Goal: Task Accomplishment & Management: Manage account settings

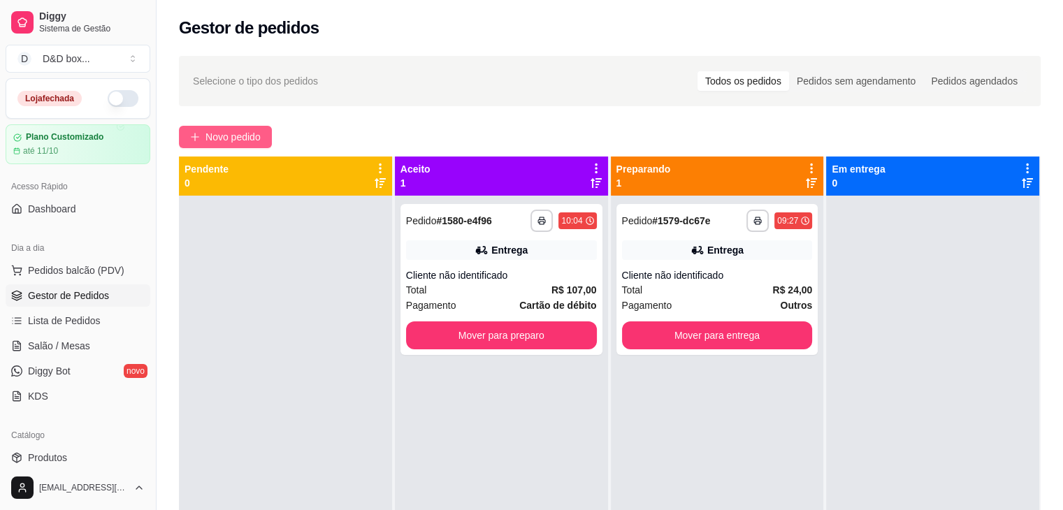
click at [244, 135] on span "Novo pedido" at bounding box center [232, 136] width 55 height 15
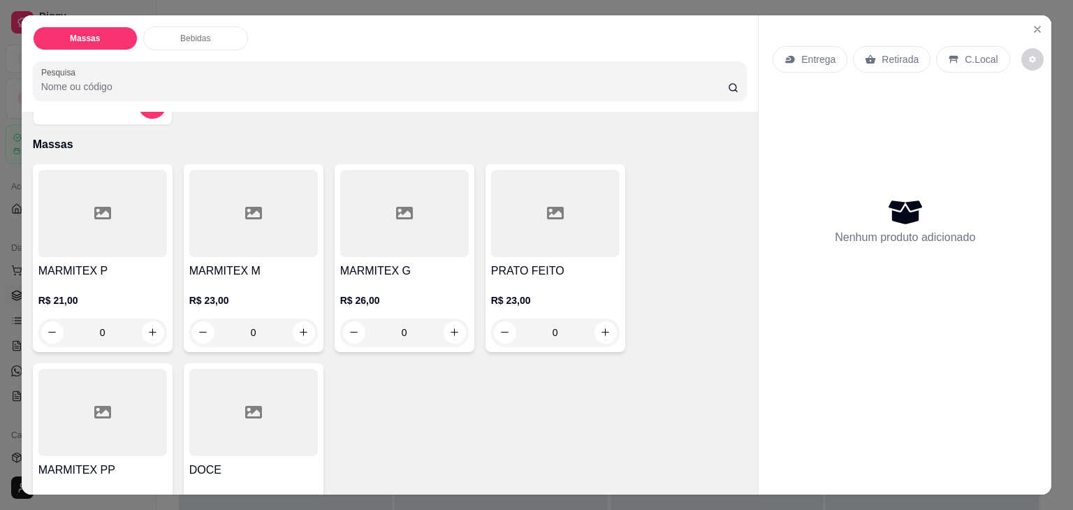
scroll to position [70, 0]
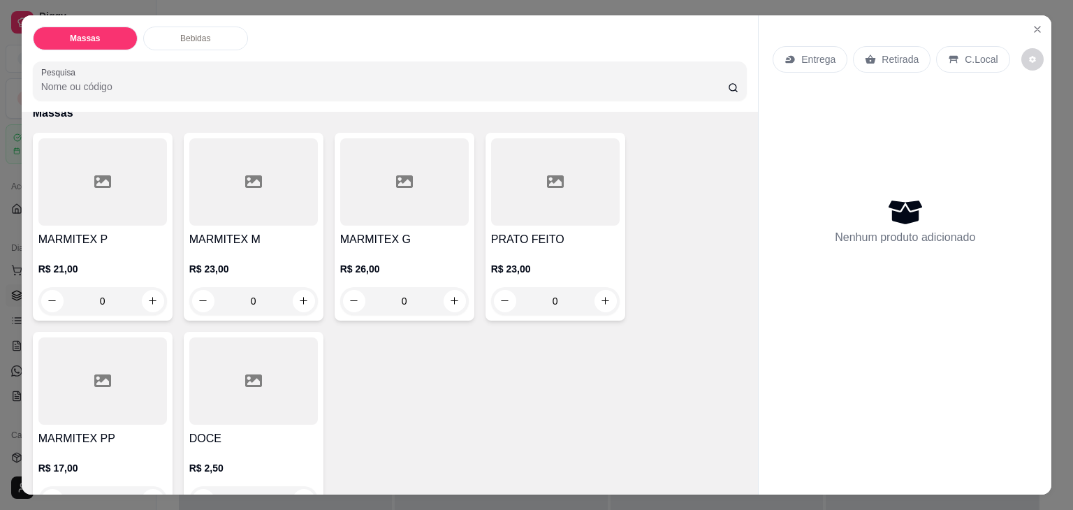
click at [105, 215] on div at bounding box center [102, 181] width 129 height 87
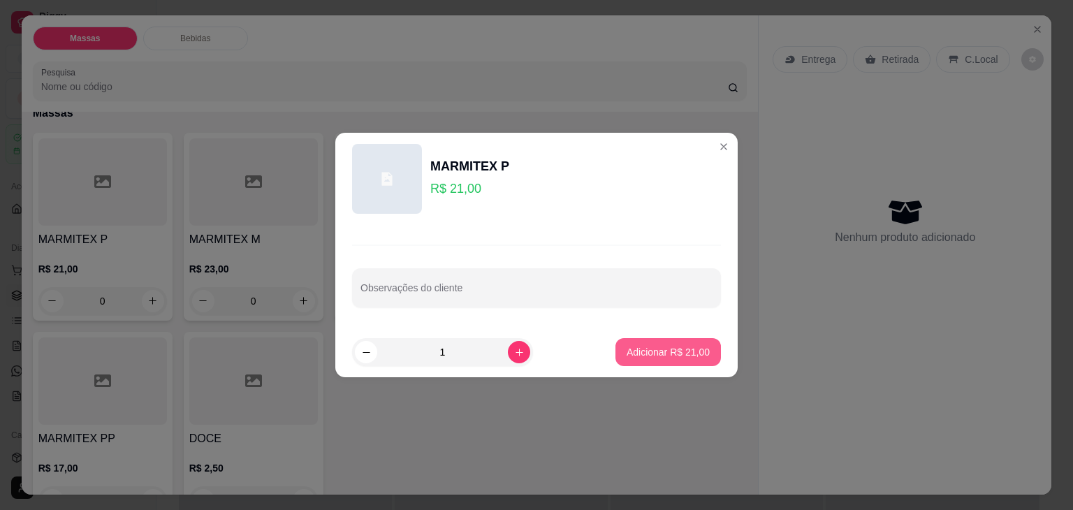
click at [641, 353] on p "Adicionar R$ 21,00" at bounding box center [668, 352] width 83 height 14
type input "1"
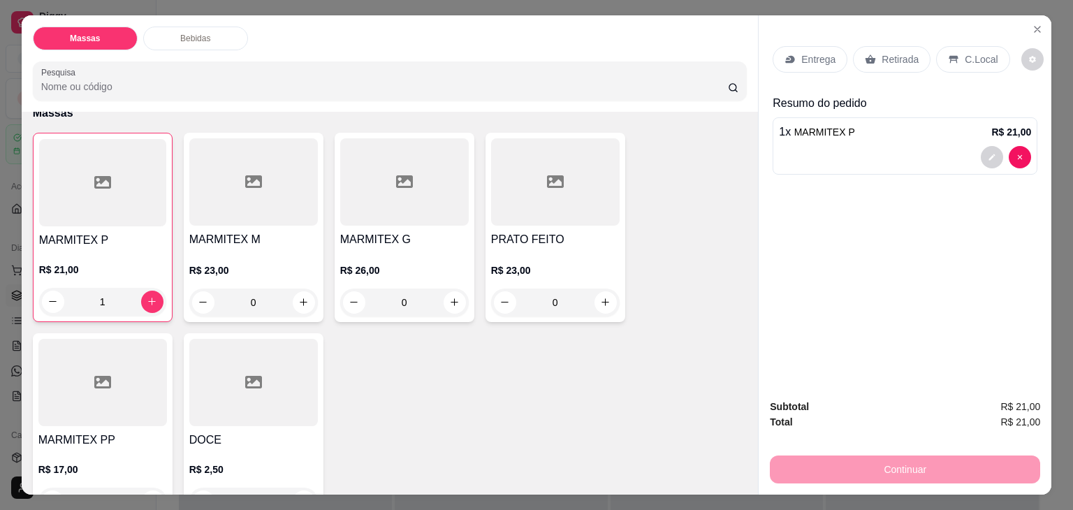
click at [875, 63] on div "Retirada" at bounding box center [892, 59] width 78 height 27
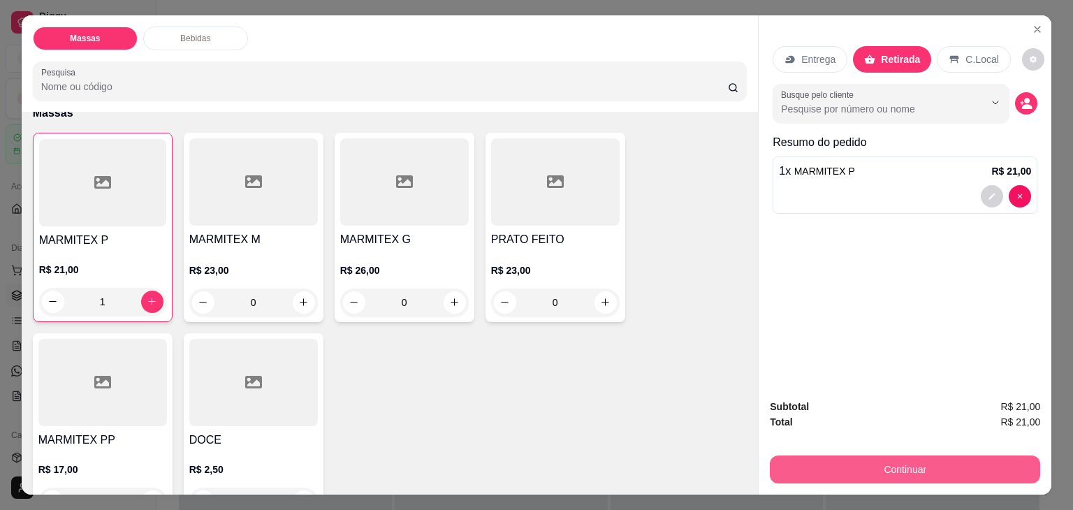
click at [837, 462] on button "Continuar" at bounding box center [905, 470] width 270 height 28
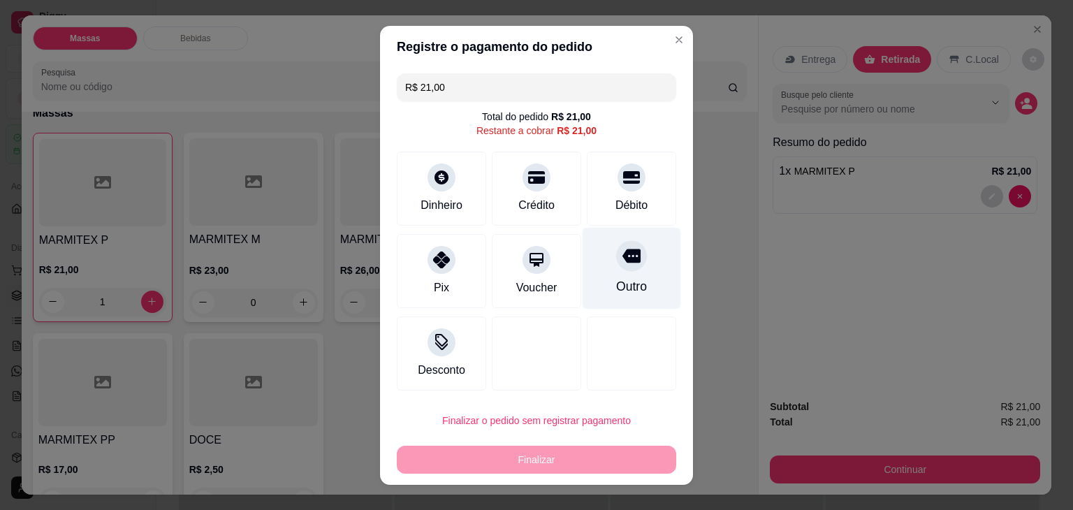
drag, startPoint x: 609, startPoint y: 175, endPoint x: 612, endPoint y: 275, distance: 100.0
click at [615, 224] on div "Débito" at bounding box center [631, 189] width 89 height 74
type input "R$ 0,00"
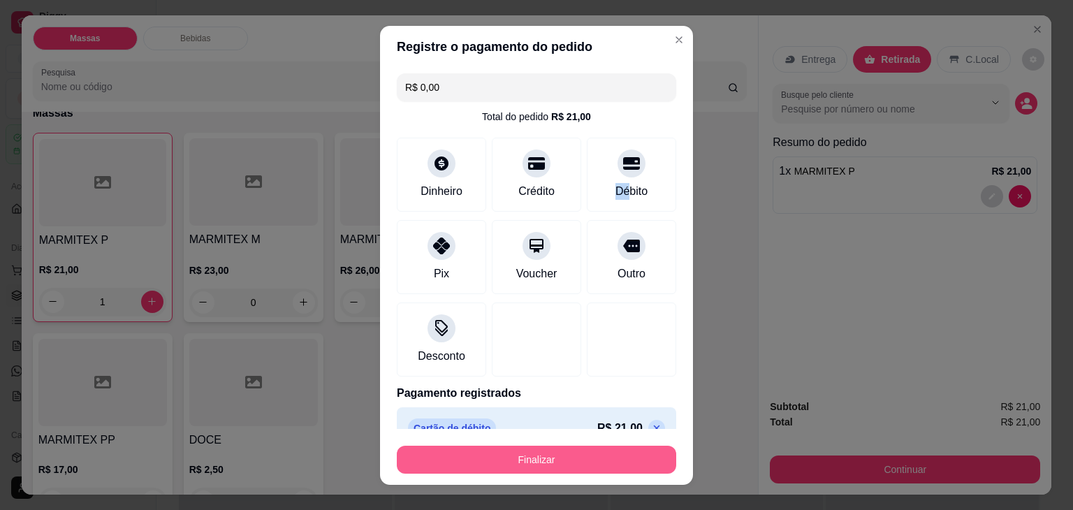
click at [576, 456] on button "Finalizar" at bounding box center [536, 460] width 279 height 28
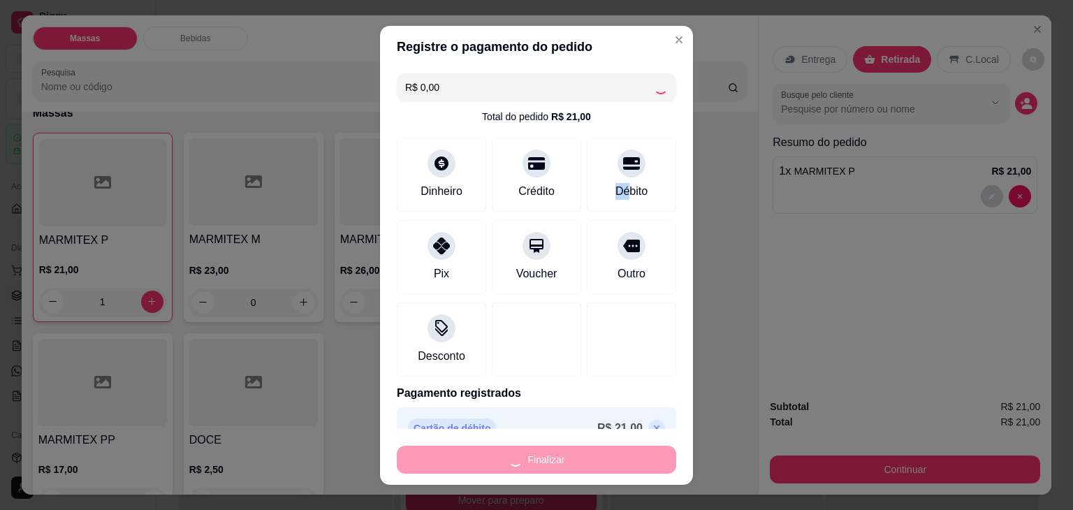
type input "0"
type input "-R$ 21,00"
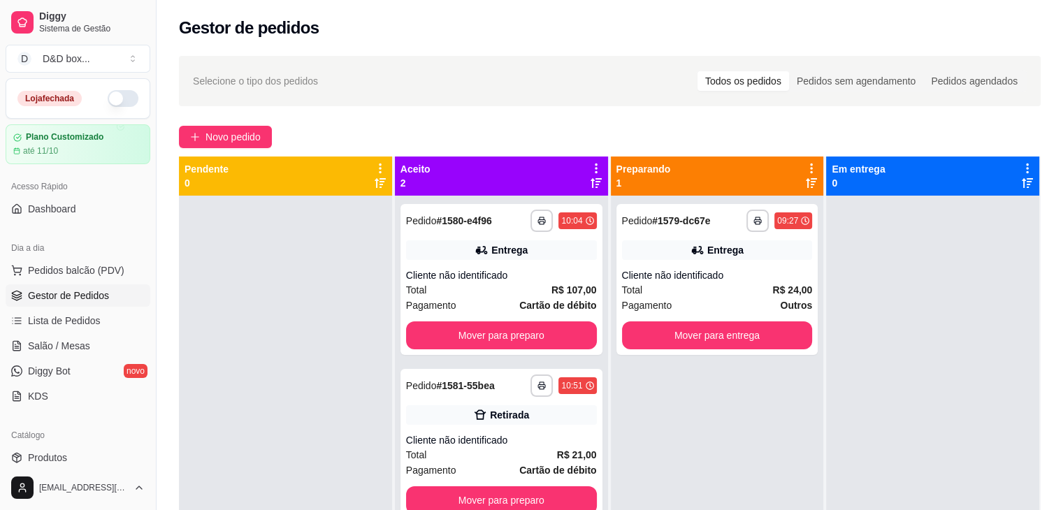
drag, startPoint x: 578, startPoint y: 442, endPoint x: 838, endPoint y: 460, distance: 259.8
click at [838, 460] on div at bounding box center [932, 451] width 213 height 510
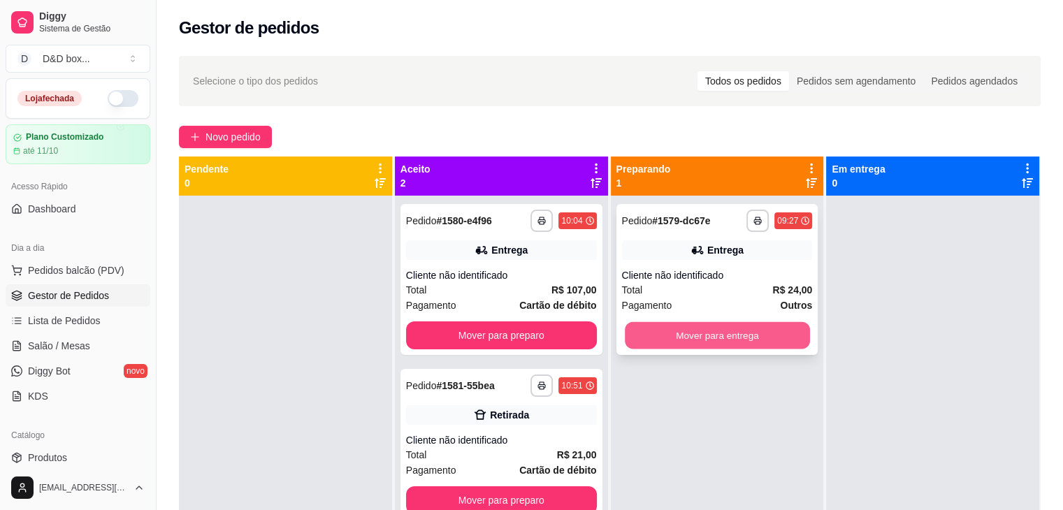
click at [648, 330] on button "Mover para entrega" at bounding box center [717, 335] width 185 height 27
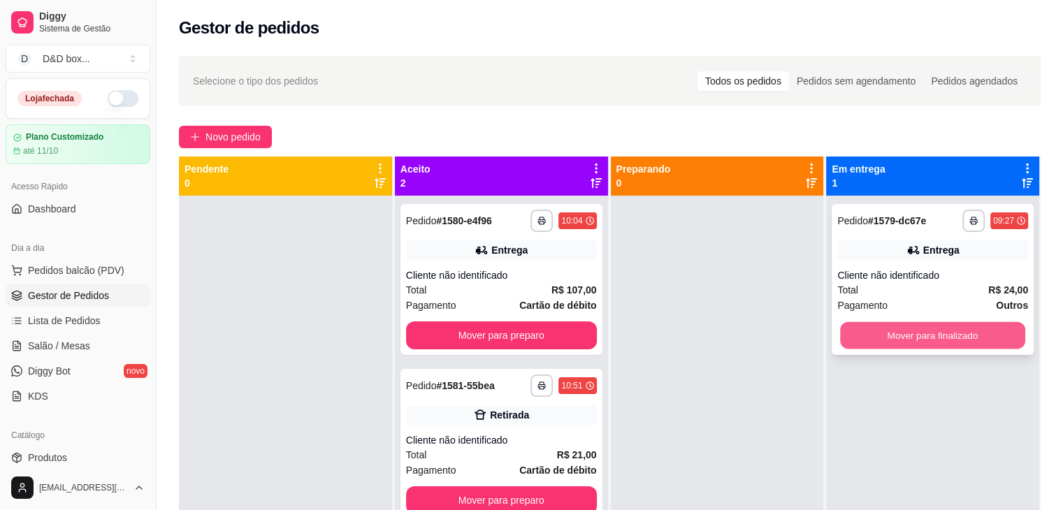
click at [876, 330] on button "Mover para finalizado" at bounding box center [932, 335] width 185 height 27
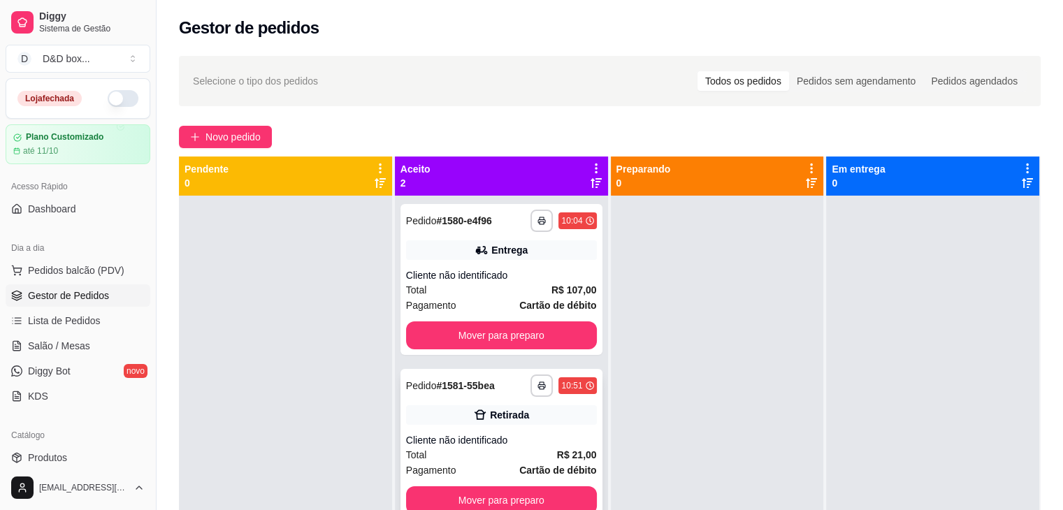
click at [488, 449] on div "Total R$ 21,00" at bounding box center [501, 454] width 191 height 15
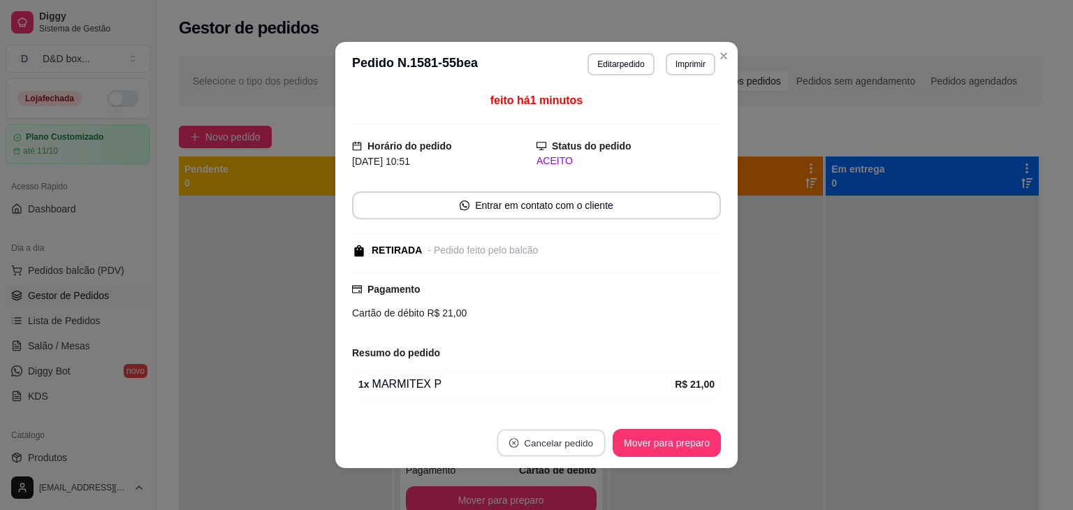
click at [568, 435] on button "Cancelar pedido" at bounding box center [551, 443] width 108 height 27
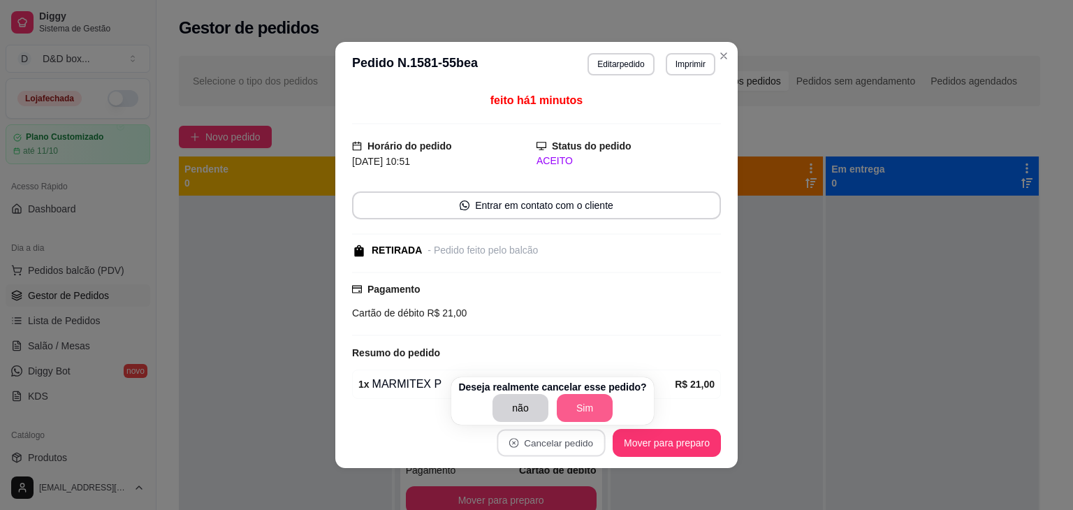
click at [574, 407] on button "Sim" at bounding box center [585, 408] width 56 height 28
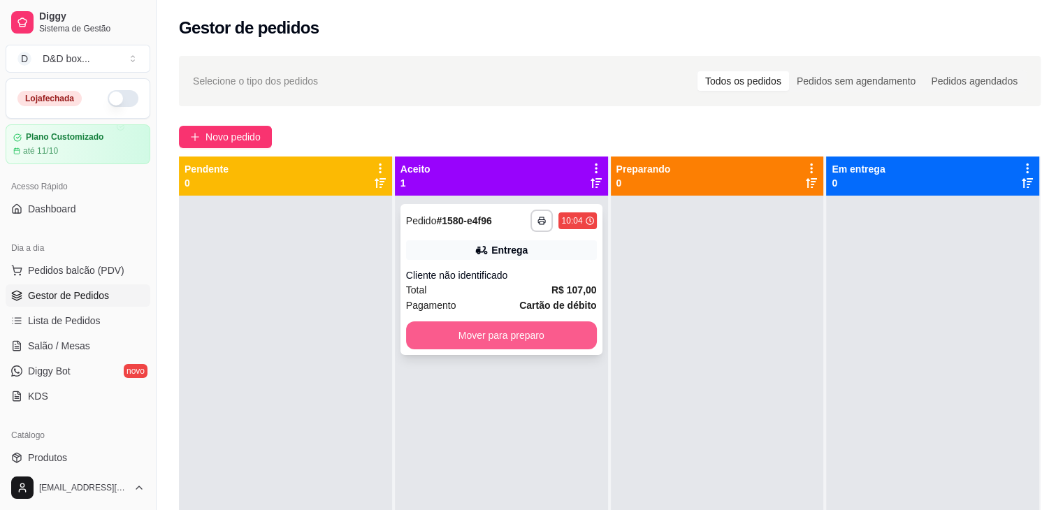
click at [546, 323] on button "Mover para preparo" at bounding box center [501, 335] width 191 height 28
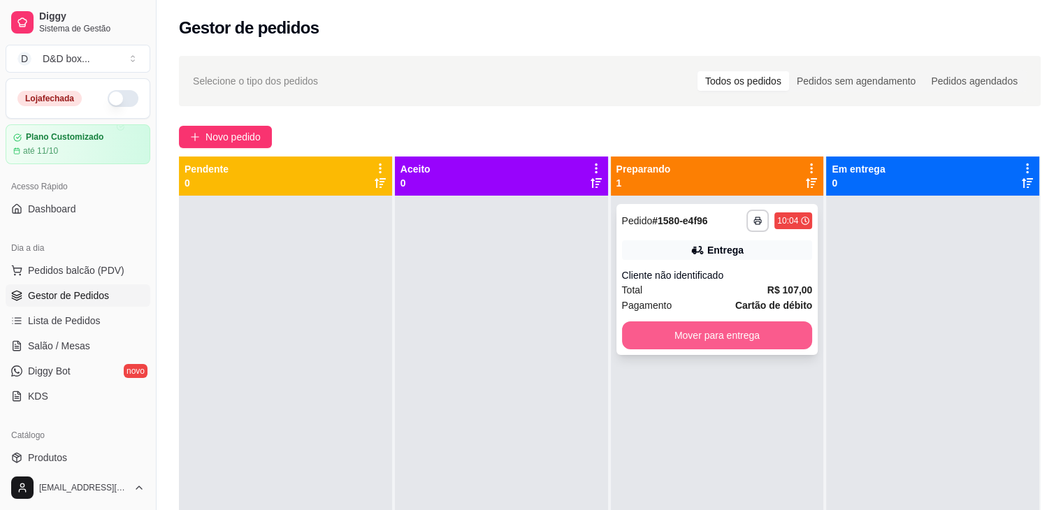
click at [766, 333] on button "Mover para entrega" at bounding box center [717, 335] width 191 height 28
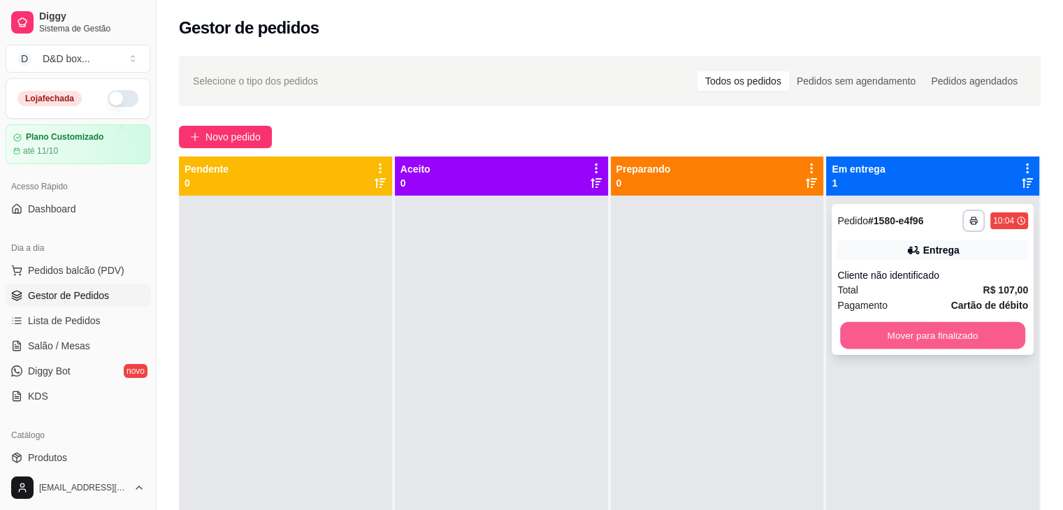
click at [873, 337] on button "Mover para finalizado" at bounding box center [932, 335] width 185 height 27
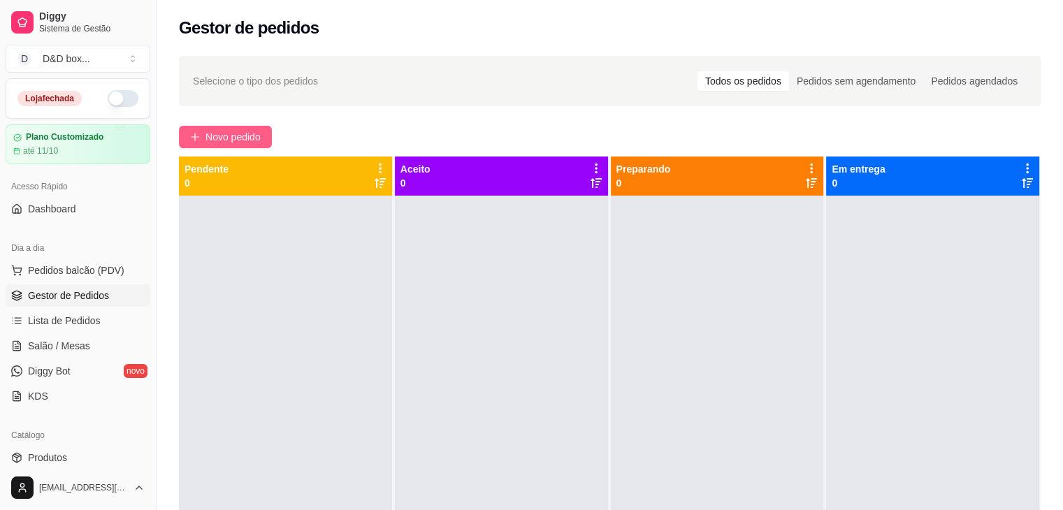
click at [256, 129] on button "Novo pedido" at bounding box center [225, 137] width 93 height 22
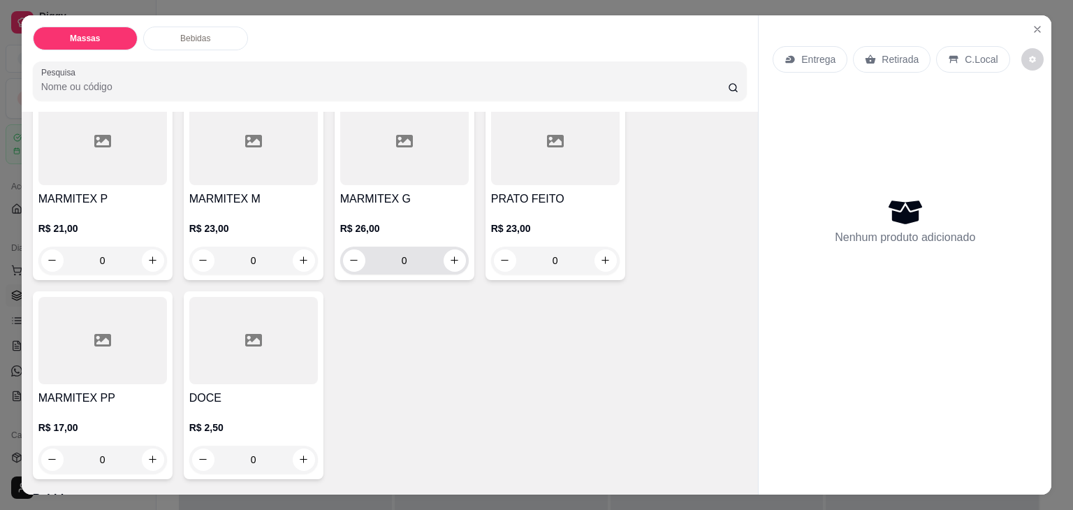
scroll to position [70, 0]
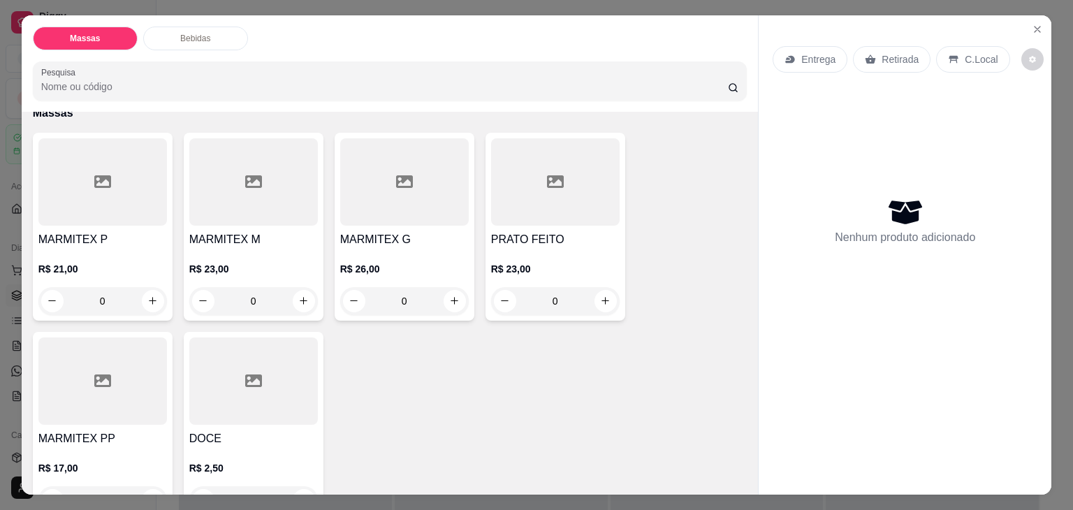
click at [535, 215] on div at bounding box center [555, 181] width 129 height 87
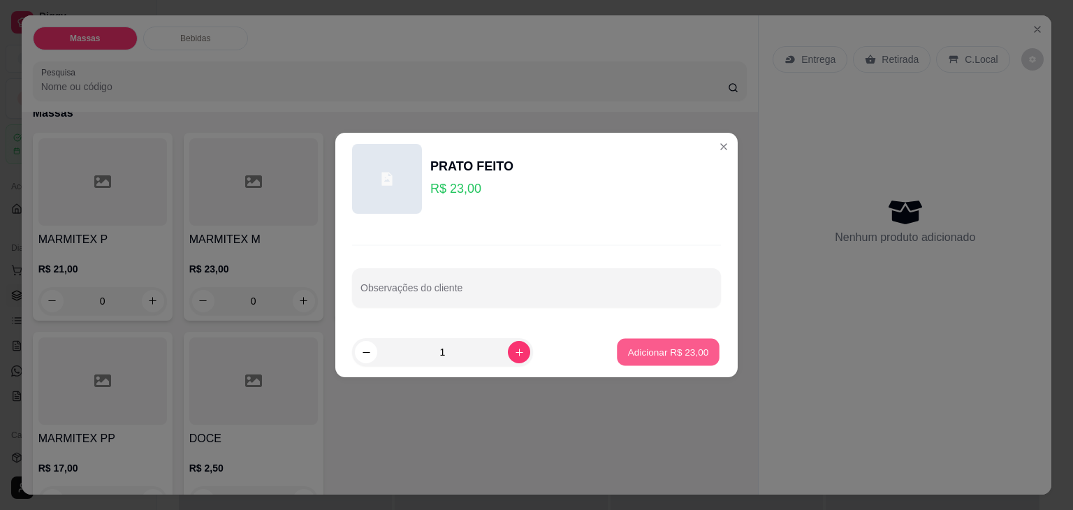
click at [628, 351] on p "Adicionar R$ 23,00" at bounding box center [668, 351] width 81 height 13
type input "1"
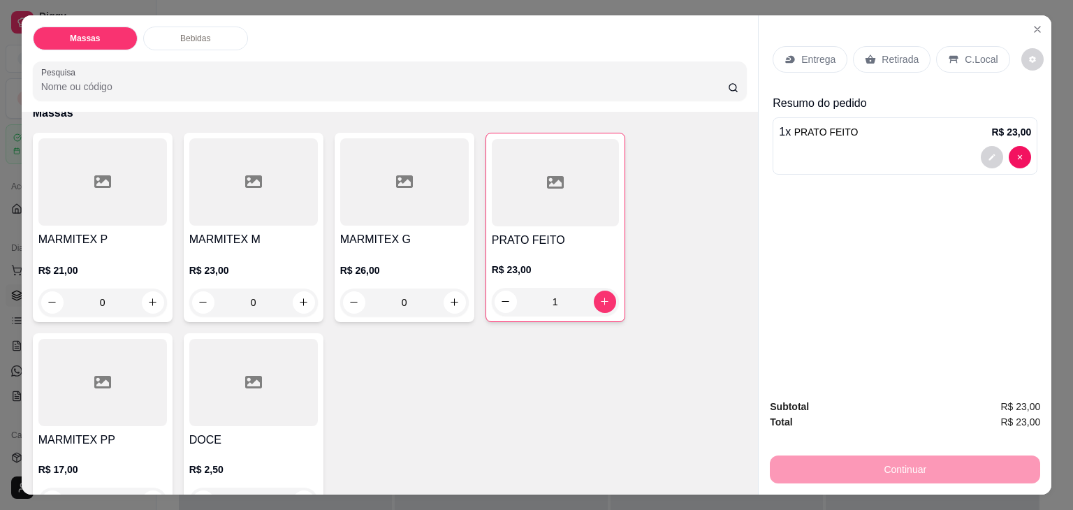
drag, startPoint x: 875, startPoint y: 52, endPoint x: 873, endPoint y: 74, distance: 22.4
click at [882, 54] on p "Retirada" at bounding box center [900, 59] width 37 height 14
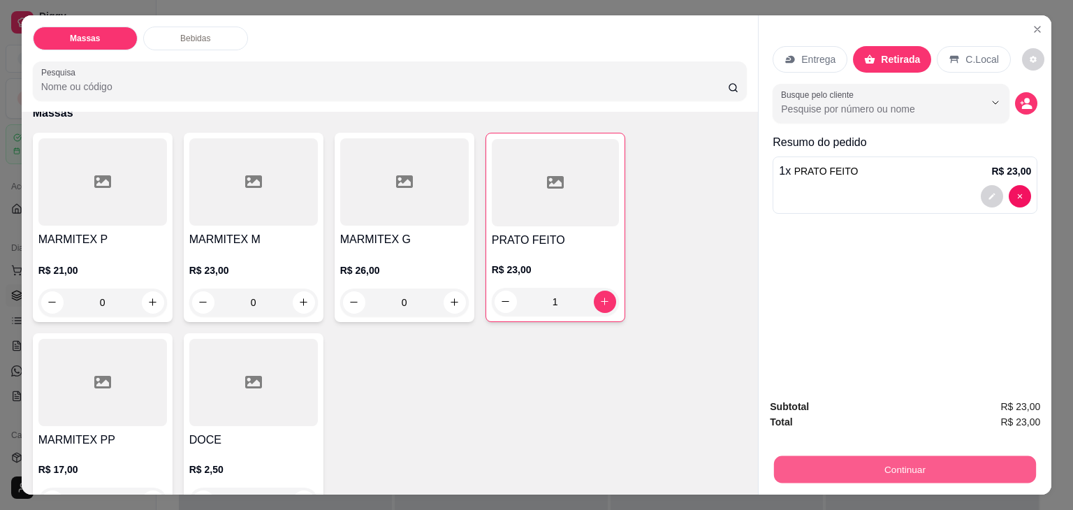
click at [883, 456] on button "Continuar" at bounding box center [905, 469] width 262 height 27
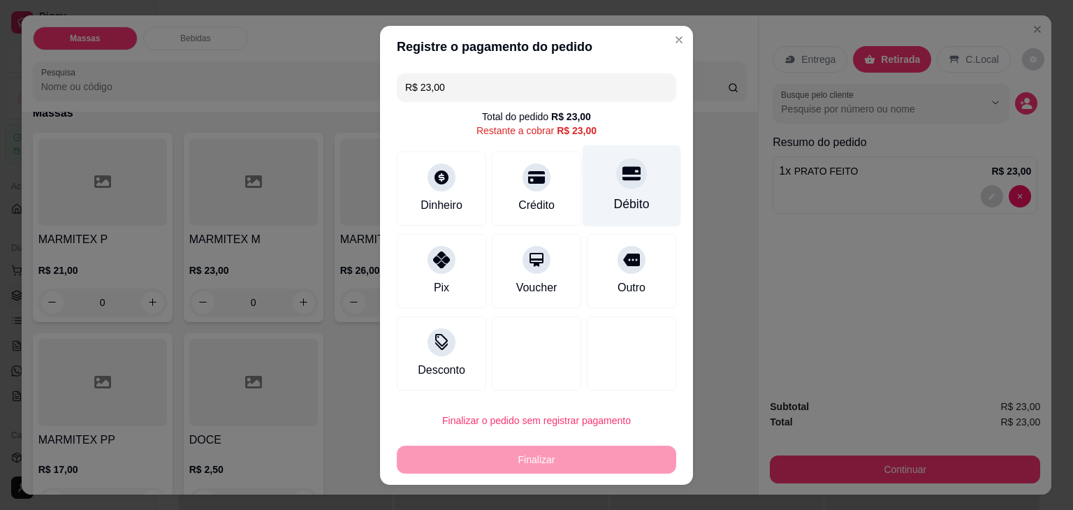
drag, startPoint x: 610, startPoint y: 194, endPoint x: 609, endPoint y: 202, distance: 7.7
click at [614, 196] on div "Débito" at bounding box center [632, 204] width 36 height 18
type input "R$ 0,00"
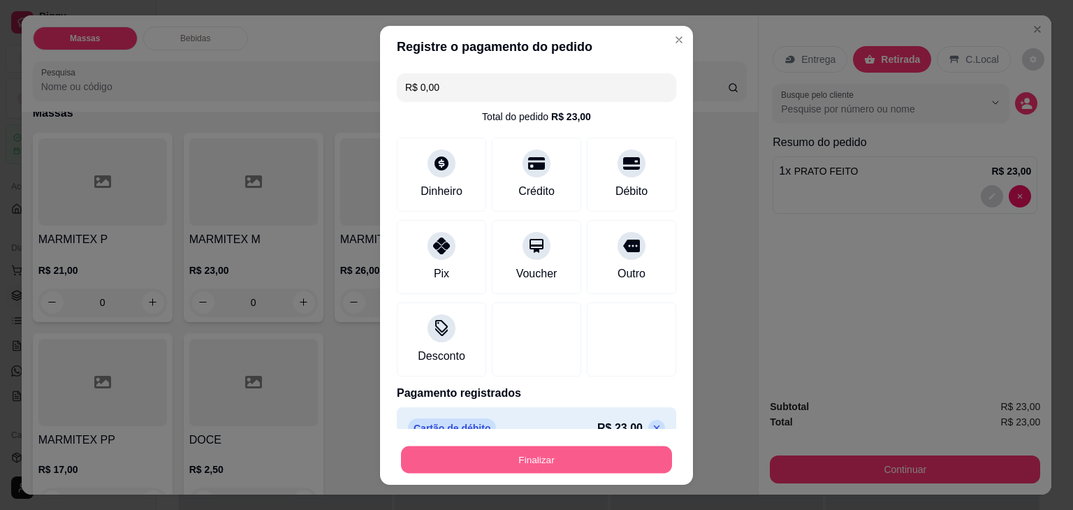
click at [538, 460] on button "Finalizar" at bounding box center [536, 459] width 271 height 27
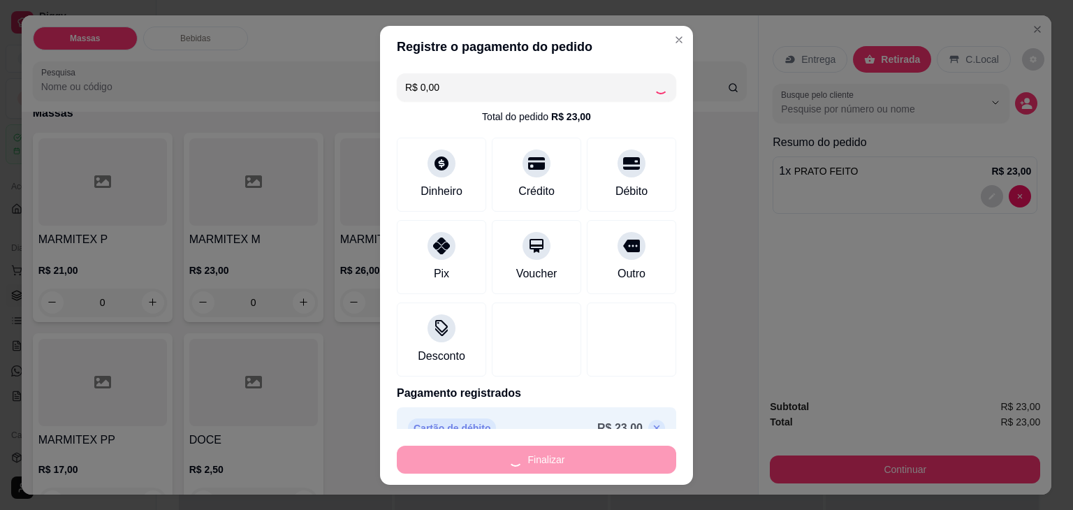
type input "0"
type input "-R$ 23,00"
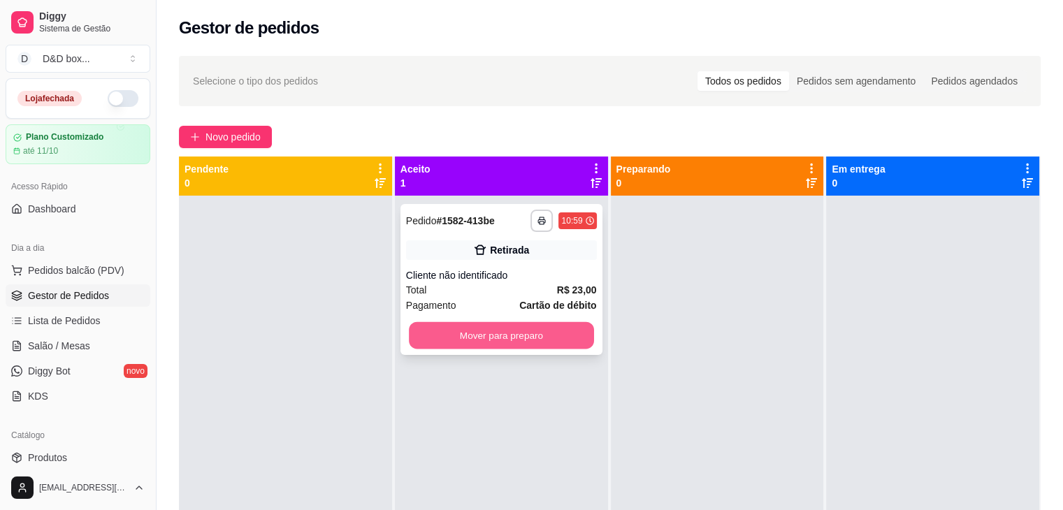
click at [524, 336] on button "Mover para preparo" at bounding box center [501, 335] width 185 height 27
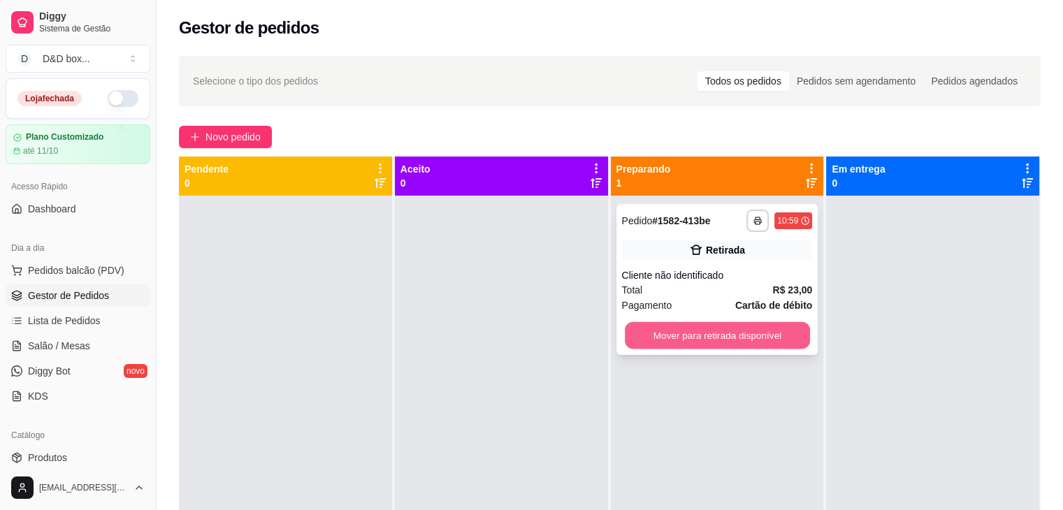
click at [673, 333] on button "Mover para retirada disponível" at bounding box center [717, 335] width 185 height 27
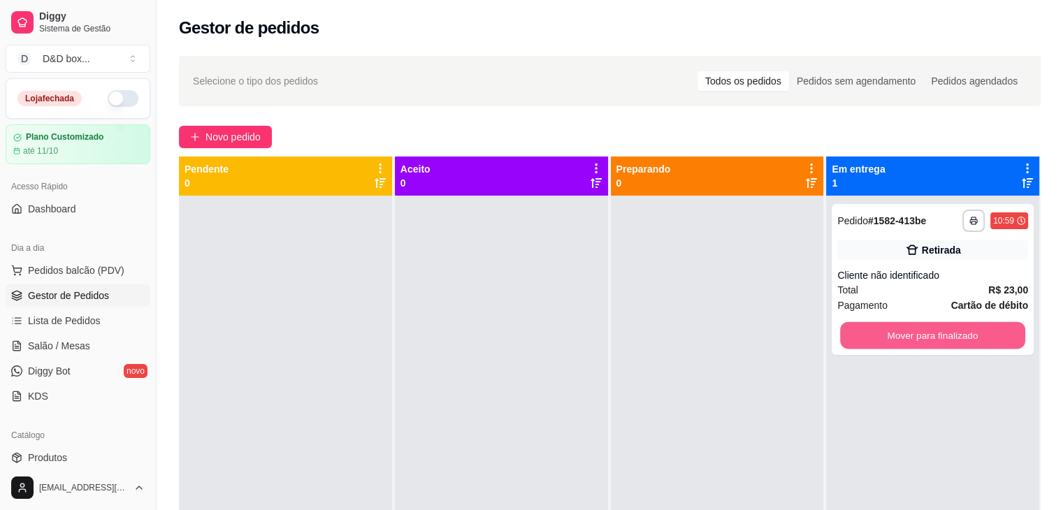
click at [938, 330] on button "Mover para finalizado" at bounding box center [932, 335] width 185 height 27
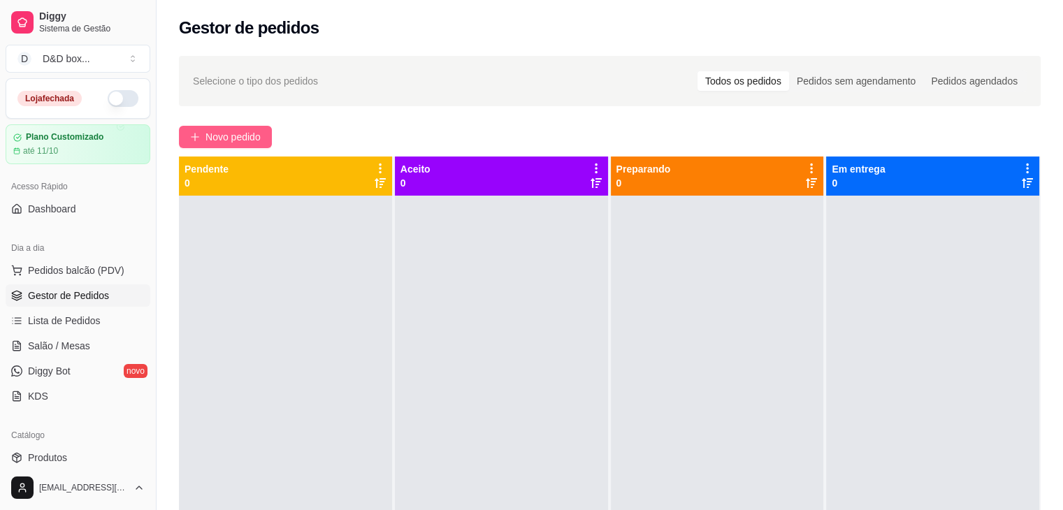
click at [231, 135] on span "Novo pedido" at bounding box center [232, 136] width 55 height 15
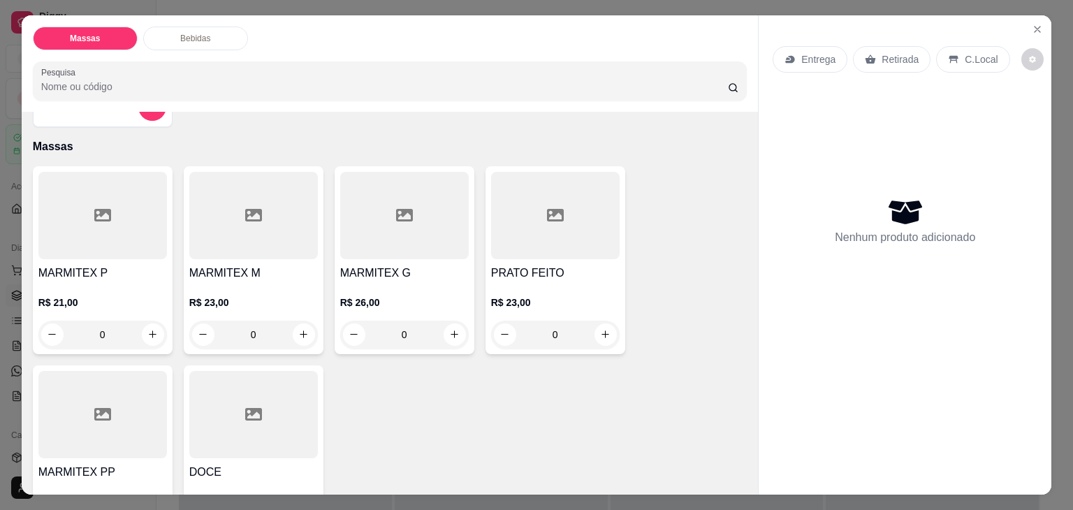
scroll to position [70, 0]
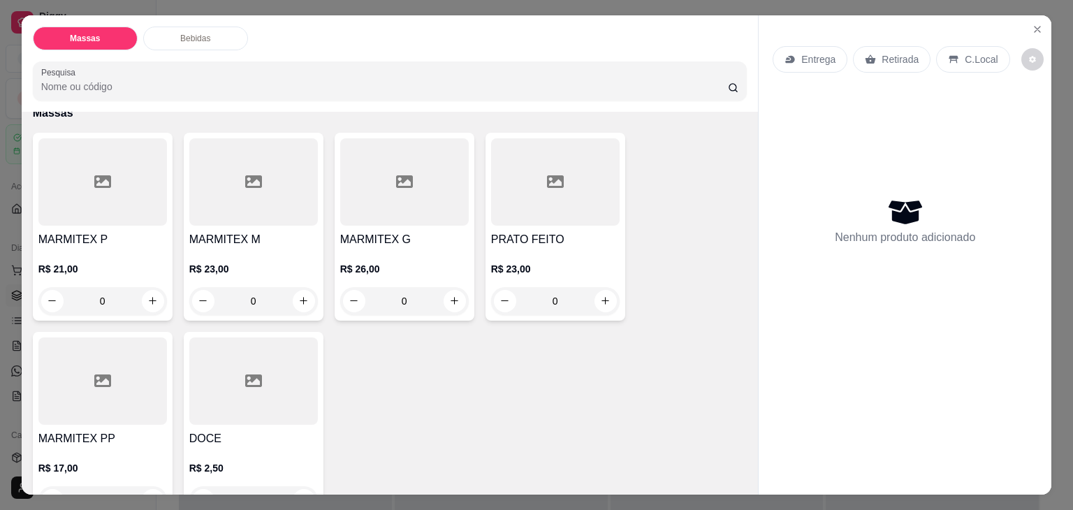
click at [281, 231] on h4 "MARMITEX M" at bounding box center [253, 239] width 129 height 17
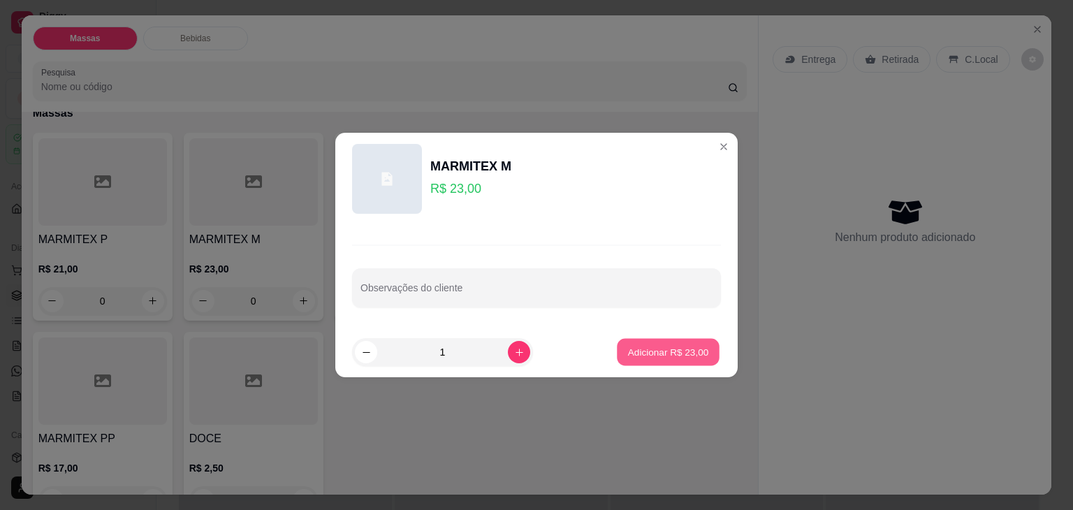
click at [654, 351] on p "Adicionar R$ 23,00" at bounding box center [668, 351] width 81 height 13
type input "1"
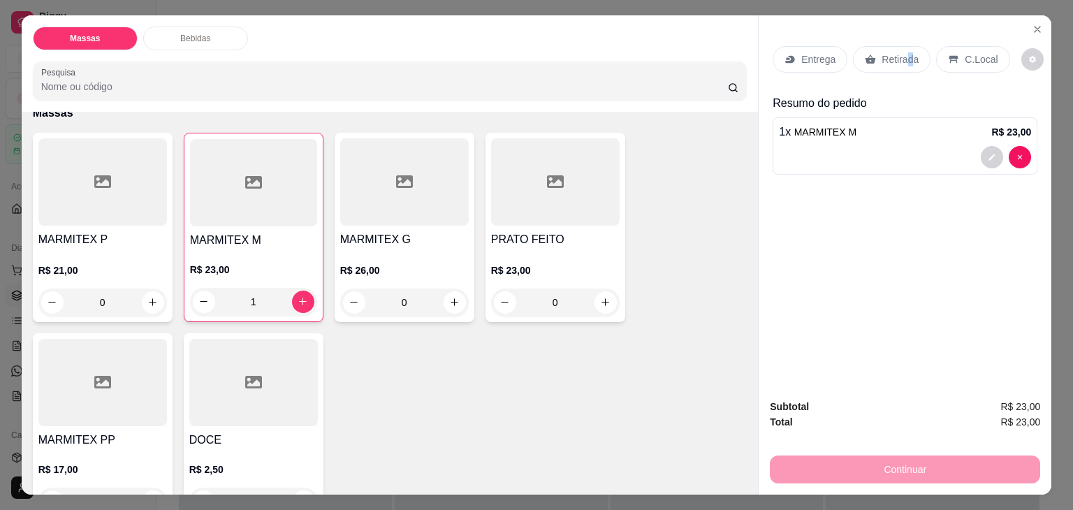
drag, startPoint x: 903, startPoint y: 37, endPoint x: 896, endPoint y: 51, distance: 15.6
click at [898, 45] on div "Entrega Retirada C.Local" at bounding box center [905, 59] width 265 height 49
click at [896, 52] on p "Retirada" at bounding box center [900, 59] width 37 height 14
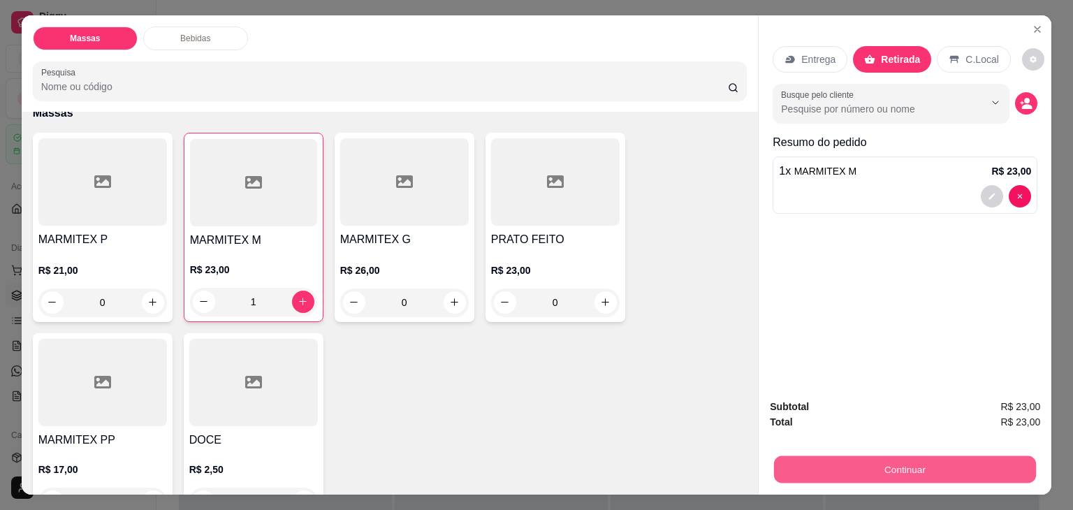
click at [896, 462] on button "Continuar" at bounding box center [905, 469] width 262 height 27
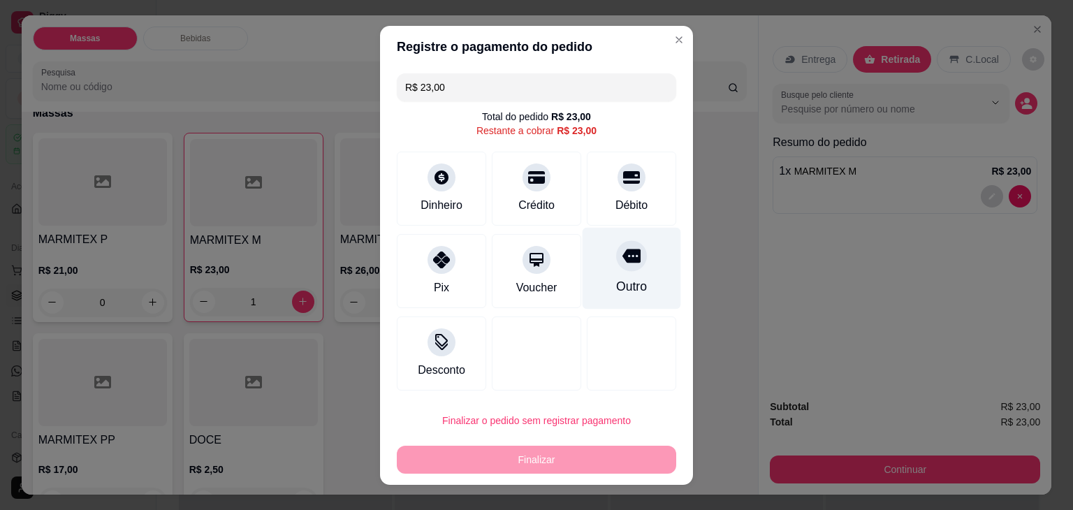
drag, startPoint x: 639, startPoint y: 191, endPoint x: 616, endPoint y: 285, distance: 96.4
click at [639, 191] on div "Débito" at bounding box center [631, 189] width 89 height 74
type input "R$ 0,00"
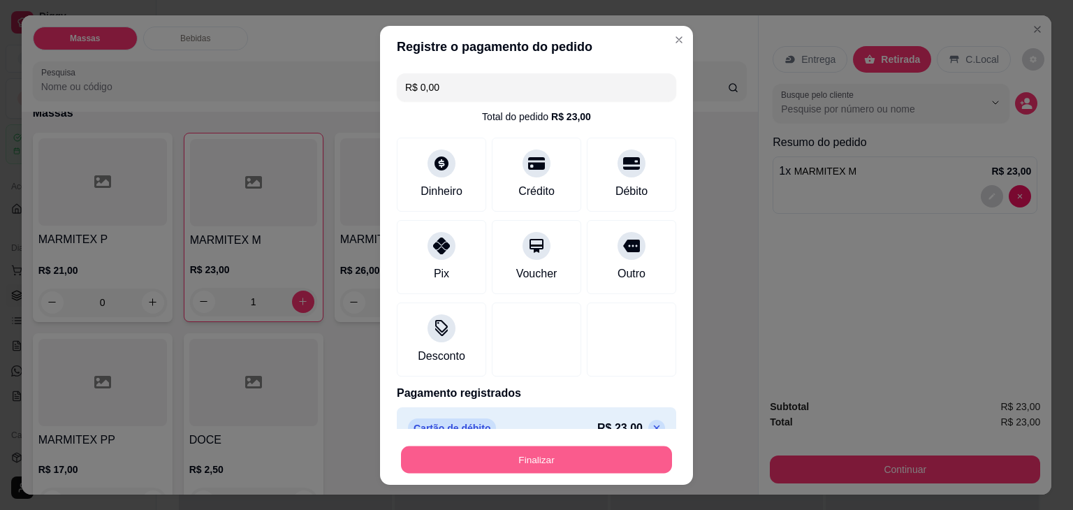
click at [556, 446] on button "Finalizar" at bounding box center [536, 459] width 271 height 27
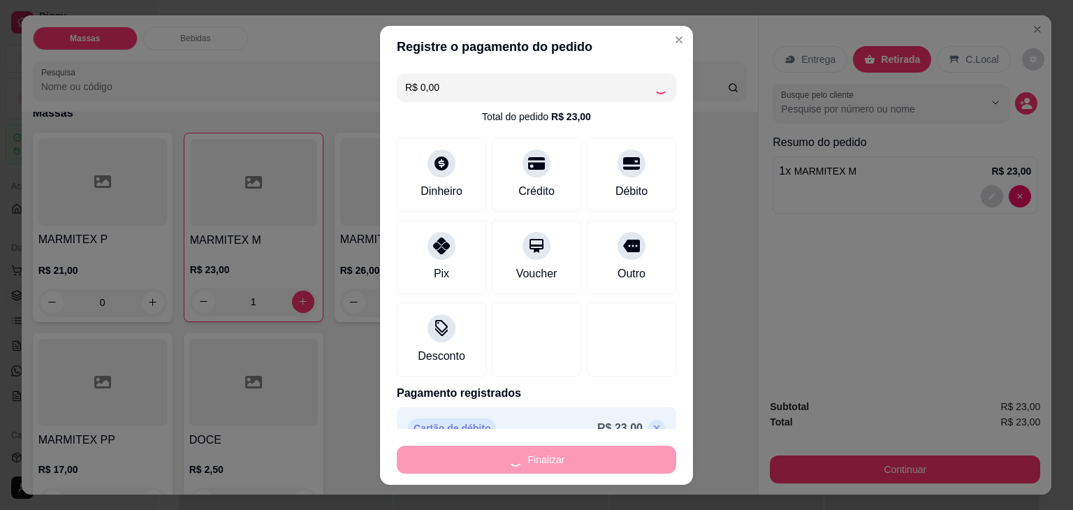
type input "0"
type input "-R$ 23,00"
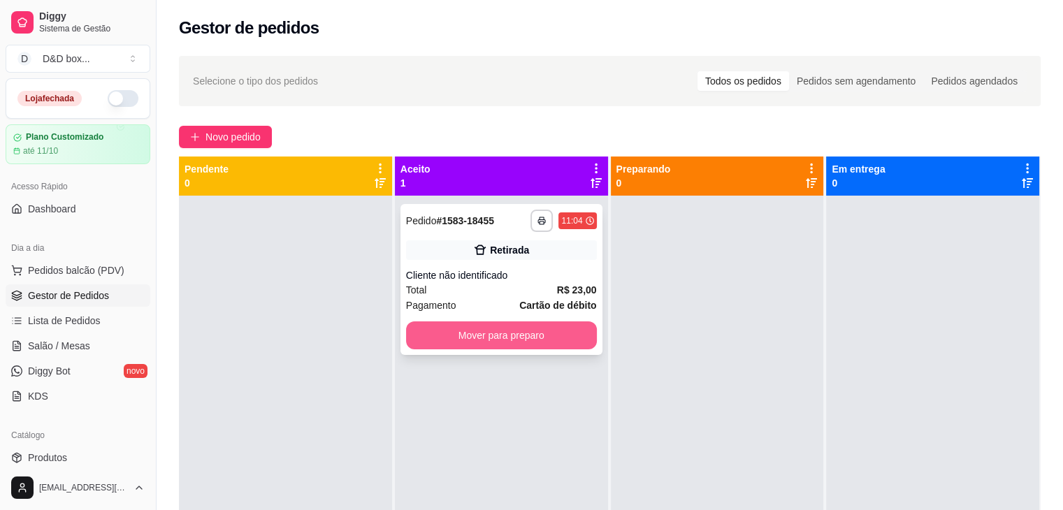
click at [551, 333] on button "Mover para preparo" at bounding box center [501, 335] width 191 height 28
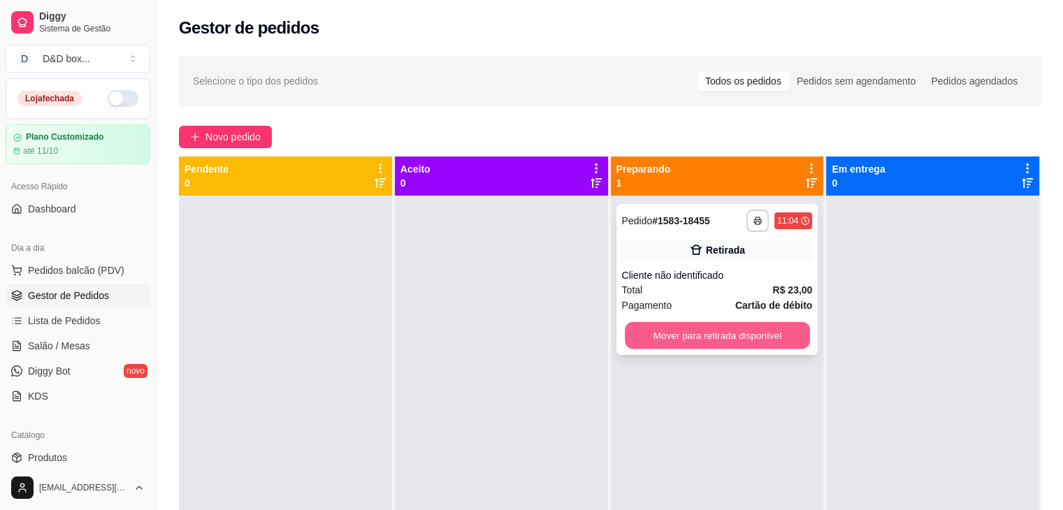
click at [771, 336] on button "Mover para retirada disponível" at bounding box center [717, 335] width 185 height 27
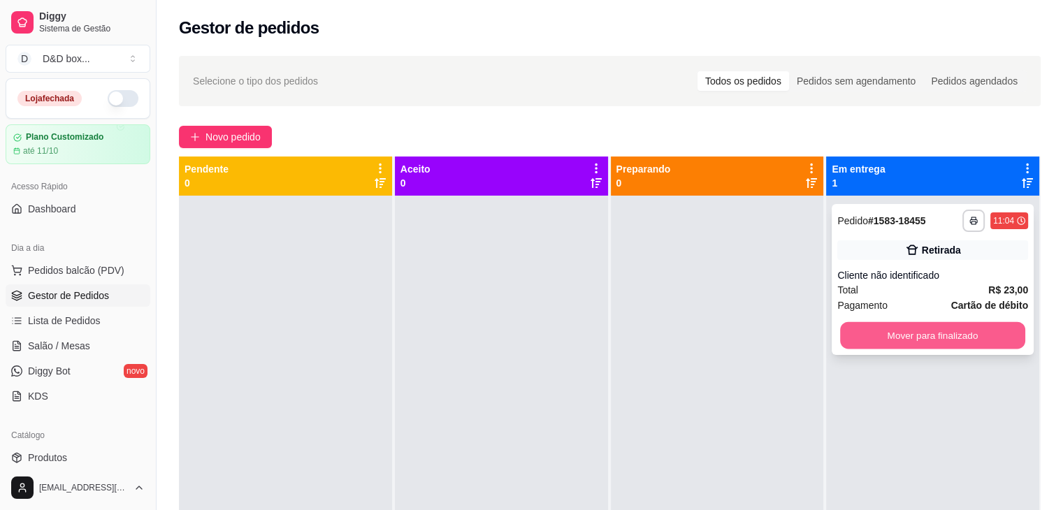
click at [984, 330] on button "Mover para finalizado" at bounding box center [932, 335] width 185 height 27
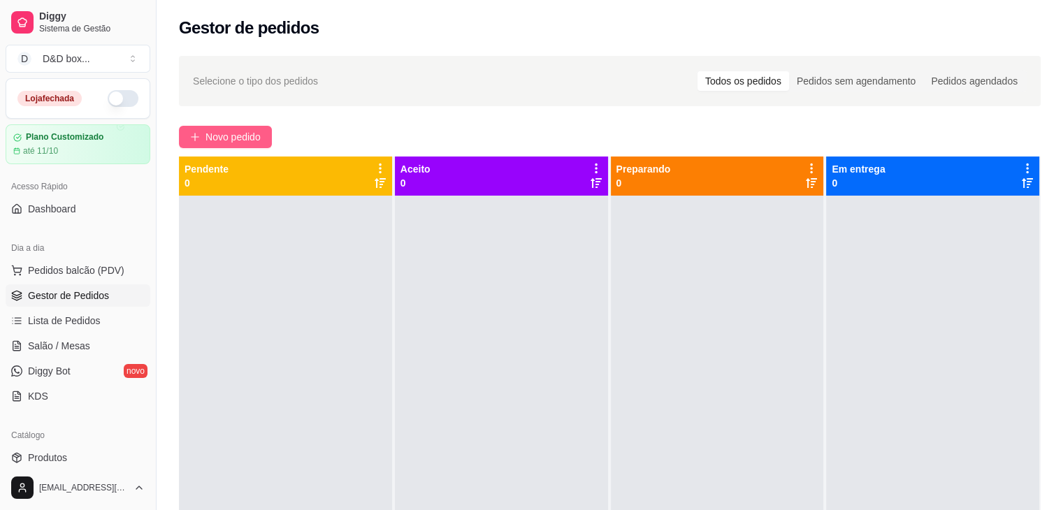
click at [224, 138] on span "Novo pedido" at bounding box center [232, 136] width 55 height 15
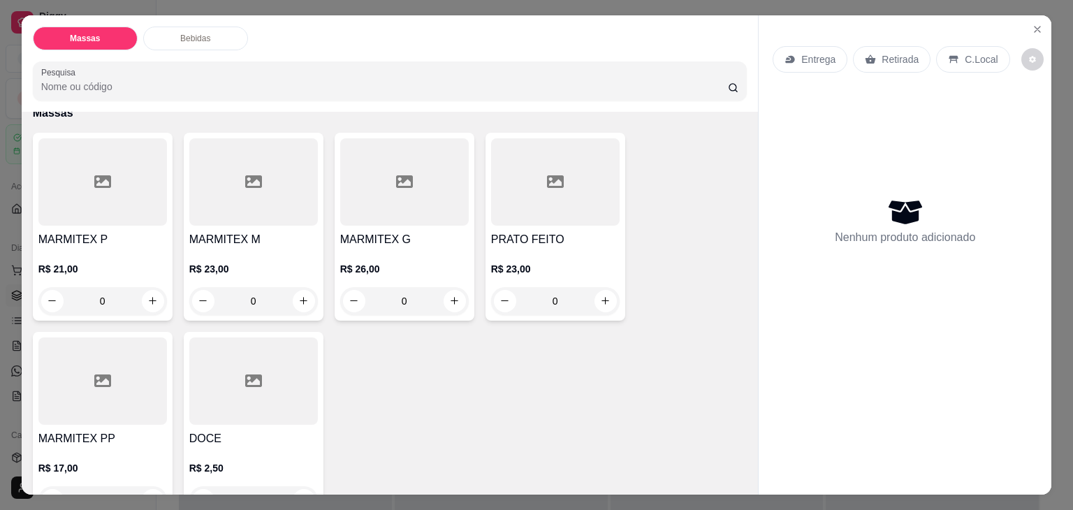
scroll to position [70, 0]
click at [509, 234] on h4 "PRATO FEITO" at bounding box center [555, 239] width 129 height 17
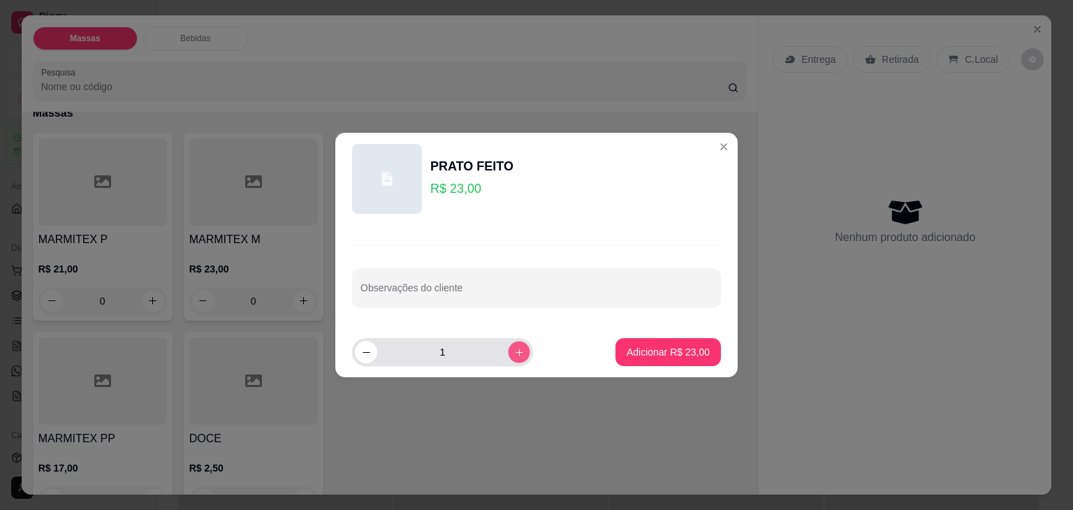
click at [514, 350] on icon "increase-product-quantity" at bounding box center [519, 352] width 10 height 10
type input "2"
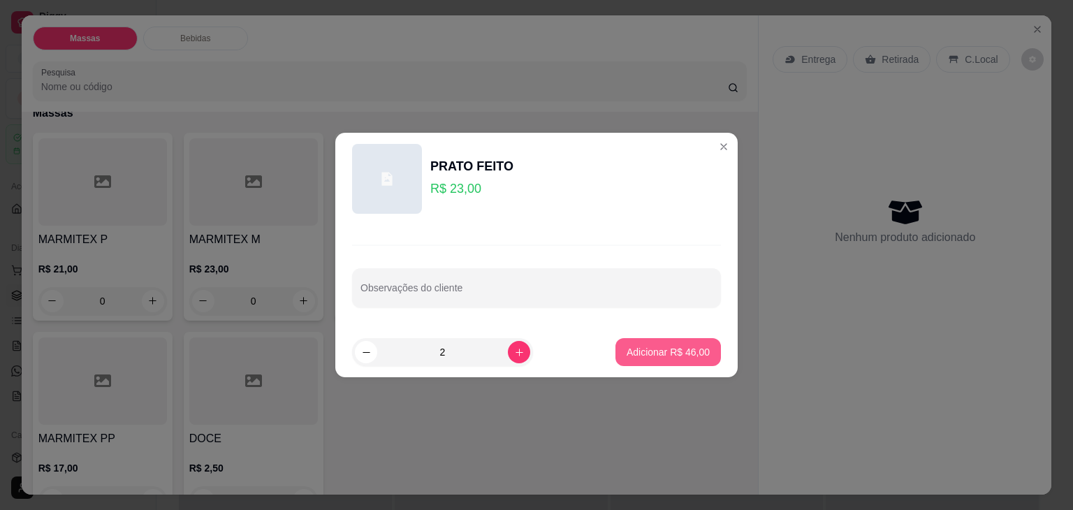
click at [643, 354] on p "Adicionar R$ 46,00" at bounding box center [668, 352] width 83 height 14
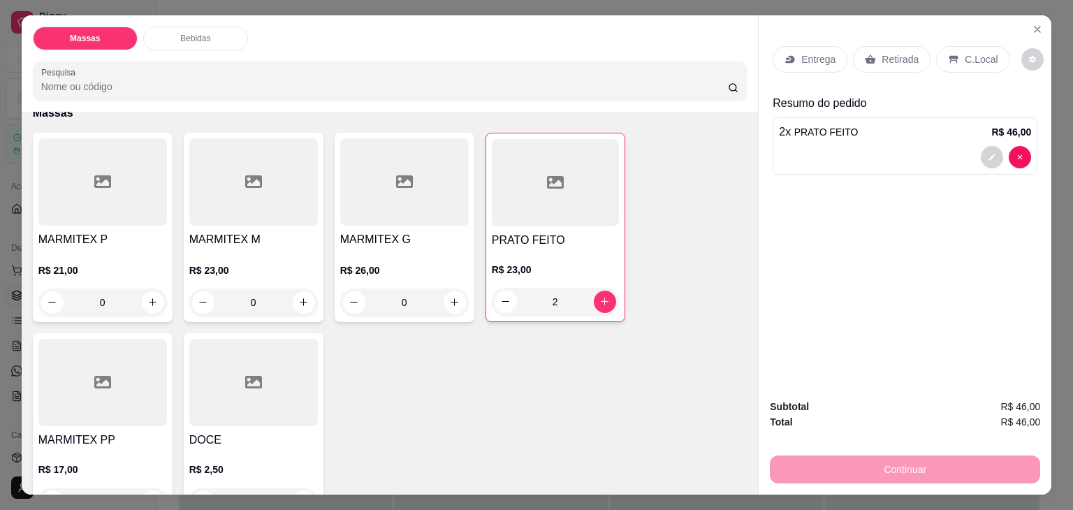
type input "2"
drag, startPoint x: 889, startPoint y: 59, endPoint x: 872, endPoint y: 213, distance: 154.6
click at [889, 59] on p "Retirada" at bounding box center [900, 59] width 37 height 14
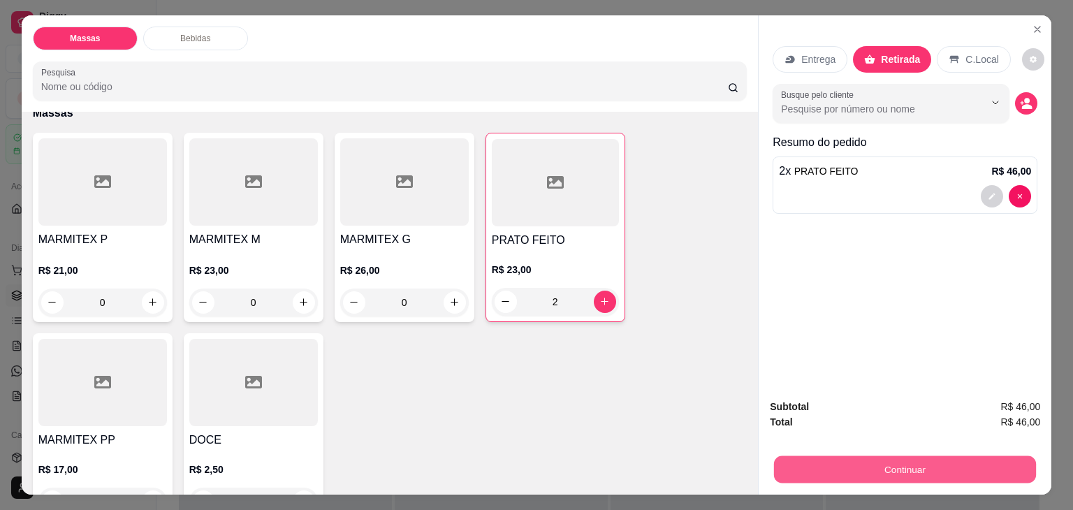
click at [838, 471] on button "Continuar" at bounding box center [905, 469] width 262 height 27
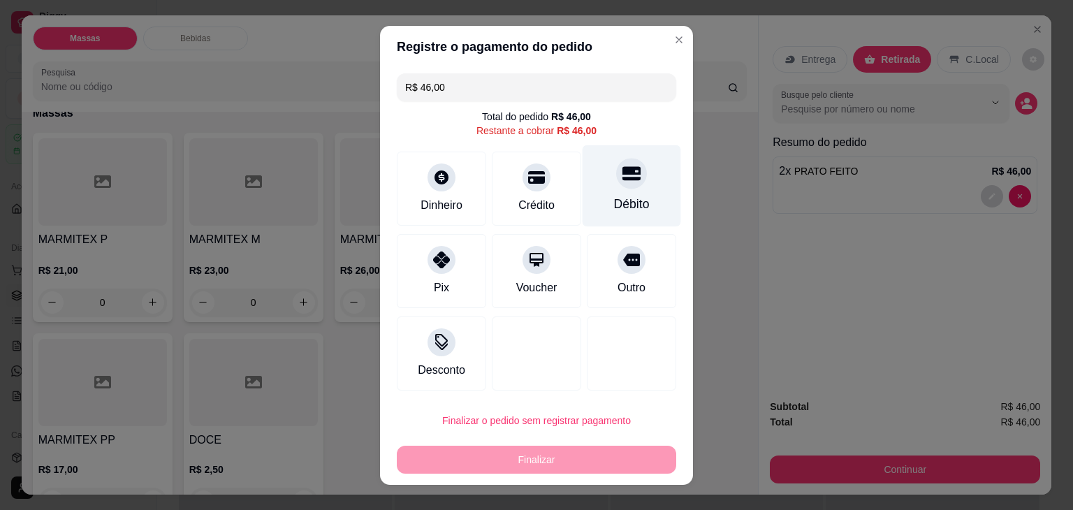
click at [646, 184] on div "Débito" at bounding box center [632, 186] width 99 height 82
type input "R$ 0,00"
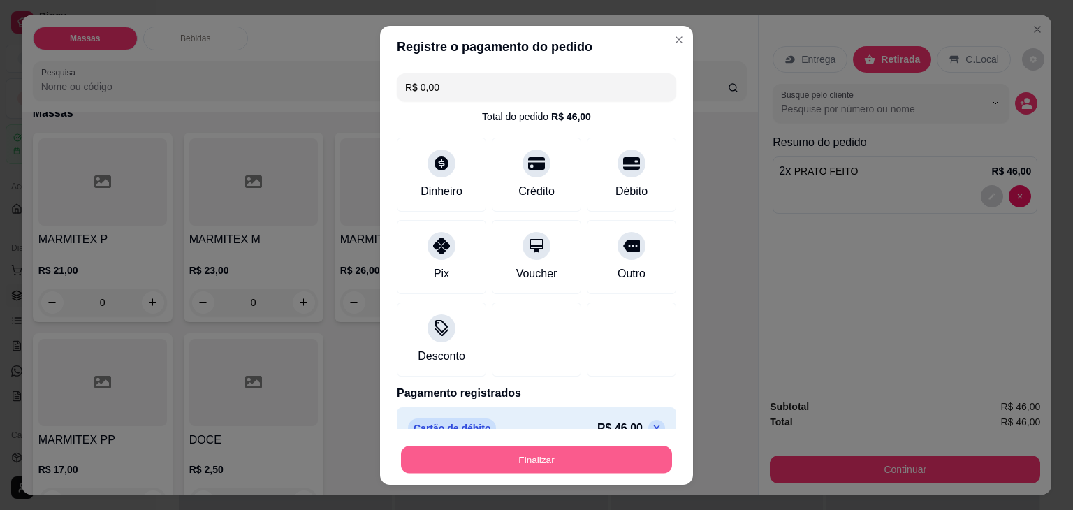
click at [558, 460] on button "Finalizar" at bounding box center [536, 459] width 271 height 27
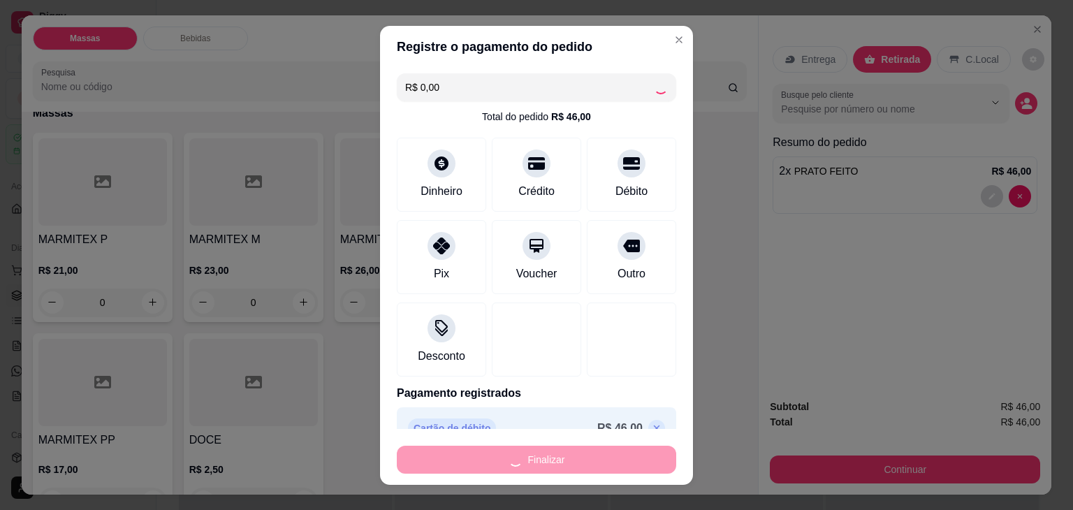
type input "0"
type input "-R$ 46,00"
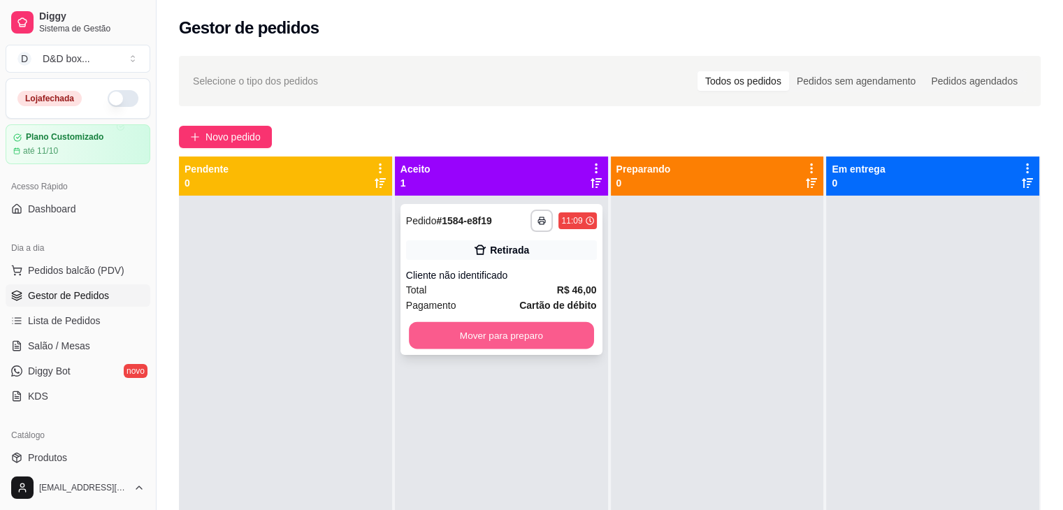
click at [537, 326] on button "Mover para preparo" at bounding box center [501, 335] width 185 height 27
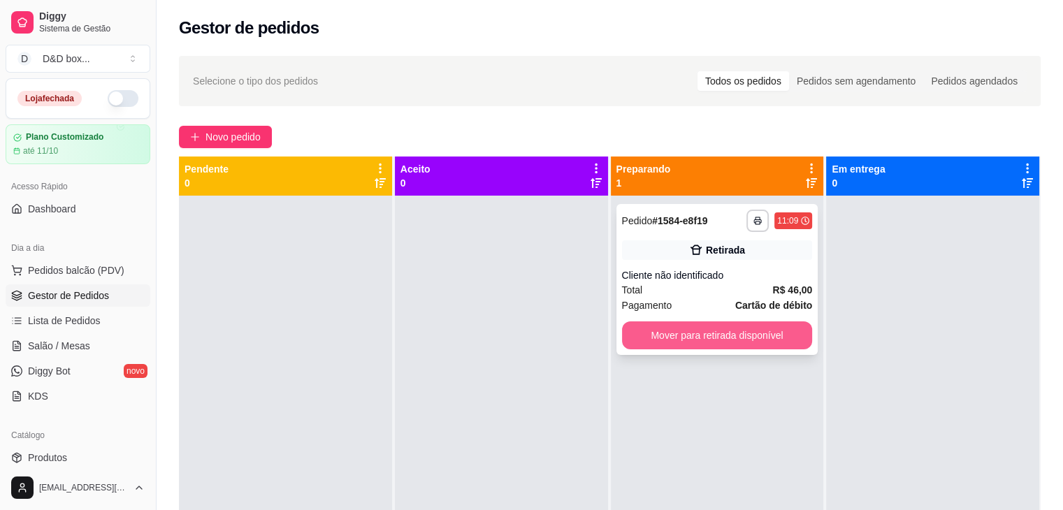
click at [634, 332] on button "Mover para retirada disponível" at bounding box center [717, 335] width 191 height 28
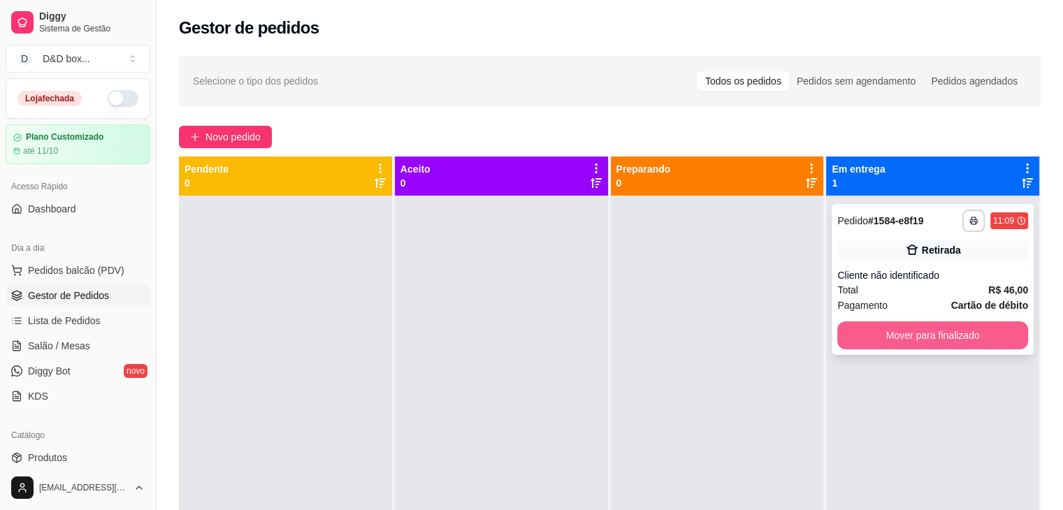
click at [859, 330] on button "Mover para finalizado" at bounding box center [932, 335] width 191 height 28
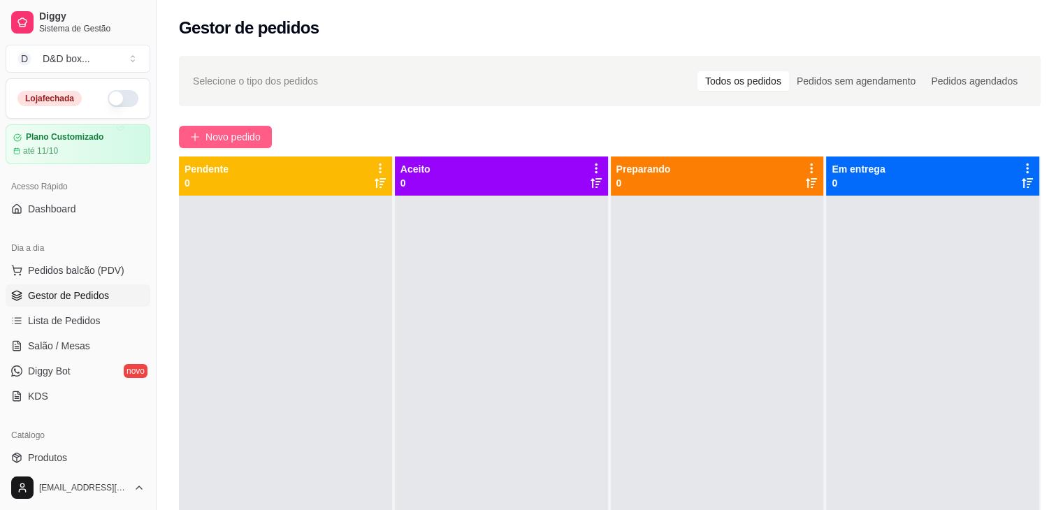
click at [245, 135] on span "Novo pedido" at bounding box center [232, 136] width 55 height 15
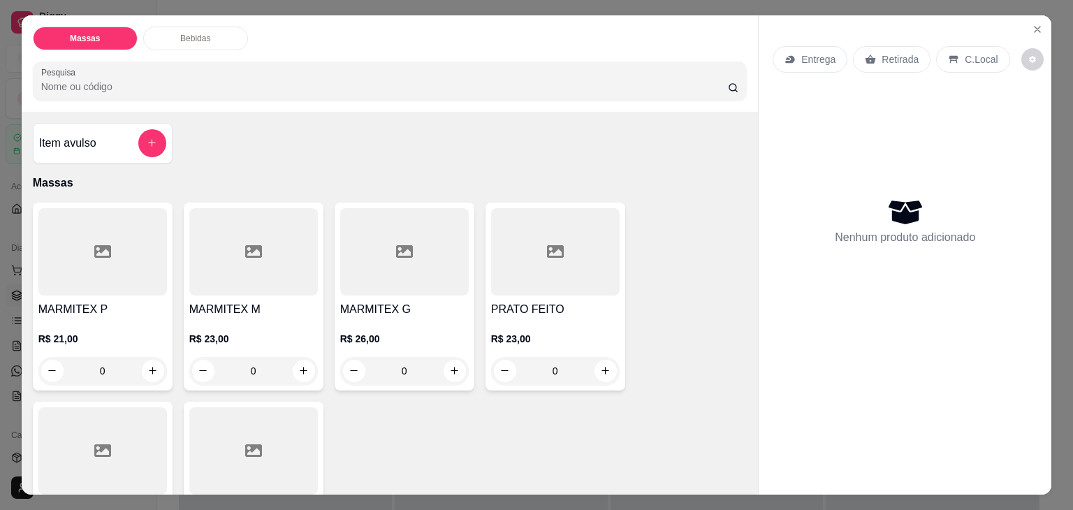
click at [245, 249] on icon at bounding box center [253, 251] width 17 height 13
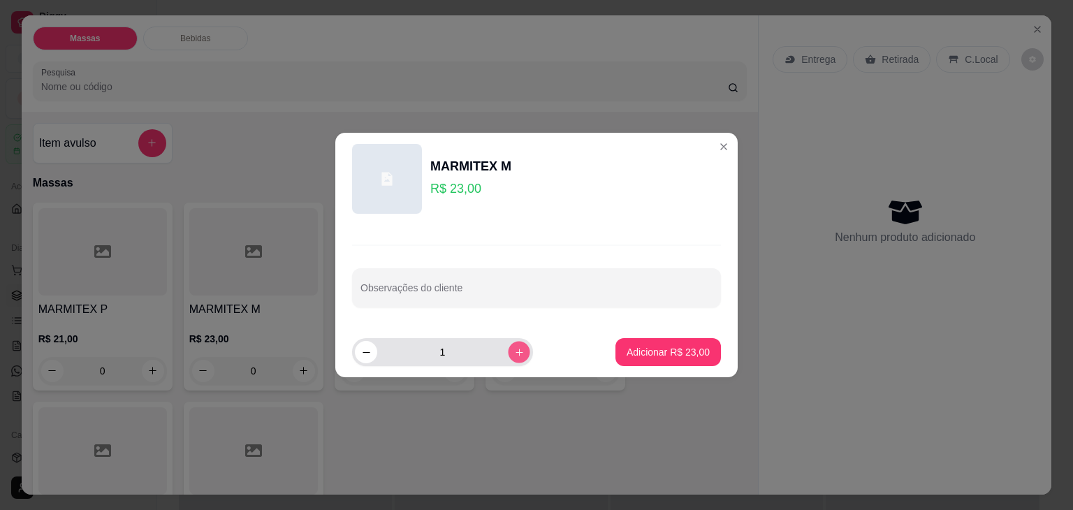
click at [514, 353] on icon "increase-product-quantity" at bounding box center [519, 352] width 10 height 10
type input "3"
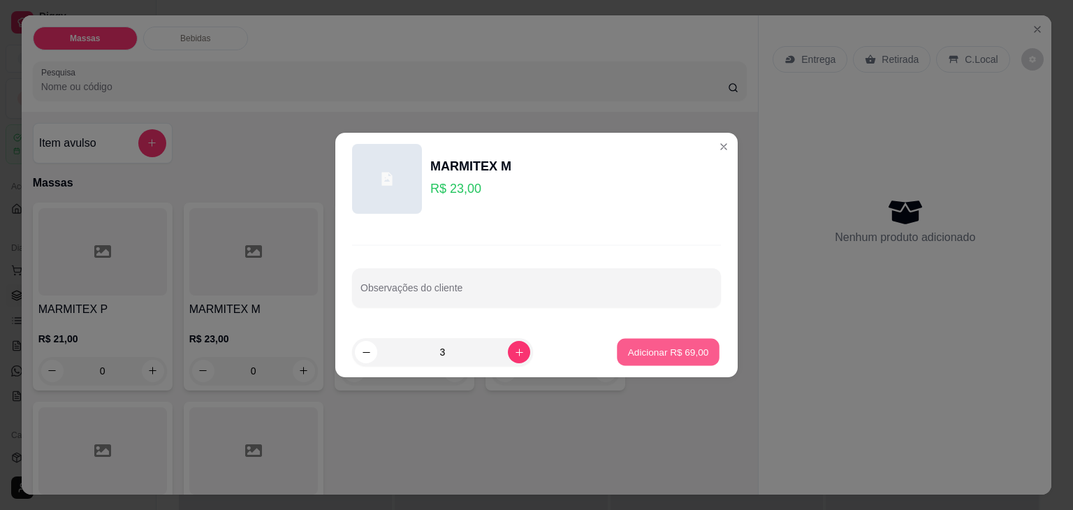
click at [629, 350] on p "Adicionar R$ 69,00" at bounding box center [668, 351] width 81 height 13
type input "3"
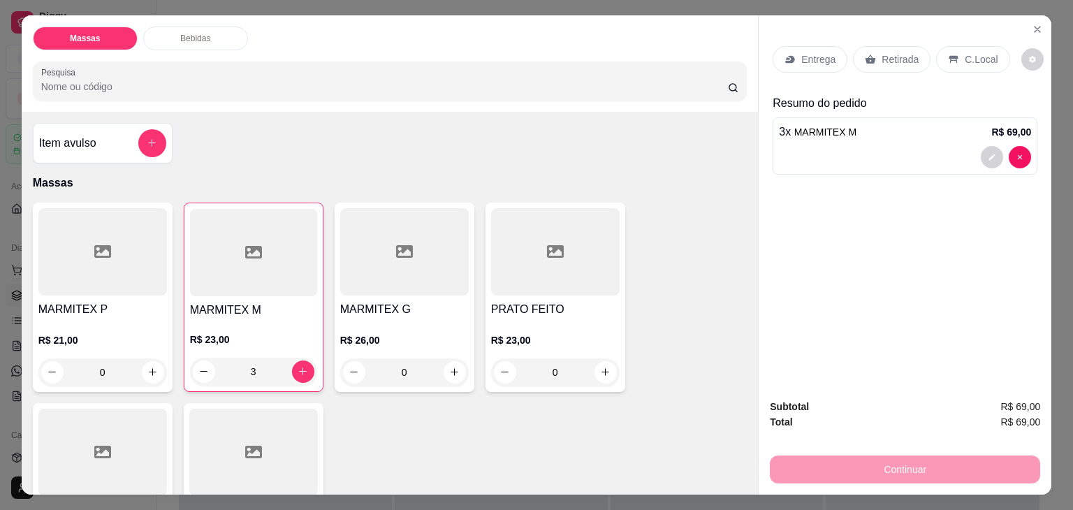
click at [794, 49] on div "Entrega" at bounding box center [810, 59] width 75 height 27
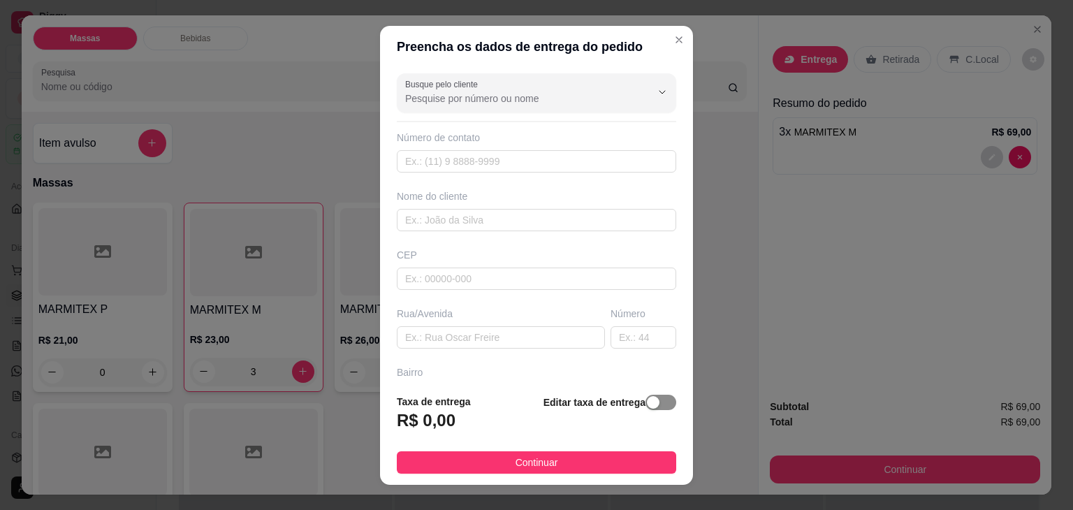
click at [647, 400] on div "button" at bounding box center [653, 402] width 13 height 13
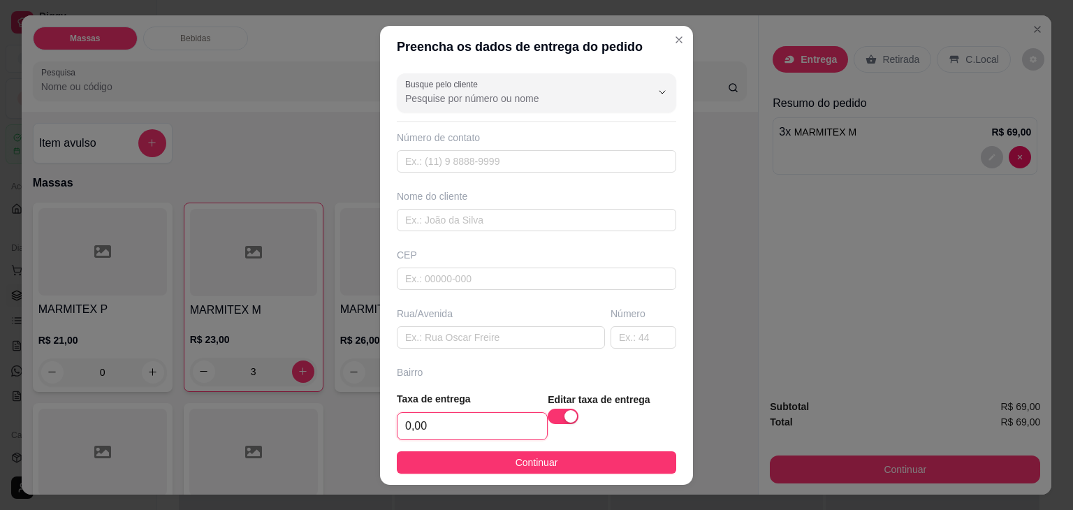
click at [520, 424] on input "0,00" at bounding box center [473, 426] width 150 height 27
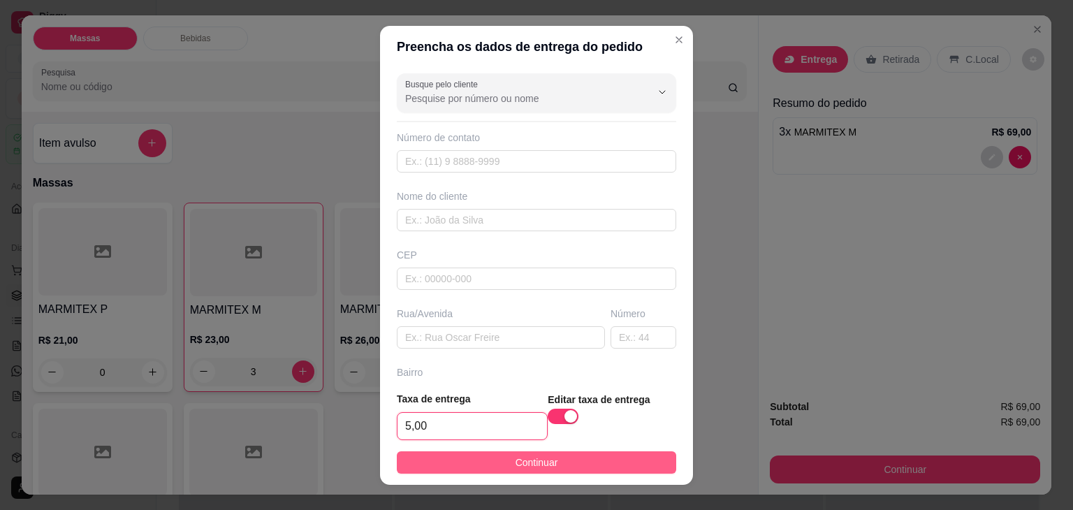
type input "5,00"
click at [533, 465] on span "Continuar" at bounding box center [537, 462] width 43 height 15
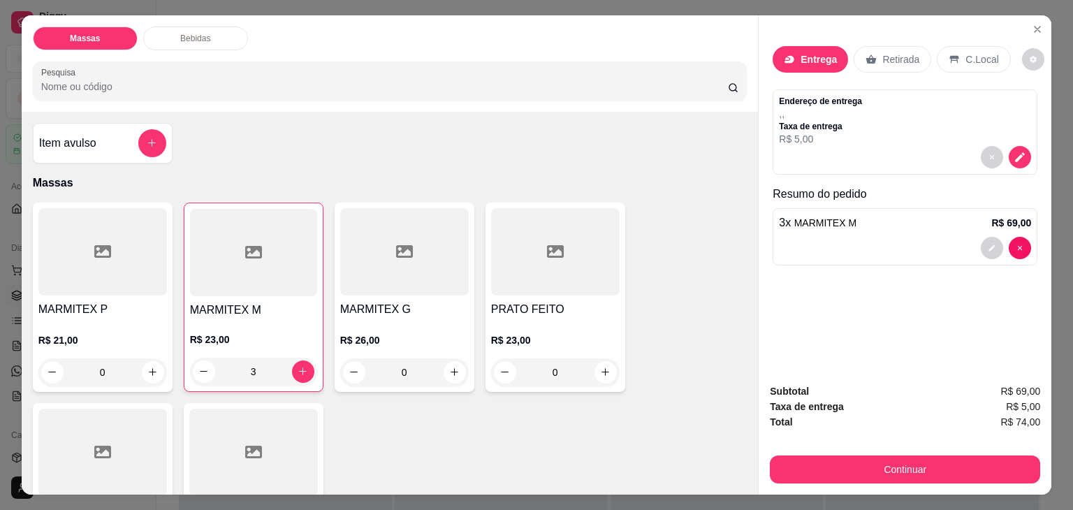
click at [807, 57] on p "Entrega" at bounding box center [819, 59] width 36 height 14
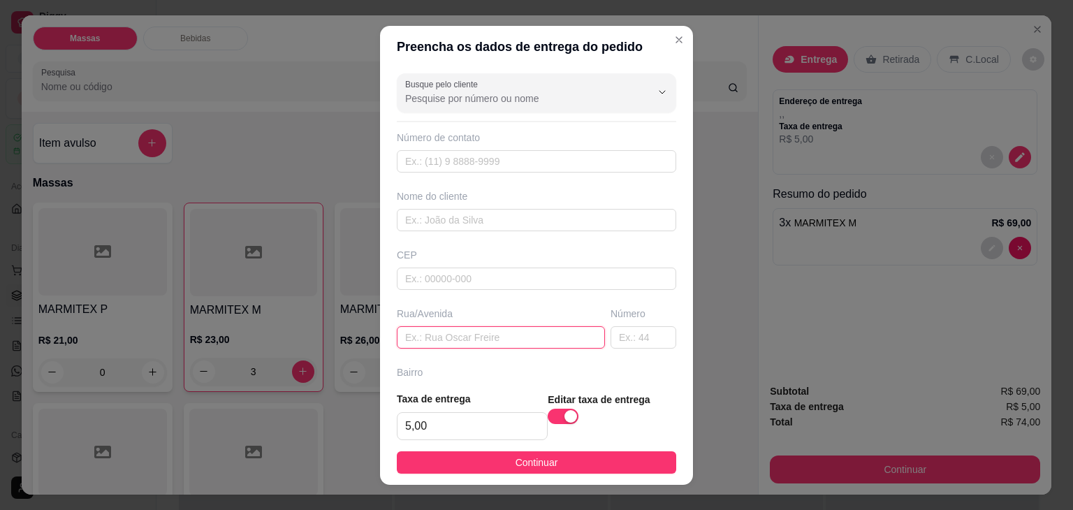
click at [483, 337] on input "text" at bounding box center [501, 337] width 208 height 22
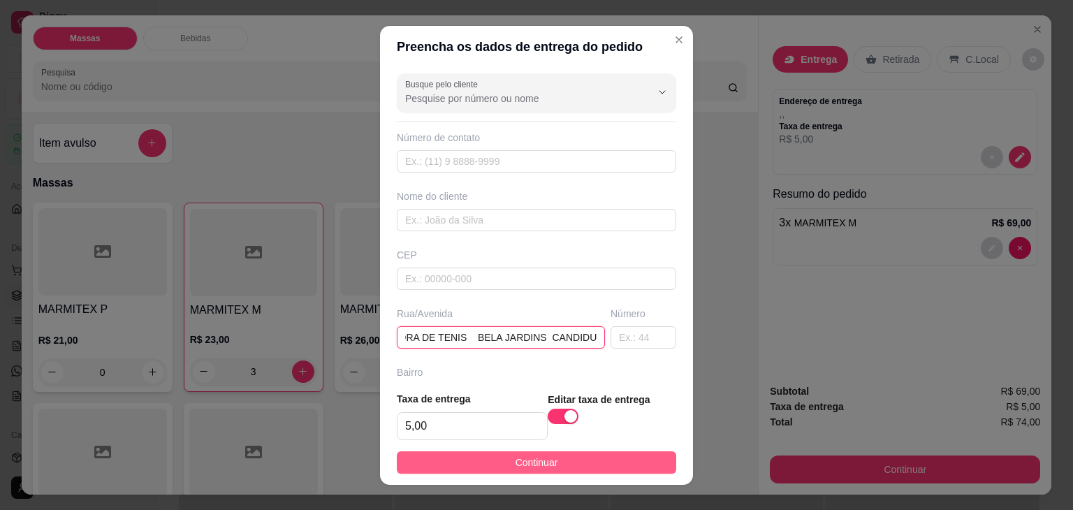
type input "QUADRA DE TENIS BELA JARDINS CANDIDU"
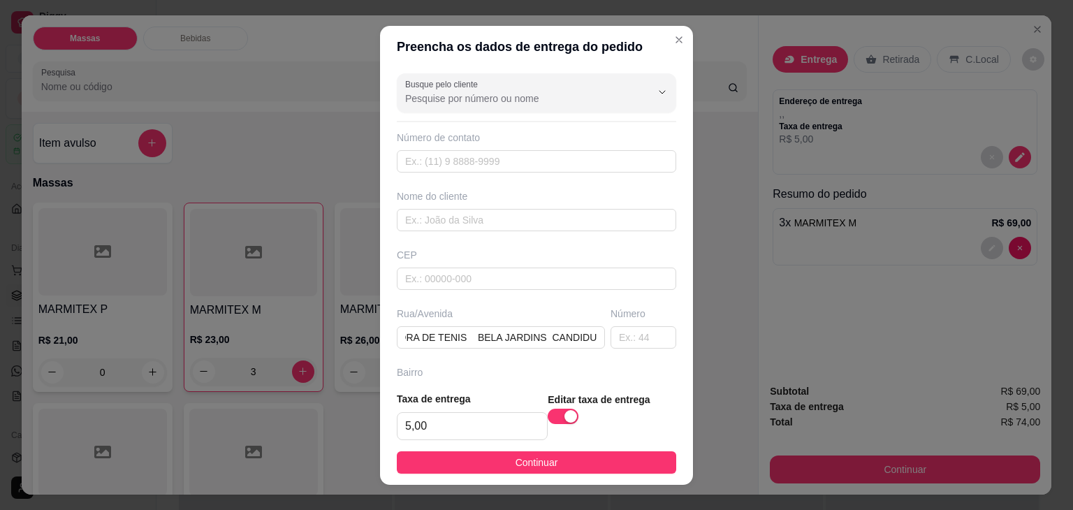
scroll to position [0, 0]
click at [545, 460] on span "Continuar" at bounding box center [537, 462] width 43 height 15
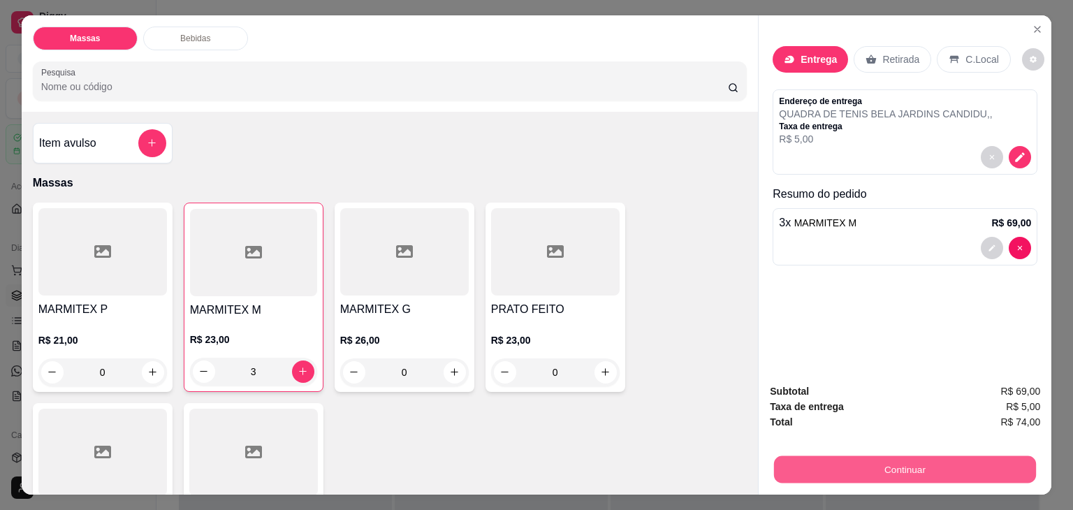
click at [899, 466] on button "Continuar" at bounding box center [905, 469] width 262 height 27
click at [823, 462] on button "Continuar" at bounding box center [905, 470] width 270 height 28
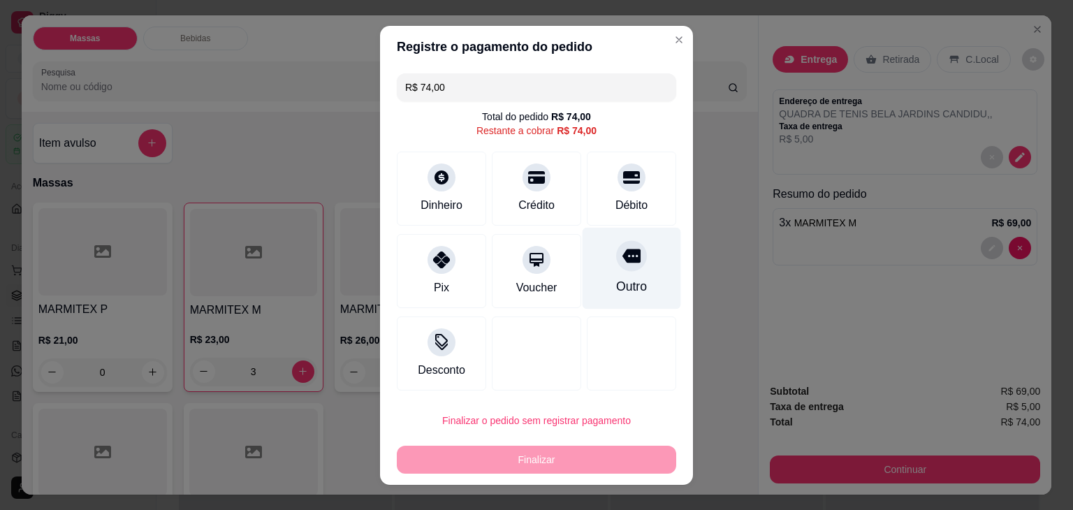
drag, startPoint x: 598, startPoint y: 155, endPoint x: 589, endPoint y: 252, distance: 96.8
click at [598, 156] on div "Débito" at bounding box center [631, 189] width 89 height 74
type input "R$ 0,00"
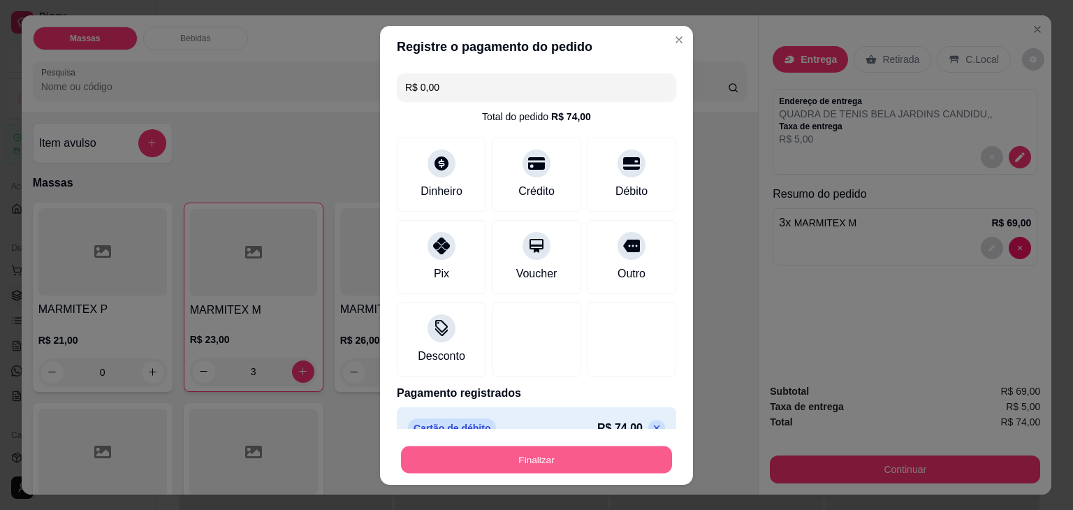
click at [586, 467] on button "Finalizar" at bounding box center [536, 459] width 271 height 27
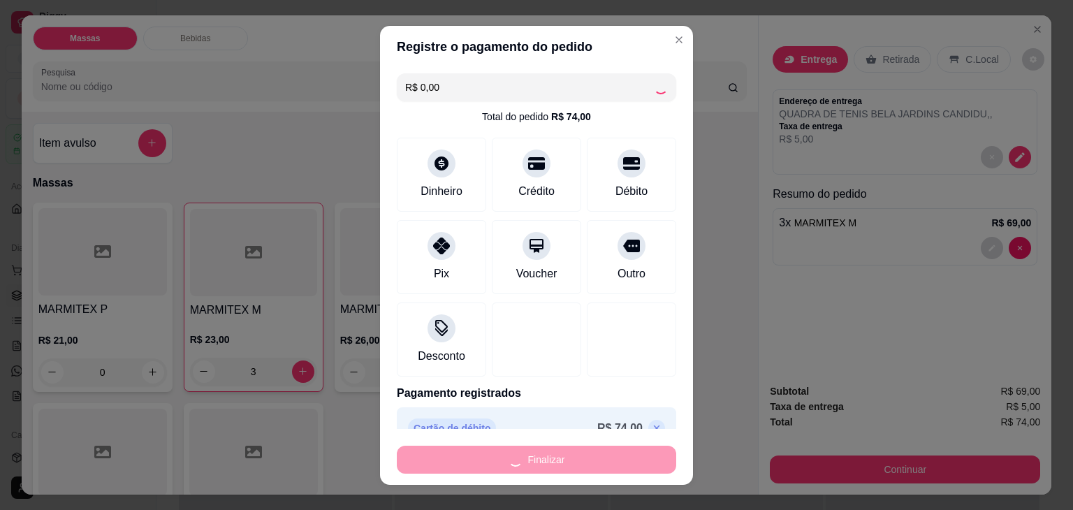
type input "0"
type input "-R$ 74,00"
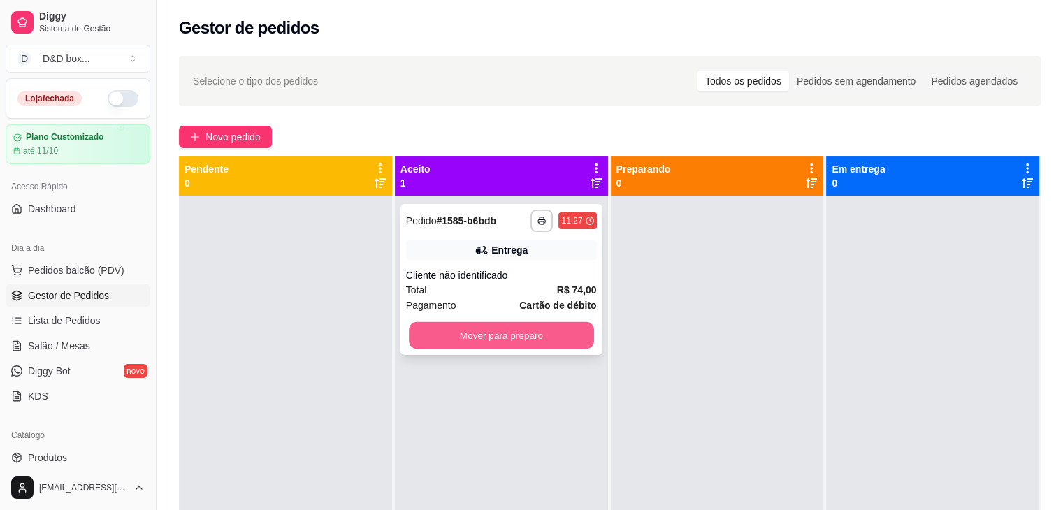
click at [506, 330] on button "Mover para preparo" at bounding box center [501, 335] width 185 height 27
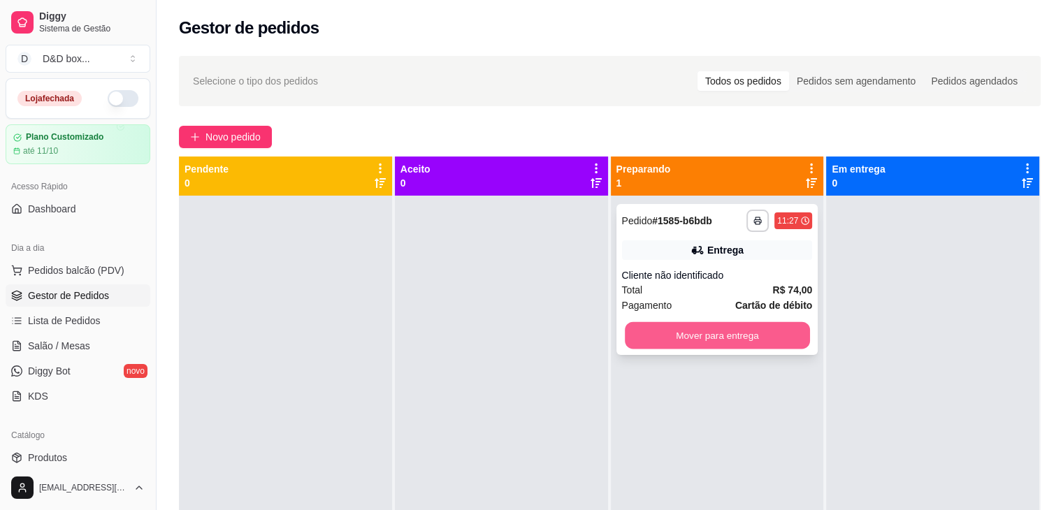
click at [666, 342] on button "Mover para entrega" at bounding box center [717, 335] width 185 height 27
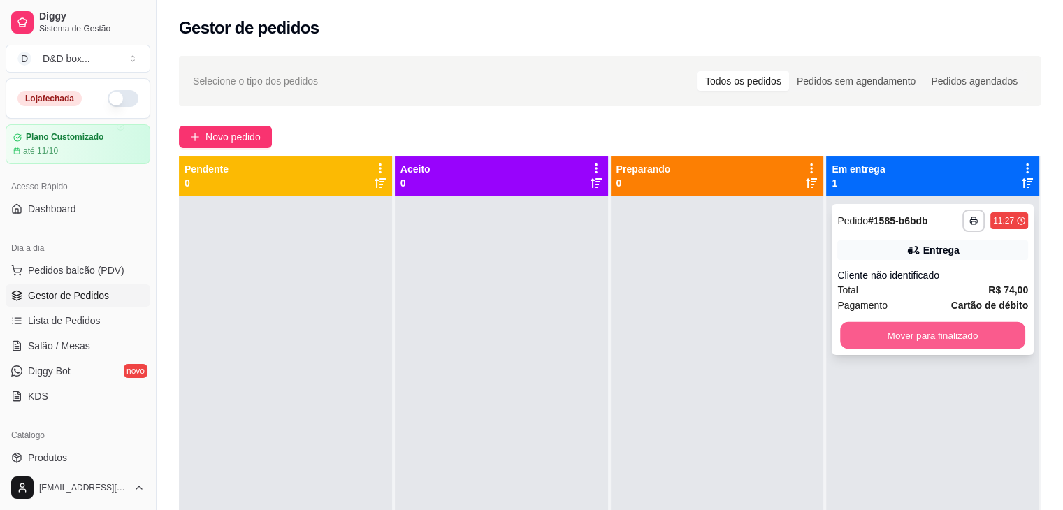
click at [844, 333] on button "Mover para finalizado" at bounding box center [932, 335] width 185 height 27
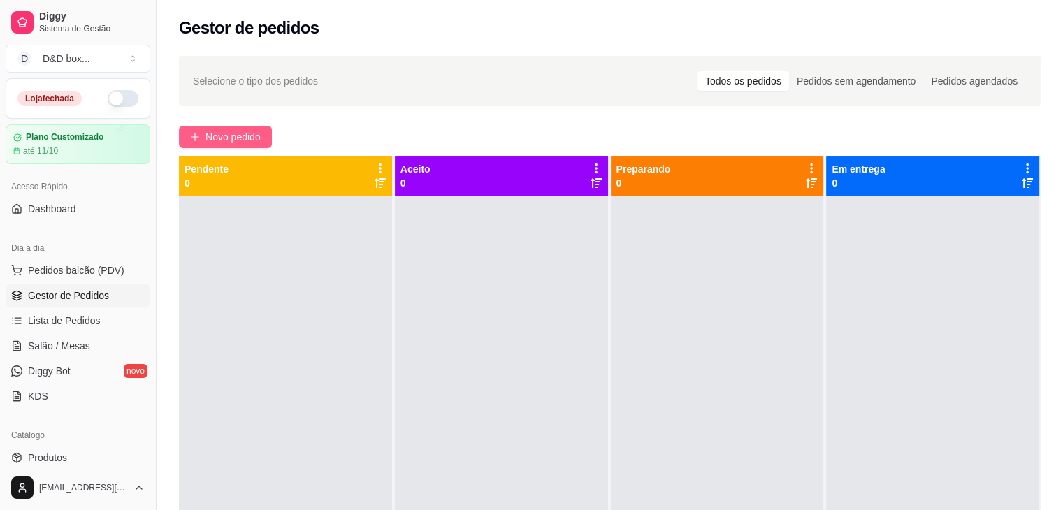
click at [214, 136] on span "Novo pedido" at bounding box center [232, 136] width 55 height 15
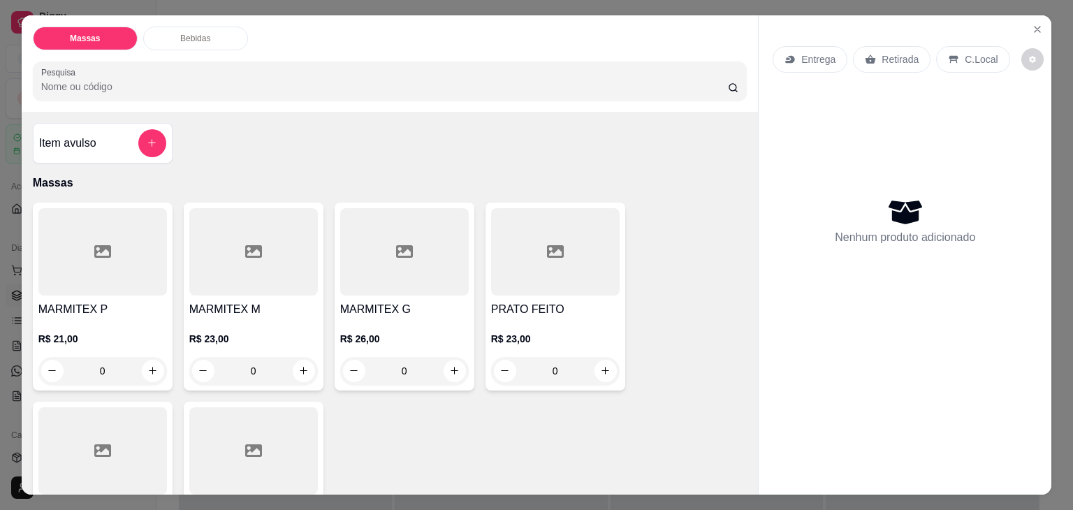
click at [96, 280] on div at bounding box center [102, 251] width 129 height 87
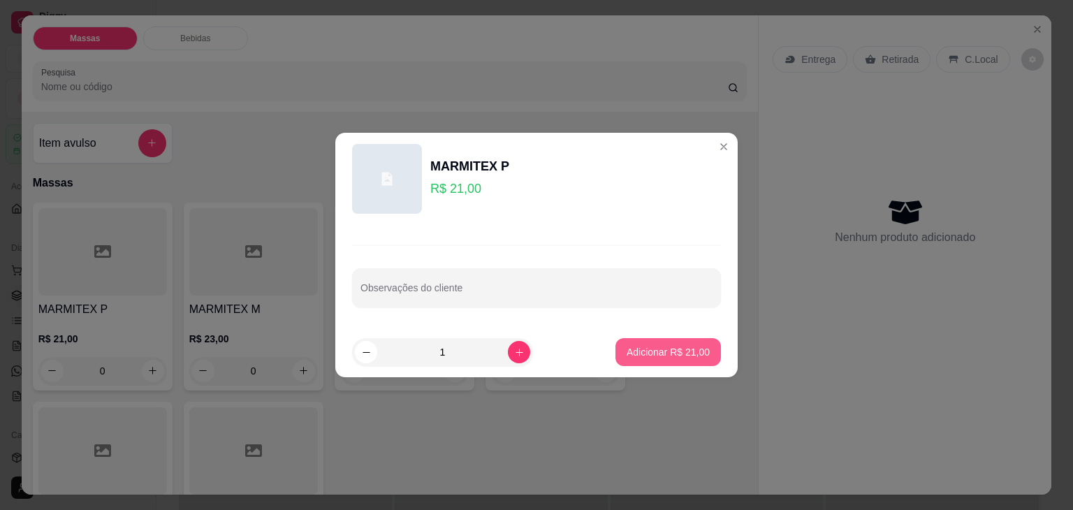
click at [628, 346] on p "Adicionar R$ 21,00" at bounding box center [668, 352] width 83 height 14
type input "1"
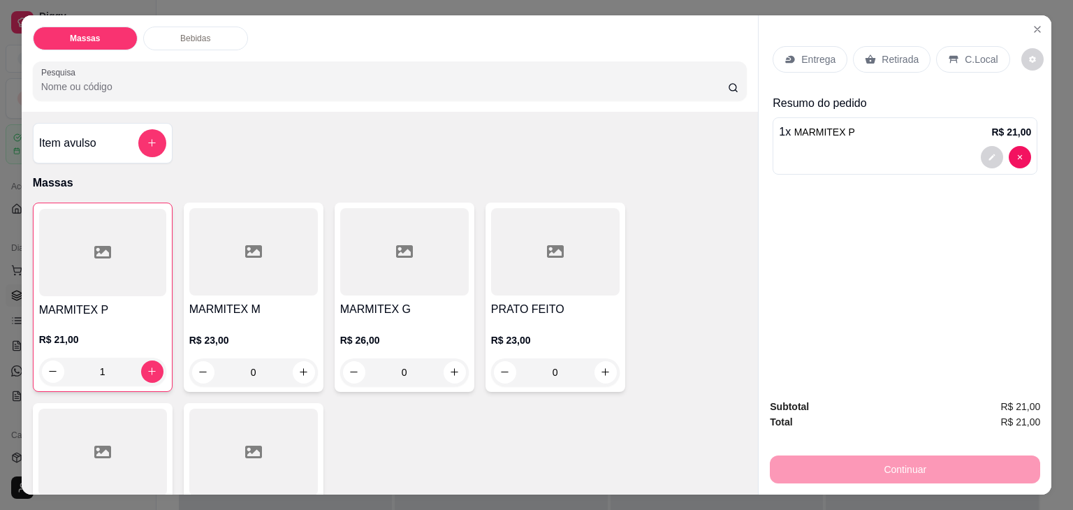
drag, startPoint x: 271, startPoint y: 284, endPoint x: 277, endPoint y: 293, distance: 10.7
click at [277, 293] on div "MARMITEX M R$ 23,00 0" at bounding box center [254, 297] width 140 height 189
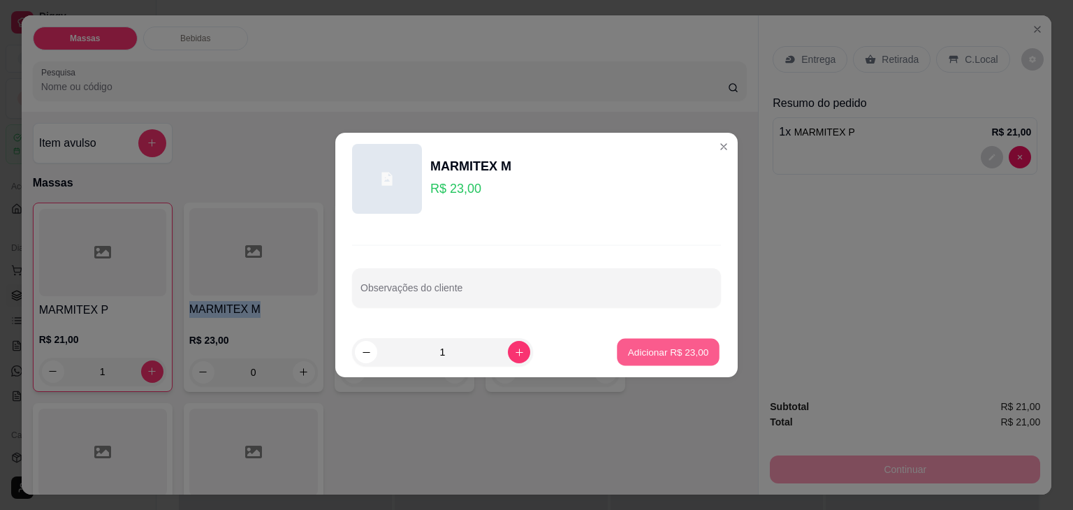
click at [648, 351] on p "Adicionar R$ 23,00" at bounding box center [668, 351] width 81 height 13
type input "1"
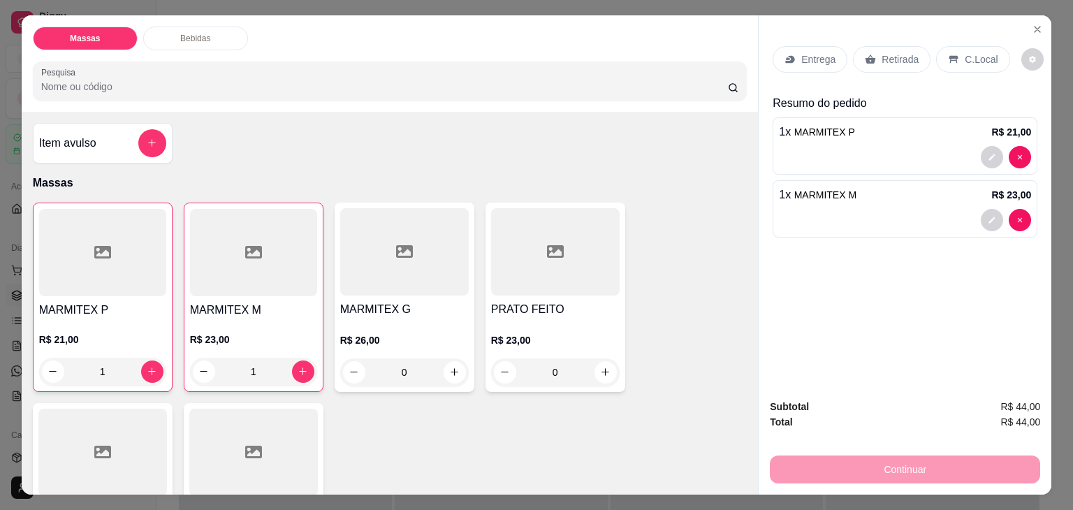
drag, startPoint x: 882, startPoint y: 51, endPoint x: 858, endPoint y: 174, distance: 125.4
click at [882, 67] on div "Entrega Retirada C.Local" at bounding box center [905, 59] width 265 height 49
click at [855, 467] on div "Continuar" at bounding box center [905, 467] width 270 height 31
click at [868, 54] on icon at bounding box center [870, 59] width 11 height 11
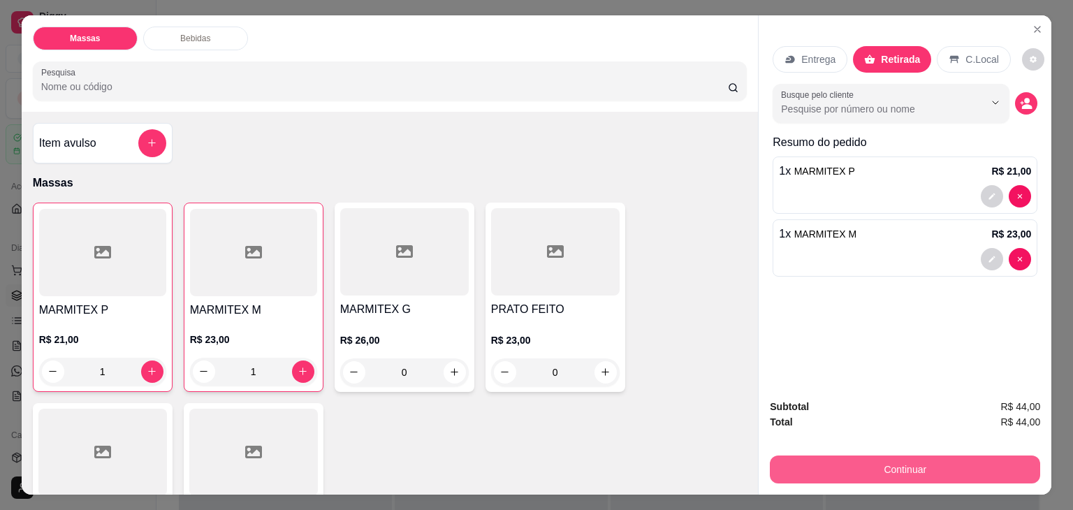
click at [915, 464] on button "Continuar" at bounding box center [905, 470] width 270 height 28
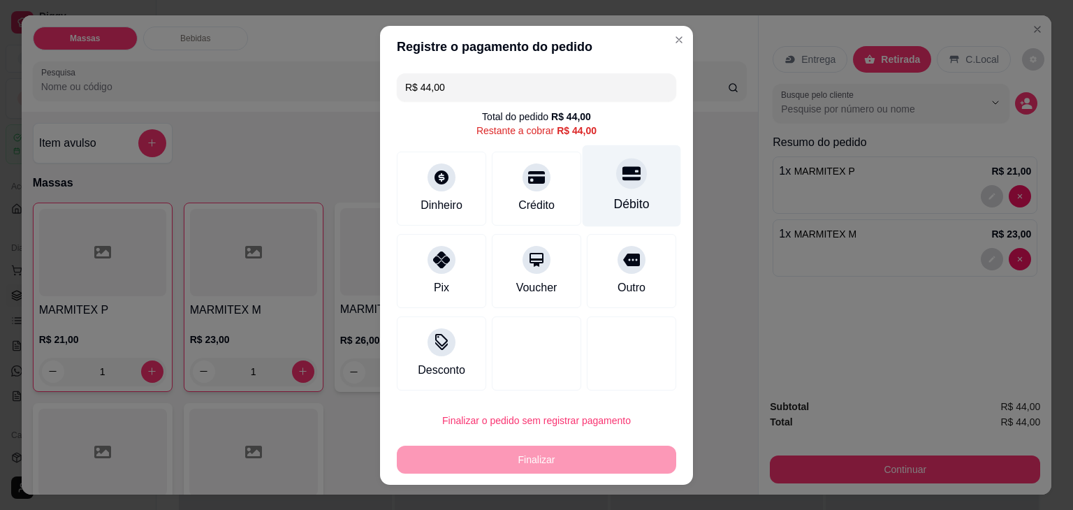
click at [627, 161] on div at bounding box center [631, 173] width 31 height 31
type input "R$ 0,00"
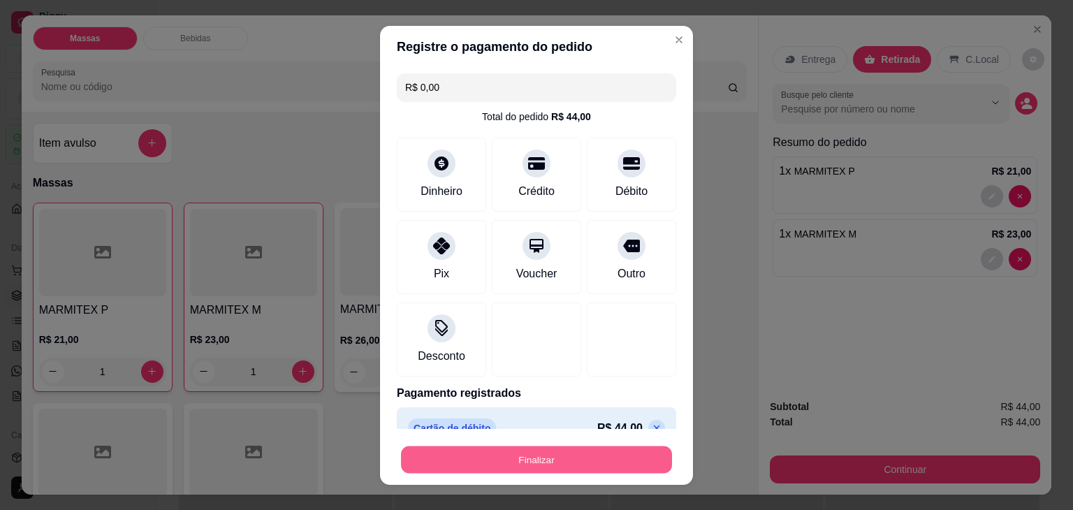
click at [604, 457] on button "Finalizar" at bounding box center [536, 459] width 271 height 27
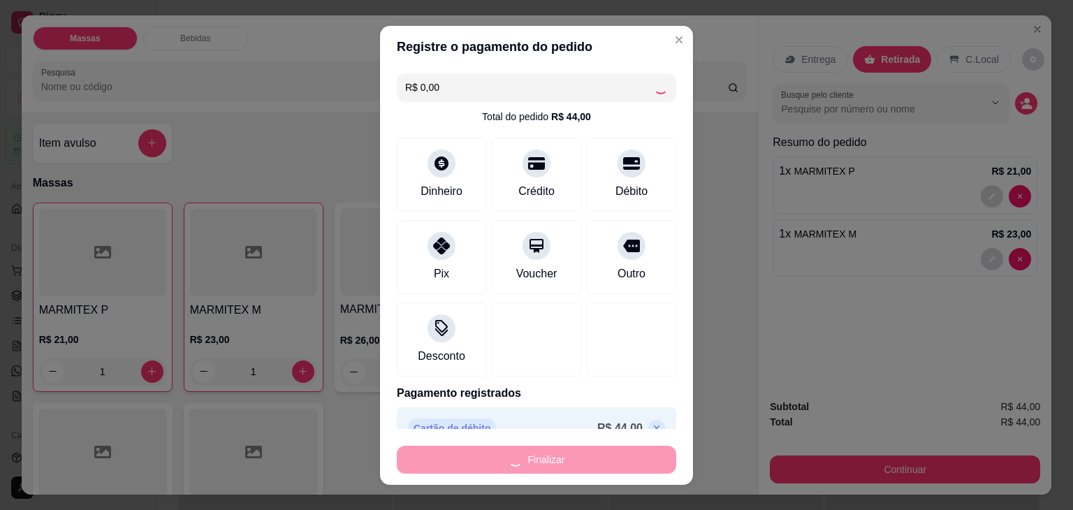
type input "0"
type input "-R$ 44,00"
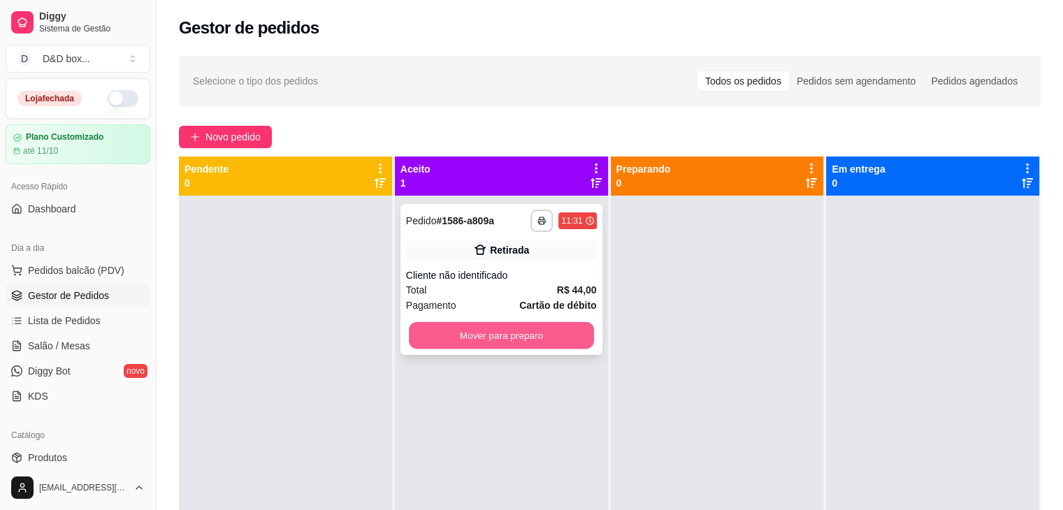
click at [532, 333] on button "Mover para preparo" at bounding box center [501, 335] width 185 height 27
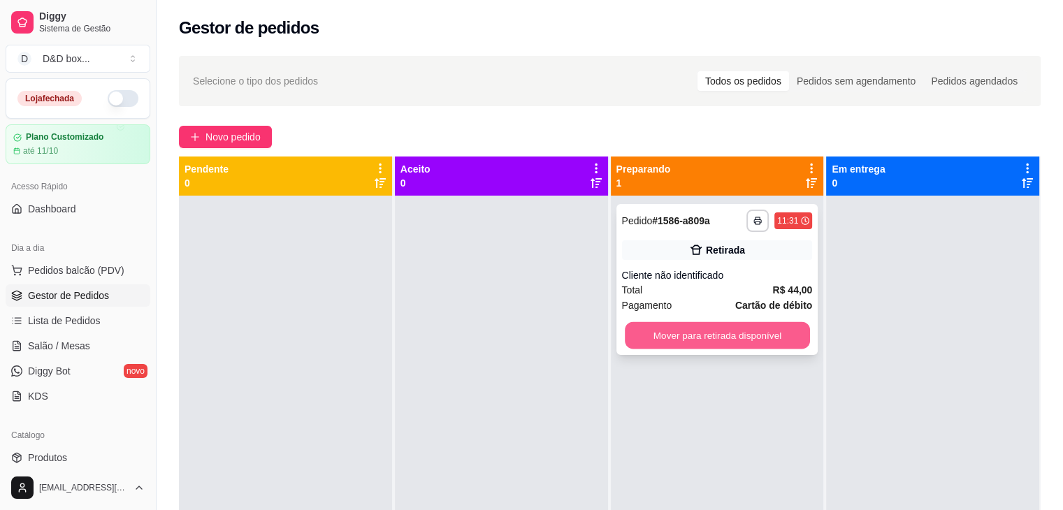
click at [693, 342] on button "Mover para retirada disponível" at bounding box center [717, 335] width 185 height 27
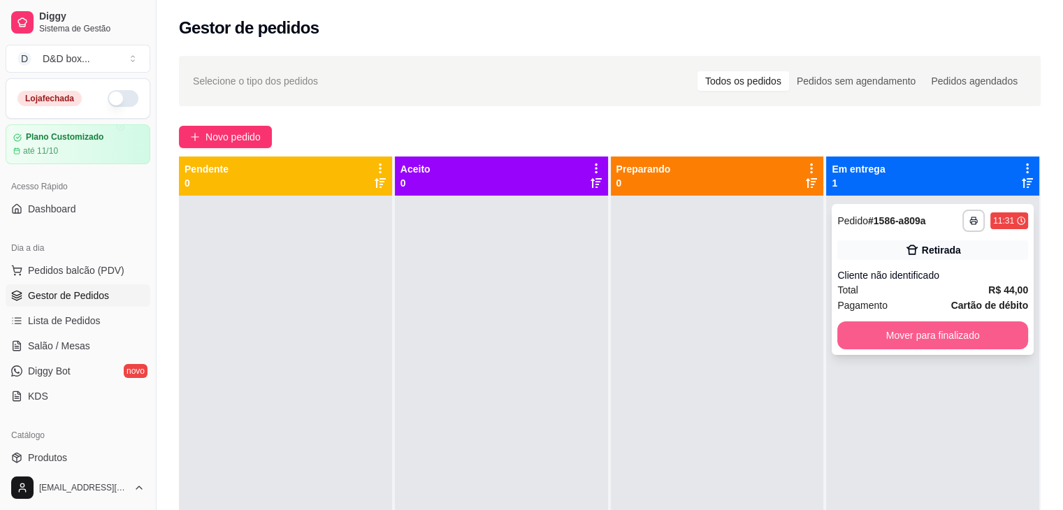
click at [847, 330] on button "Mover para finalizado" at bounding box center [932, 335] width 191 height 28
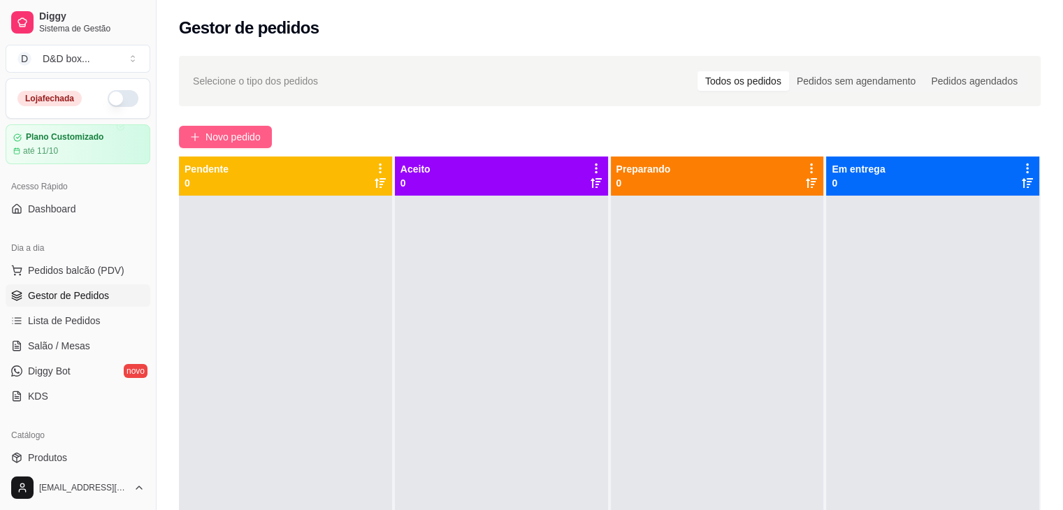
click at [265, 131] on button "Novo pedido" at bounding box center [225, 137] width 93 height 22
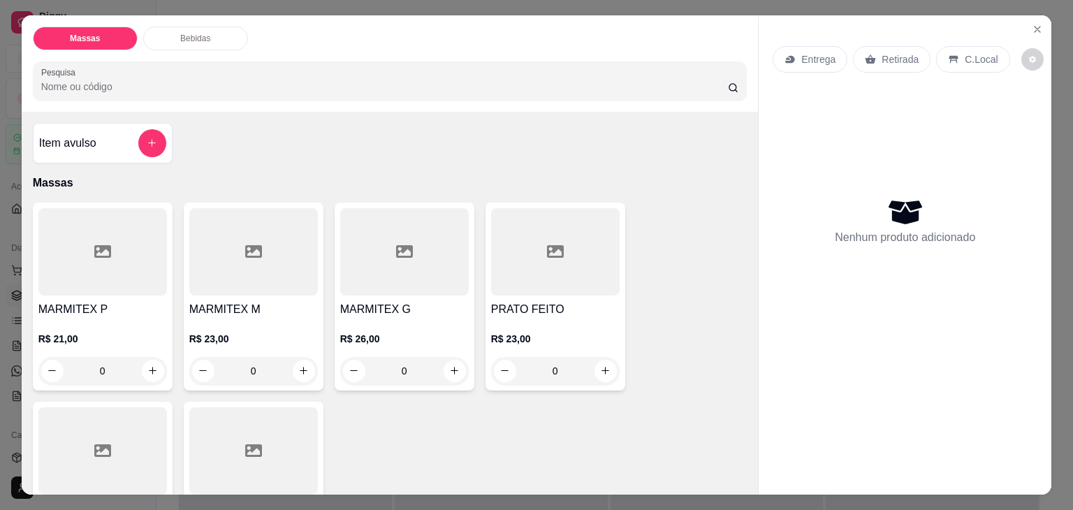
click at [289, 254] on div at bounding box center [253, 251] width 129 height 87
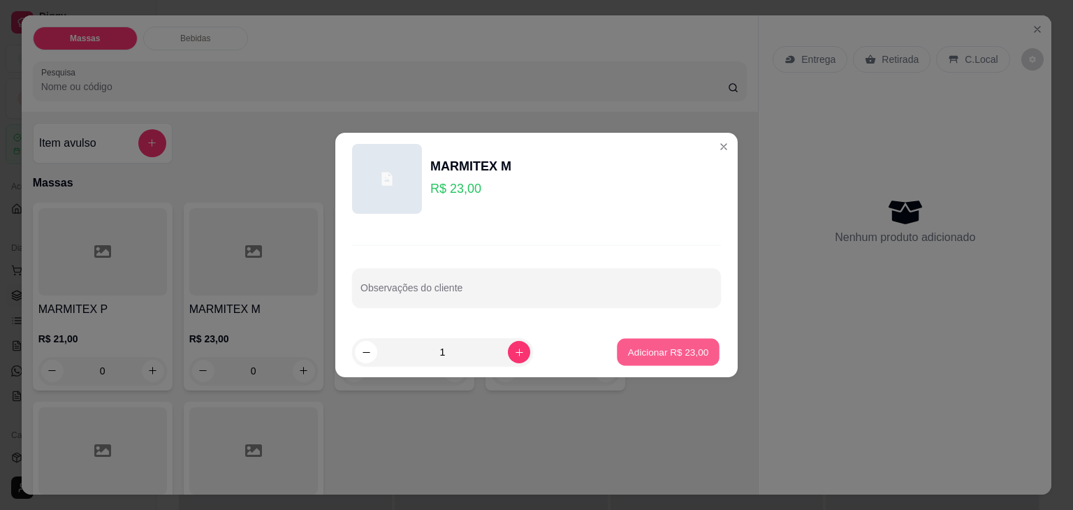
click at [639, 356] on p "Adicionar R$ 23,00" at bounding box center [668, 351] width 81 height 13
type input "1"
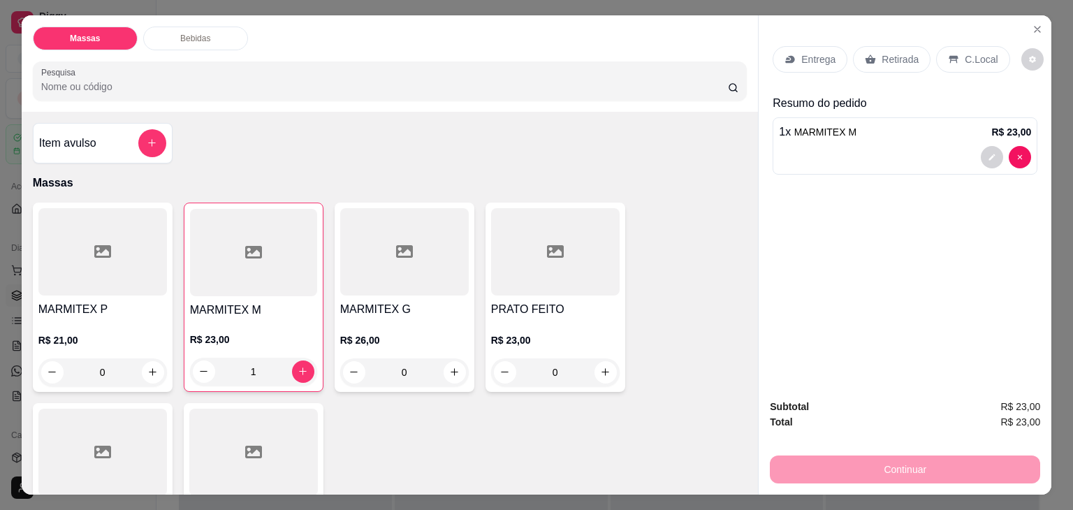
click at [875, 46] on div "Retirada" at bounding box center [892, 59] width 78 height 27
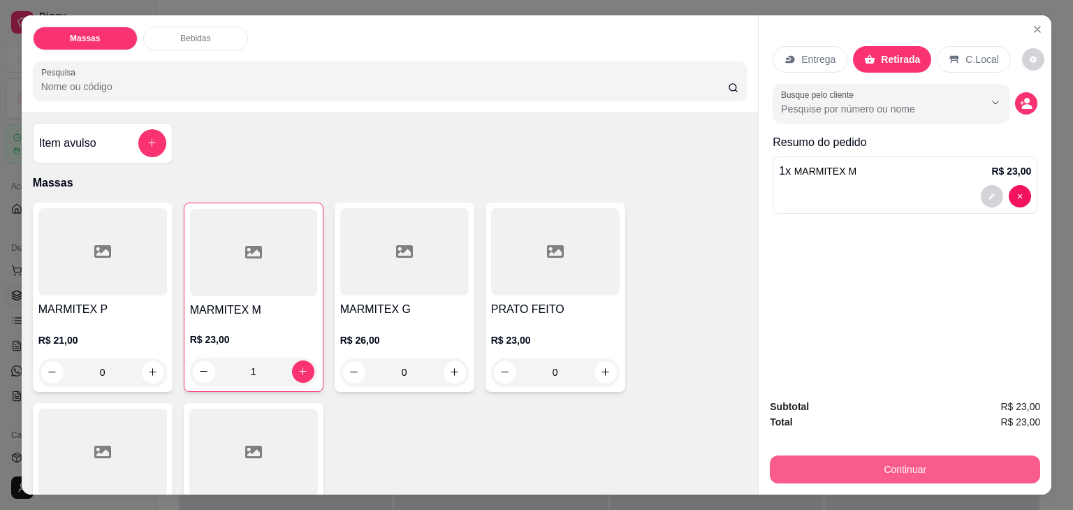
click at [864, 456] on button "Continuar" at bounding box center [905, 470] width 270 height 28
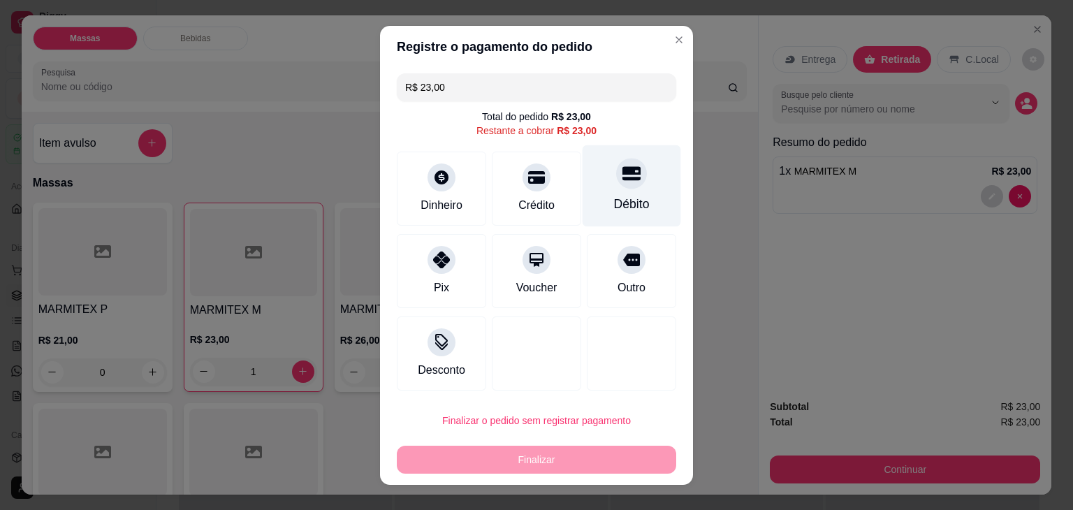
click at [629, 189] on div "Débito" at bounding box center [632, 186] width 99 height 82
type input "R$ 0,00"
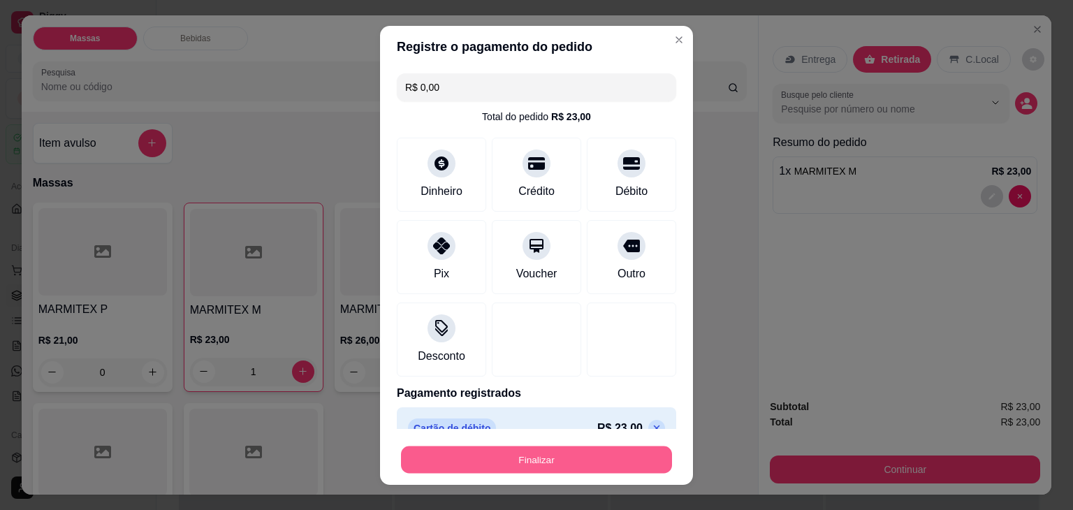
click at [595, 463] on button "Finalizar" at bounding box center [536, 459] width 271 height 27
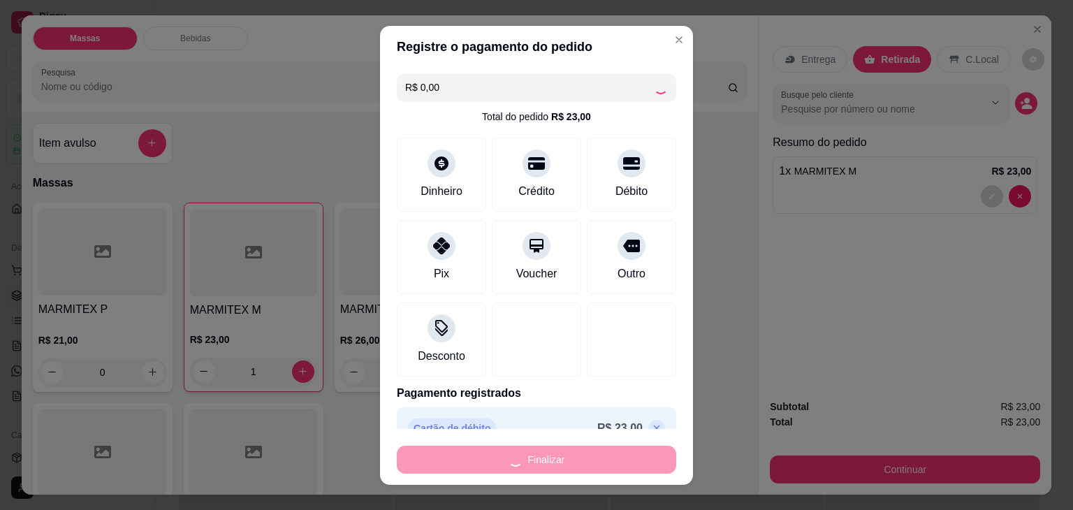
type input "0"
type input "-R$ 23,00"
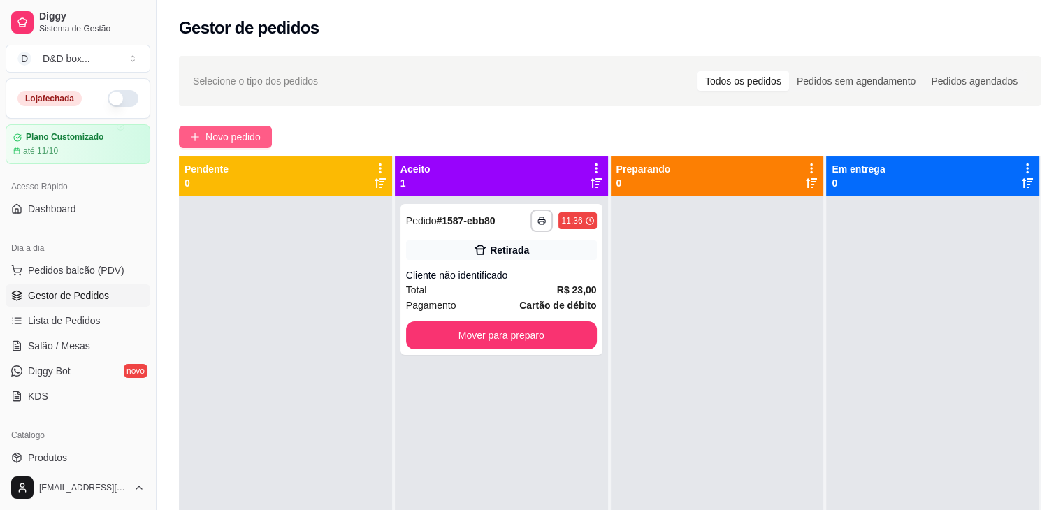
click at [239, 138] on span "Novo pedido" at bounding box center [232, 136] width 55 height 15
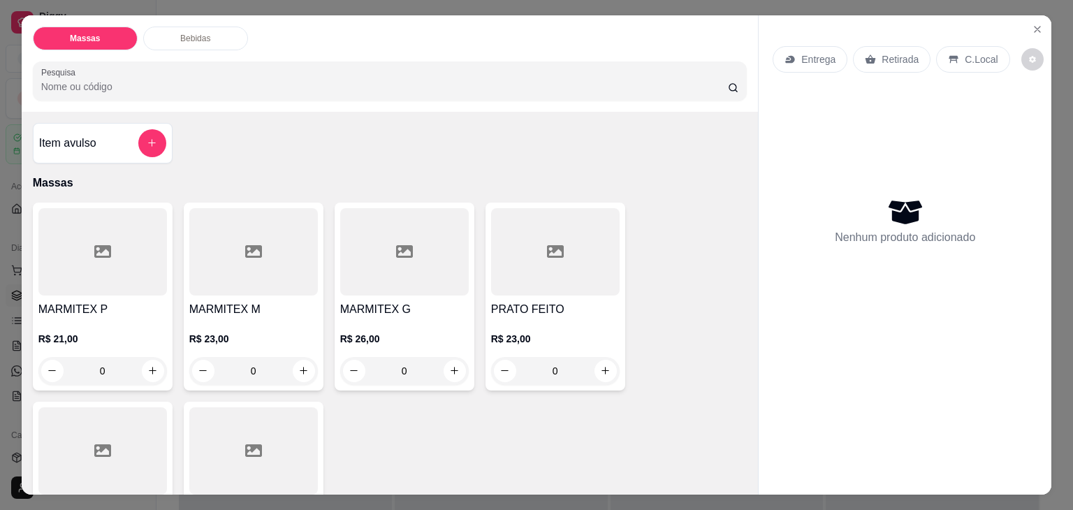
click at [247, 247] on icon at bounding box center [253, 251] width 17 height 13
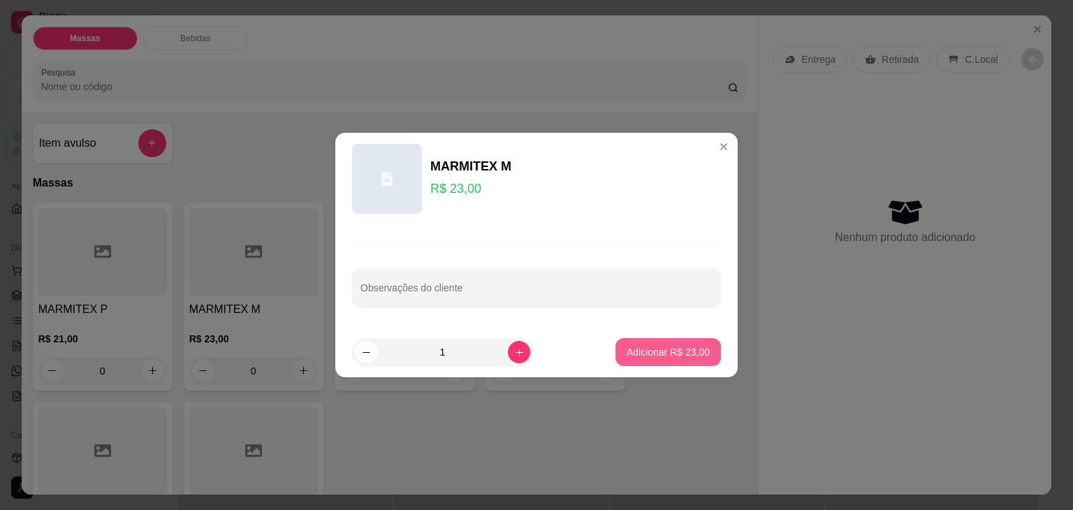
click at [631, 363] on button "Adicionar R$ 23,00" at bounding box center [668, 352] width 105 height 28
type input "1"
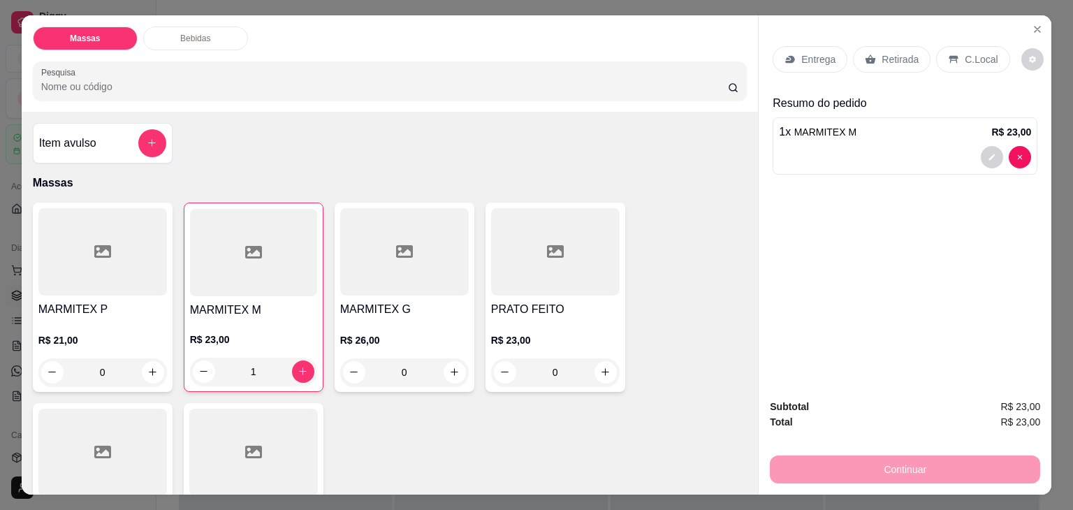
click at [789, 56] on icon at bounding box center [790, 60] width 9 height 8
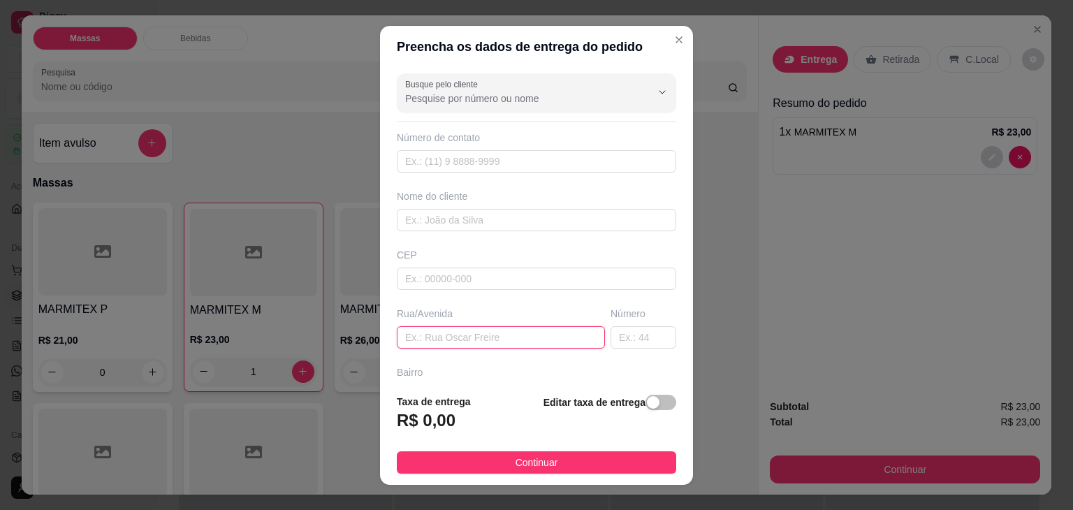
click at [540, 338] on input "text" at bounding box center [501, 337] width 208 height 22
type input "[PERSON_NAME] N 240"
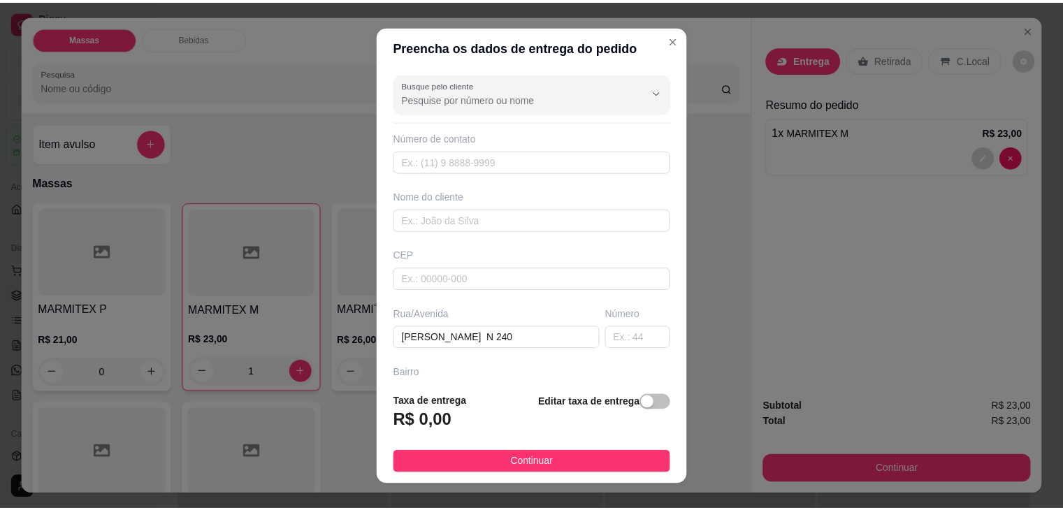
scroll to position [0, 0]
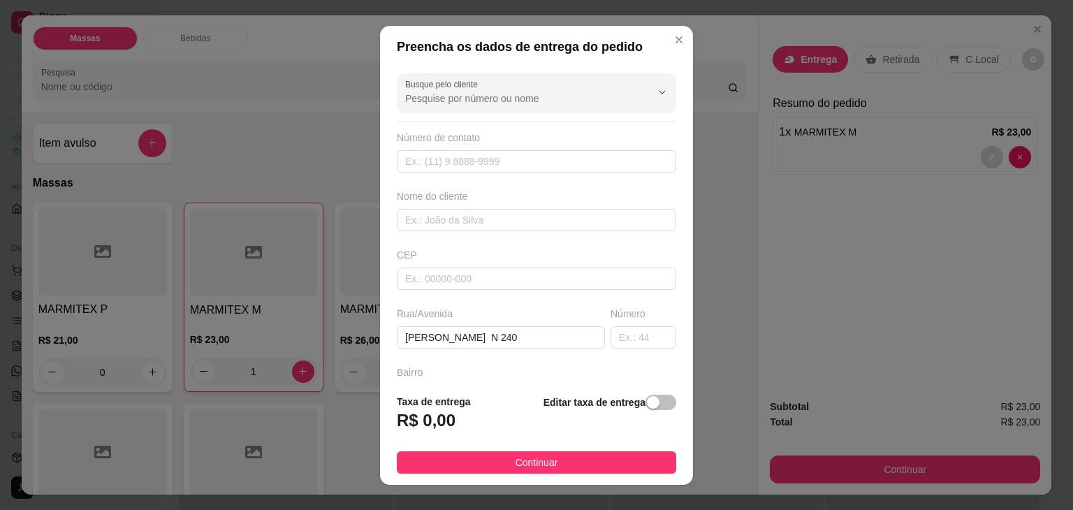
click at [647, 398] on span "button" at bounding box center [661, 402] width 31 height 15
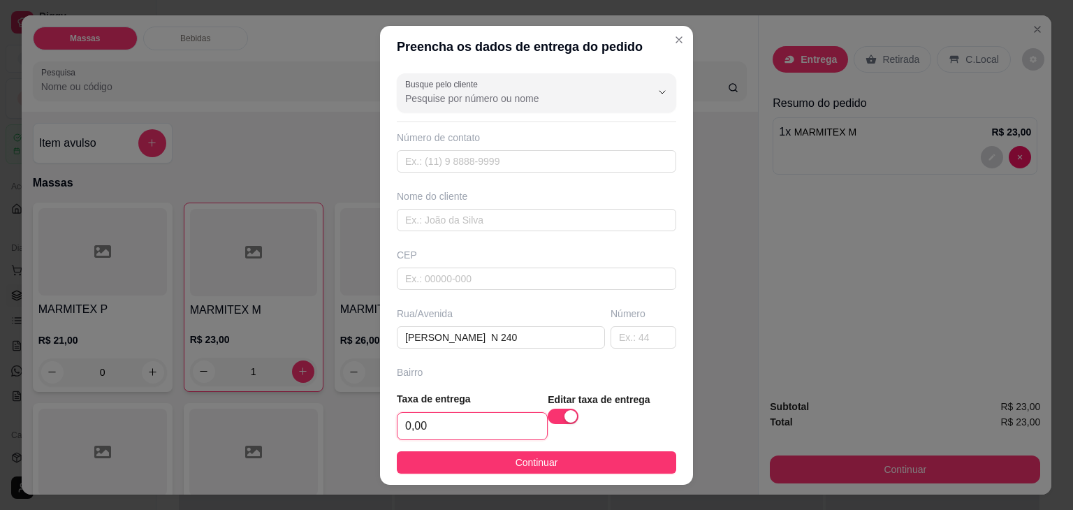
click at [518, 429] on input "0,00" at bounding box center [473, 426] width 150 height 27
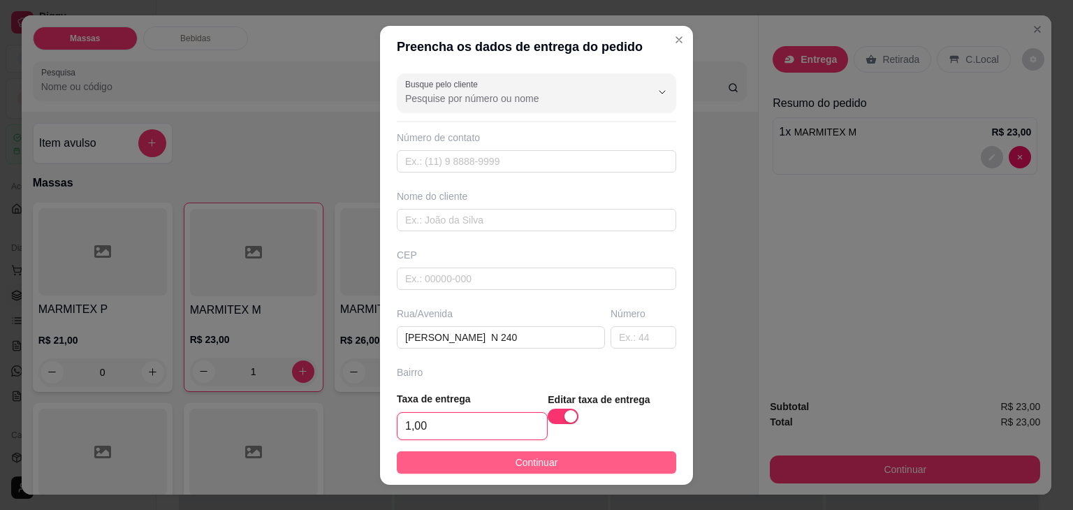
type input "1,00"
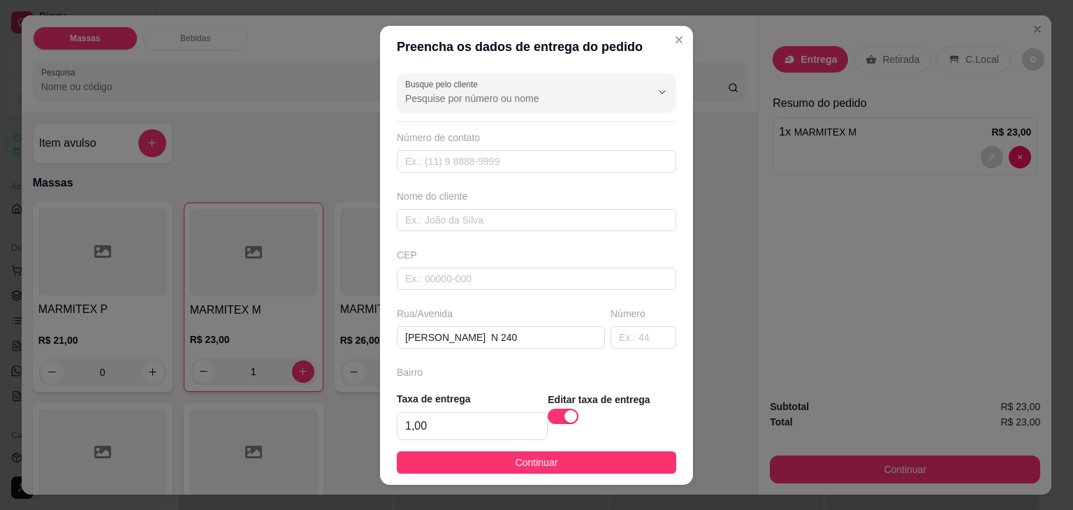
click at [527, 466] on span "Continuar" at bounding box center [537, 462] width 43 height 15
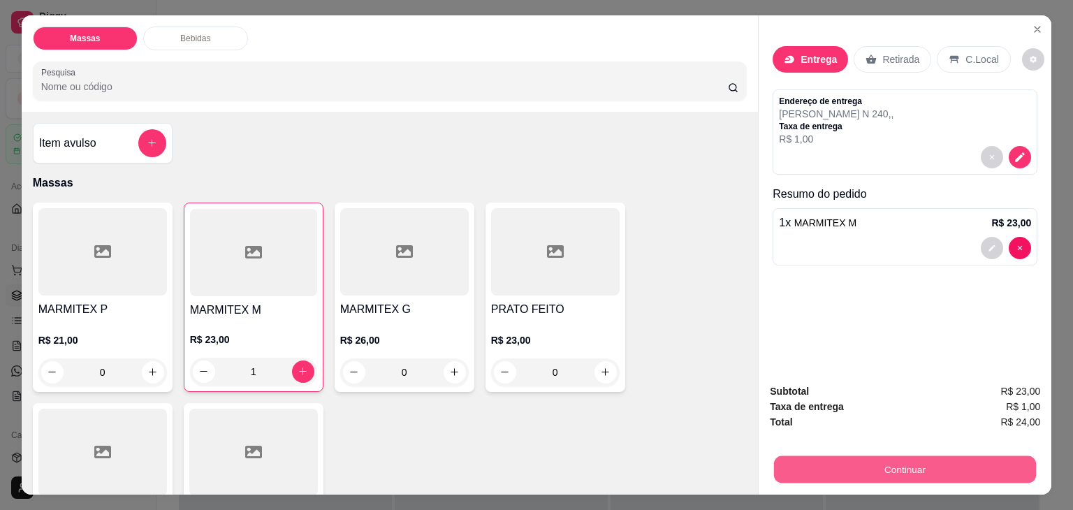
click at [782, 461] on button "Continuar" at bounding box center [905, 469] width 262 height 27
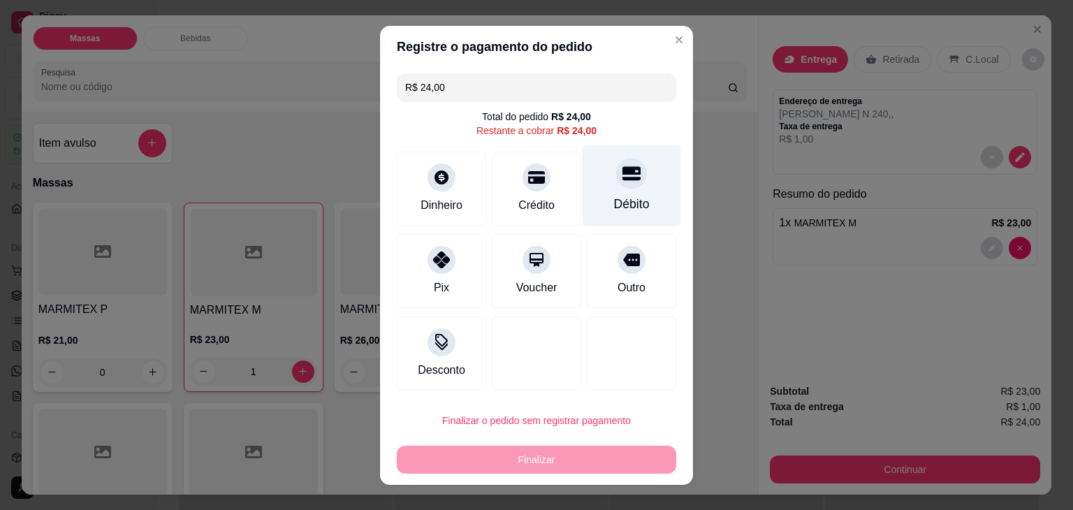
click at [623, 202] on div "Débito" at bounding box center [632, 204] width 36 height 18
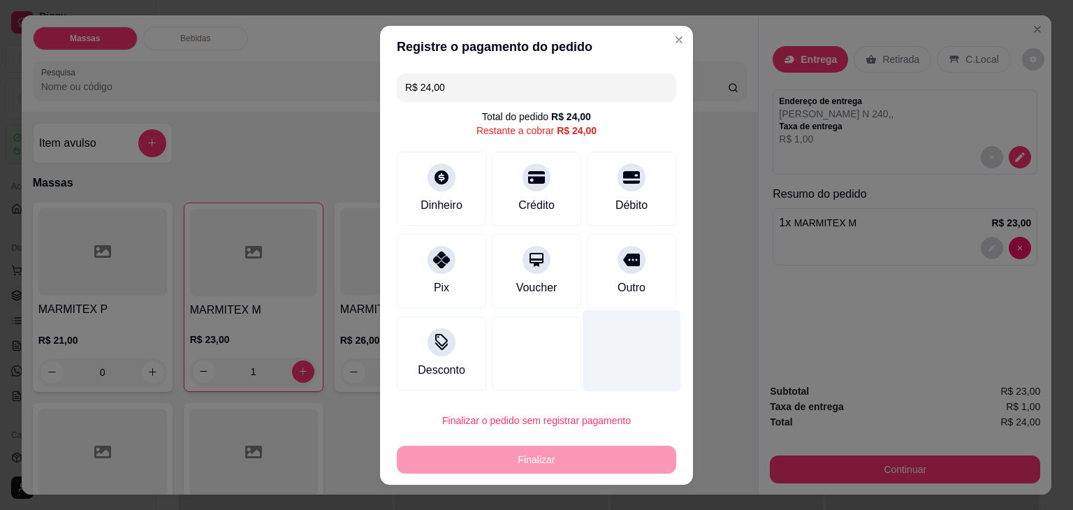
type input "R$ 0,00"
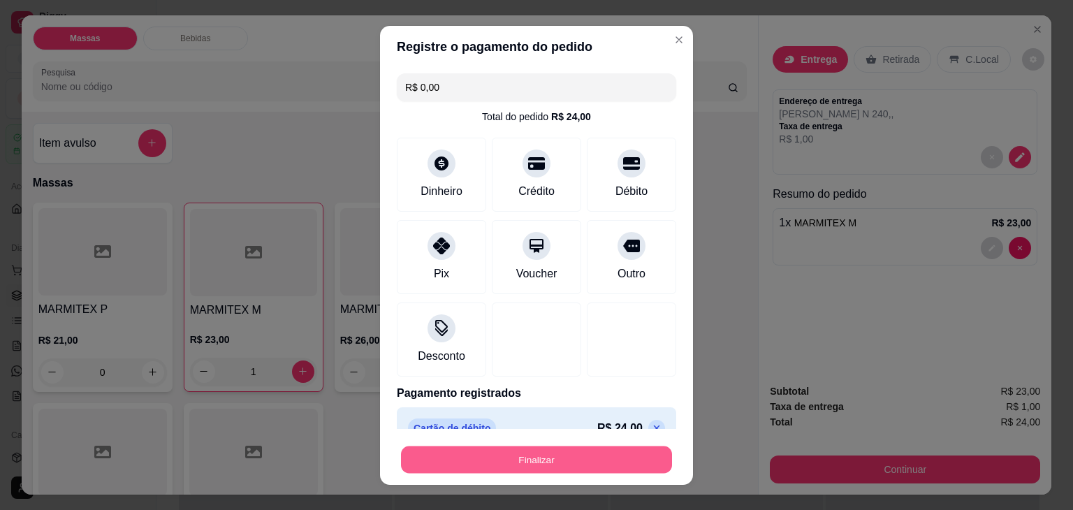
click at [570, 456] on button "Finalizar" at bounding box center [536, 459] width 271 height 27
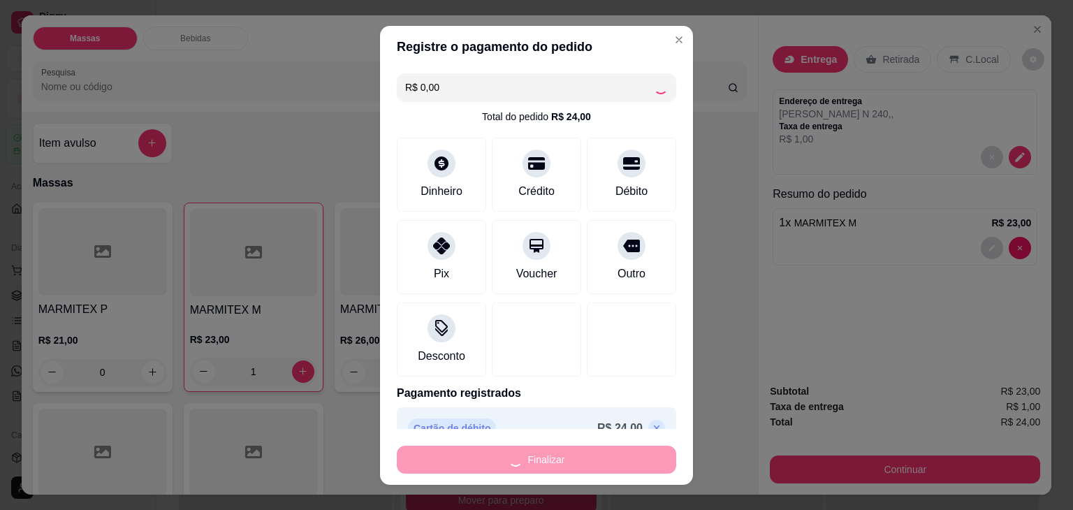
type input "0"
type input "-R$ 24,00"
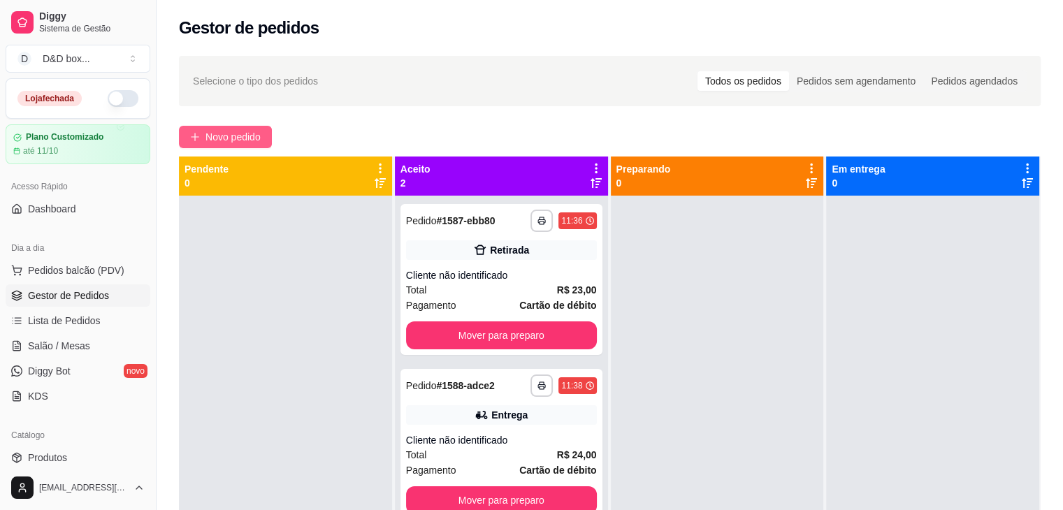
click at [238, 136] on span "Novo pedido" at bounding box center [232, 136] width 55 height 15
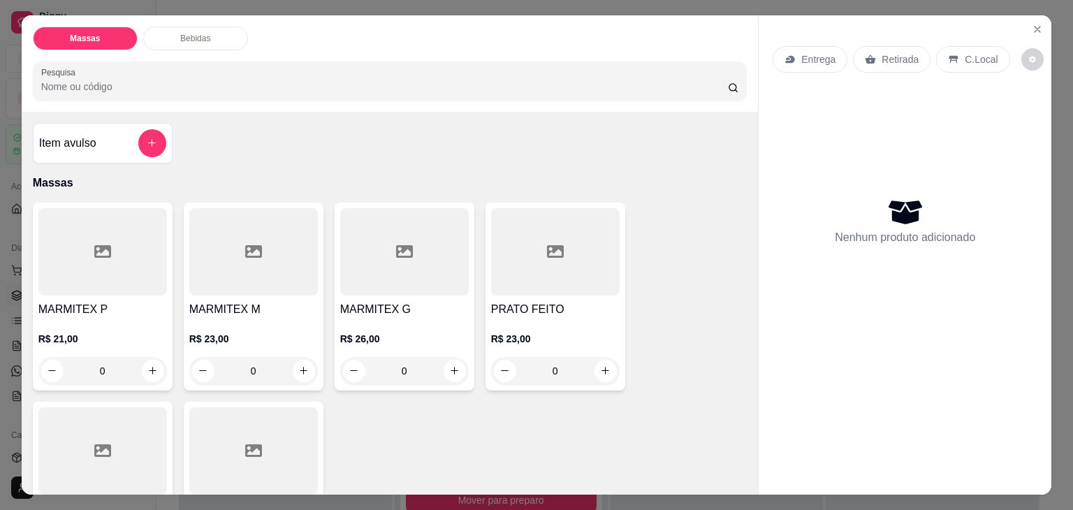
click at [137, 301] on h4 "MARMITEX P" at bounding box center [102, 309] width 129 height 17
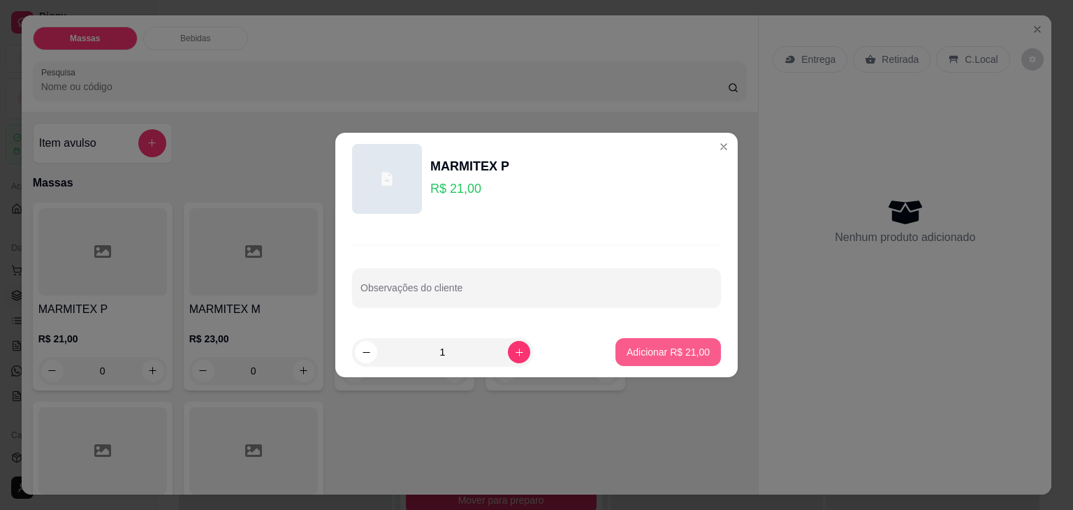
click at [636, 349] on p "Adicionar R$ 21,00" at bounding box center [668, 352] width 83 height 14
type input "1"
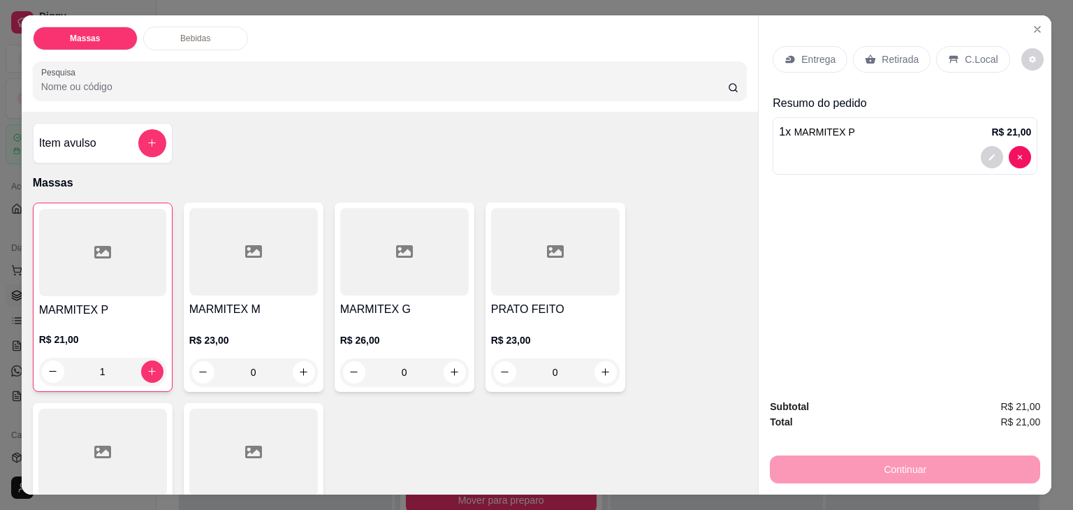
click at [882, 52] on p "Retirada" at bounding box center [900, 59] width 37 height 14
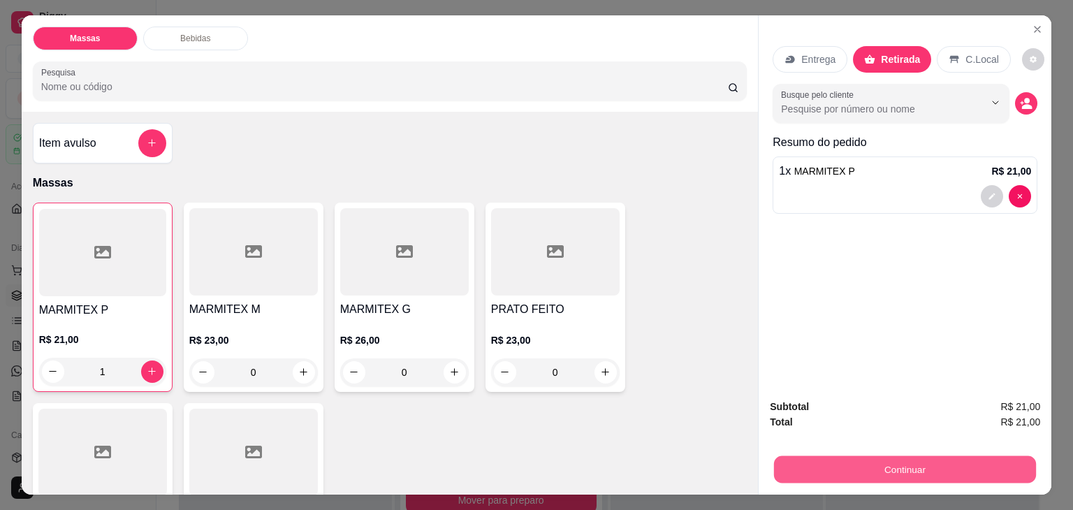
click at [861, 456] on button "Continuar" at bounding box center [905, 469] width 262 height 27
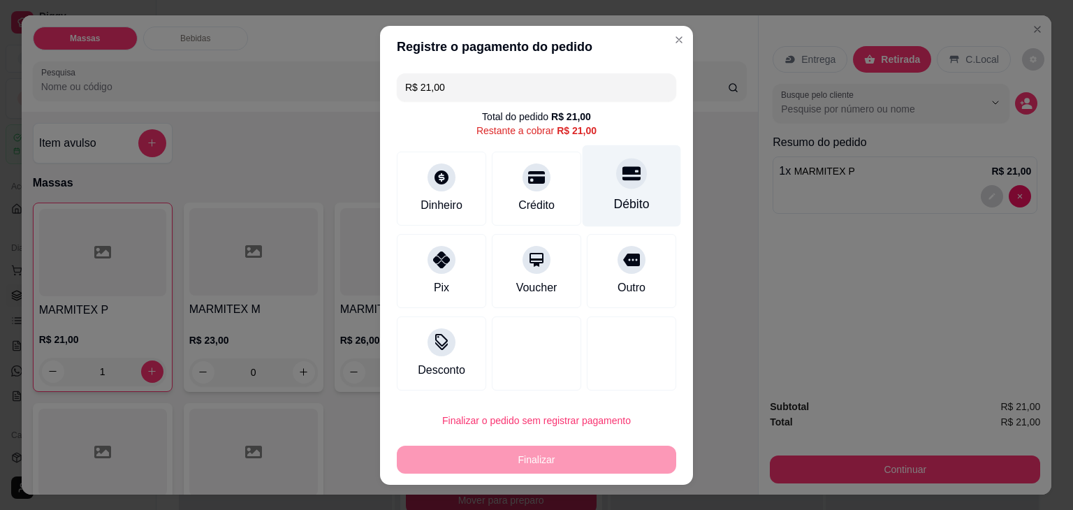
click at [625, 194] on div "Débito" at bounding box center [632, 186] width 99 height 82
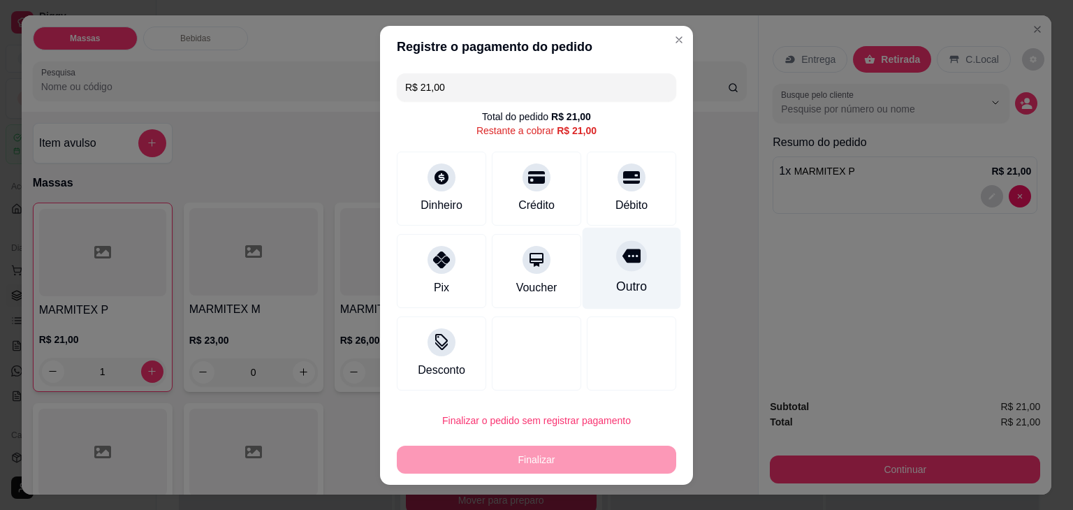
type input "R$ 0,00"
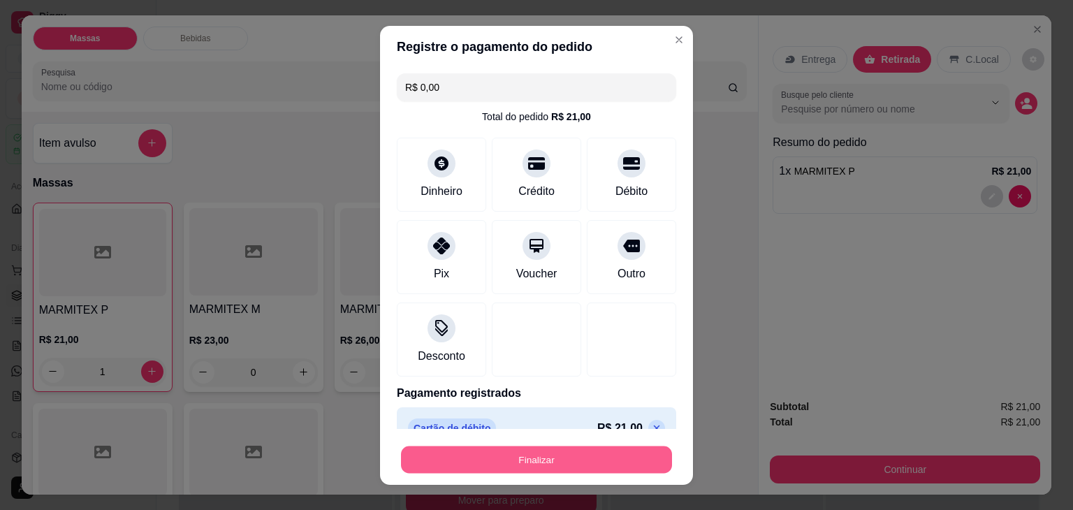
click at [606, 456] on button "Finalizar" at bounding box center [536, 459] width 271 height 27
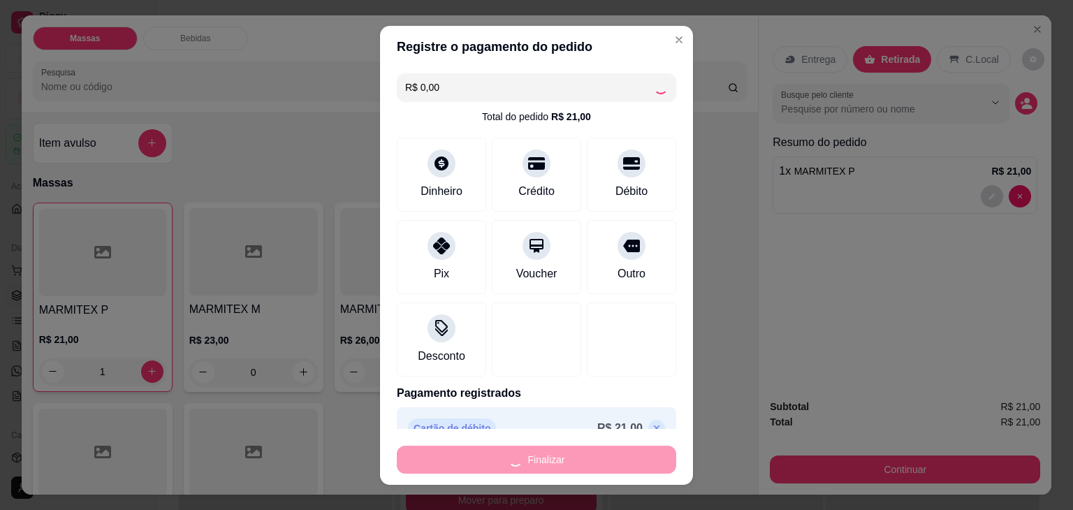
type input "0"
type input "-R$ 21,00"
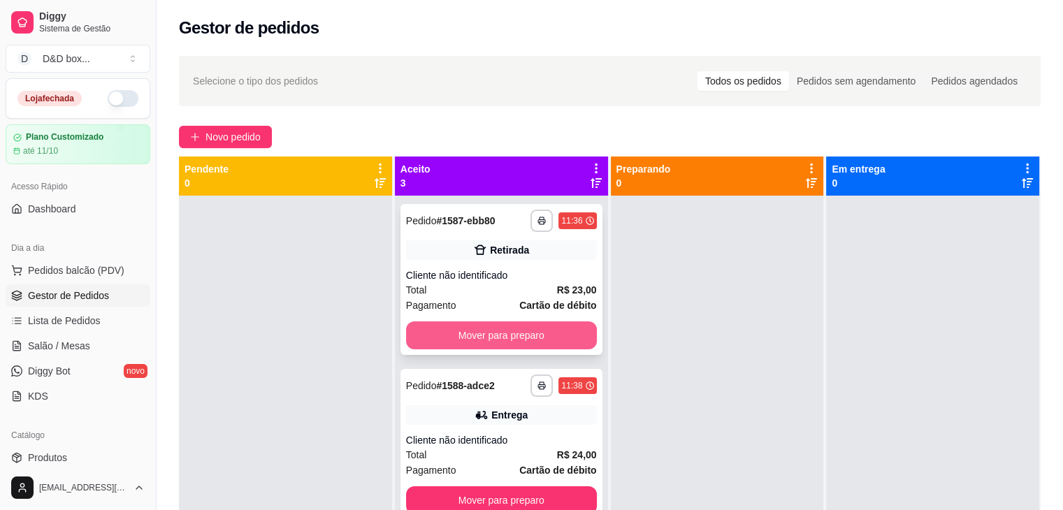
click at [559, 324] on button "Mover para preparo" at bounding box center [501, 335] width 191 height 28
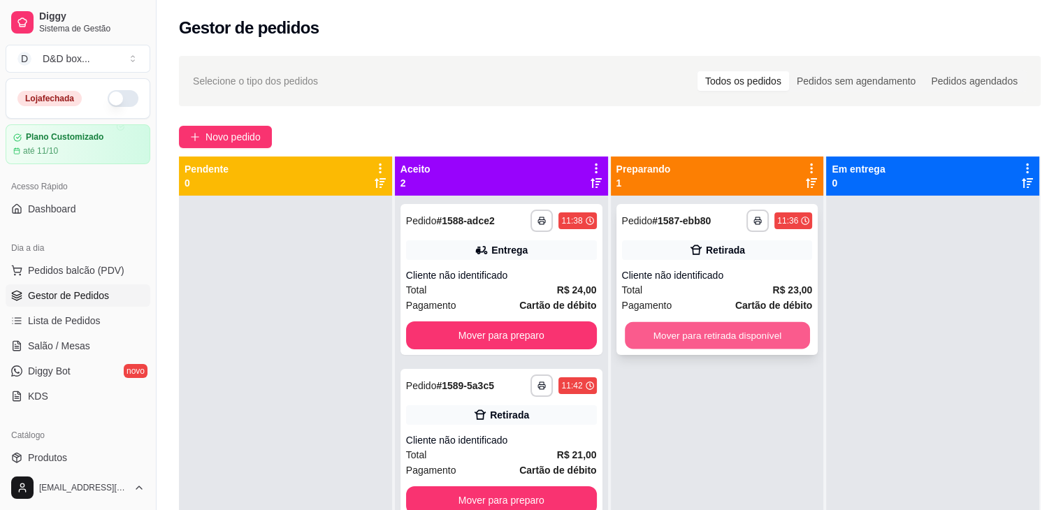
click at [699, 336] on button "Mover para retirada disponível" at bounding box center [717, 335] width 185 height 27
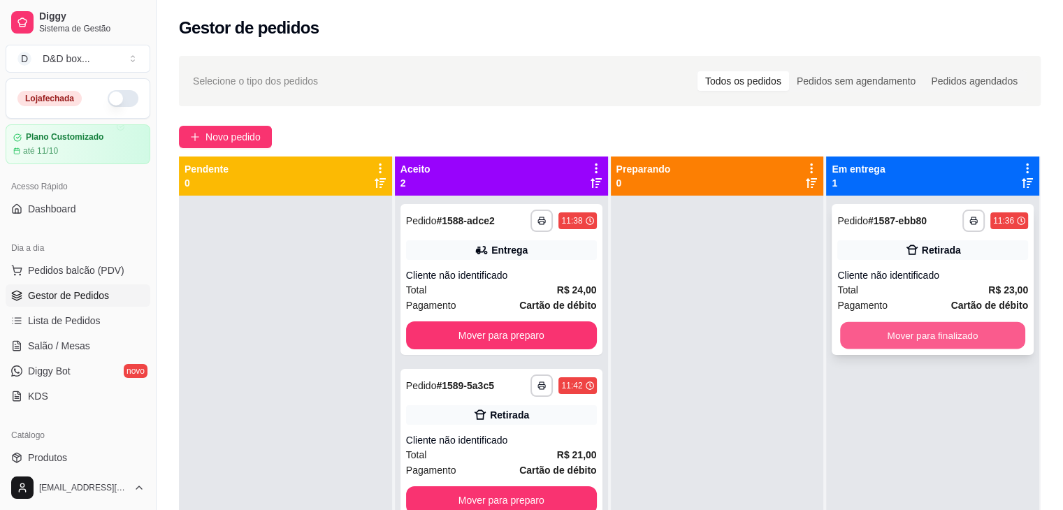
click at [875, 332] on button "Mover para finalizado" at bounding box center [932, 335] width 185 height 27
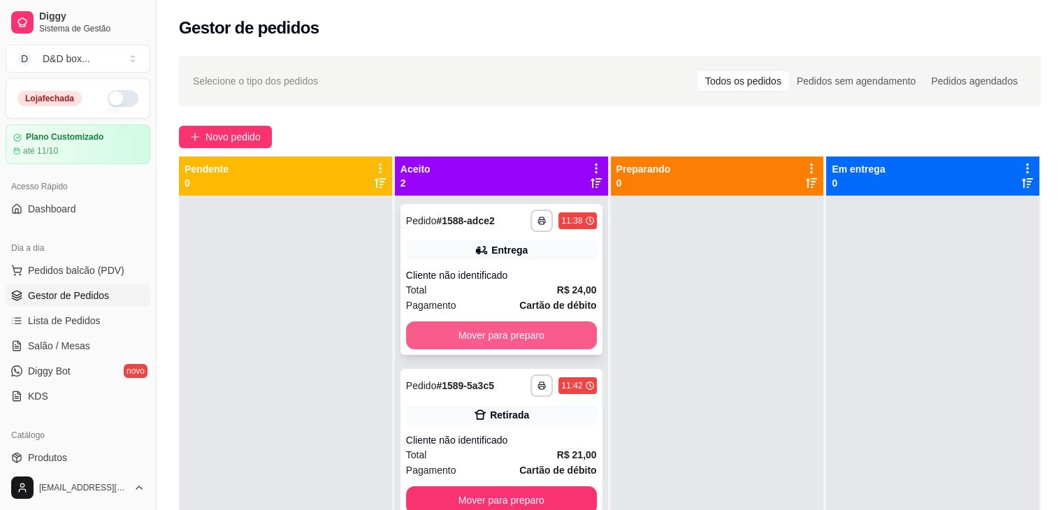
click at [587, 329] on button "Mover para preparo" at bounding box center [501, 335] width 191 height 28
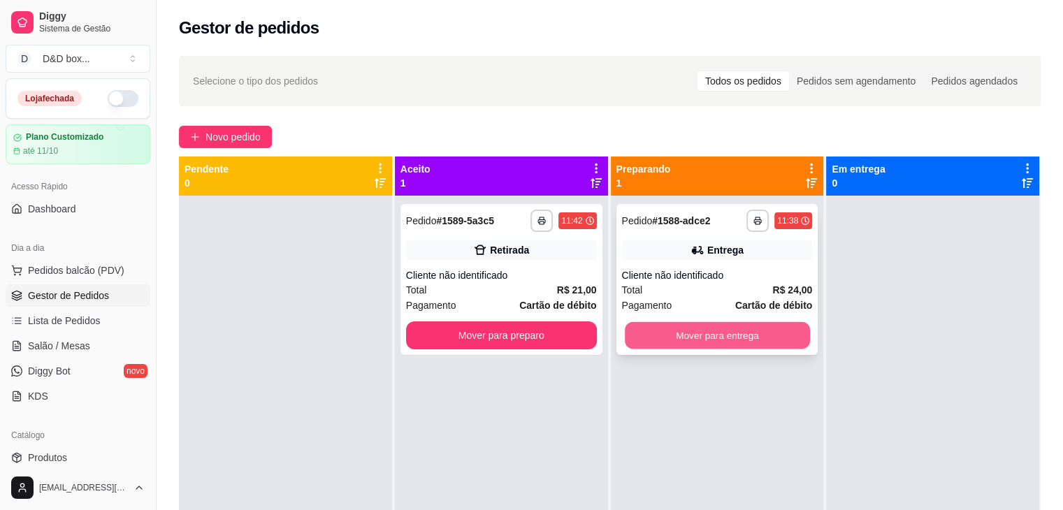
click at [684, 325] on button "Mover para entrega" at bounding box center [717, 335] width 185 height 27
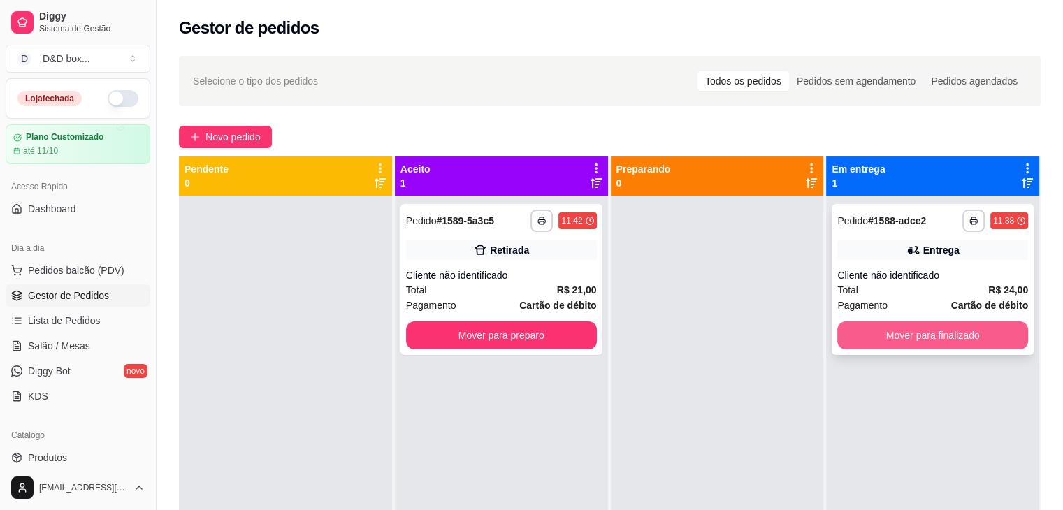
click at [838, 338] on button "Mover para finalizado" at bounding box center [932, 335] width 191 height 28
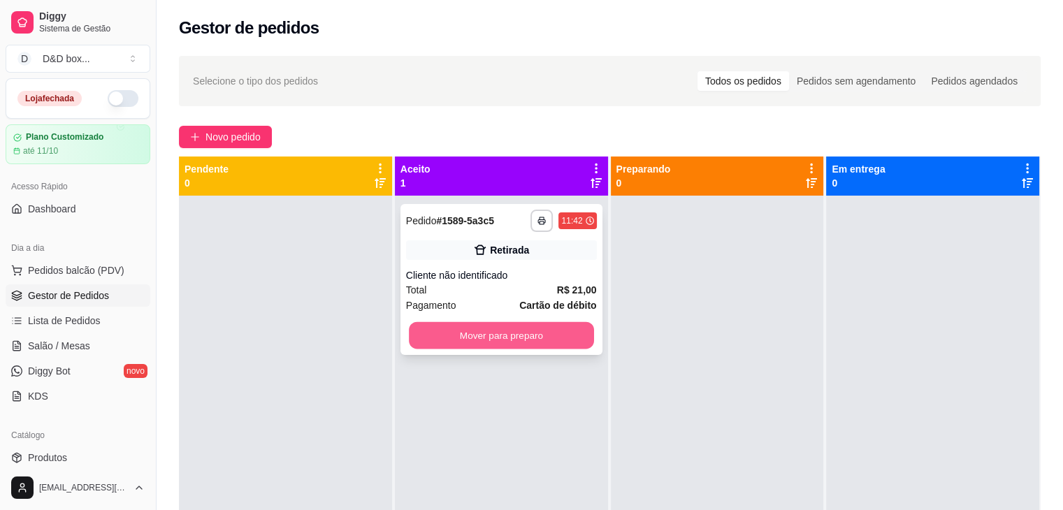
click at [561, 328] on button "Mover para preparo" at bounding box center [501, 335] width 185 height 27
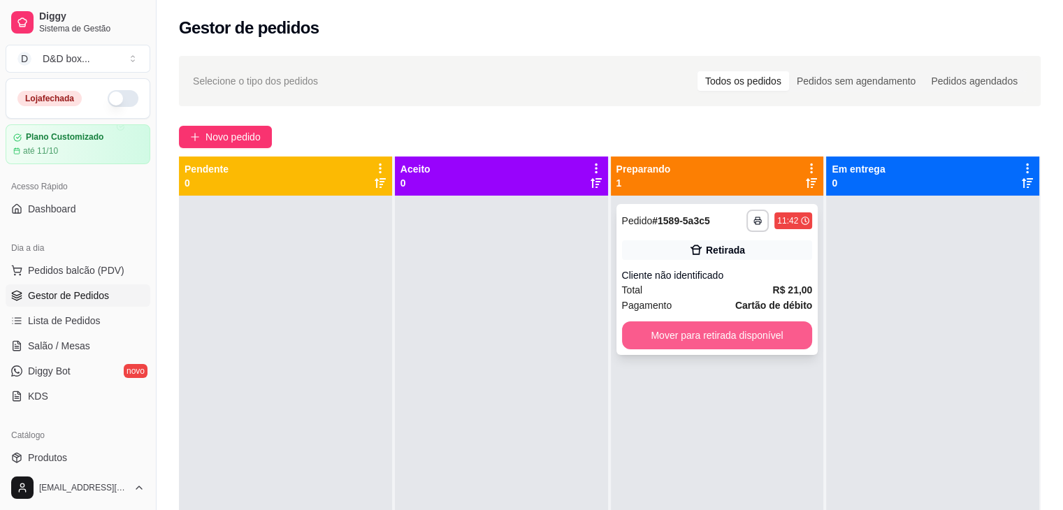
click at [646, 331] on button "Mover para retirada disponível" at bounding box center [717, 335] width 191 height 28
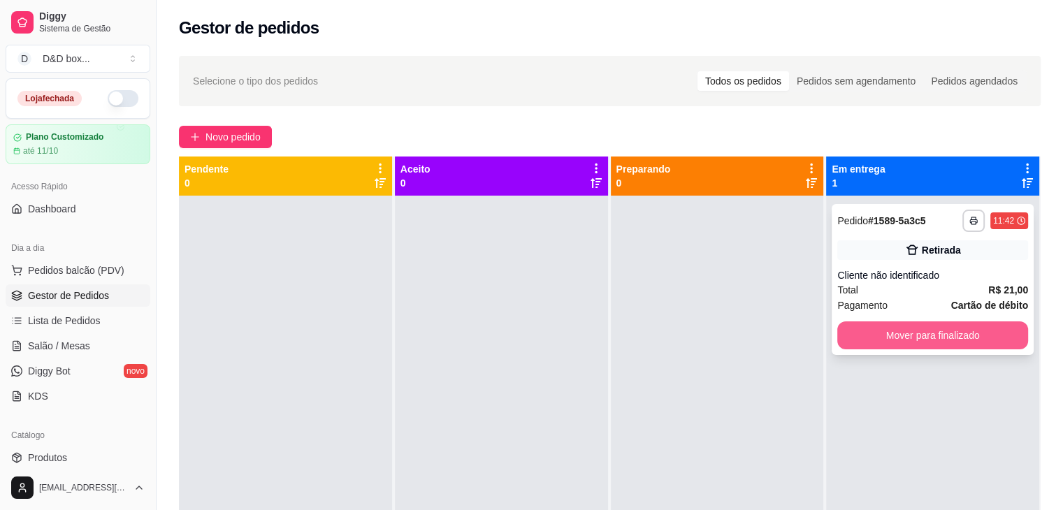
click at [849, 339] on button "Mover para finalizado" at bounding box center [932, 335] width 191 height 28
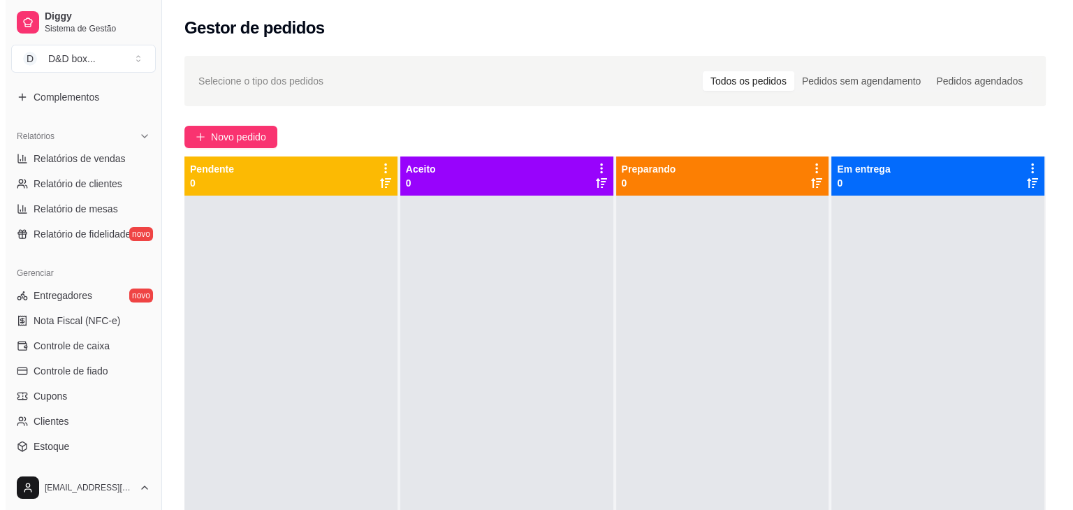
scroll to position [419, 0]
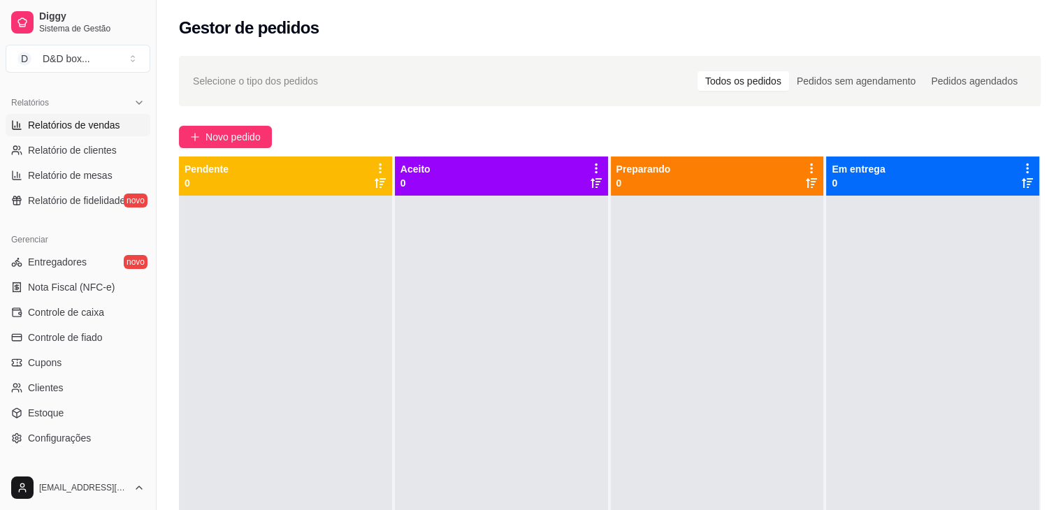
click at [94, 124] on span "Relatórios de vendas" at bounding box center [74, 125] width 92 height 14
select select "ALL"
select select "0"
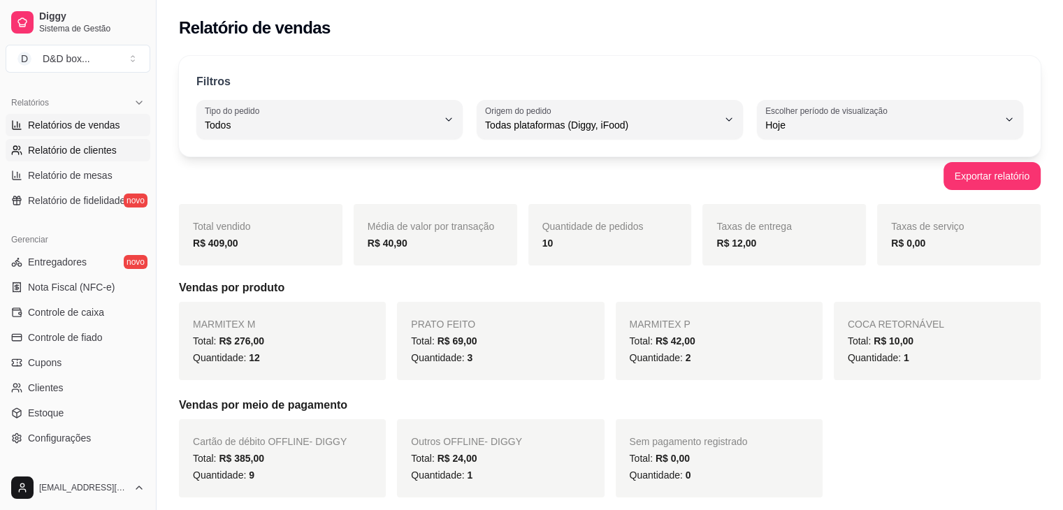
click at [58, 146] on span "Relatório de clientes" at bounding box center [72, 150] width 89 height 14
select select "30"
select select "HIGHEST_TOTAL_SPENT_WITH_ORDERS"
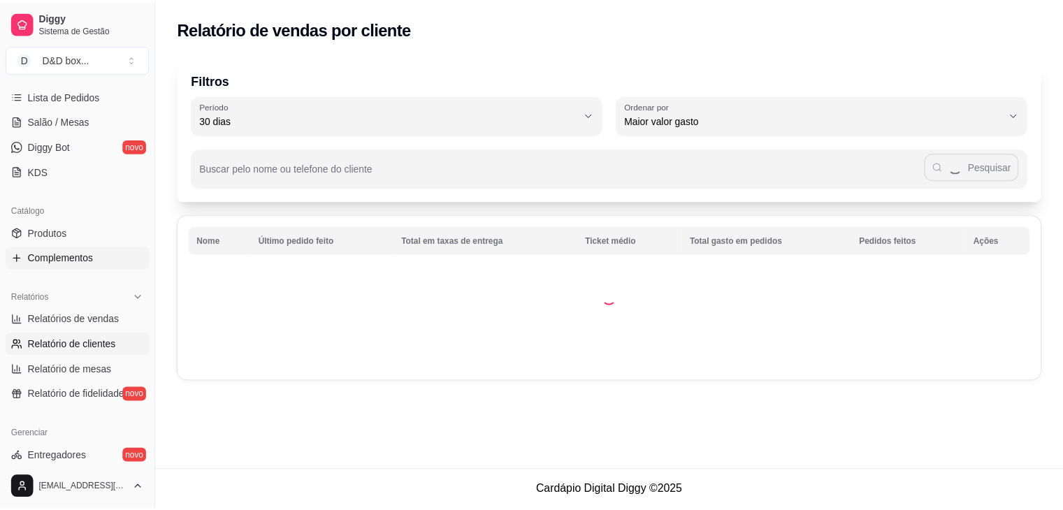
scroll to position [210, 0]
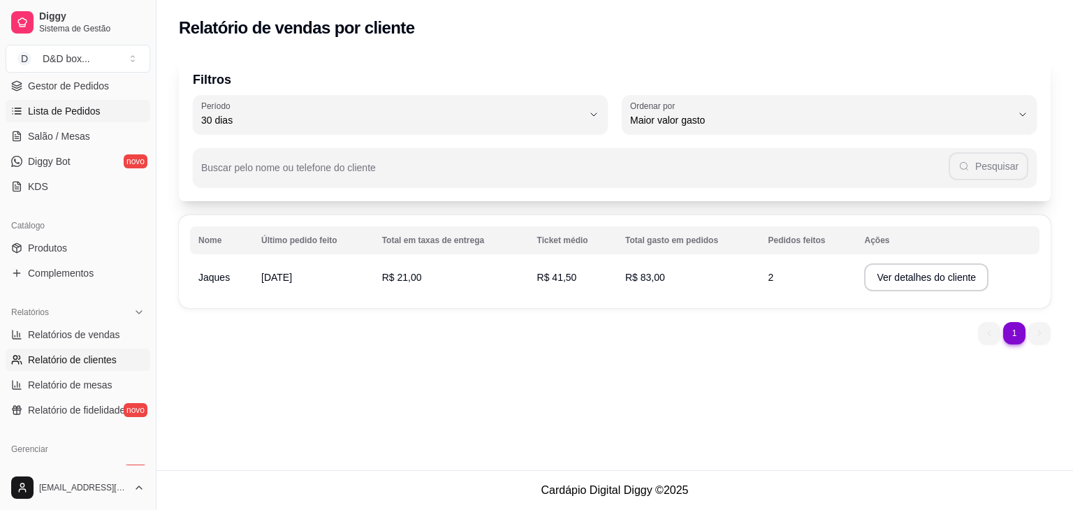
click at [98, 111] on link "Lista de Pedidos" at bounding box center [78, 111] width 145 height 22
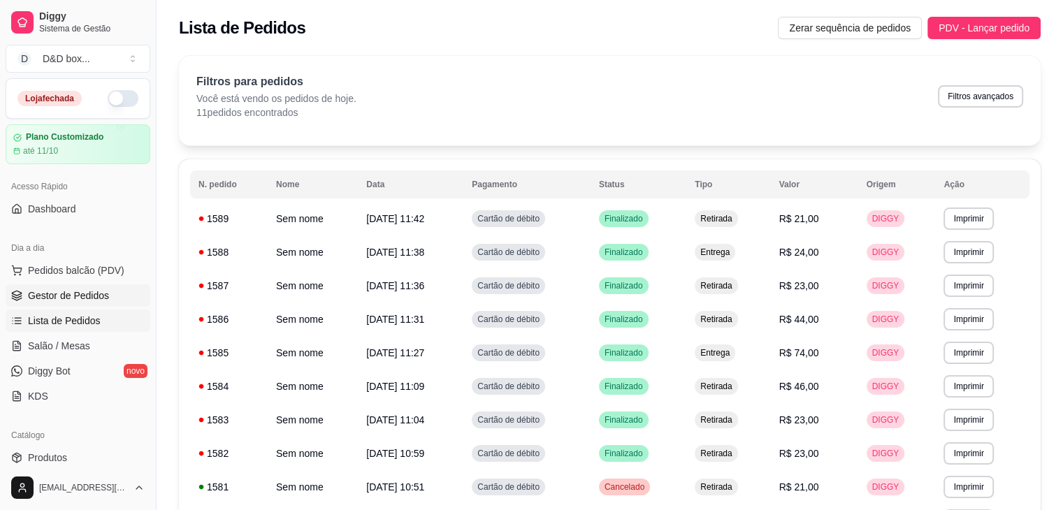
click at [69, 296] on span "Gestor de Pedidos" at bounding box center [68, 296] width 81 height 14
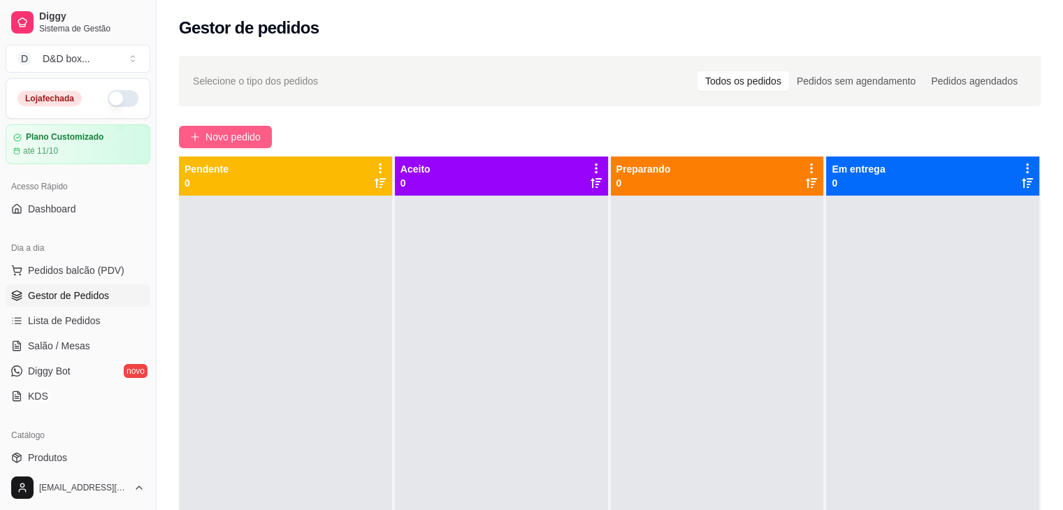
click at [265, 135] on button "Novo pedido" at bounding box center [225, 137] width 93 height 22
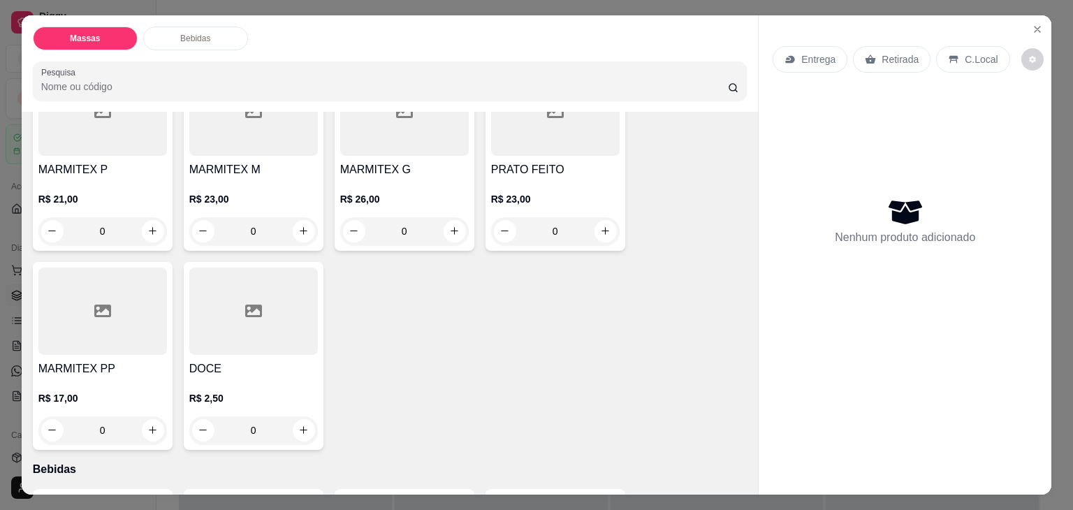
scroll to position [70, 0]
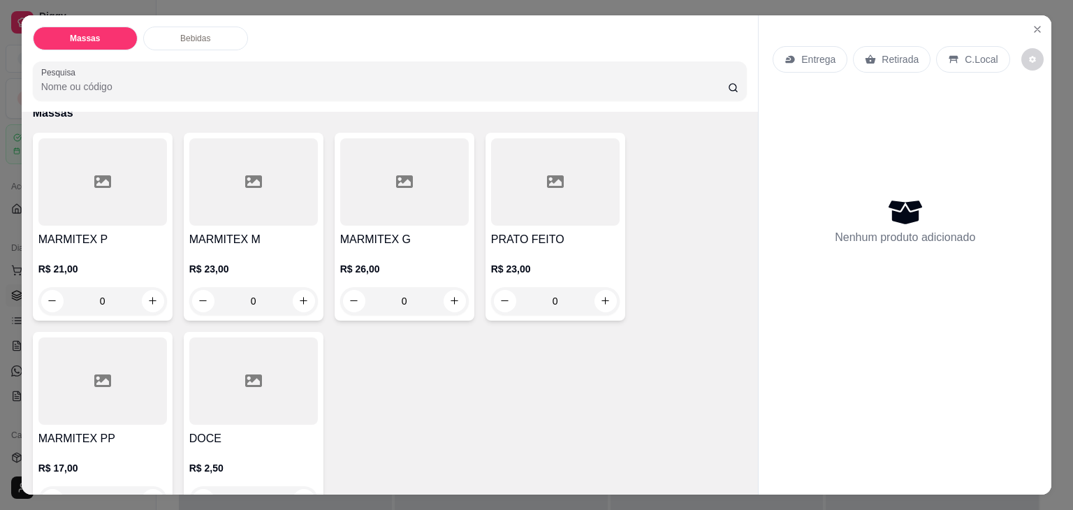
click at [88, 248] on div "R$ 21,00 0" at bounding box center [102, 281] width 129 height 67
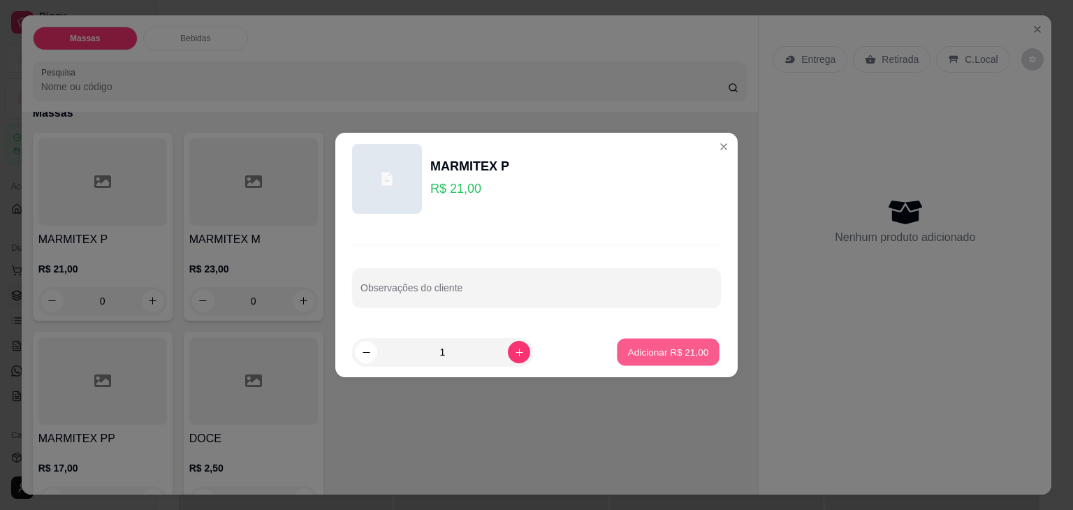
click at [642, 345] on p "Adicionar R$ 21,00" at bounding box center [668, 351] width 81 height 13
type input "1"
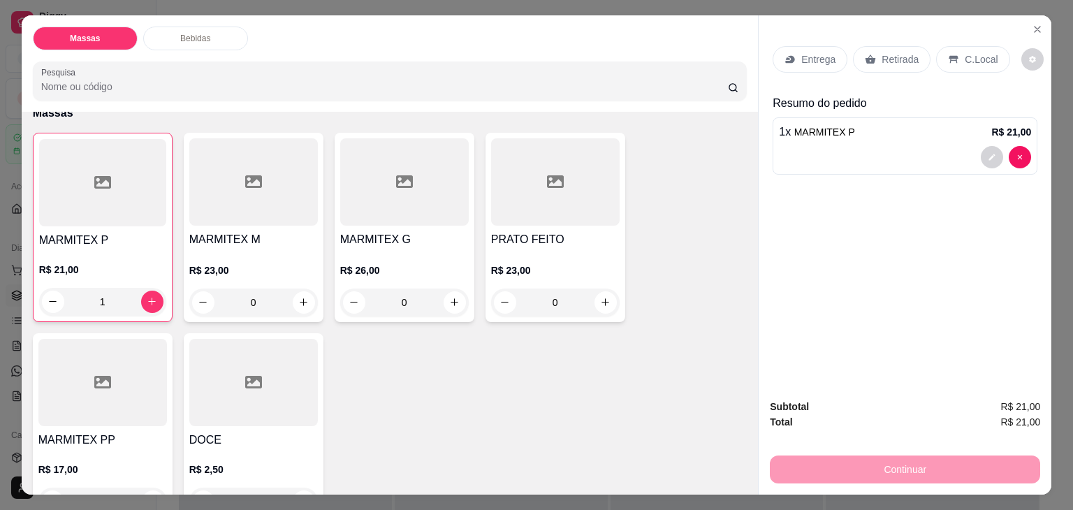
click at [824, 54] on p "Entrega" at bounding box center [818, 59] width 34 height 14
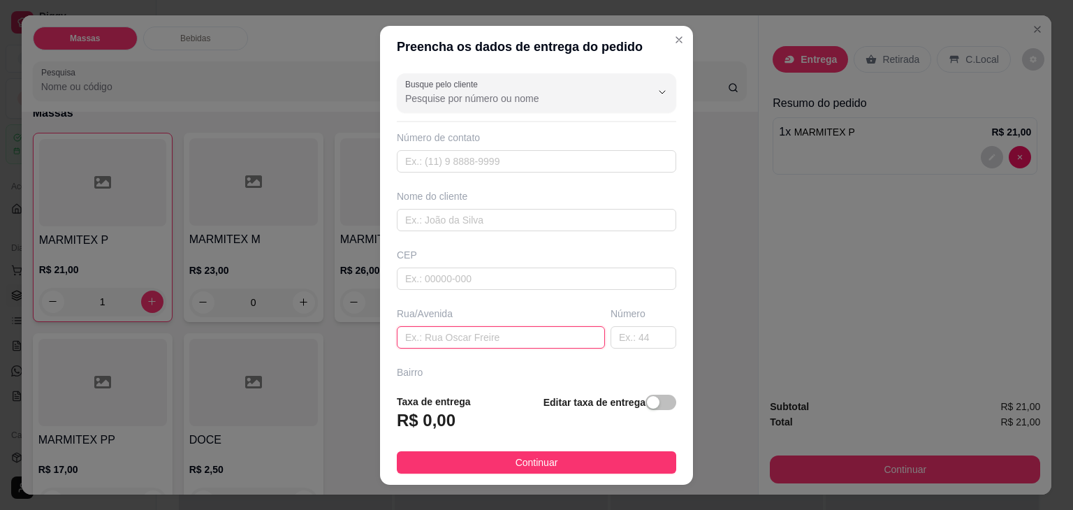
click at [525, 333] on input "text" at bounding box center [501, 337] width 208 height 22
type input "FABRICIO"
click at [647, 406] on div "button" at bounding box center [653, 402] width 13 height 13
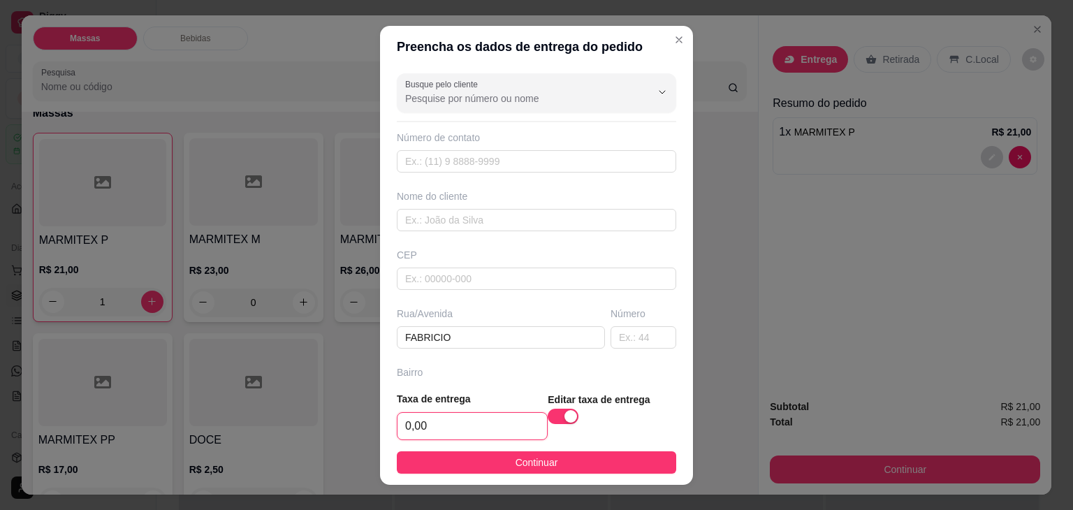
drag, startPoint x: 494, startPoint y: 423, endPoint x: 503, endPoint y: 367, distance: 56.6
click at [494, 420] on input "0,00" at bounding box center [473, 426] width 150 height 27
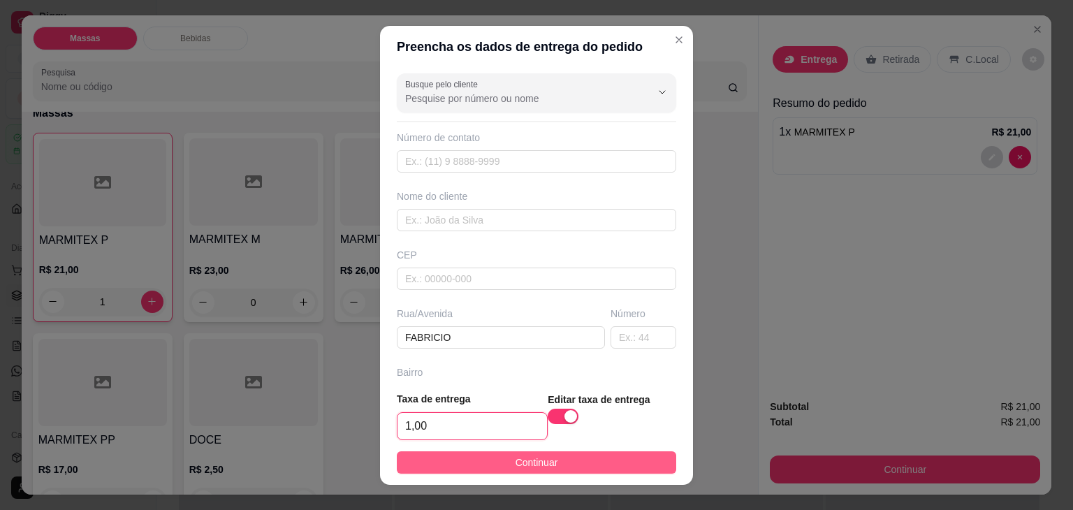
type input "1,00"
click at [516, 458] on span "Continuar" at bounding box center [537, 462] width 43 height 15
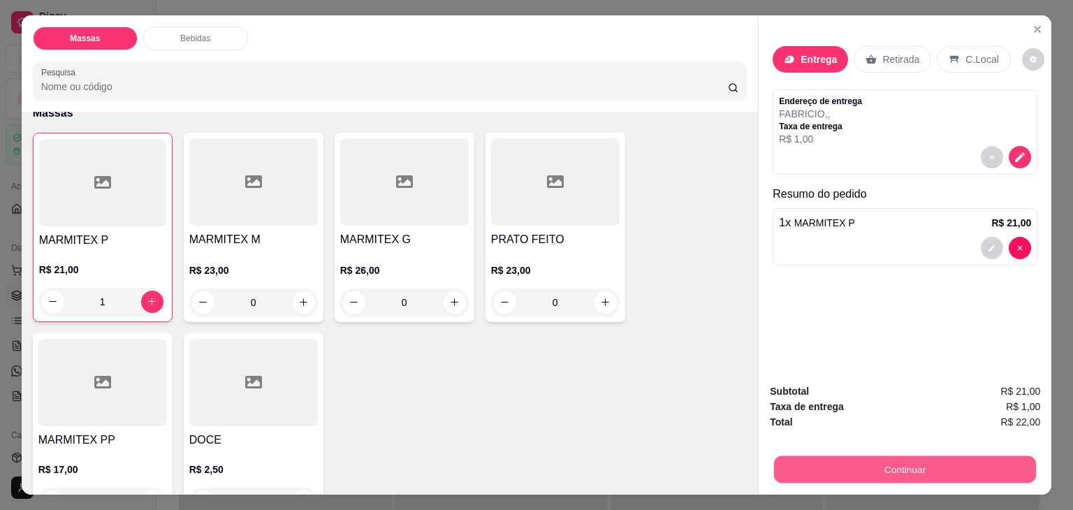
click at [817, 456] on button "Continuar" at bounding box center [905, 469] width 262 height 27
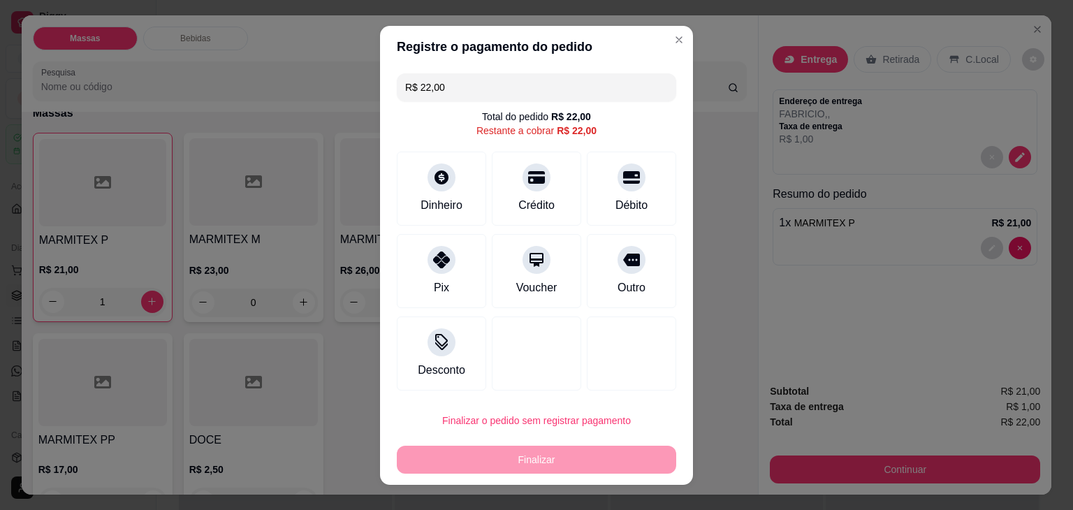
drag, startPoint x: 623, startPoint y: 263, endPoint x: 662, endPoint y: 314, distance: 63.9
click at [623, 265] on div at bounding box center [632, 260] width 28 height 28
type input "R$ 0,00"
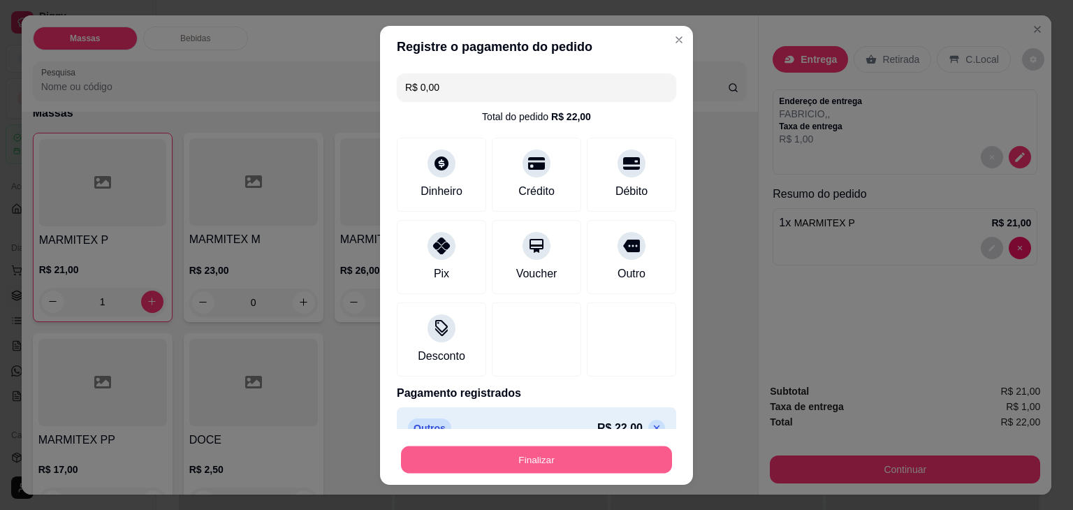
click at [622, 453] on button "Finalizar" at bounding box center [536, 459] width 271 height 27
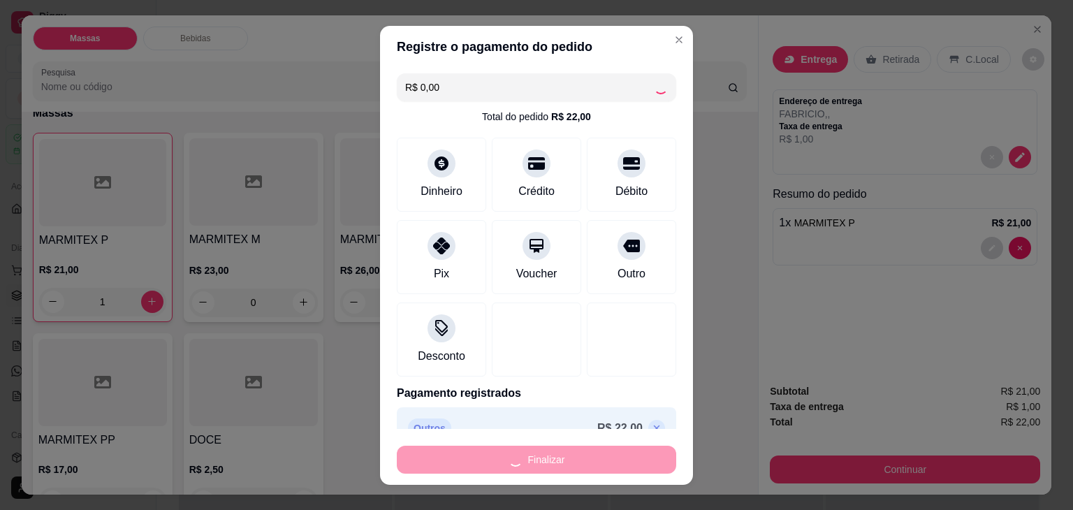
type input "0"
type input "-R$ 22,00"
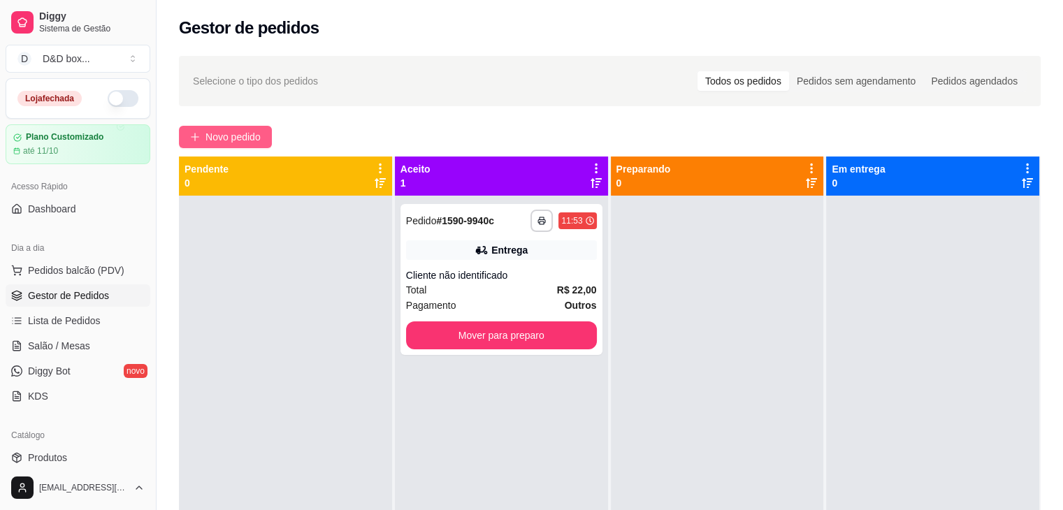
click at [218, 133] on span "Novo pedido" at bounding box center [232, 136] width 55 height 15
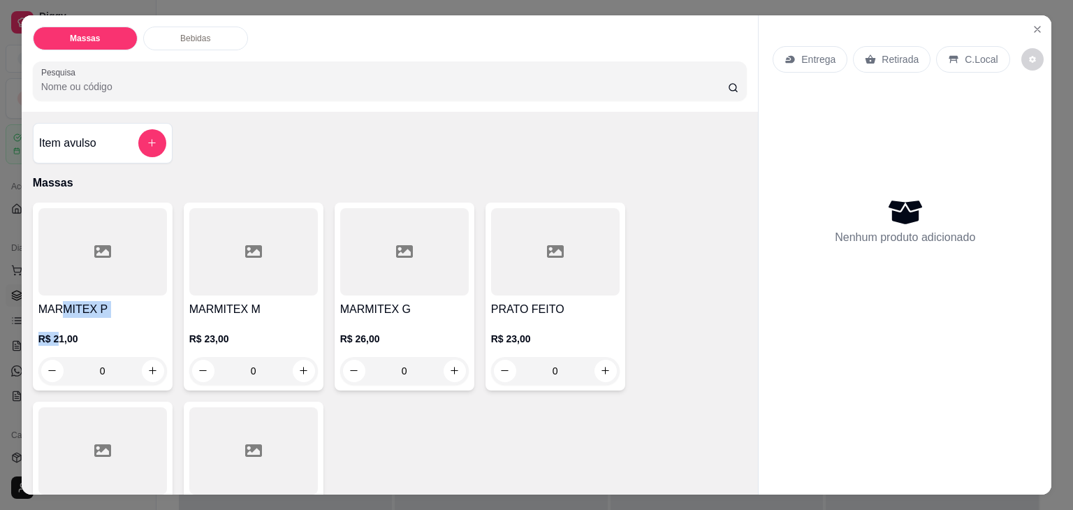
click at [59, 318] on div "R$ 21,00 0" at bounding box center [102, 351] width 129 height 67
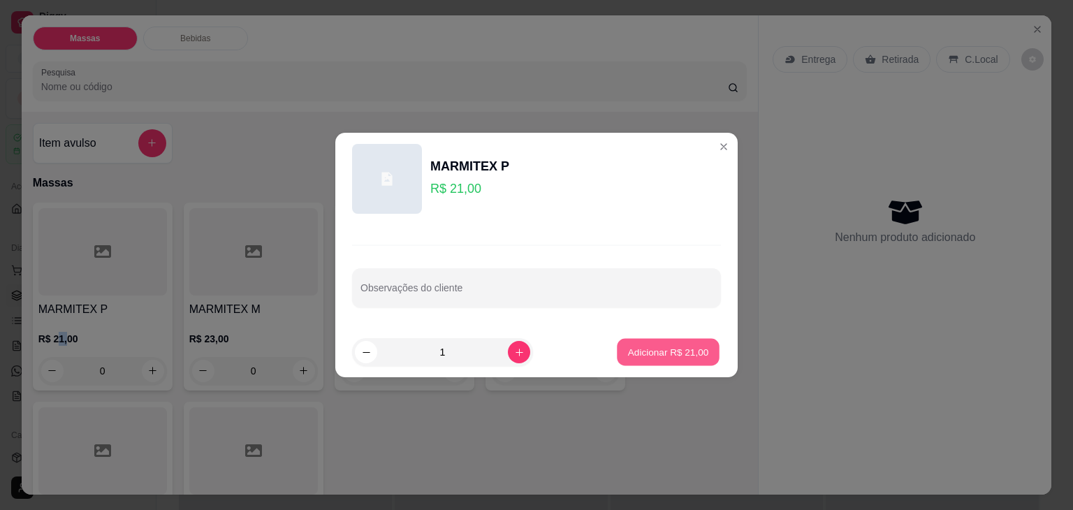
click at [628, 350] on p "Adicionar R$ 21,00" at bounding box center [668, 351] width 81 height 13
type input "1"
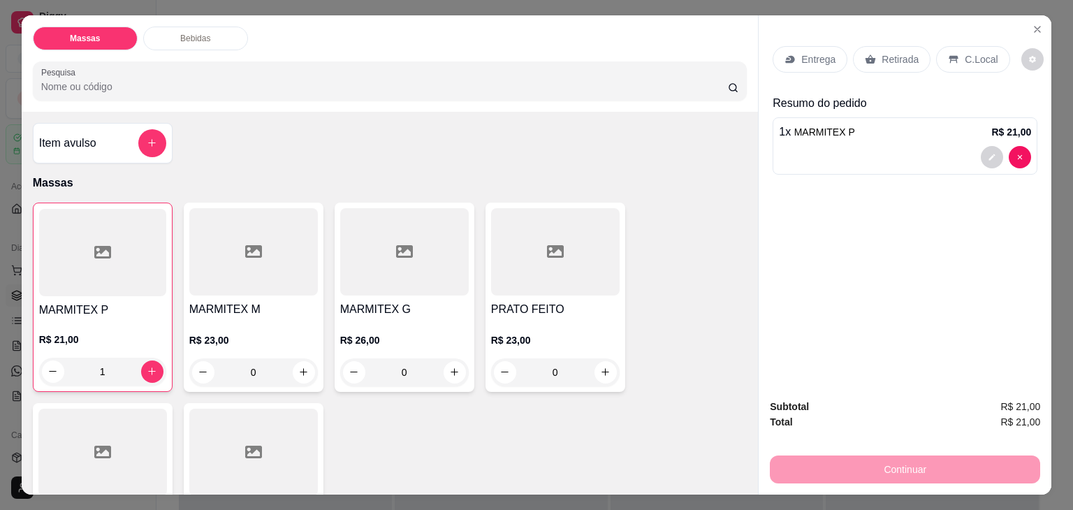
click at [868, 62] on div "Retirada" at bounding box center [892, 59] width 78 height 27
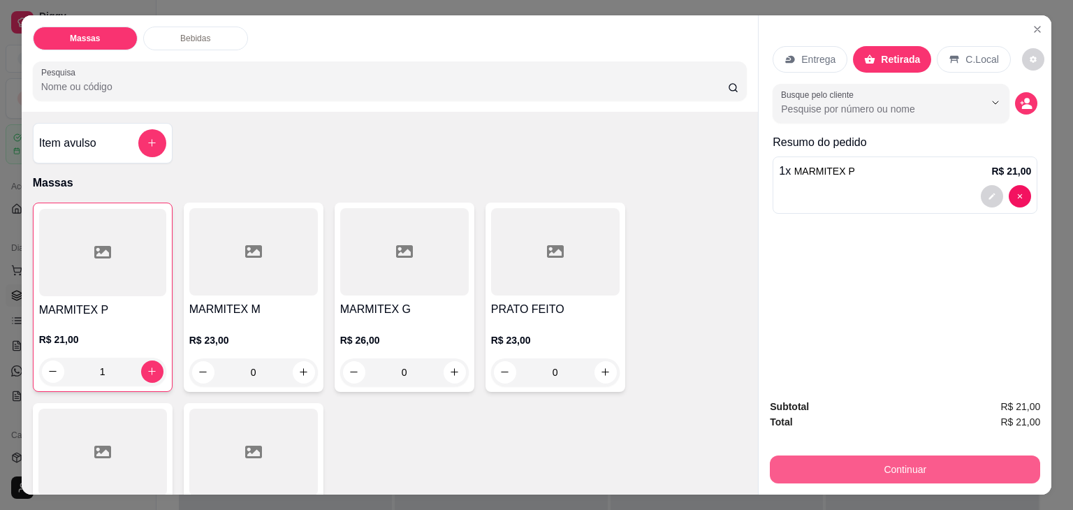
click at [819, 467] on button "Continuar" at bounding box center [905, 470] width 270 height 28
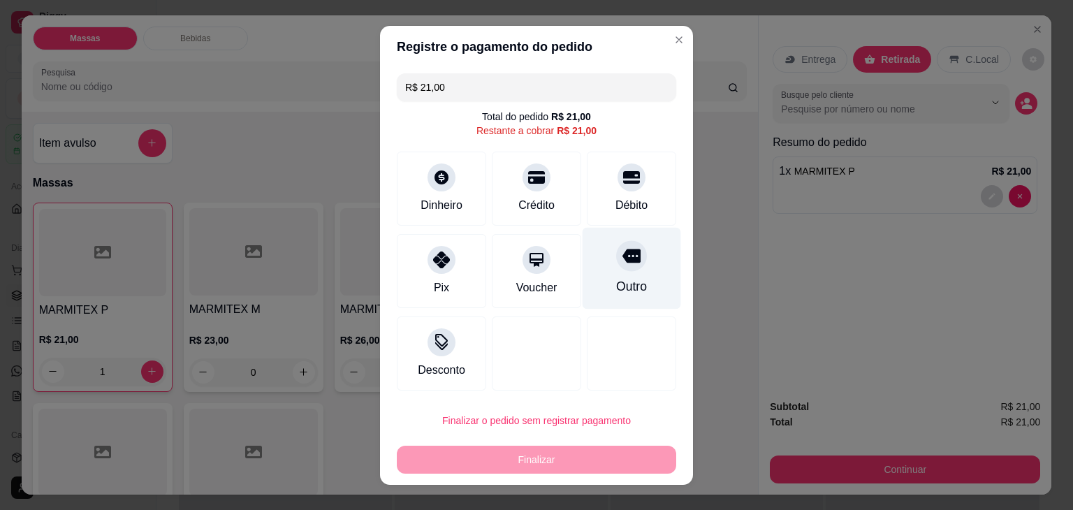
drag, startPoint x: 616, startPoint y: 184, endPoint x: 595, endPoint y: 291, distance: 109.1
click at [609, 217] on div "Débito" at bounding box center [631, 189] width 89 height 74
type input "R$ 0,00"
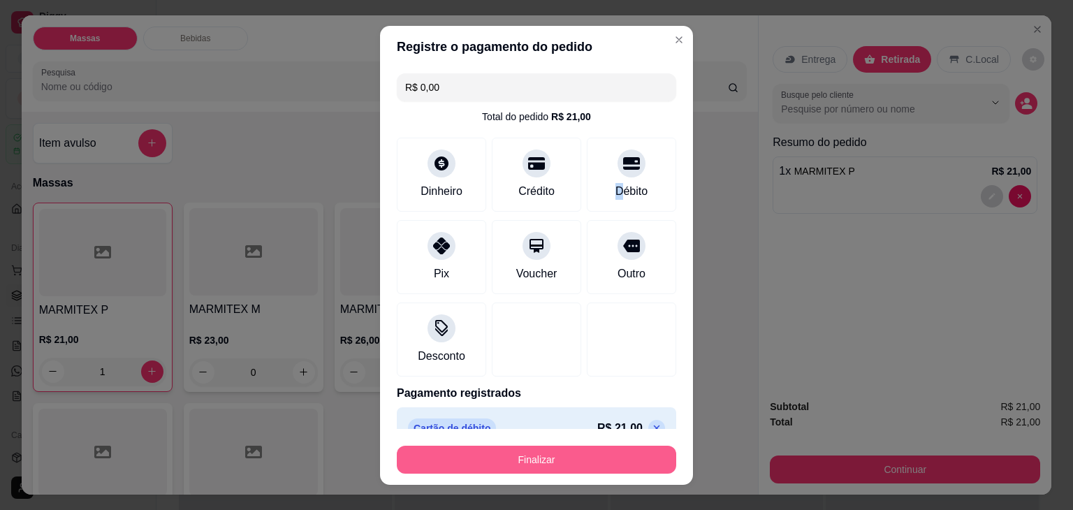
click at [538, 462] on button "Finalizar" at bounding box center [536, 460] width 279 height 28
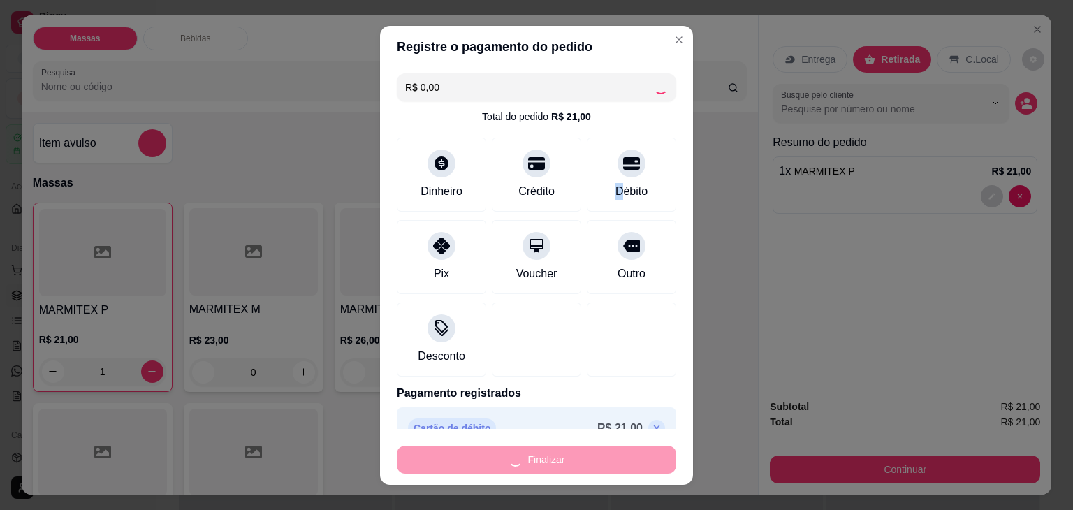
type input "0"
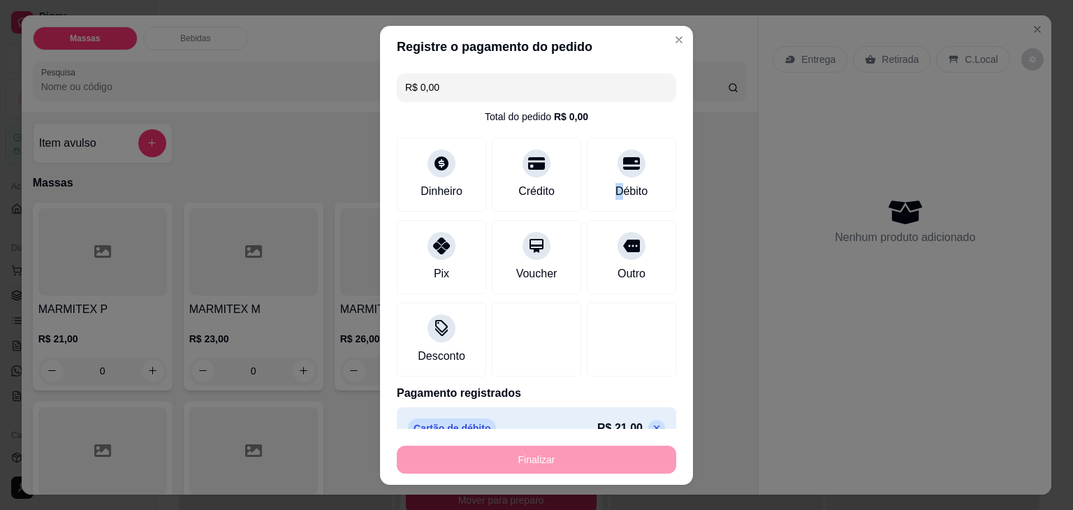
type input "-R$ 21,00"
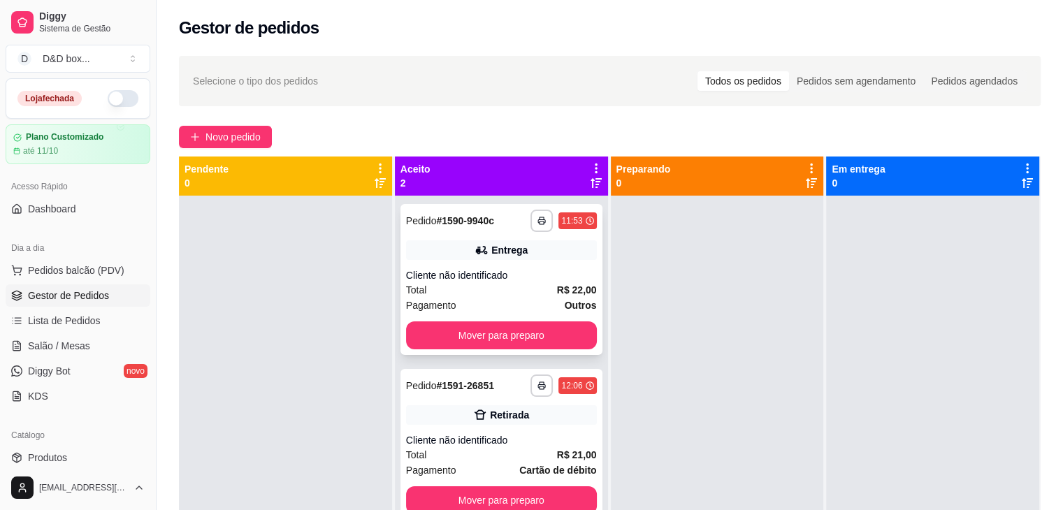
click at [525, 298] on div "Pagamento Outros" at bounding box center [501, 305] width 191 height 15
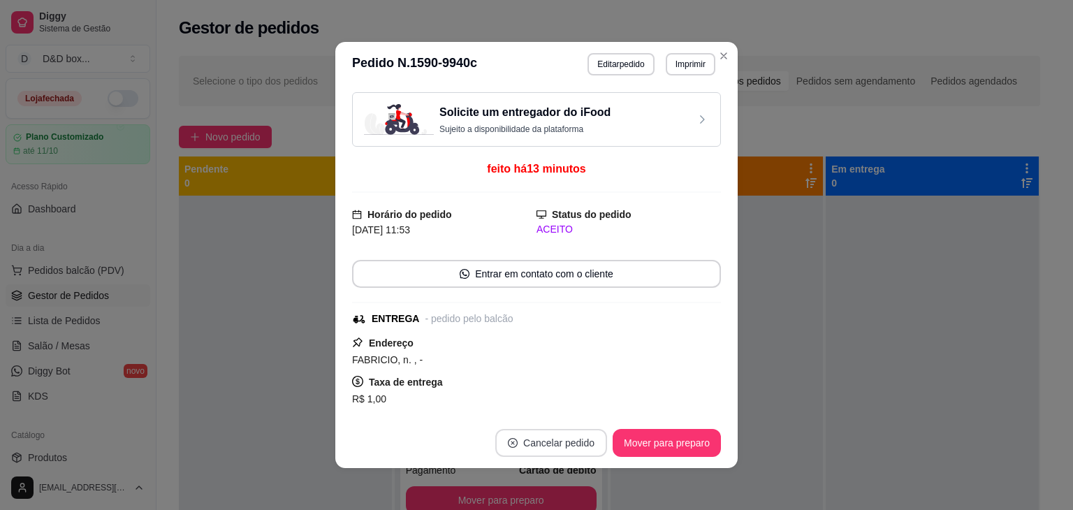
click at [556, 437] on button "Cancelar pedido" at bounding box center [551, 443] width 112 height 28
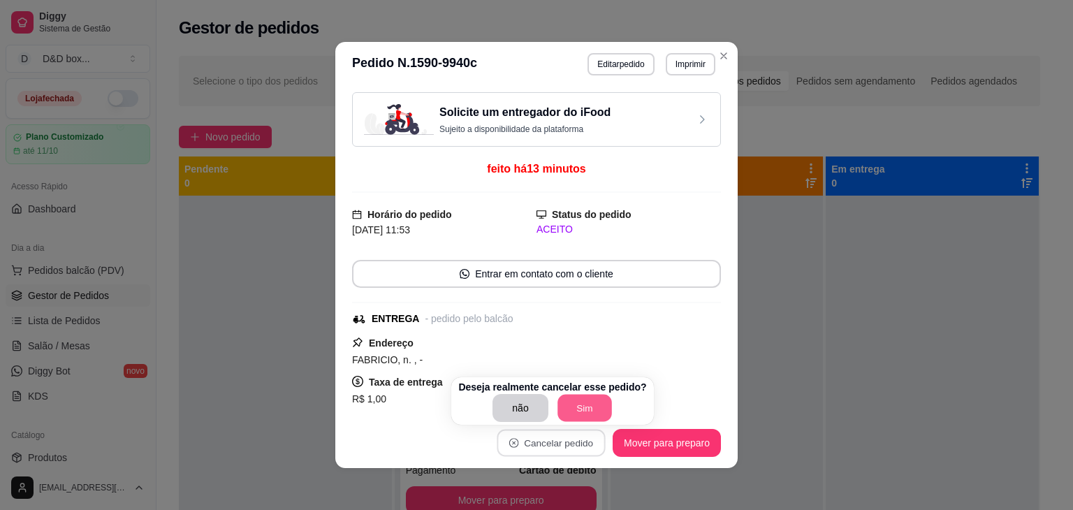
click at [571, 400] on button "Sim" at bounding box center [585, 408] width 54 height 27
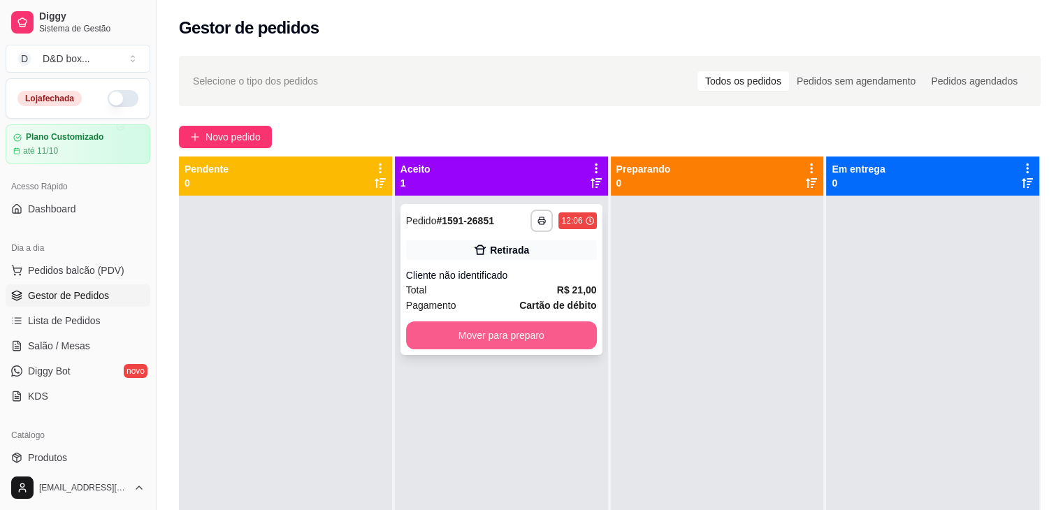
click at [562, 336] on button "Mover para preparo" at bounding box center [501, 335] width 191 height 28
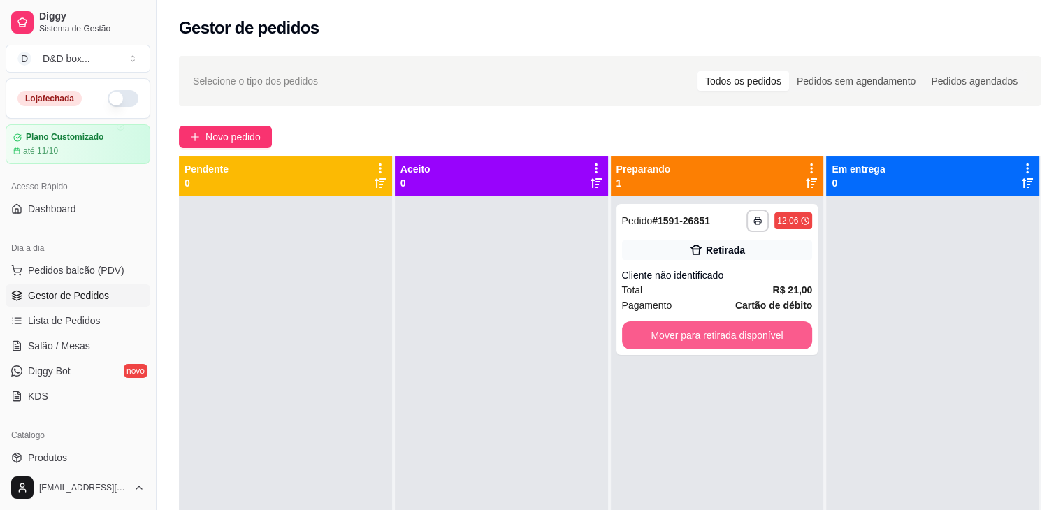
click at [642, 327] on button "Mover para retirada disponível" at bounding box center [717, 335] width 191 height 28
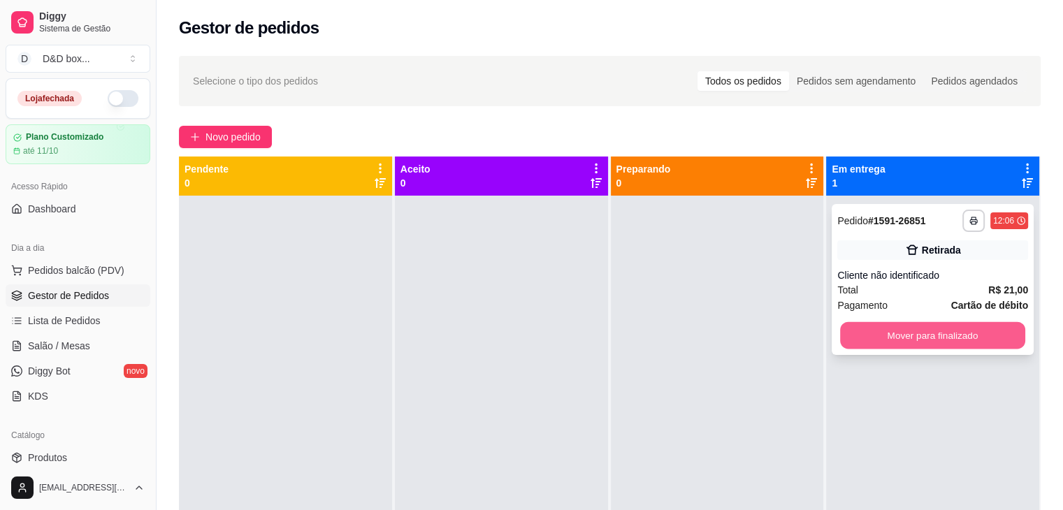
click at [871, 330] on button "Mover para finalizado" at bounding box center [932, 335] width 185 height 27
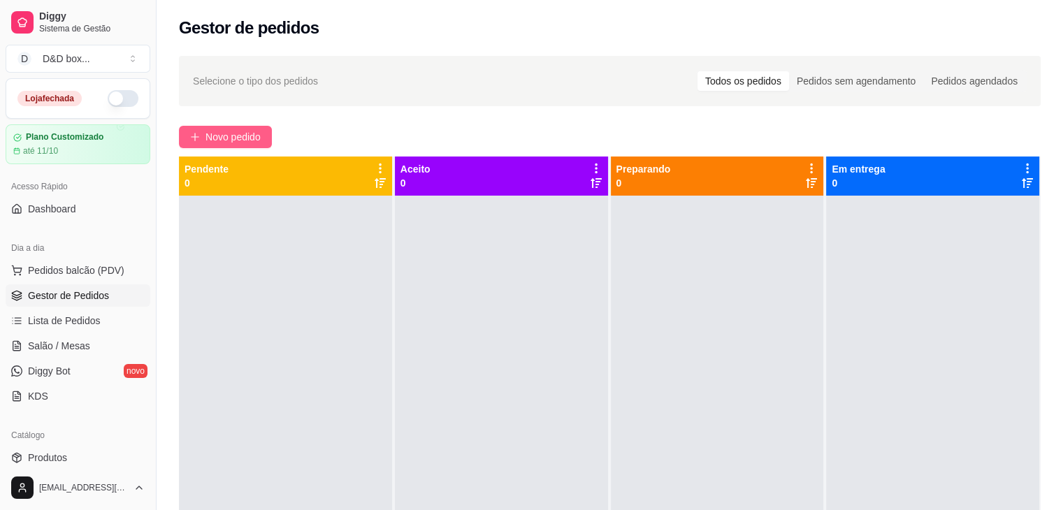
click at [234, 141] on span "Novo pedido" at bounding box center [232, 136] width 55 height 15
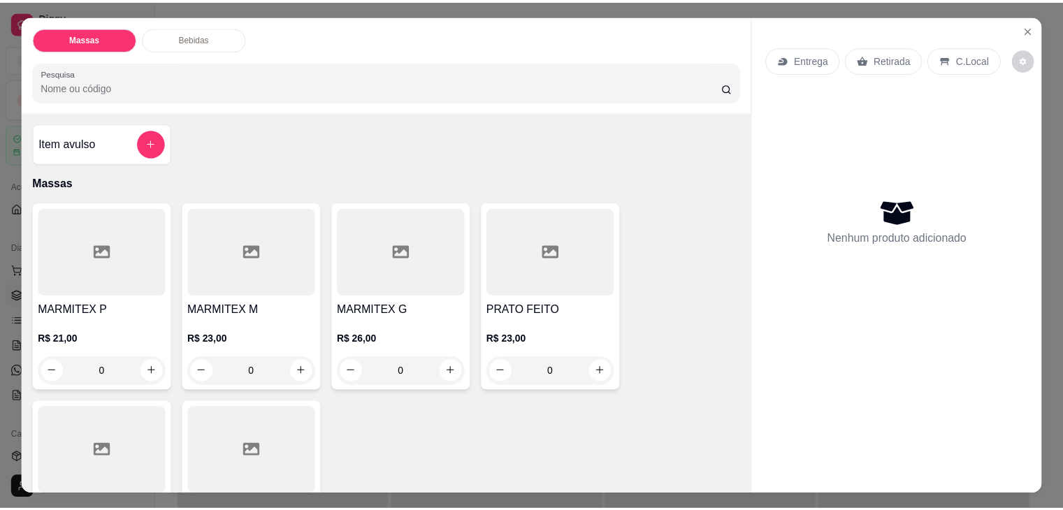
scroll to position [70, 0]
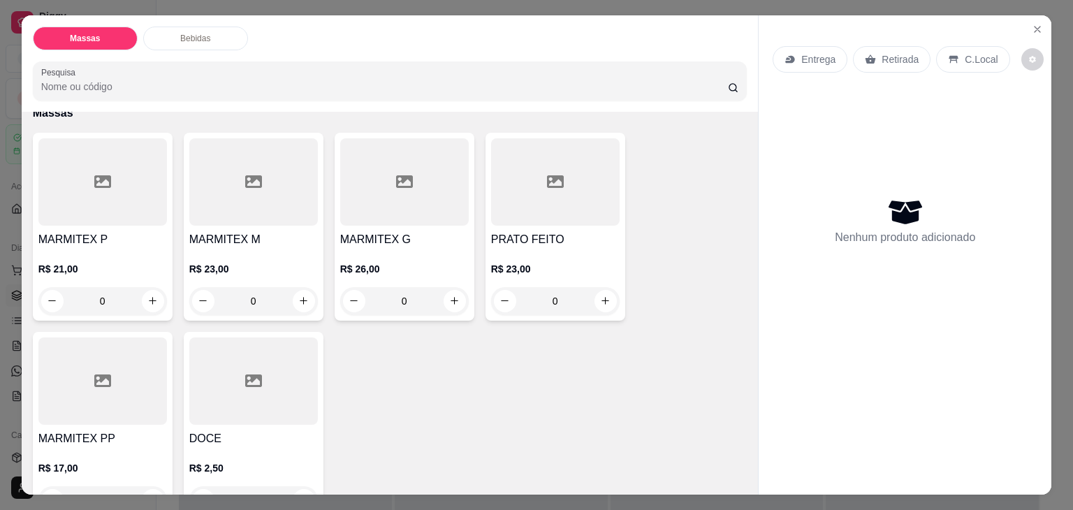
click at [272, 205] on div at bounding box center [253, 181] width 129 height 87
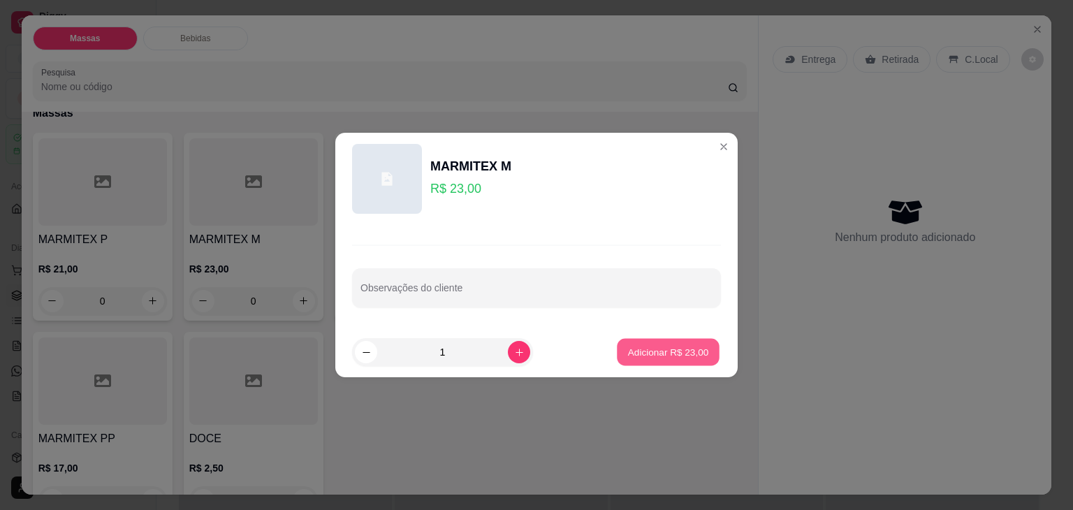
click at [644, 342] on button "Adicionar R$ 23,00" at bounding box center [668, 352] width 103 height 27
type input "1"
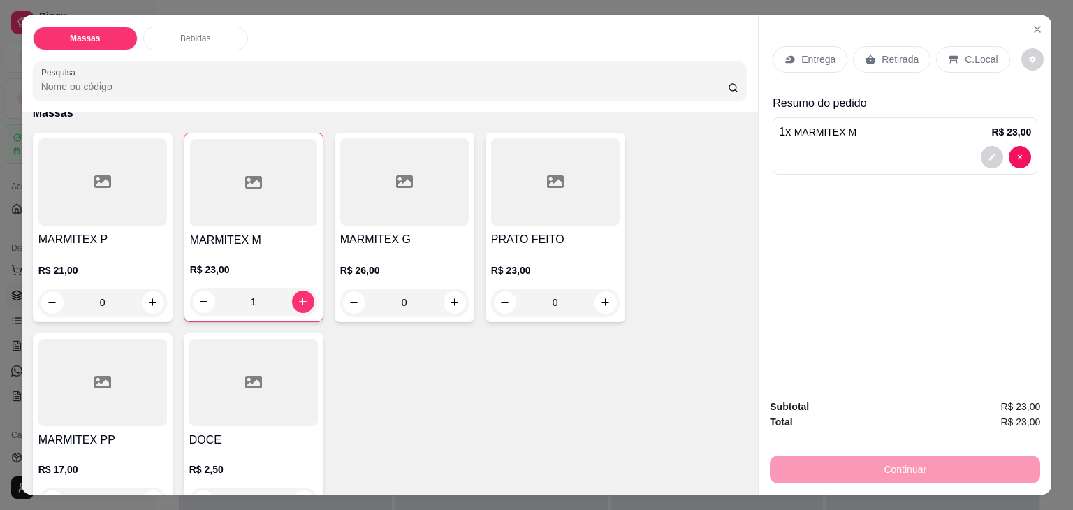
click at [882, 52] on p "Retirada" at bounding box center [900, 59] width 37 height 14
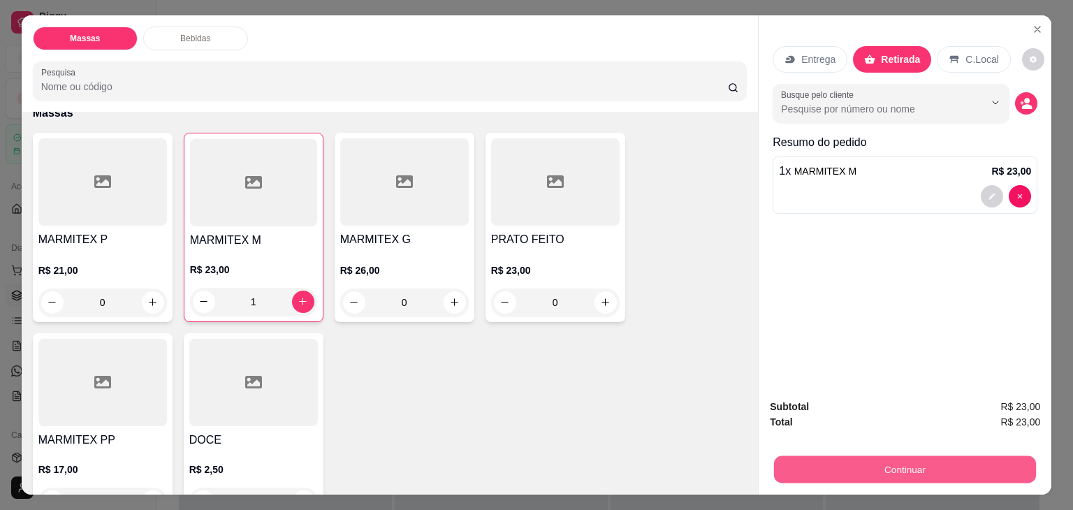
click at [841, 458] on button "Continuar" at bounding box center [905, 469] width 262 height 27
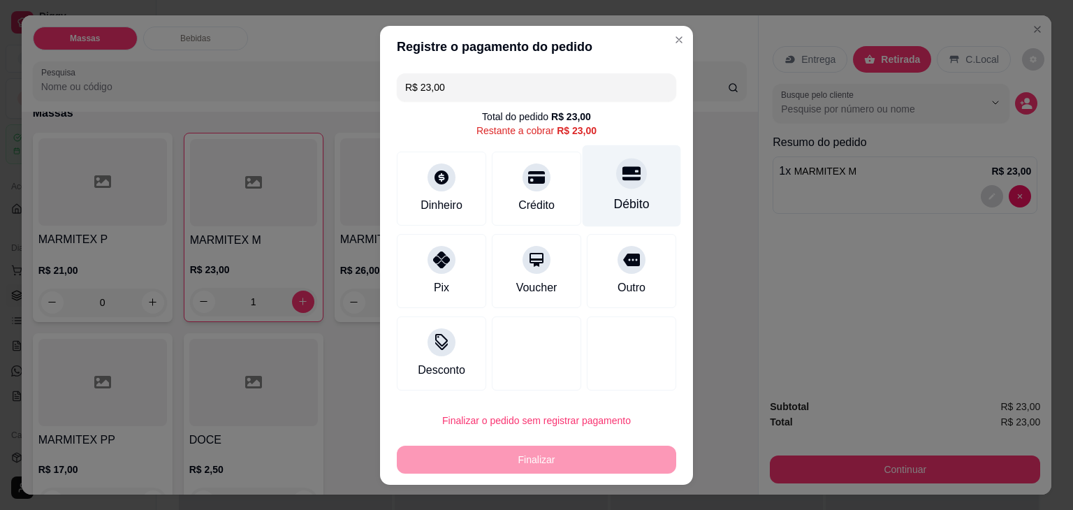
click at [622, 167] on icon at bounding box center [631, 173] width 18 height 14
type input "R$ 0,00"
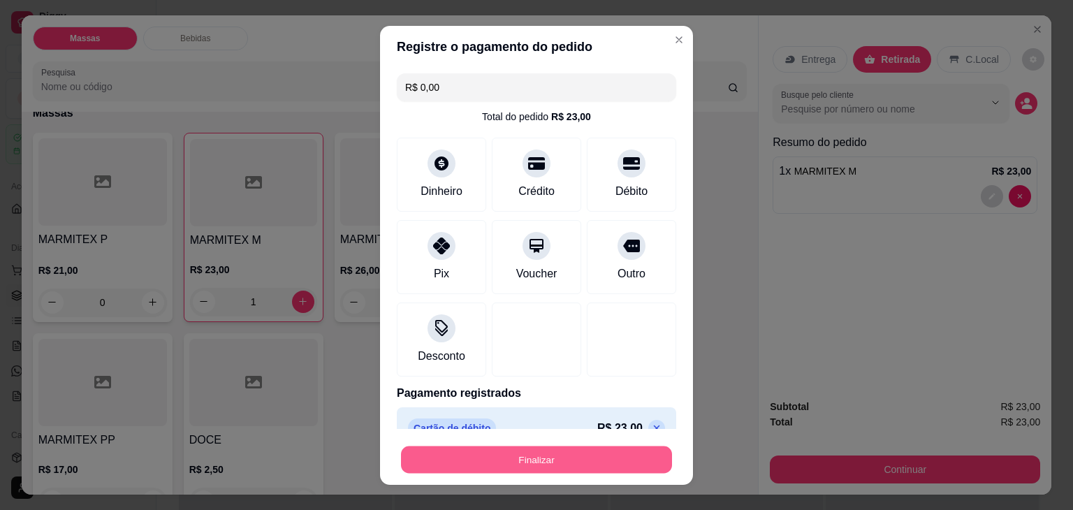
click at [580, 451] on button "Finalizar" at bounding box center [536, 459] width 271 height 27
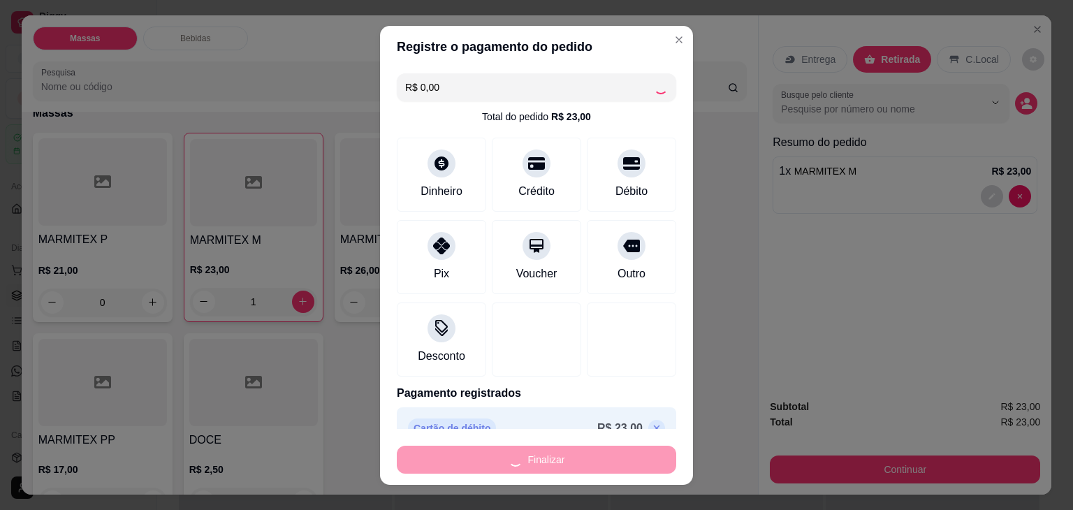
type input "0"
type input "-R$ 23,00"
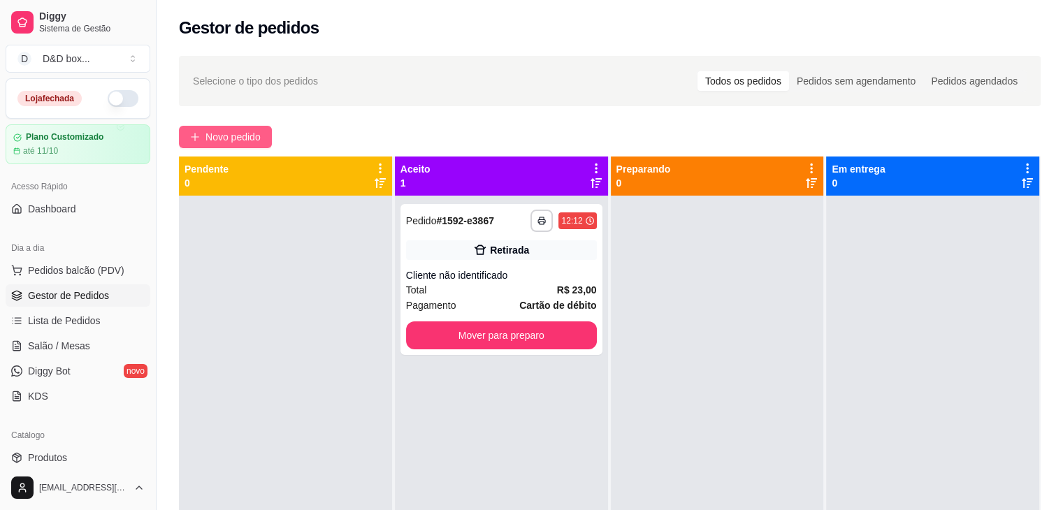
click at [252, 129] on button "Novo pedido" at bounding box center [225, 137] width 93 height 22
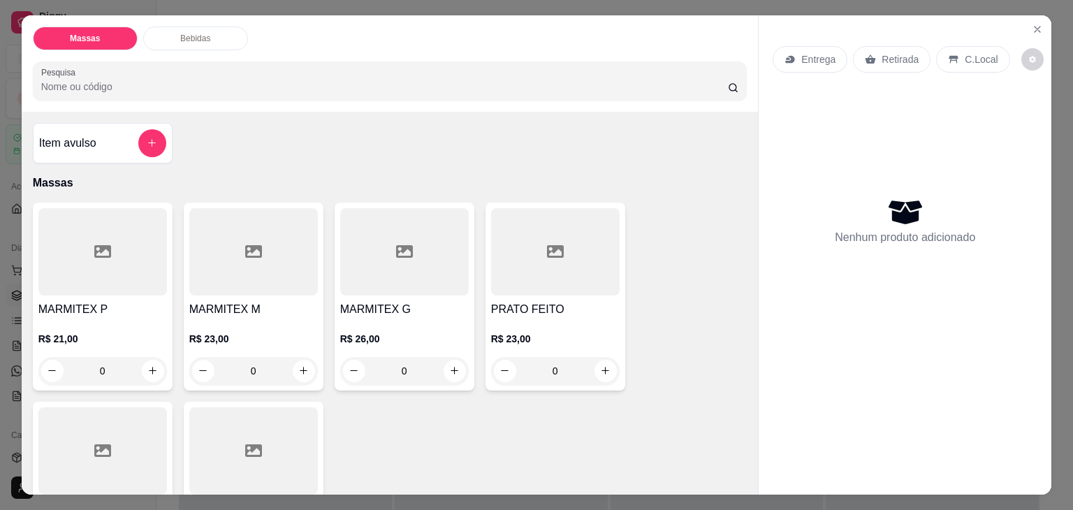
click at [118, 267] on div at bounding box center [102, 251] width 129 height 87
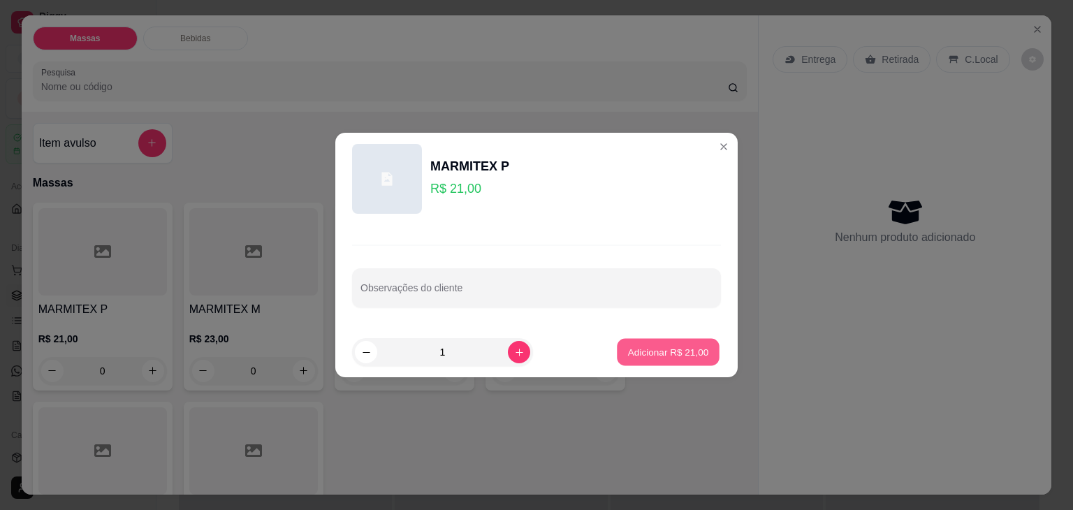
click at [630, 346] on p "Adicionar R$ 21,00" at bounding box center [668, 351] width 81 height 13
type input "1"
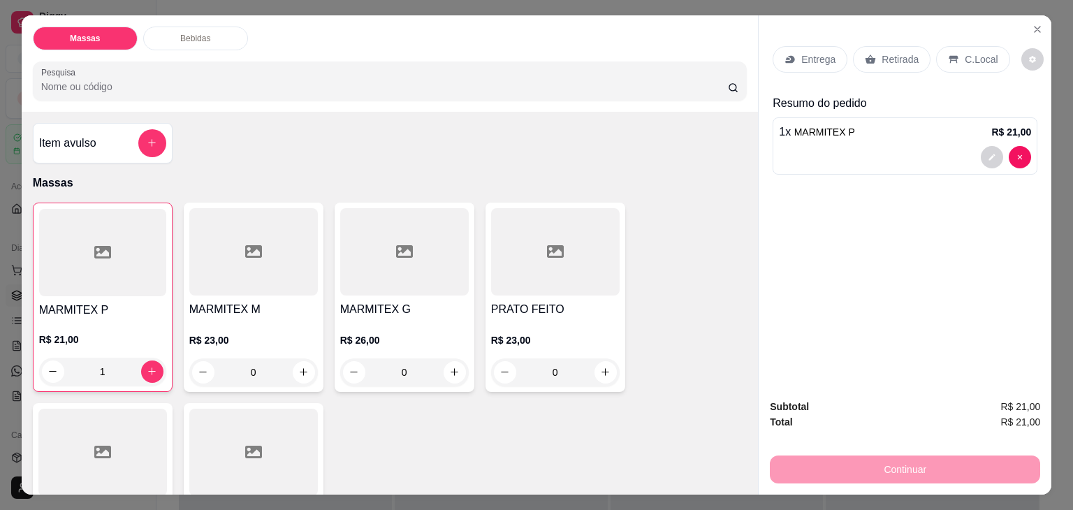
click at [865, 54] on icon at bounding box center [870, 59] width 11 height 11
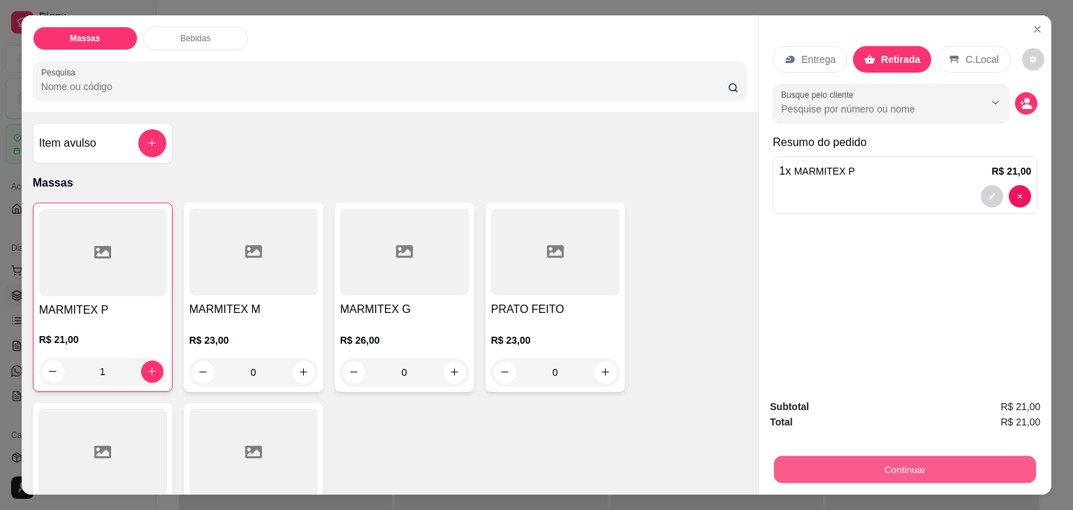
click at [872, 458] on button "Continuar" at bounding box center [905, 469] width 262 height 27
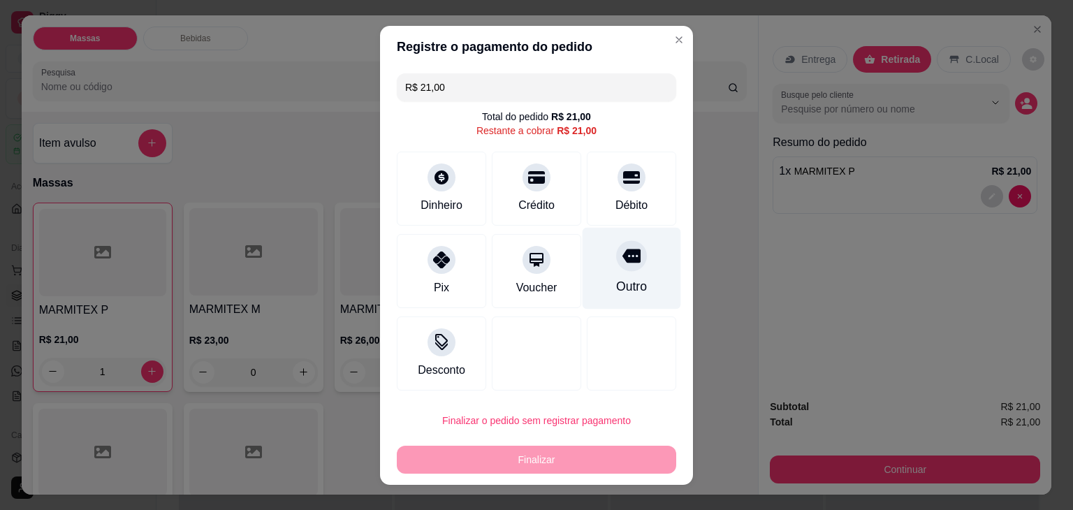
drag, startPoint x: 640, startPoint y: 194, endPoint x: 631, endPoint y: 228, distance: 34.7
click at [636, 203] on div "Débito" at bounding box center [631, 189] width 89 height 74
type input "R$ 0,00"
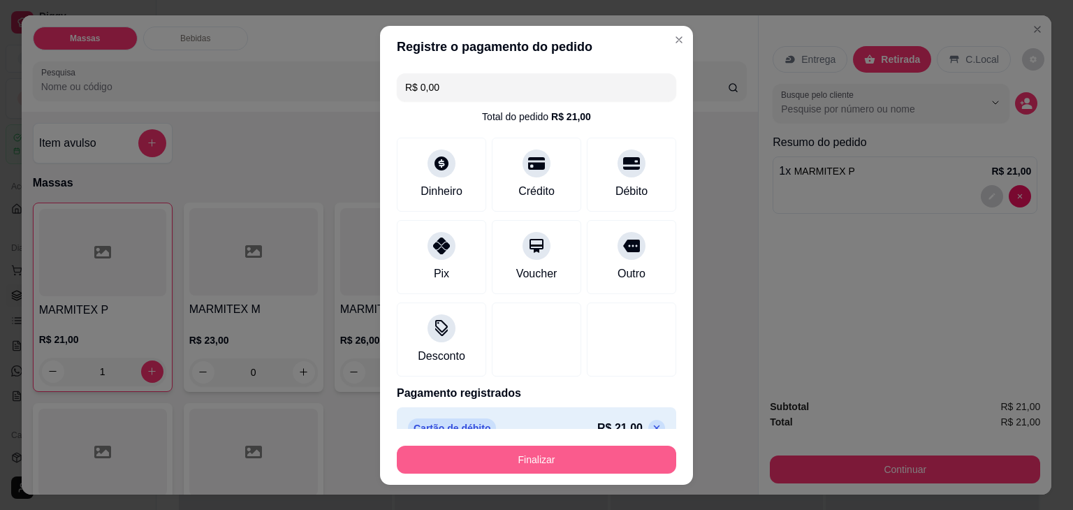
click at [583, 461] on button "Finalizar" at bounding box center [536, 460] width 279 height 28
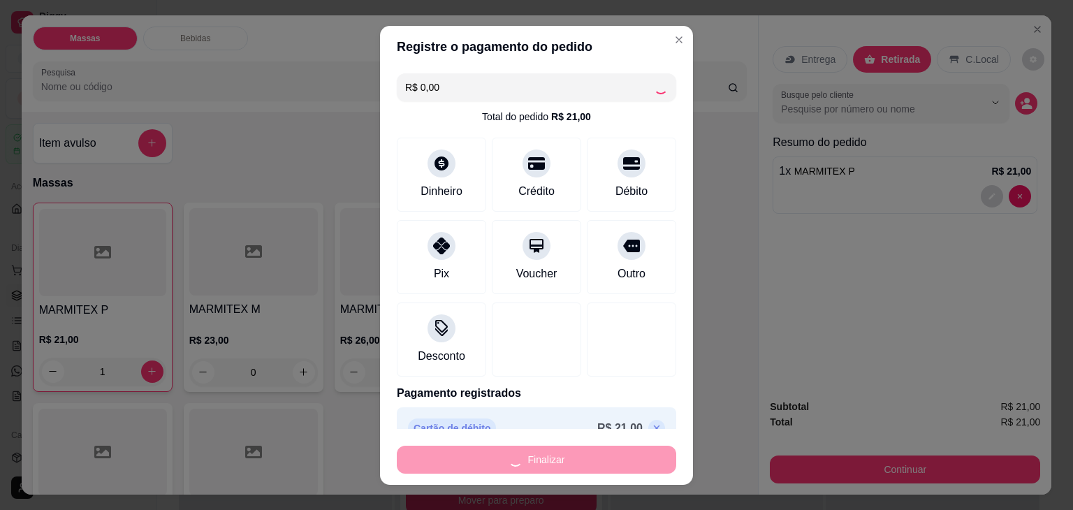
type input "0"
type input "-R$ 21,00"
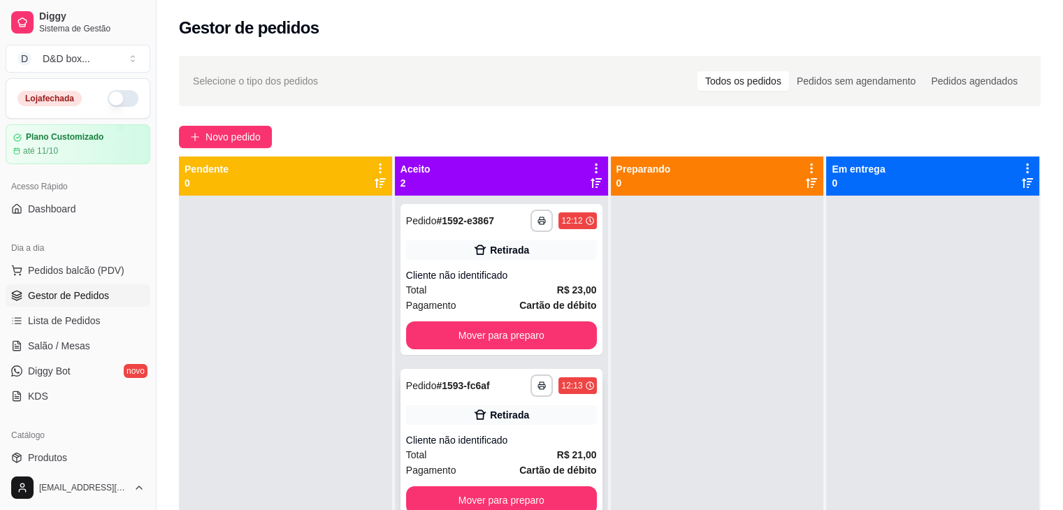
click at [493, 451] on div "Total R$ 21,00" at bounding box center [501, 454] width 191 height 15
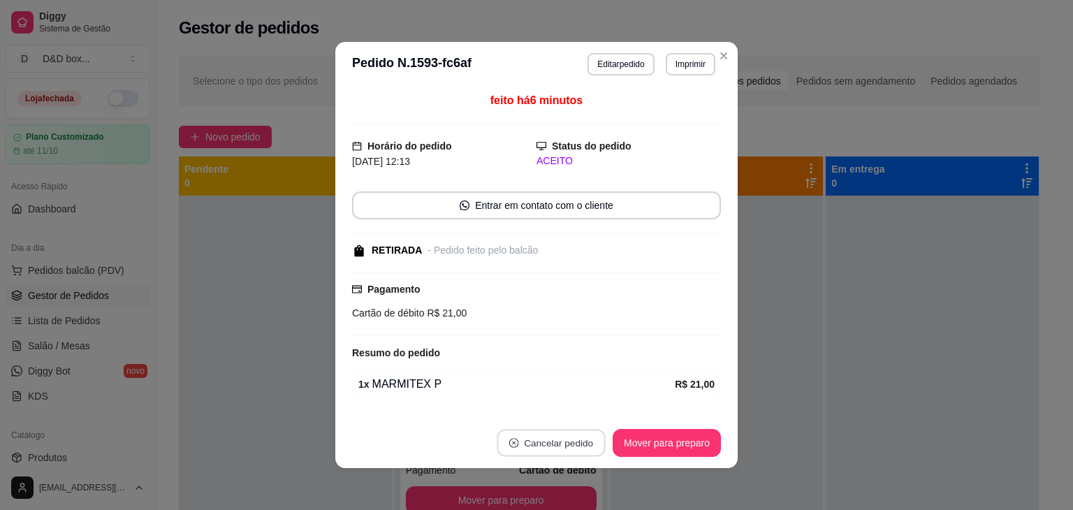
click at [562, 442] on button "Cancelar pedido" at bounding box center [551, 443] width 108 height 27
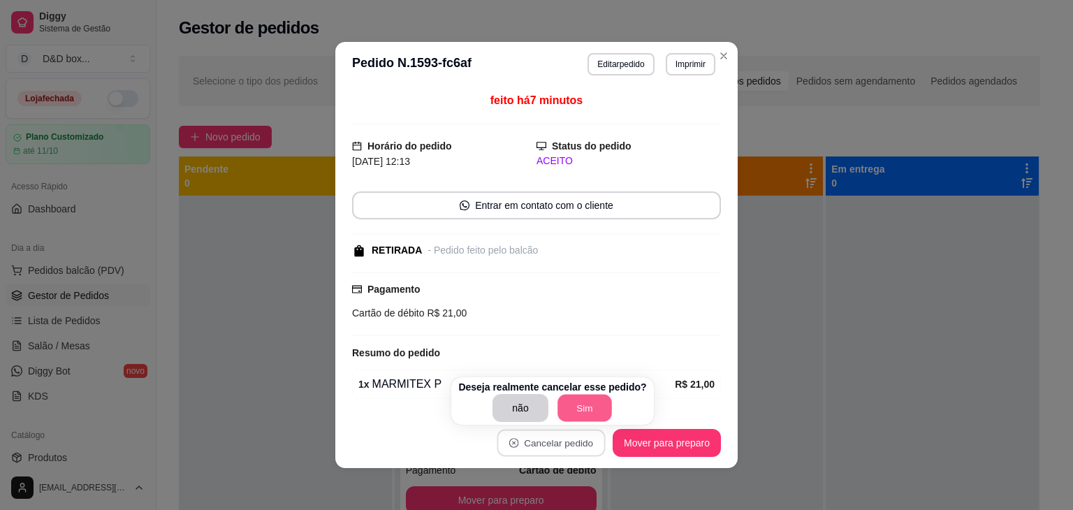
click at [576, 417] on button "Sim" at bounding box center [585, 408] width 54 height 27
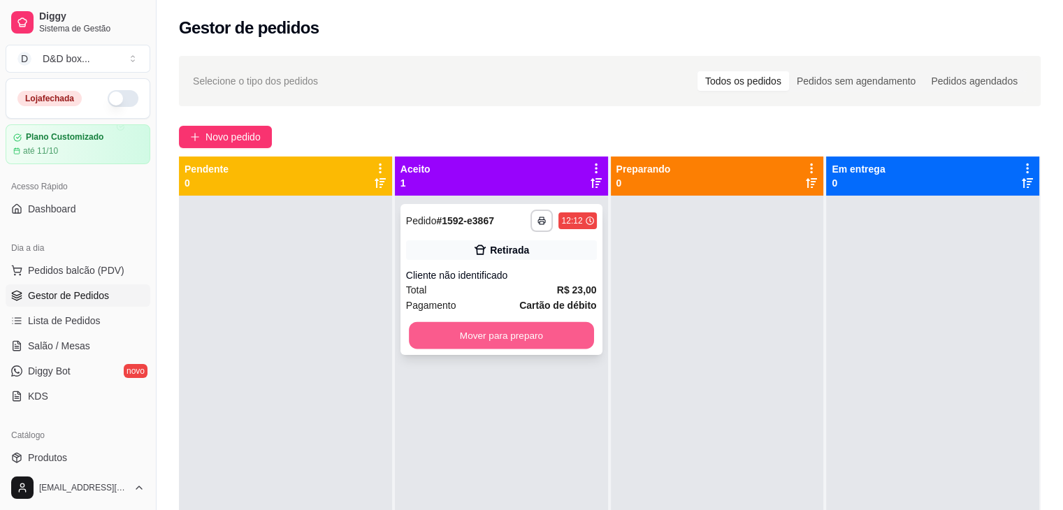
click at [553, 328] on button "Mover para preparo" at bounding box center [501, 335] width 185 height 27
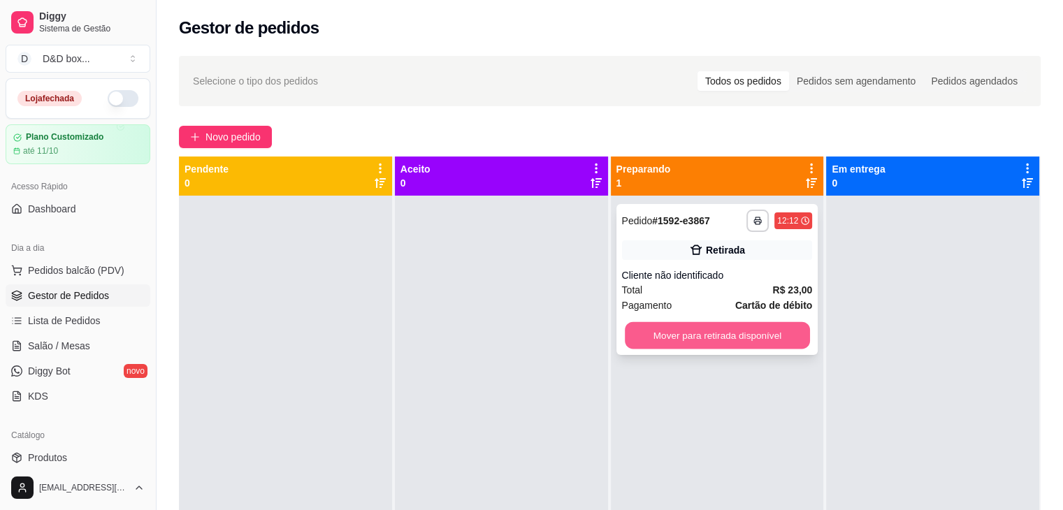
click at [788, 333] on button "Mover para retirada disponível" at bounding box center [717, 335] width 185 height 27
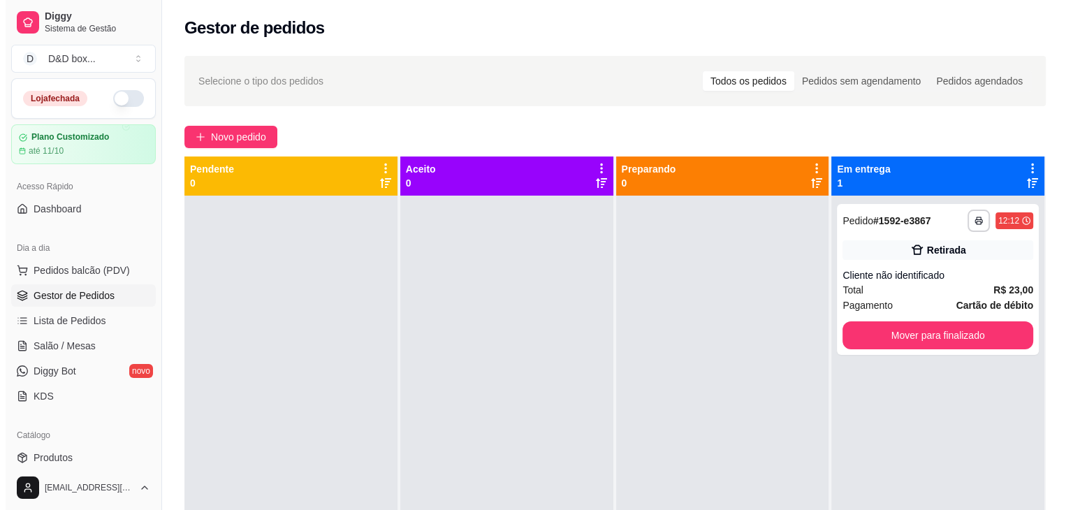
scroll to position [140, 0]
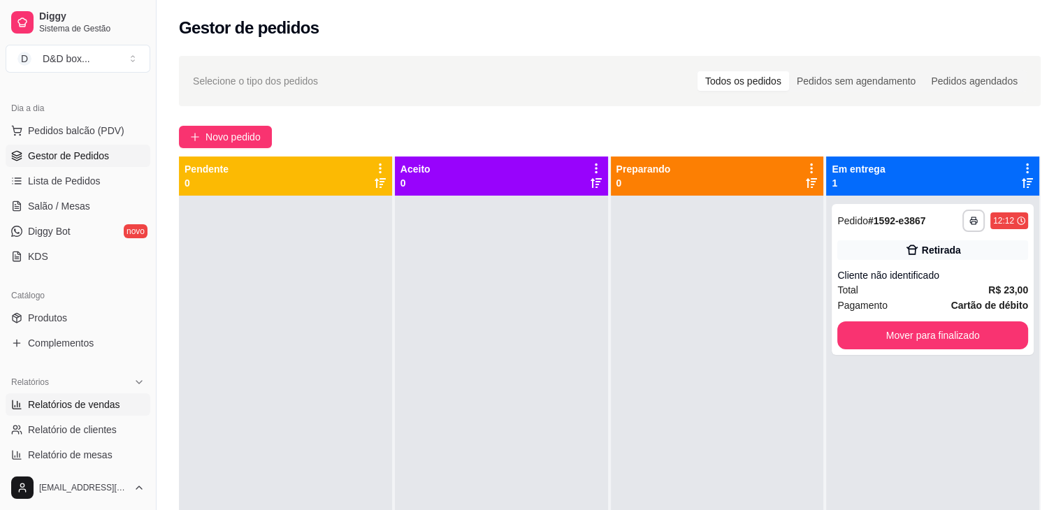
click at [73, 409] on span "Relatórios de vendas" at bounding box center [74, 405] width 92 height 14
select select "ALL"
select select "0"
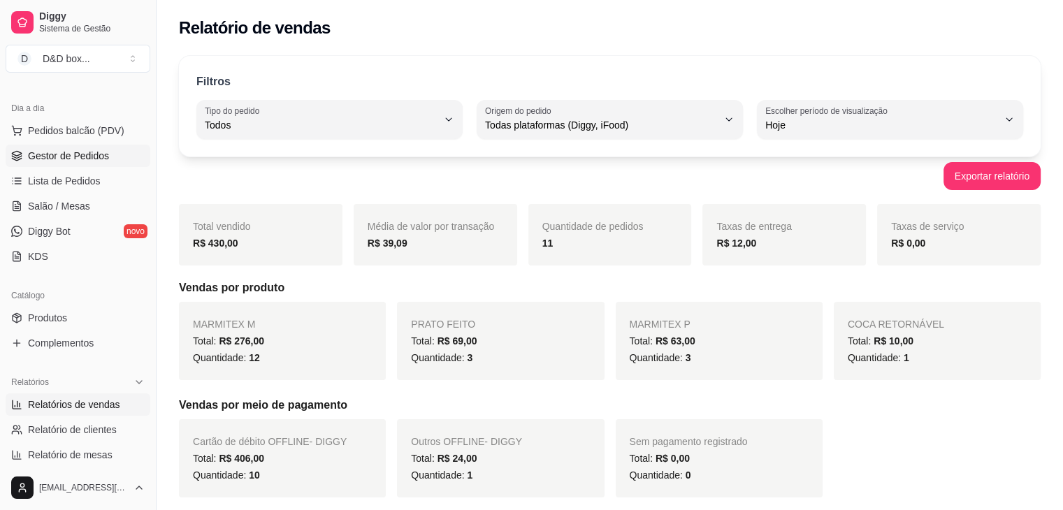
click at [77, 157] on span "Gestor de Pedidos" at bounding box center [68, 156] width 81 height 14
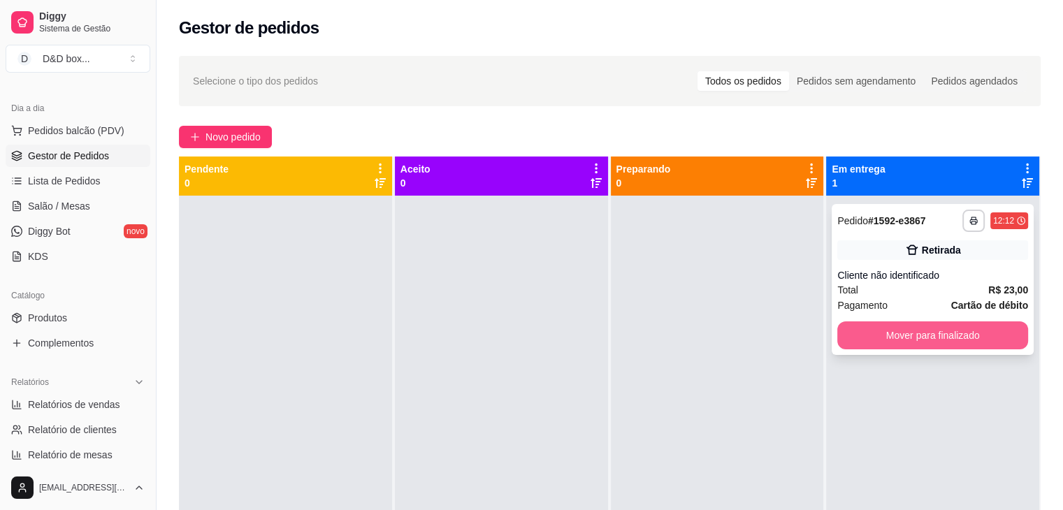
click at [847, 336] on button "Mover para finalizado" at bounding box center [932, 335] width 191 height 28
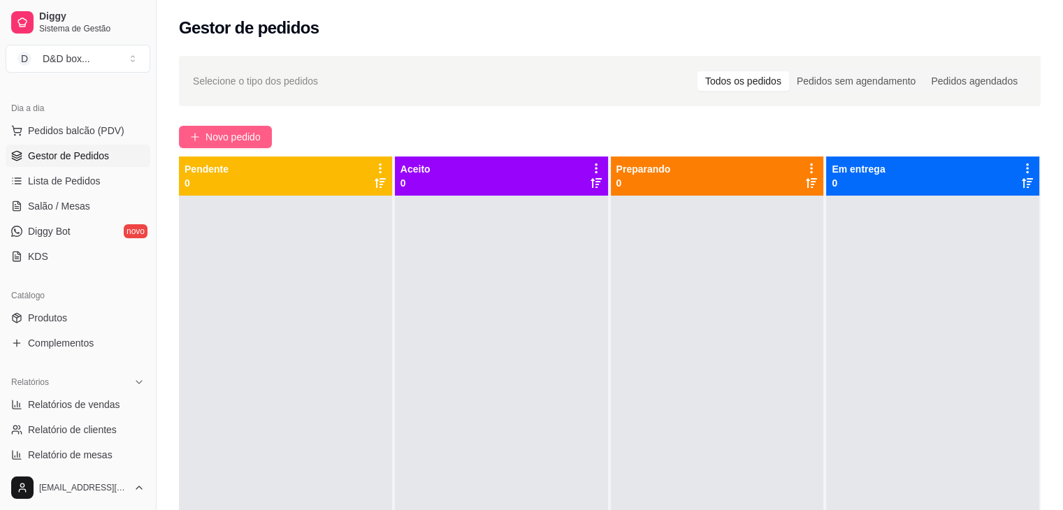
click at [229, 135] on span "Novo pedido" at bounding box center [232, 136] width 55 height 15
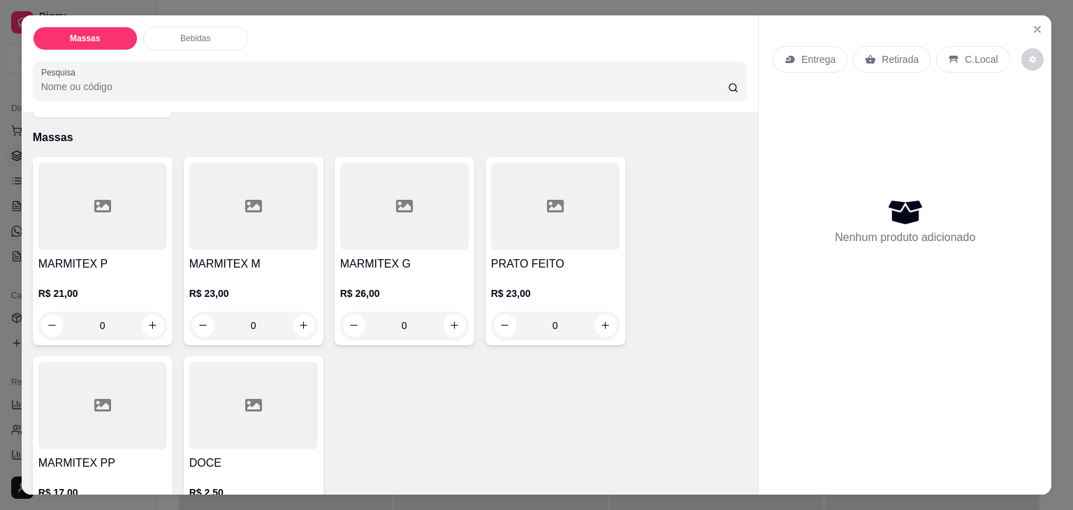
scroll to position [70, 0]
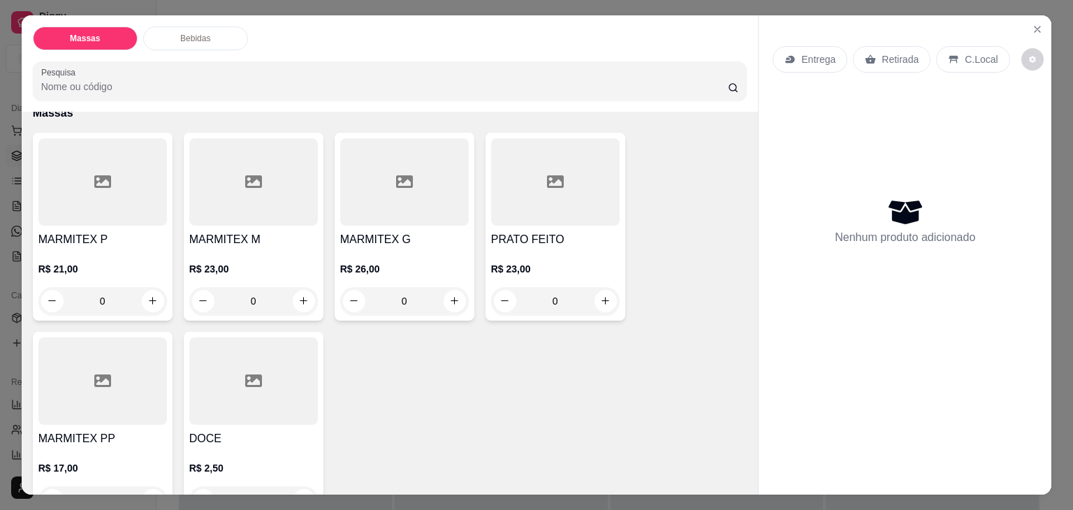
click at [528, 233] on h4 "PRATO FEITO" at bounding box center [555, 239] width 129 height 17
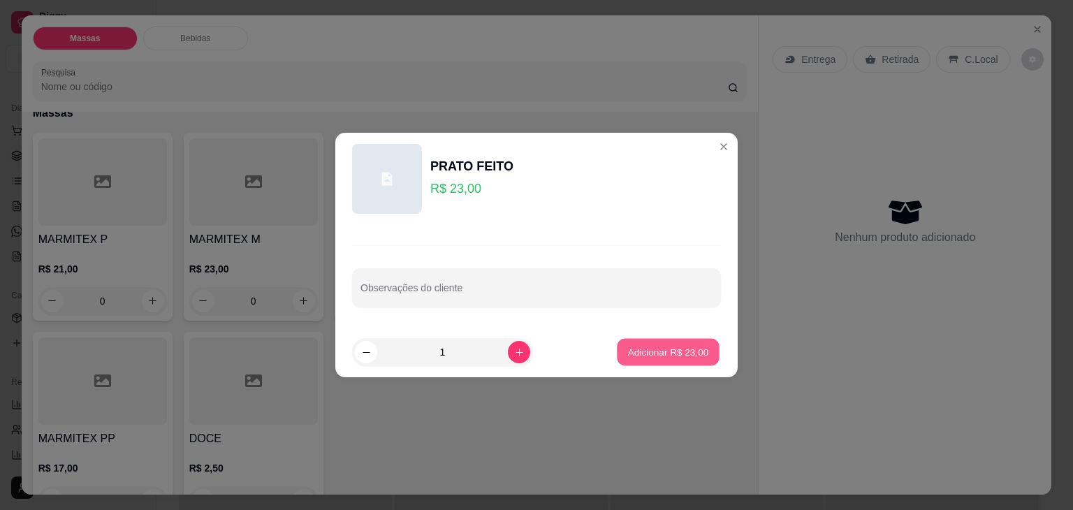
click at [650, 347] on p "Adicionar R$ 23,00" at bounding box center [668, 351] width 81 height 13
type input "1"
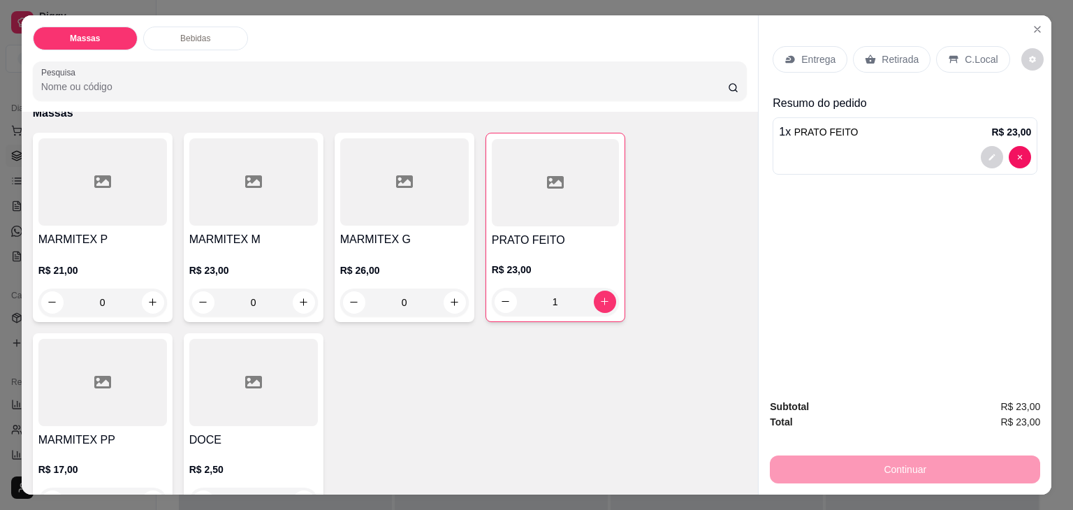
click at [864, 61] on div "Retirada" at bounding box center [892, 59] width 78 height 27
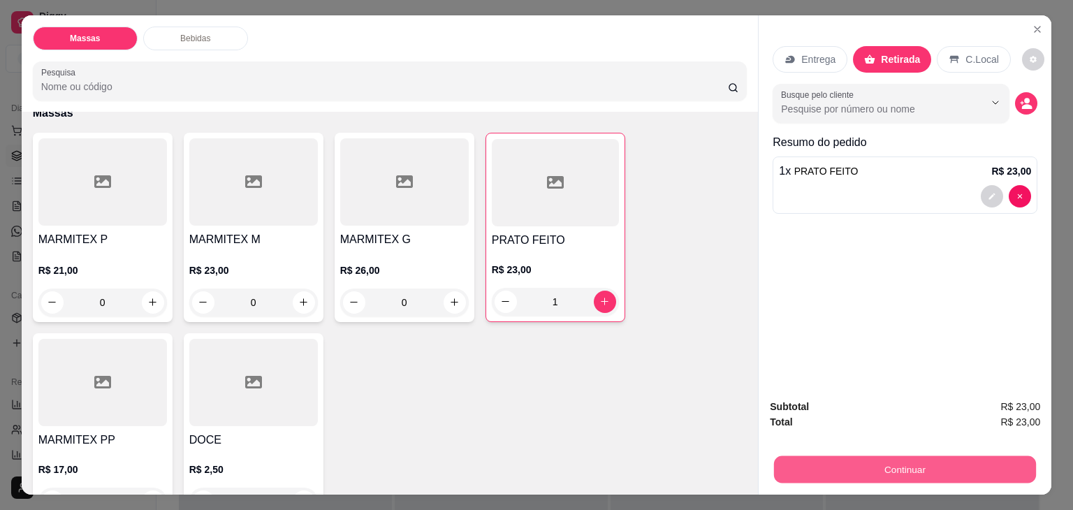
click at [864, 468] on button "Continuar" at bounding box center [905, 469] width 262 height 27
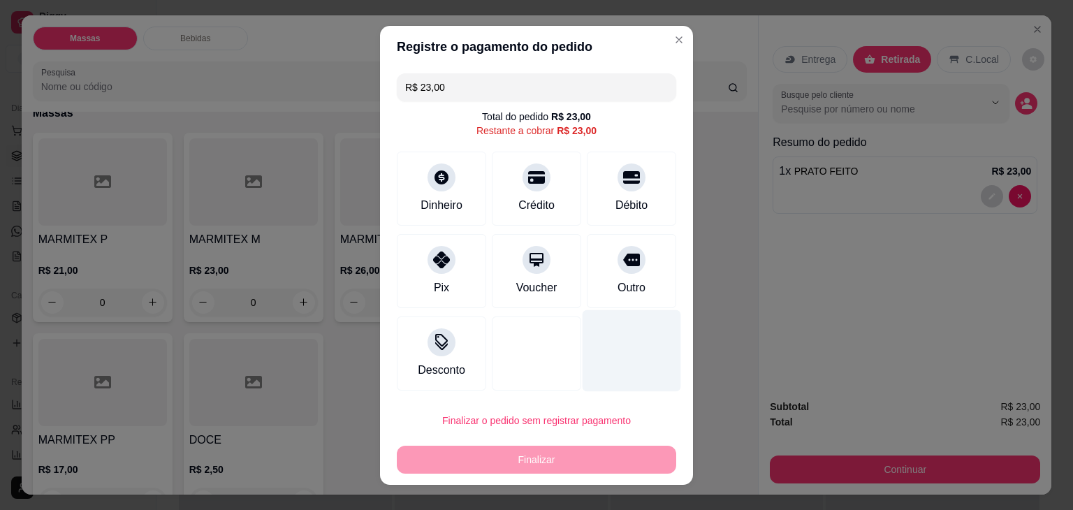
drag, startPoint x: 622, startPoint y: 198, endPoint x: 617, endPoint y: 305, distance: 107.0
click at [621, 206] on div "Débito" at bounding box center [632, 205] width 32 height 17
type input "R$ 0,00"
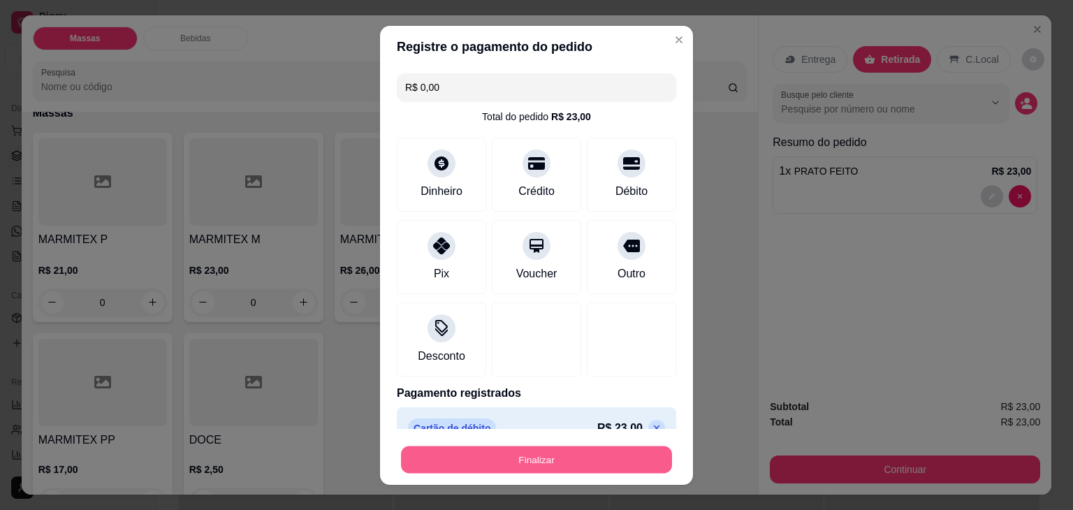
click at [583, 455] on button "Finalizar" at bounding box center [536, 459] width 271 height 27
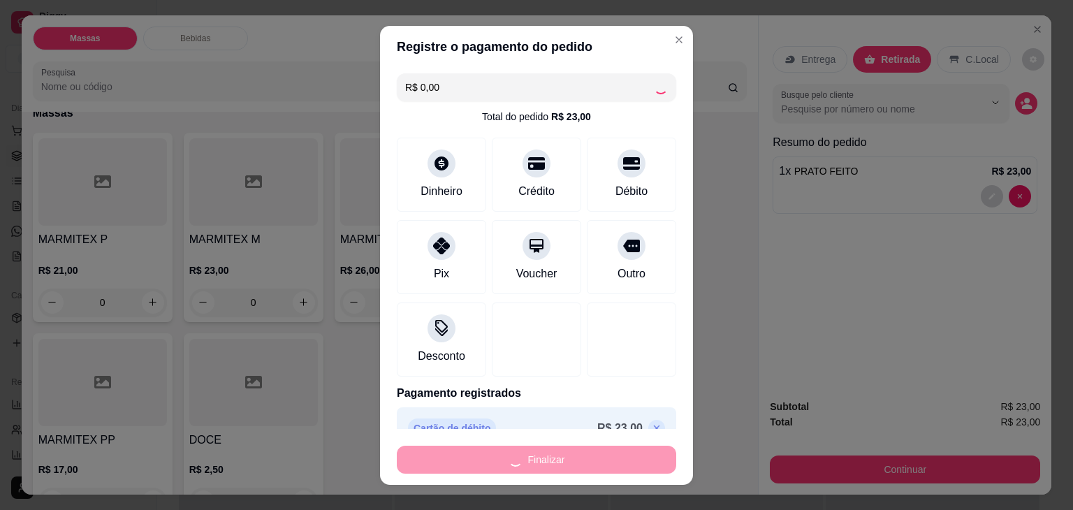
type input "0"
type input "-R$ 23,00"
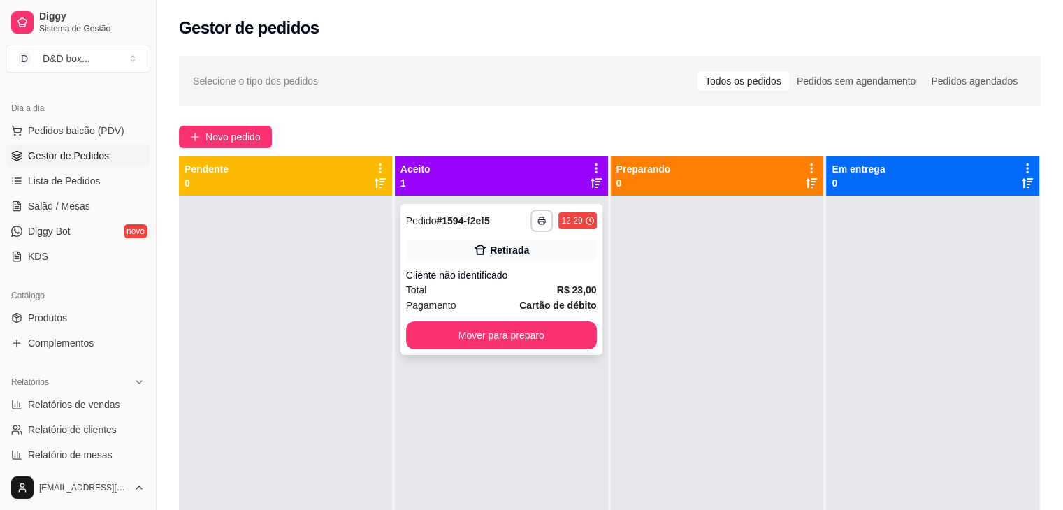
click at [486, 307] on div "Pagamento Cartão de débito" at bounding box center [501, 305] width 191 height 15
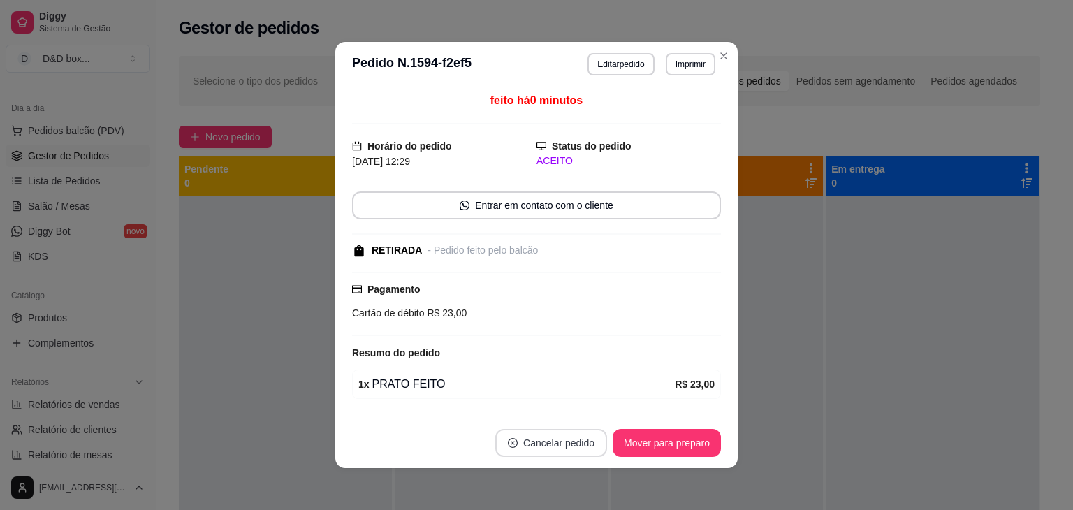
click at [538, 439] on button "Cancelar pedido" at bounding box center [551, 443] width 112 height 28
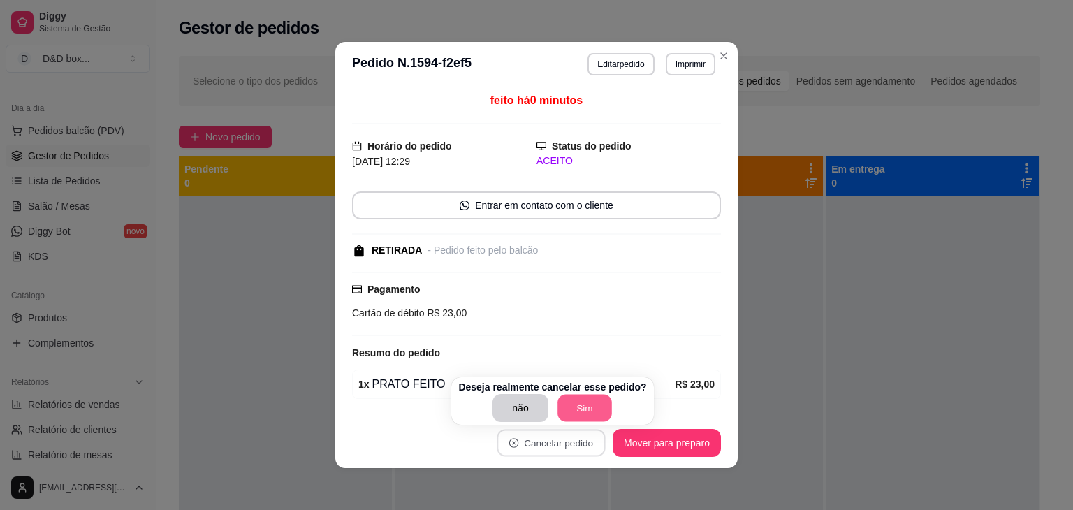
click at [562, 414] on button "Sim" at bounding box center [585, 408] width 54 height 27
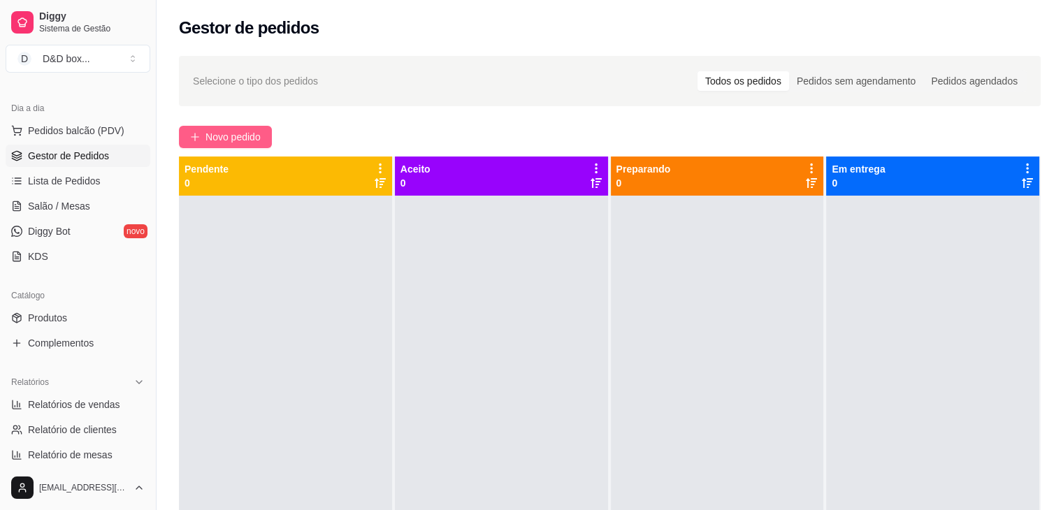
click at [243, 133] on span "Novo pedido" at bounding box center [232, 136] width 55 height 15
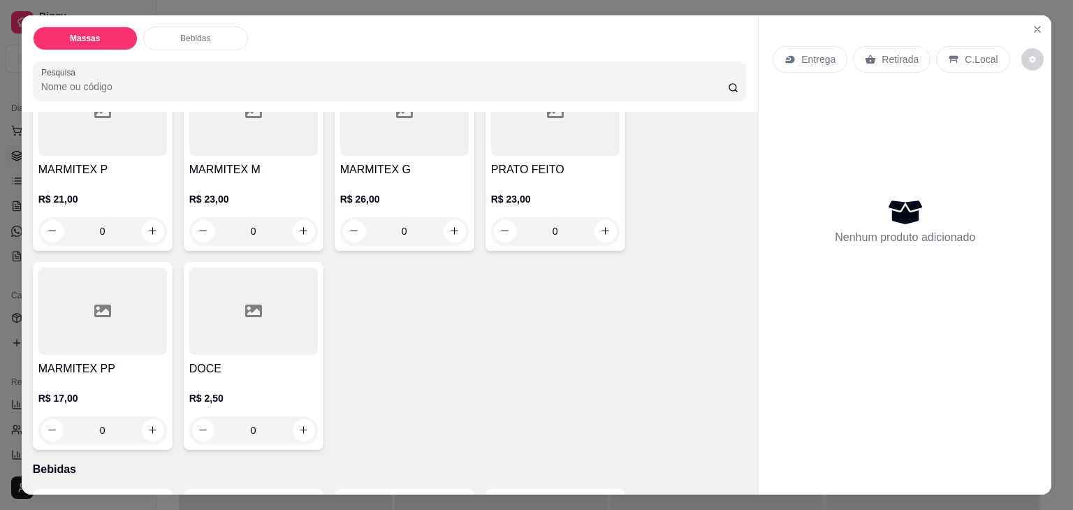
scroll to position [70, 0]
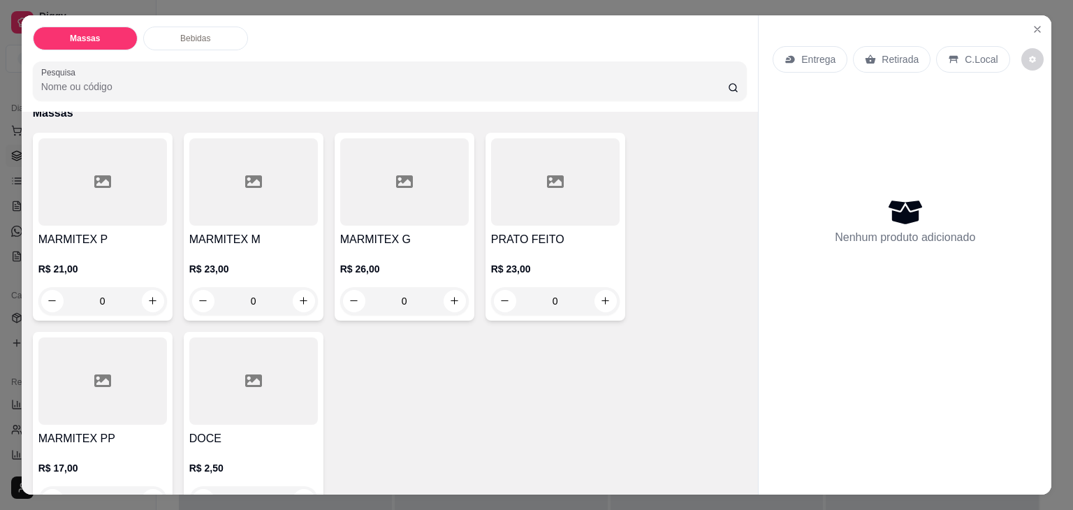
click at [237, 214] on div at bounding box center [253, 181] width 129 height 87
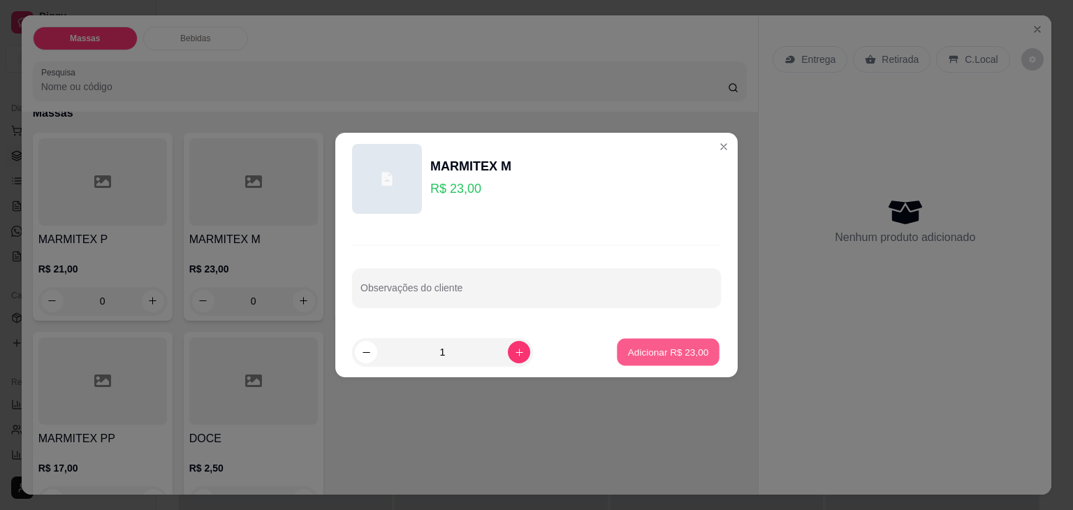
click at [648, 349] on p "Adicionar R$ 23,00" at bounding box center [668, 351] width 81 height 13
type input "1"
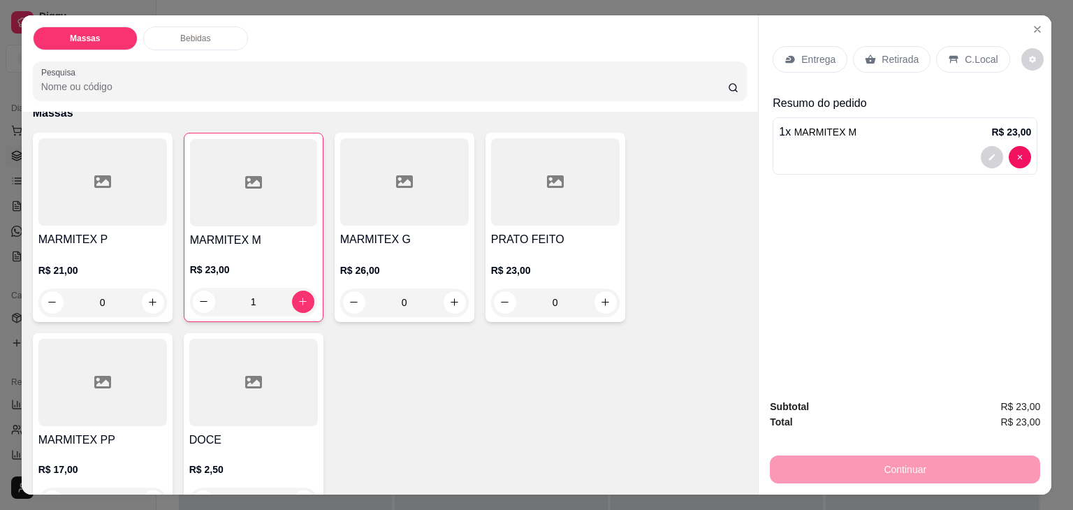
click at [892, 58] on p "Retirada" at bounding box center [900, 59] width 37 height 14
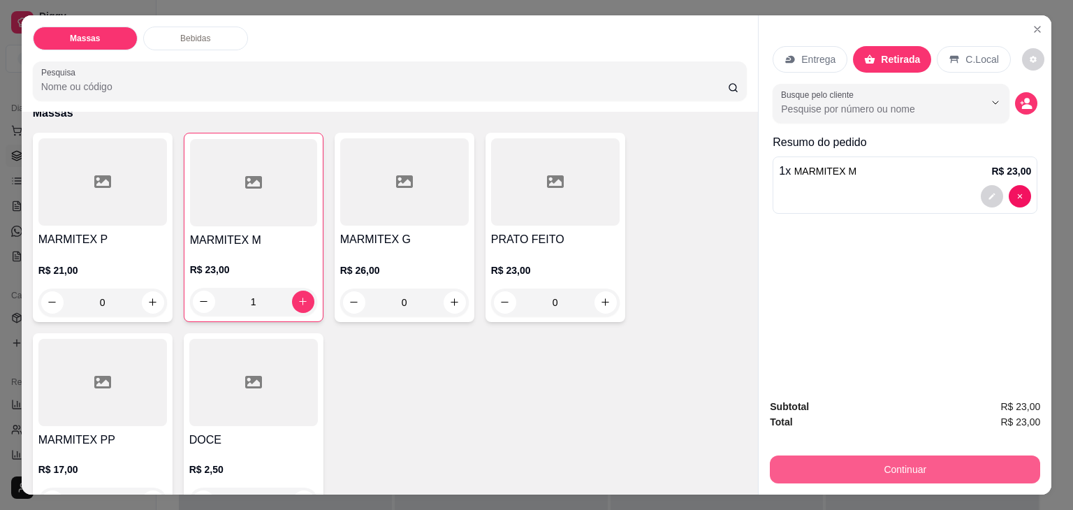
click at [858, 463] on button "Continuar" at bounding box center [905, 470] width 270 height 28
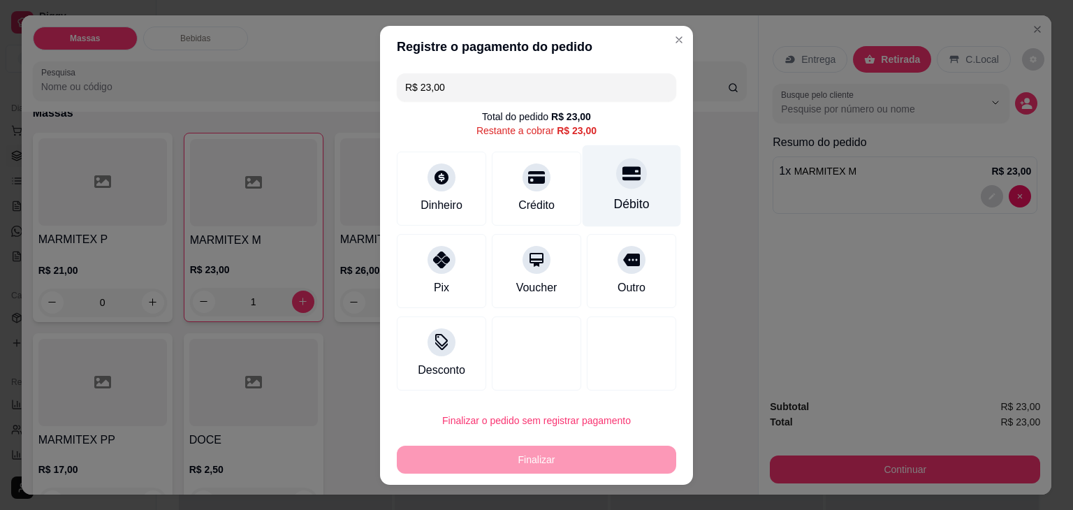
click at [601, 187] on div "Débito" at bounding box center [632, 186] width 99 height 82
type input "R$ 0,00"
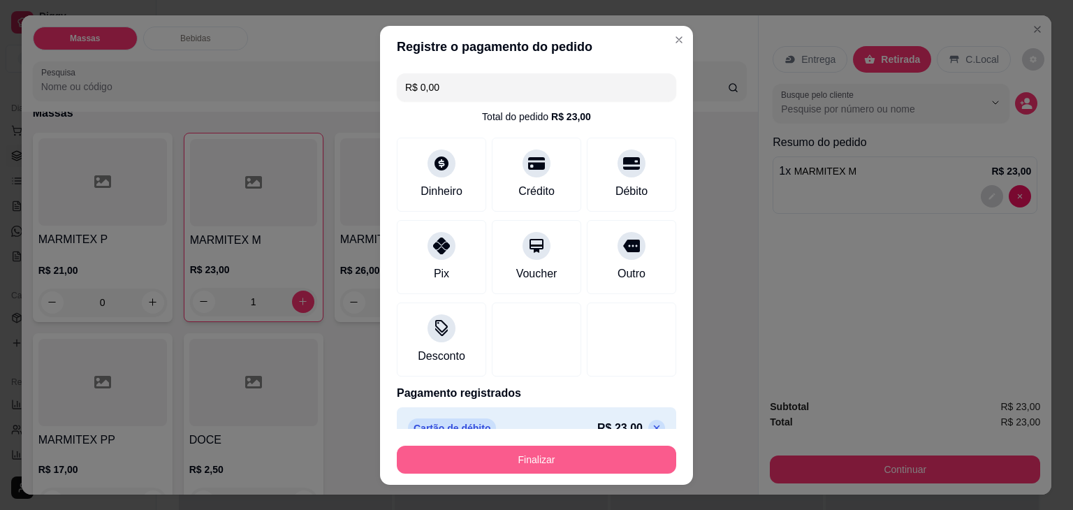
click at [609, 449] on button "Finalizar" at bounding box center [536, 460] width 279 height 28
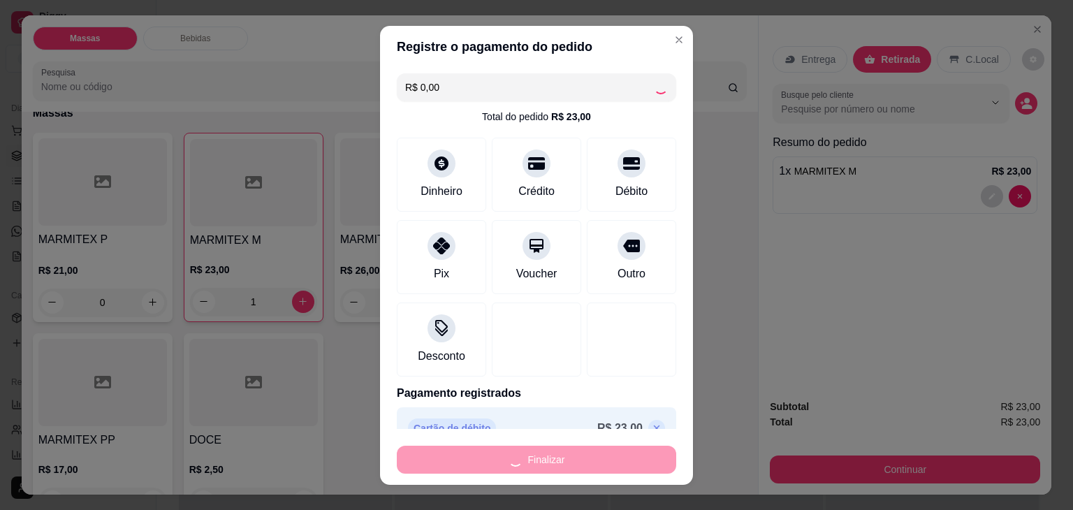
type input "0"
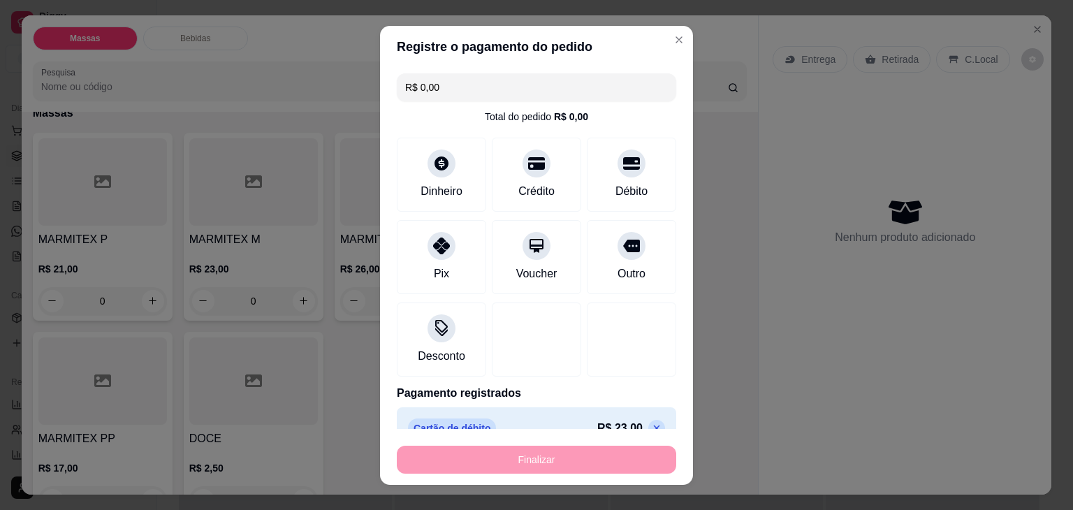
type input "-R$ 23,00"
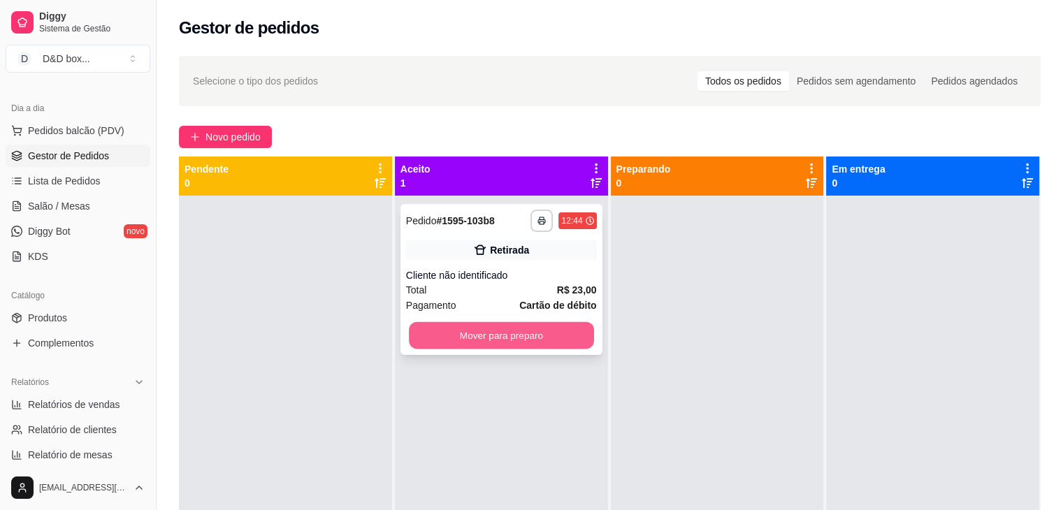
click at [507, 333] on button "Mover para preparo" at bounding box center [501, 335] width 185 height 27
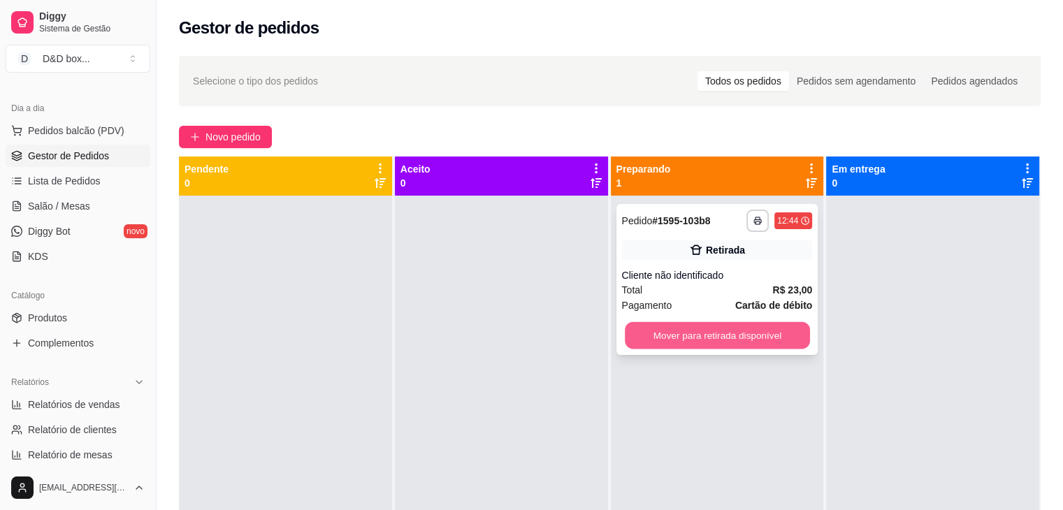
click at [659, 325] on button "Mover para retirada disponível" at bounding box center [717, 335] width 185 height 27
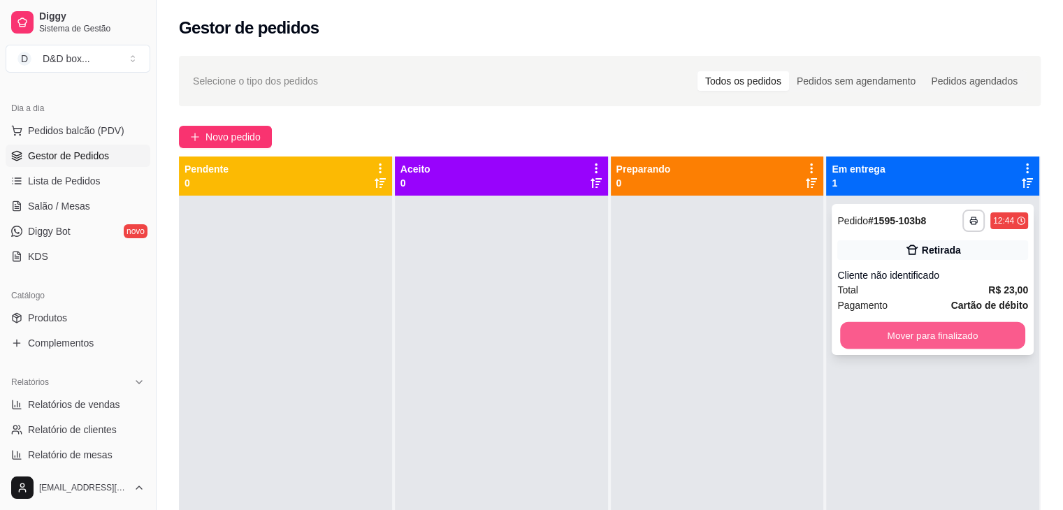
click at [861, 329] on button "Mover para finalizado" at bounding box center [932, 335] width 185 height 27
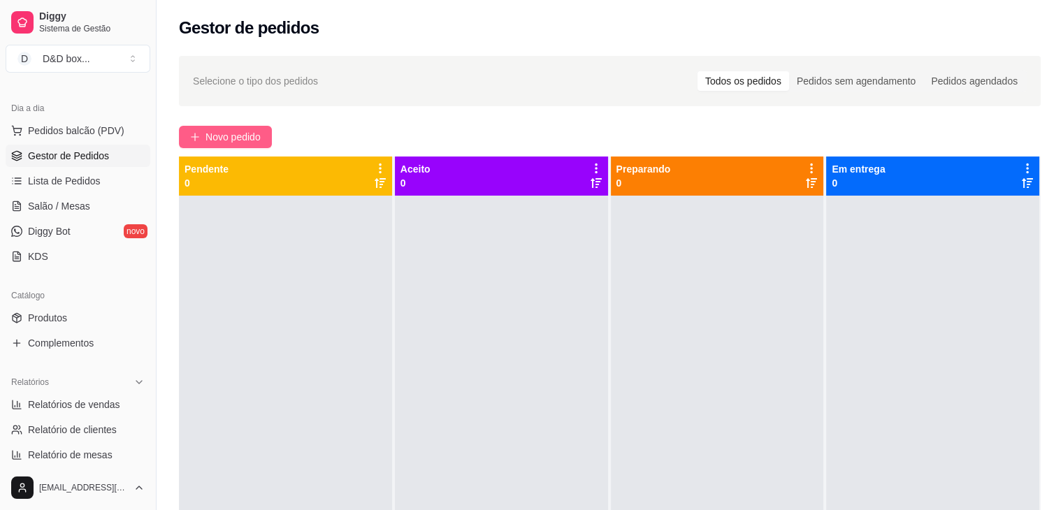
click at [227, 133] on span "Novo pedido" at bounding box center [232, 136] width 55 height 15
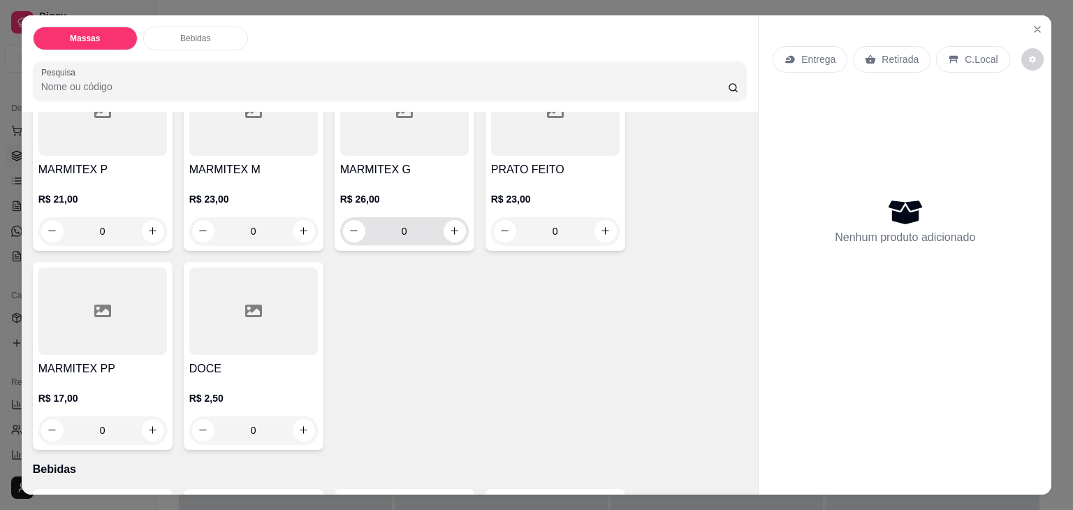
scroll to position [70, 0]
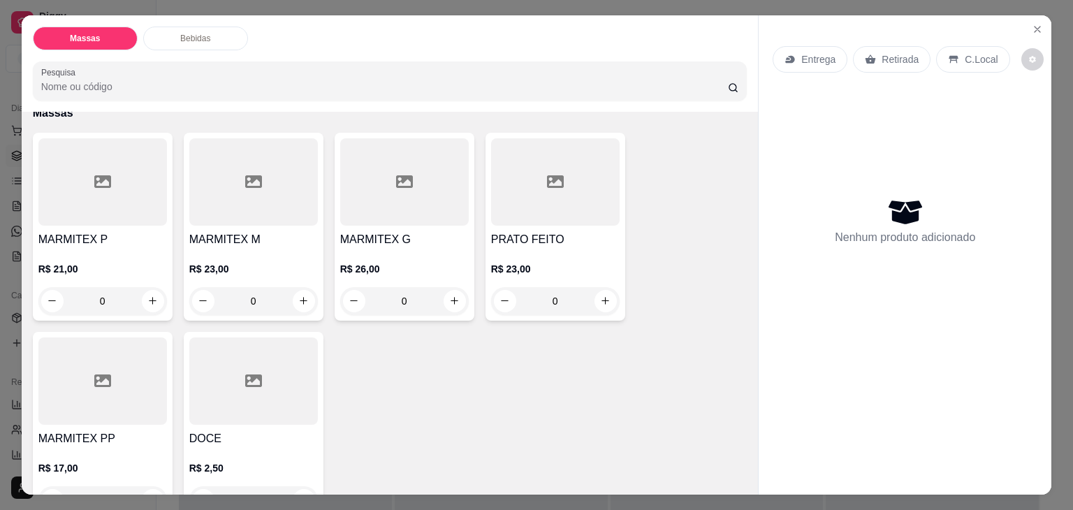
click at [343, 248] on div "R$ 26,00 0" at bounding box center [404, 281] width 129 height 67
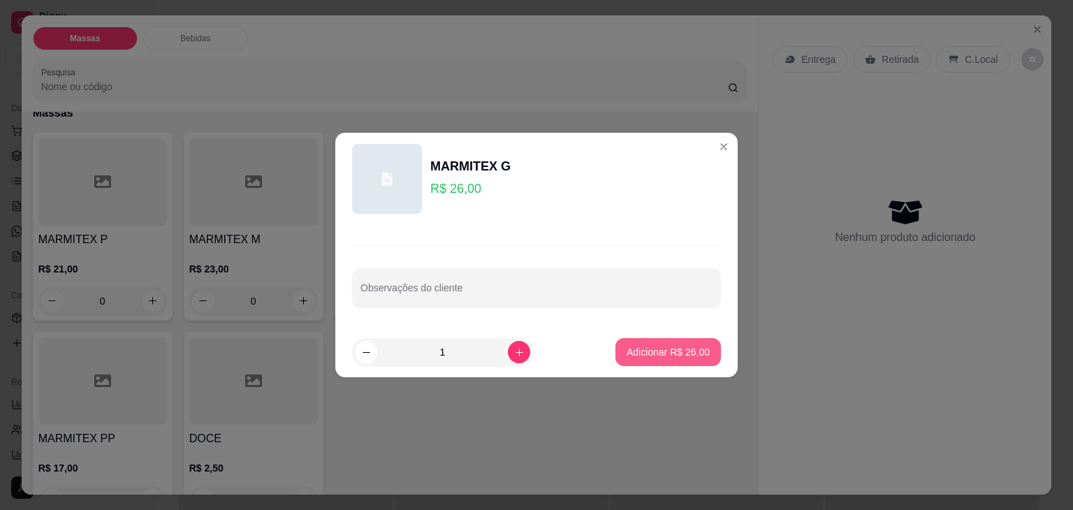
click at [654, 353] on p "Adicionar R$ 26,00" at bounding box center [668, 352] width 83 height 14
type input "1"
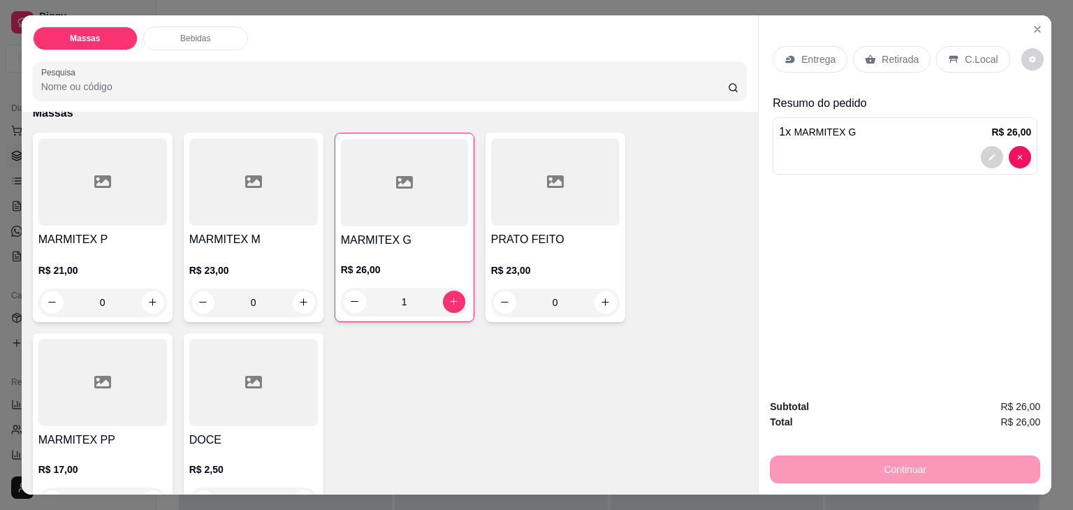
click at [803, 53] on p "Entrega" at bounding box center [818, 59] width 34 height 14
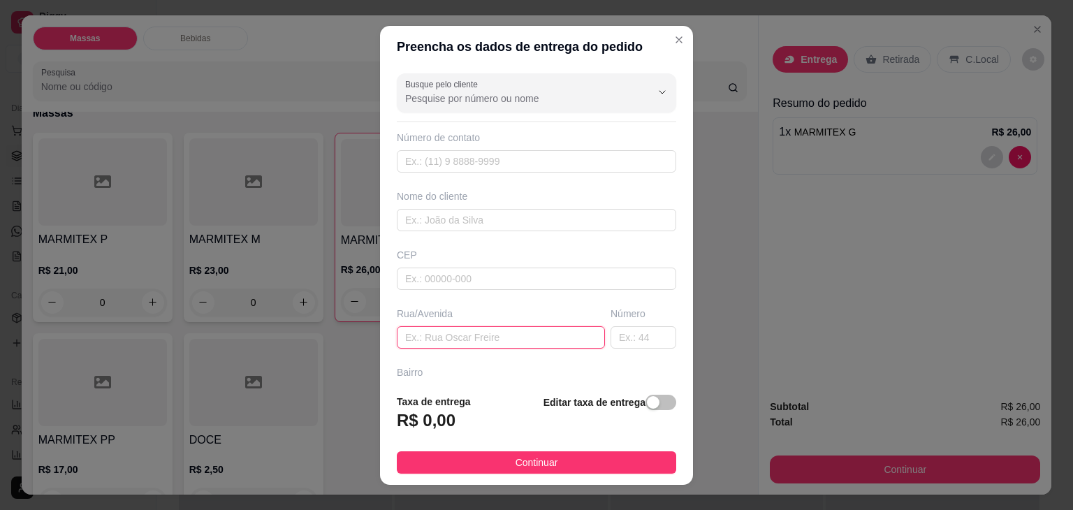
click at [439, 332] on input "text" at bounding box center [501, 337] width 208 height 22
type input "DU"
click at [646, 396] on span "button" at bounding box center [661, 402] width 31 height 15
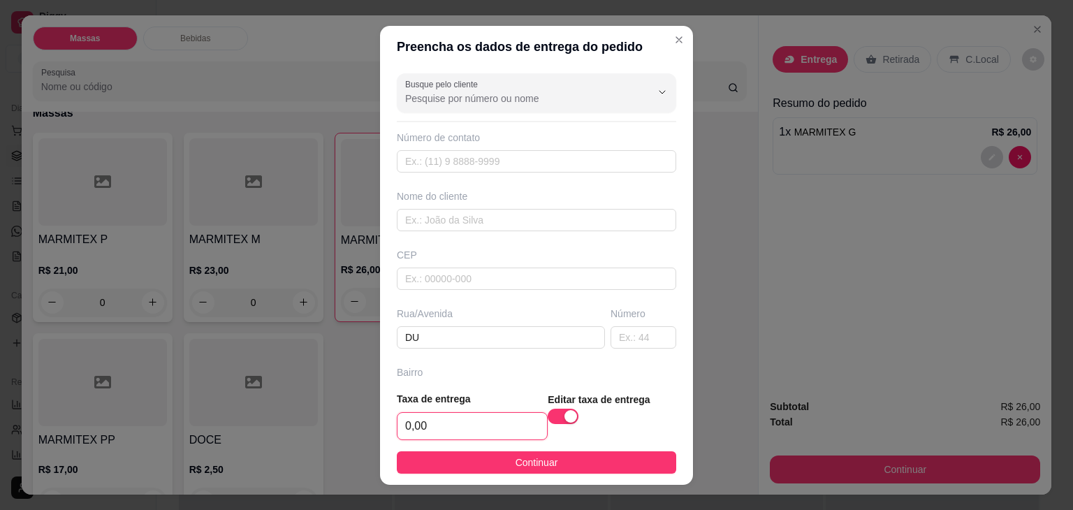
click at [454, 423] on input "0,00" at bounding box center [473, 426] width 150 height 27
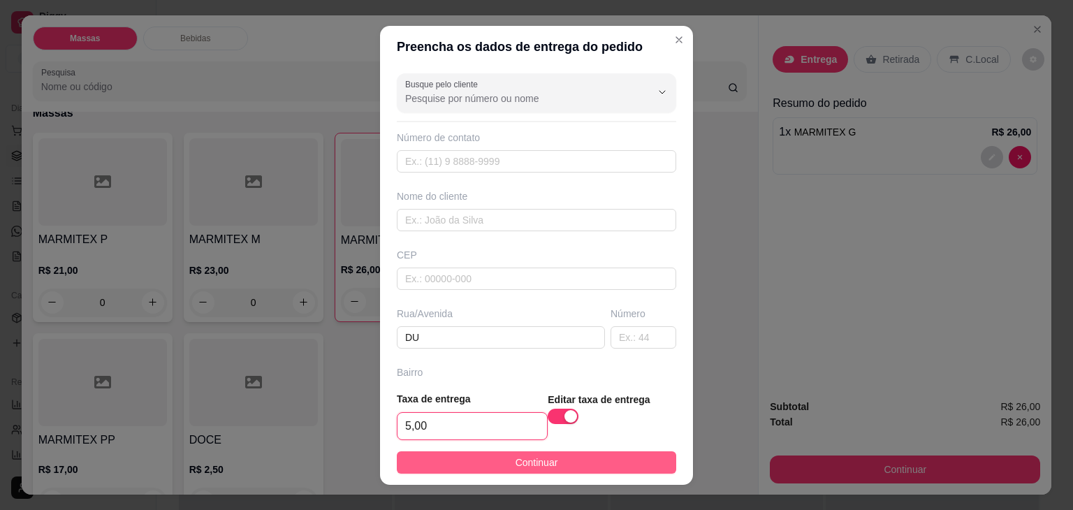
type input "5,00"
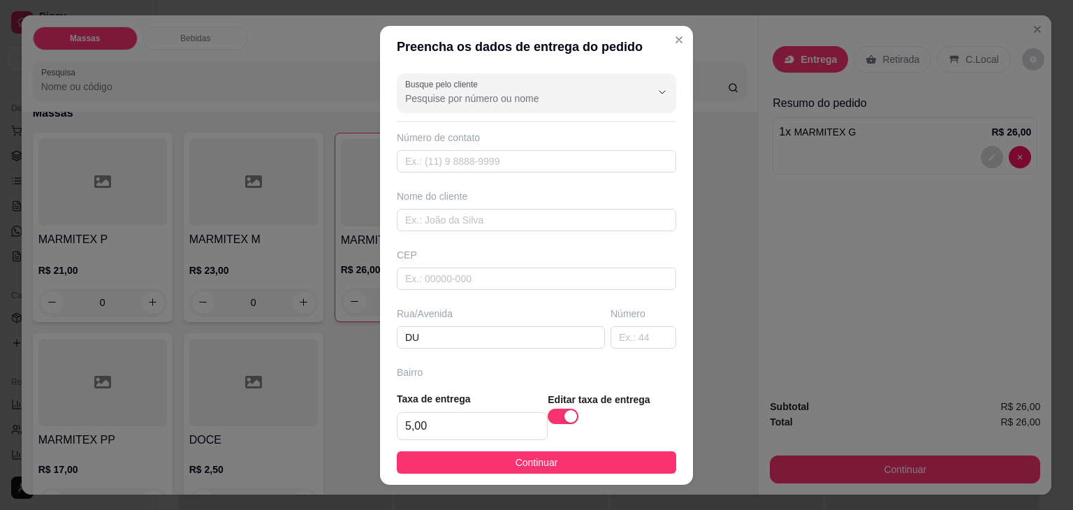
drag, startPoint x: 472, startPoint y: 457, endPoint x: 495, endPoint y: 458, distance: 23.8
click at [472, 458] on button "Continuar" at bounding box center [536, 462] width 279 height 22
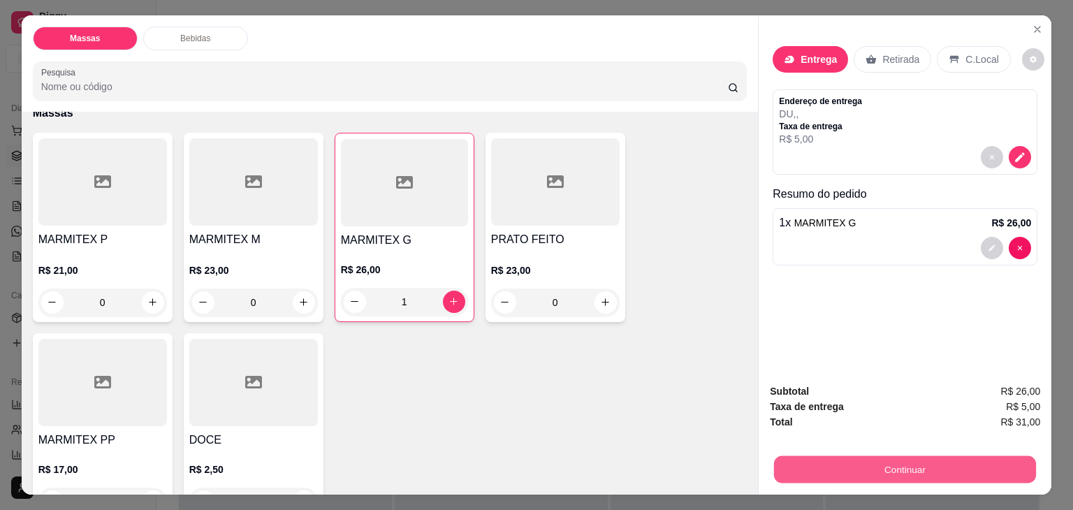
click at [894, 463] on button "Continuar" at bounding box center [905, 469] width 262 height 27
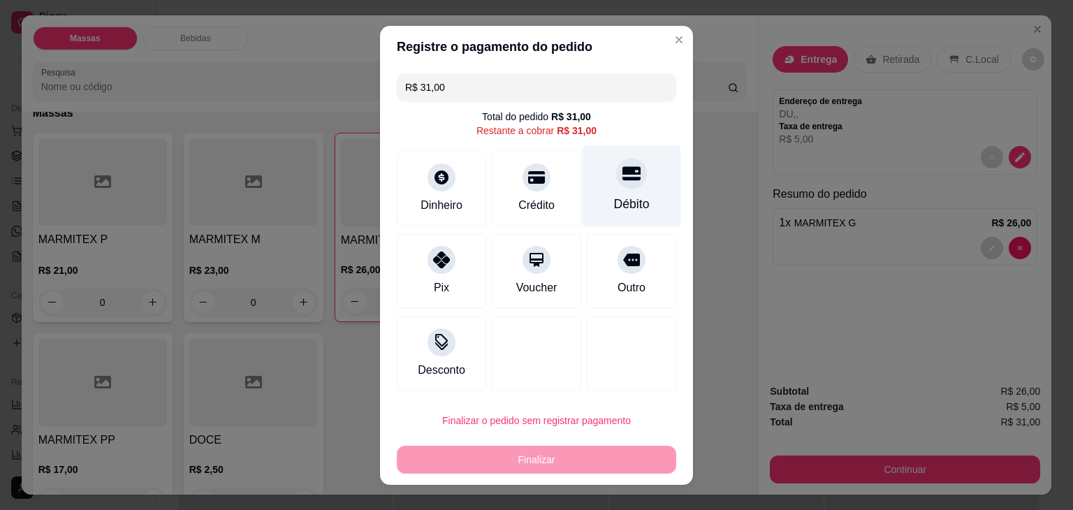
click at [590, 192] on div "Débito" at bounding box center [632, 186] width 99 height 82
type input "R$ 0,00"
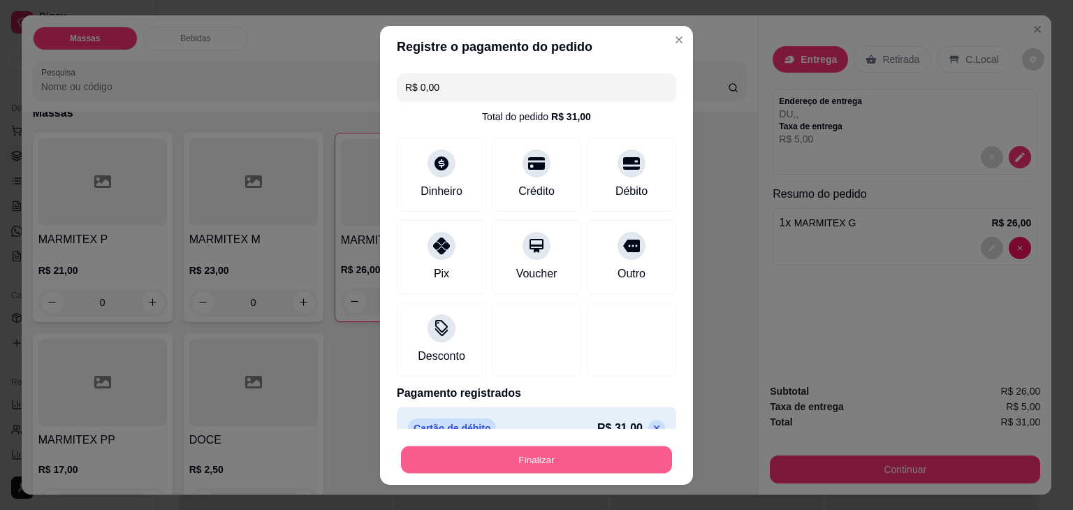
click at [550, 462] on button "Finalizar" at bounding box center [536, 459] width 271 height 27
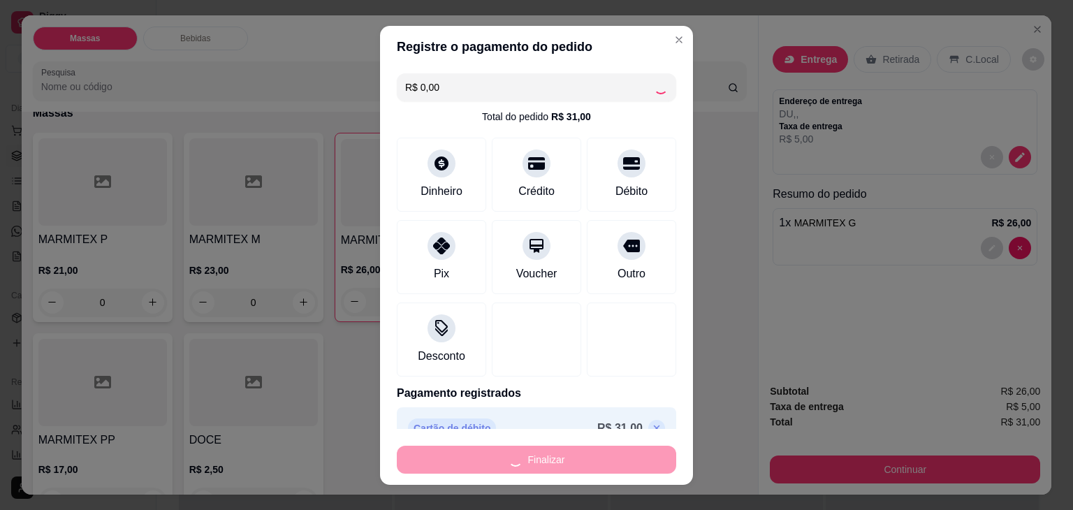
type input "0"
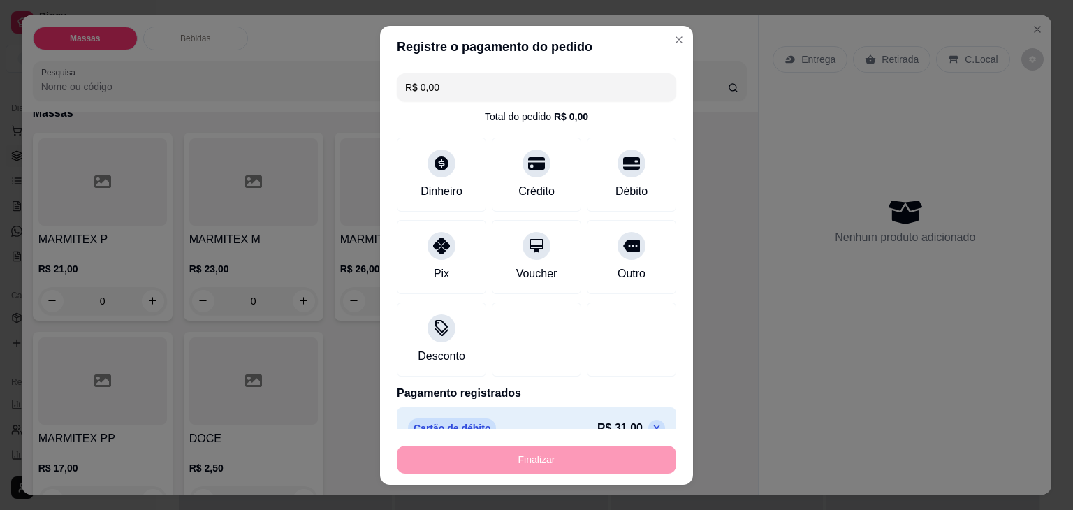
type input "-R$ 31,00"
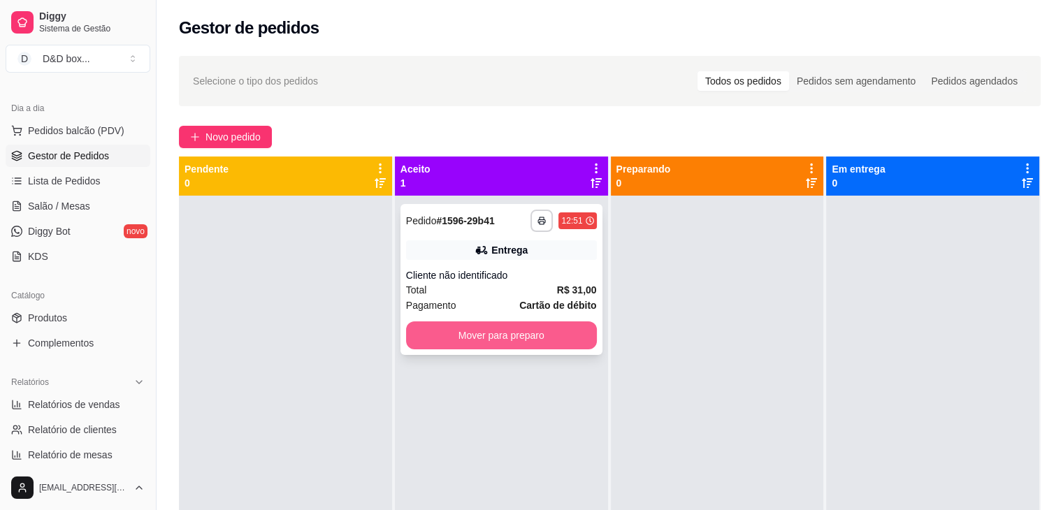
click at [563, 330] on button "Mover para preparo" at bounding box center [501, 335] width 191 height 28
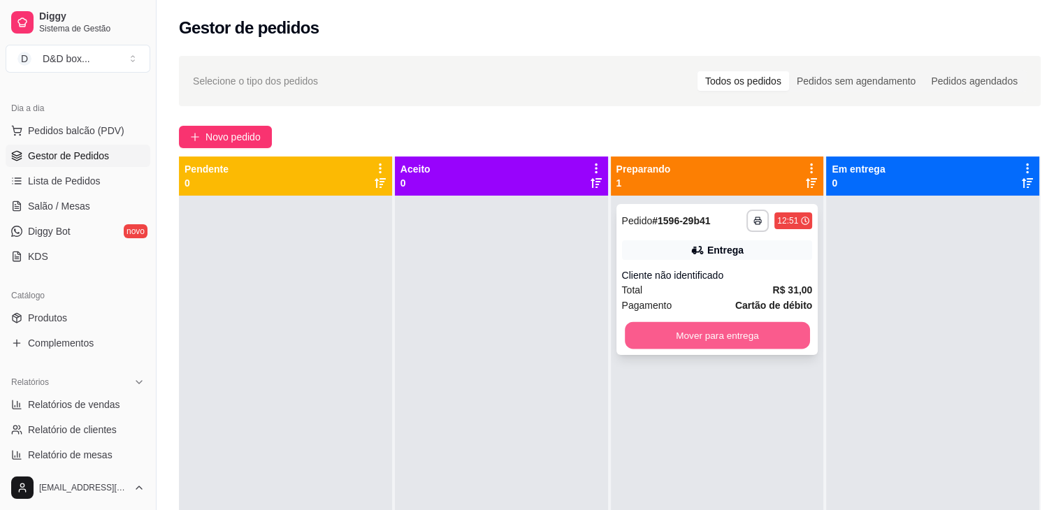
click at [725, 333] on button "Mover para entrega" at bounding box center [717, 335] width 185 height 27
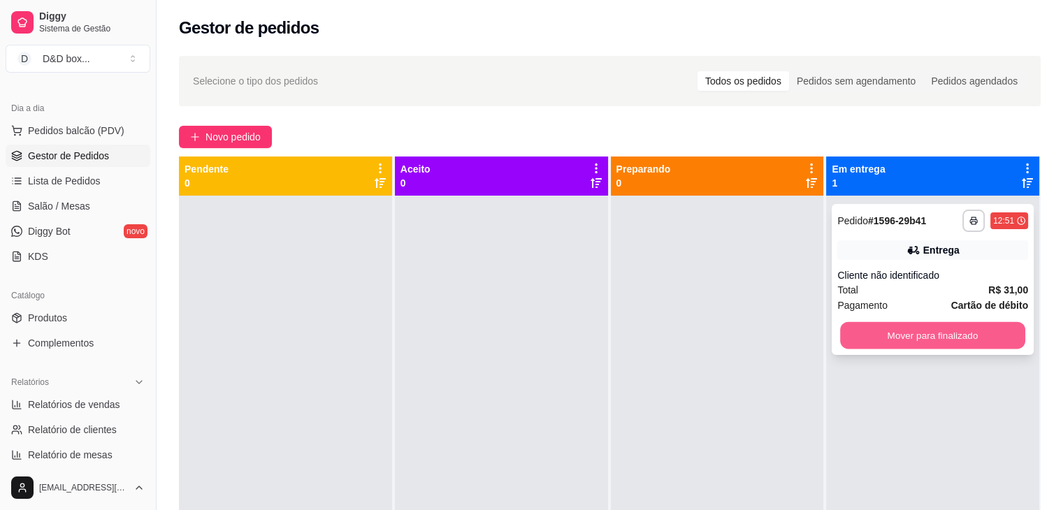
click at [872, 330] on button "Mover para finalizado" at bounding box center [932, 335] width 185 height 27
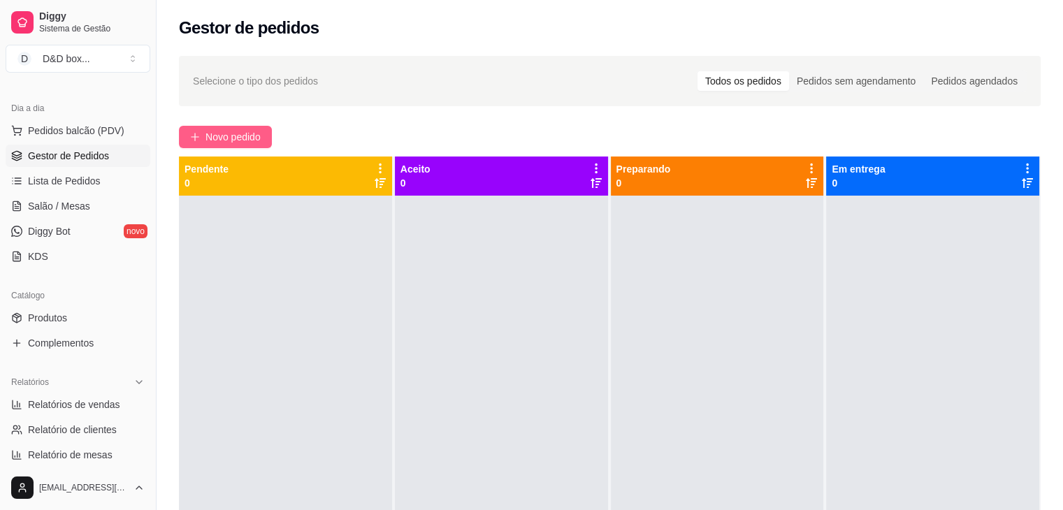
click at [223, 140] on span "Novo pedido" at bounding box center [232, 136] width 55 height 15
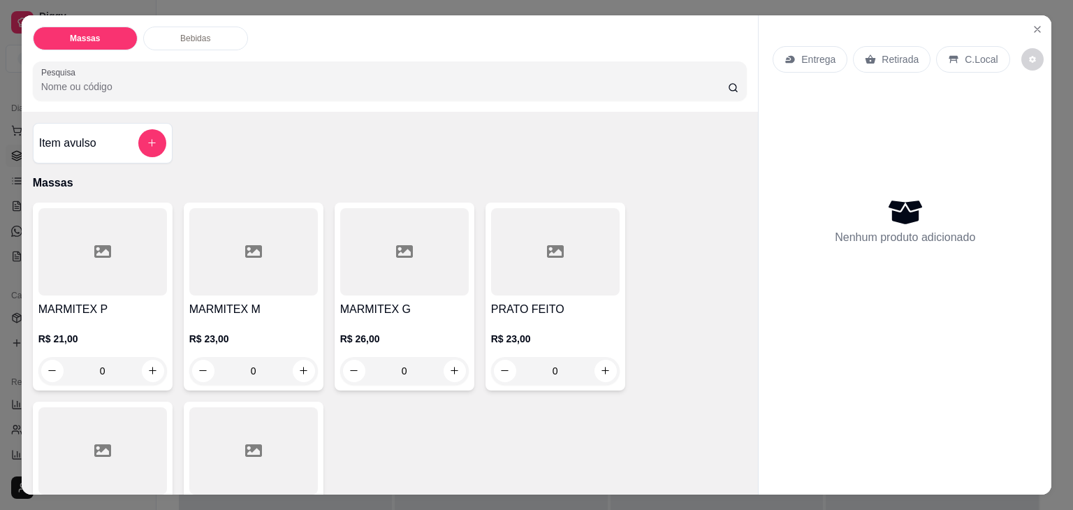
click at [398, 303] on h4 "MARMITEX G" at bounding box center [404, 309] width 129 height 17
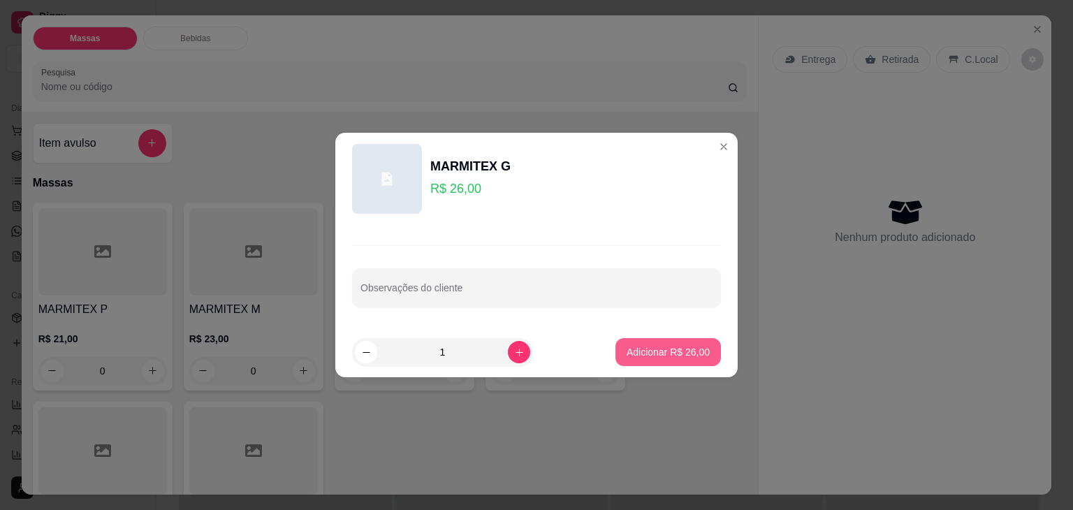
click at [646, 350] on p "Adicionar R$ 26,00" at bounding box center [668, 352] width 83 height 14
type input "1"
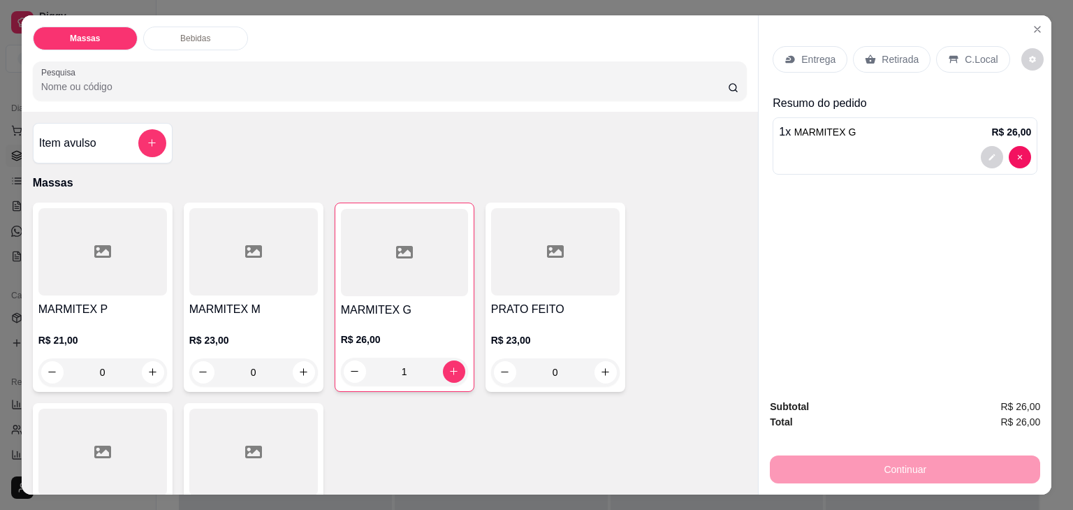
click at [865, 48] on div "Retirada" at bounding box center [892, 59] width 78 height 27
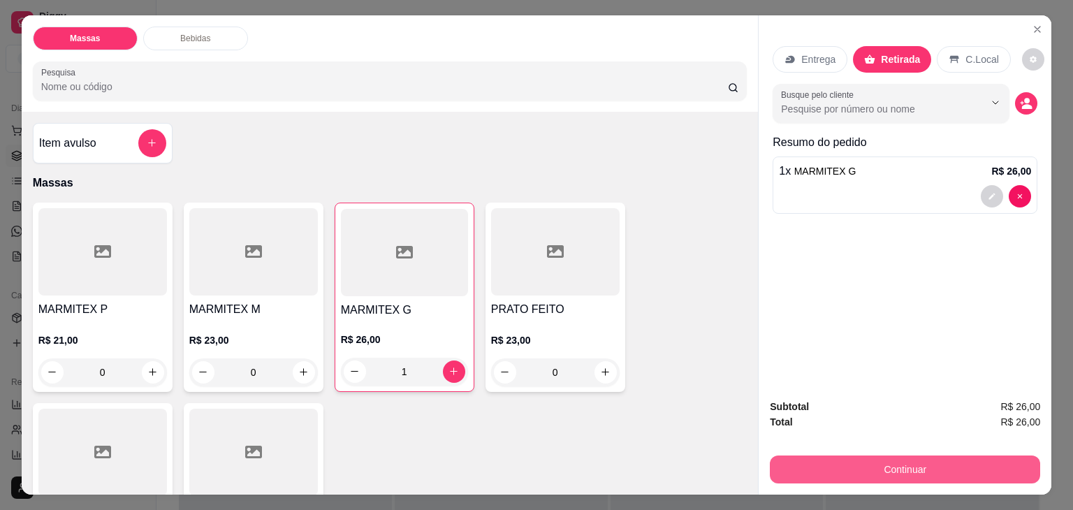
click at [859, 466] on button "Continuar" at bounding box center [905, 470] width 270 height 28
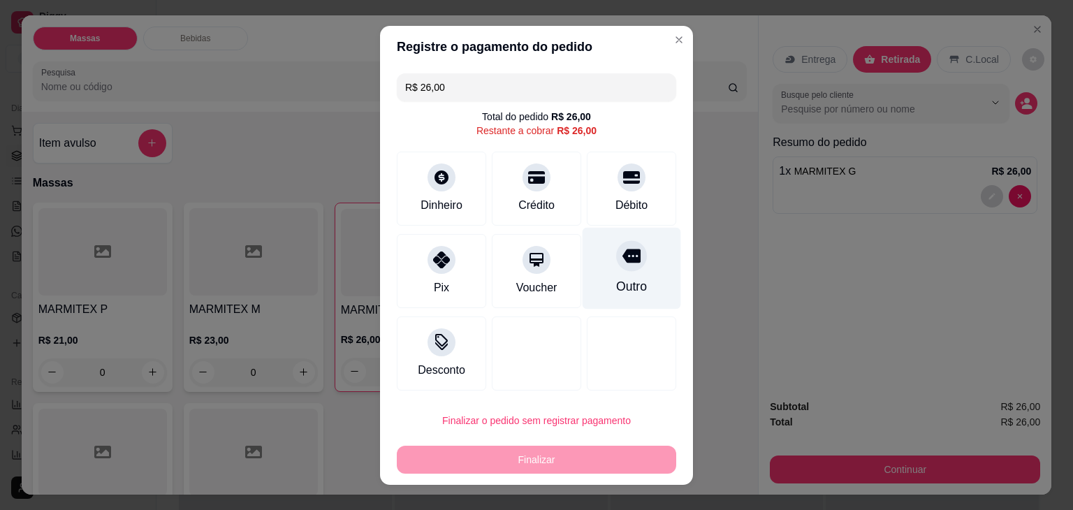
drag, startPoint x: 622, startPoint y: 199, endPoint x: 606, endPoint y: 266, distance: 69.0
click at [616, 219] on div "Débito" at bounding box center [631, 189] width 89 height 74
type input "R$ 0,00"
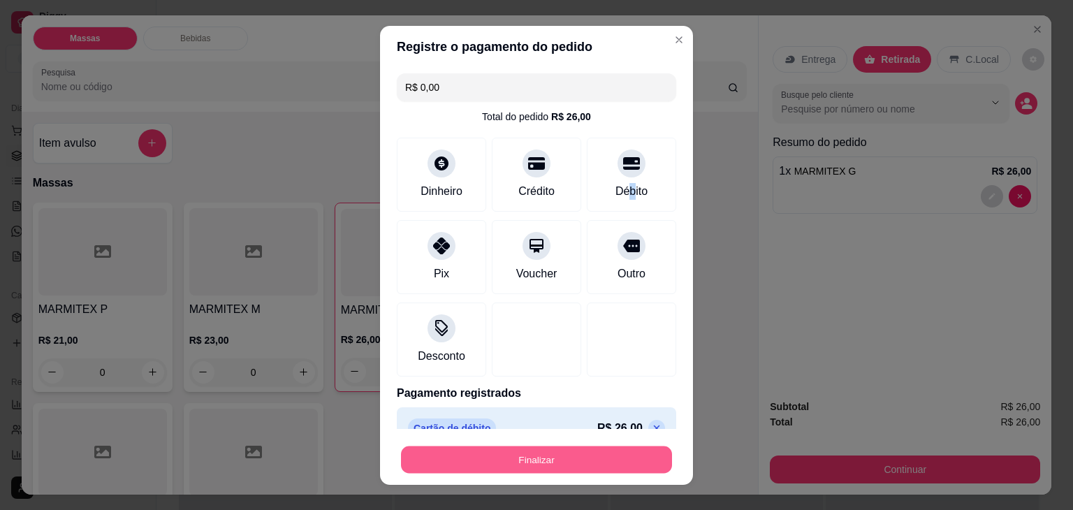
click at [560, 459] on button "Finalizar" at bounding box center [536, 459] width 271 height 27
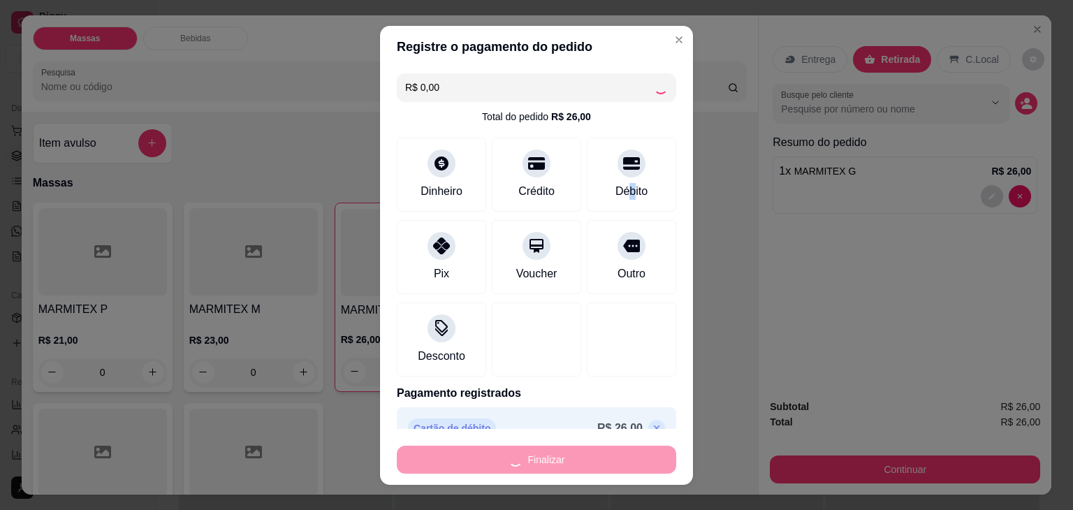
type input "0"
type input "-R$ 26,00"
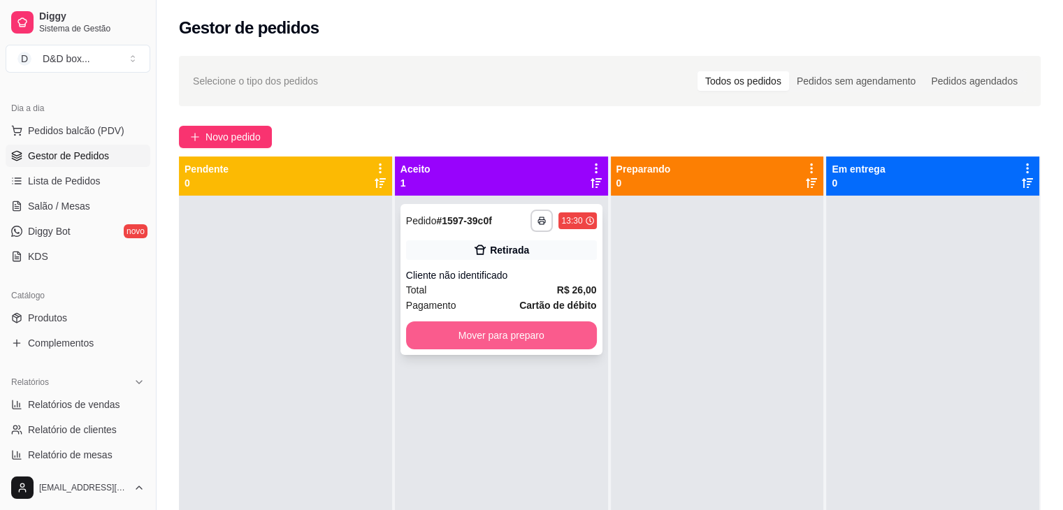
click at [447, 335] on button "Mover para preparo" at bounding box center [501, 335] width 191 height 28
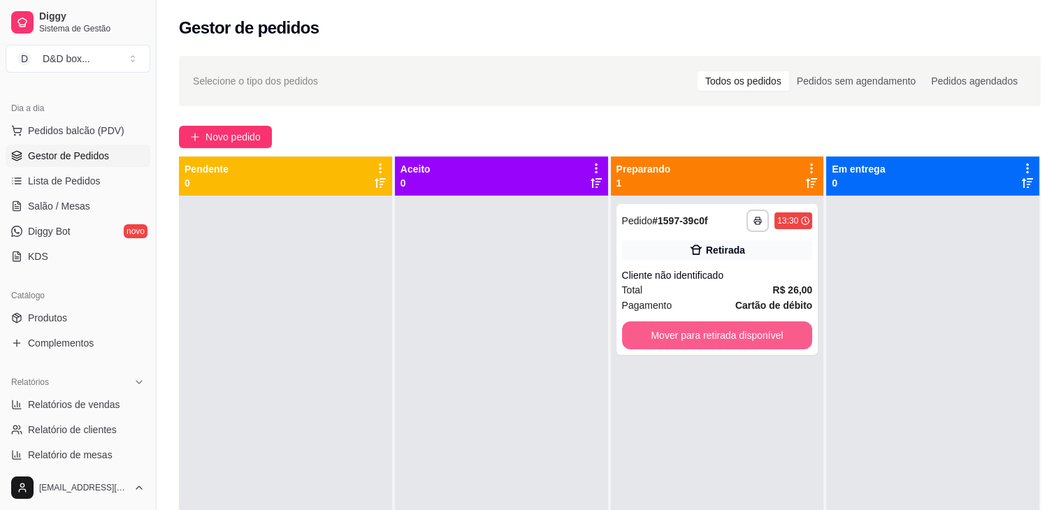
click at [633, 336] on button "Mover para retirada disponível" at bounding box center [717, 335] width 191 height 28
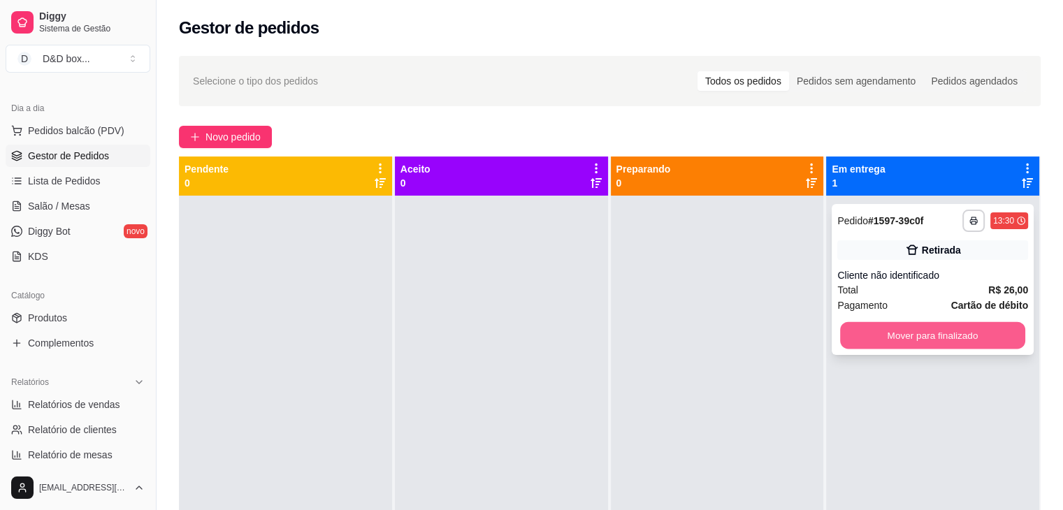
click at [850, 336] on button "Mover para finalizado" at bounding box center [932, 335] width 185 height 27
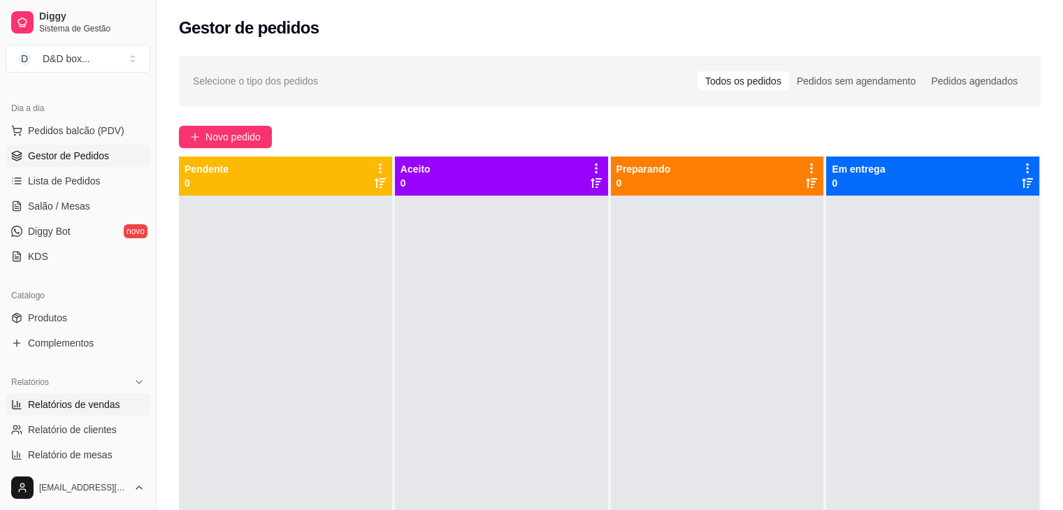
click at [57, 403] on span "Relatórios de vendas" at bounding box center [74, 405] width 92 height 14
select select "ALL"
select select "0"
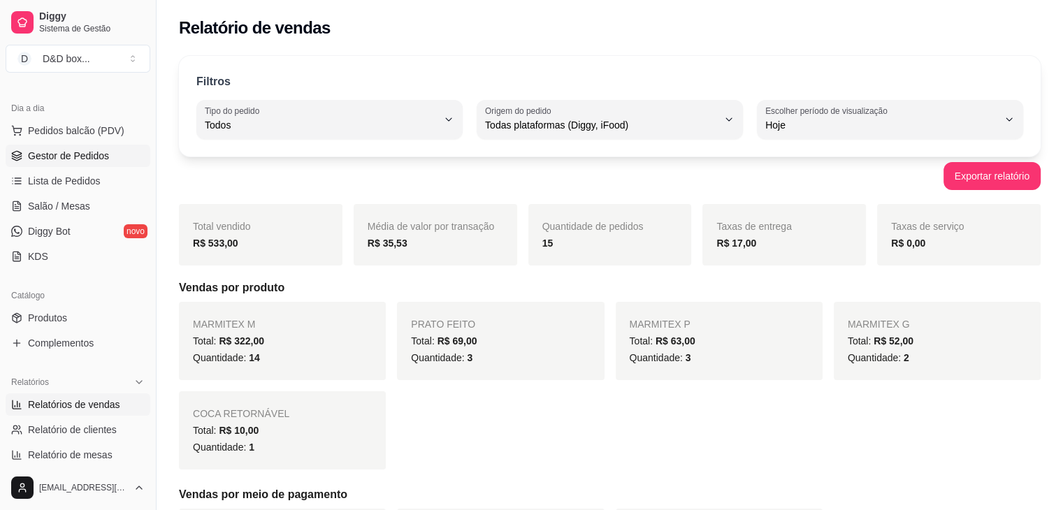
click at [75, 160] on span "Gestor de Pedidos" at bounding box center [68, 156] width 81 height 14
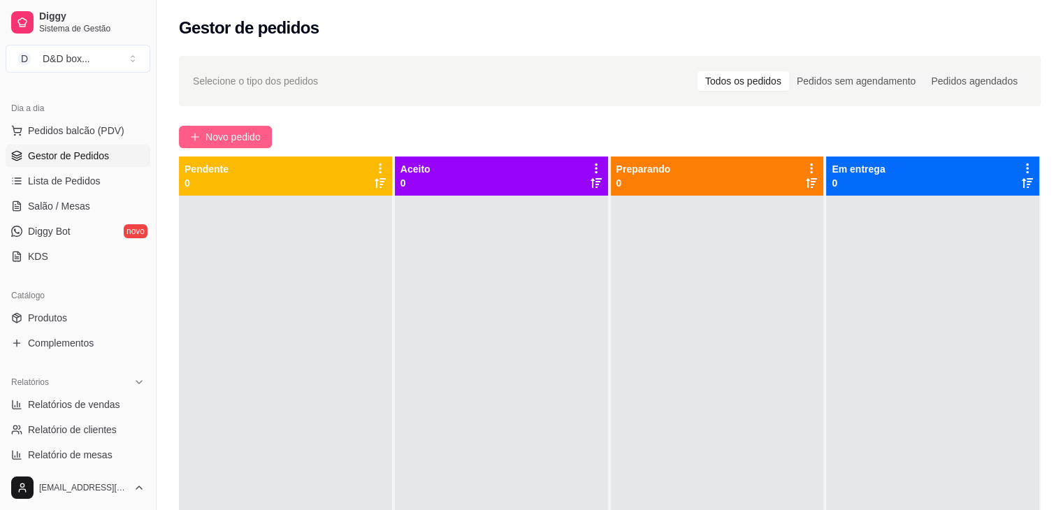
click at [186, 129] on button "Novo pedido" at bounding box center [225, 137] width 93 height 22
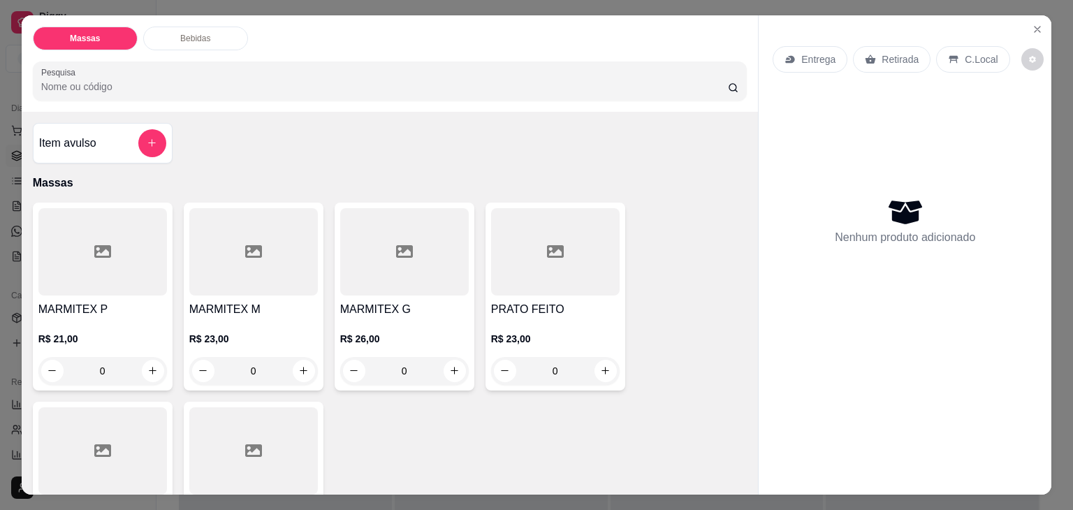
scroll to position [70, 0]
